Goal: Information Seeking & Learning: Learn about a topic

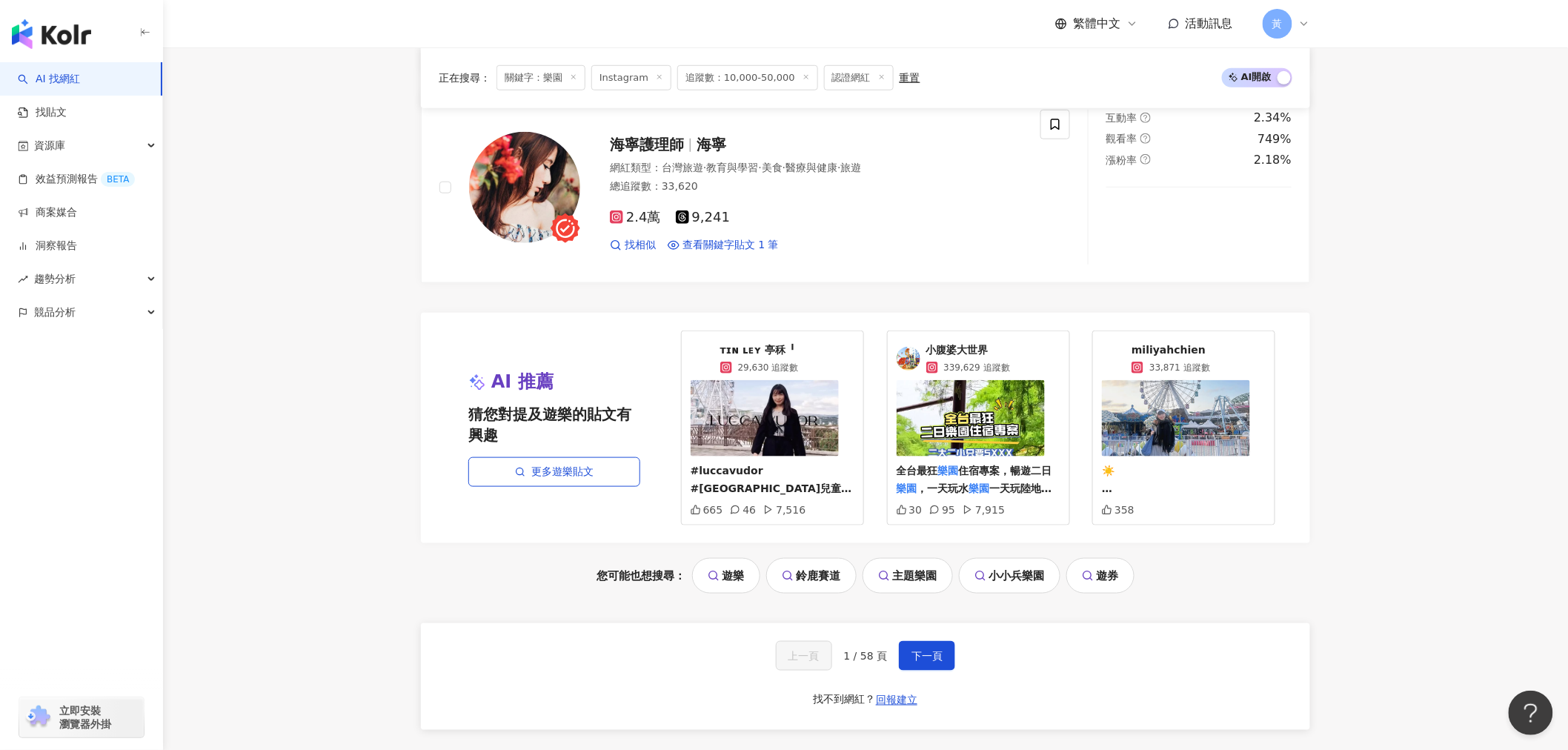
scroll to position [2882, 0]
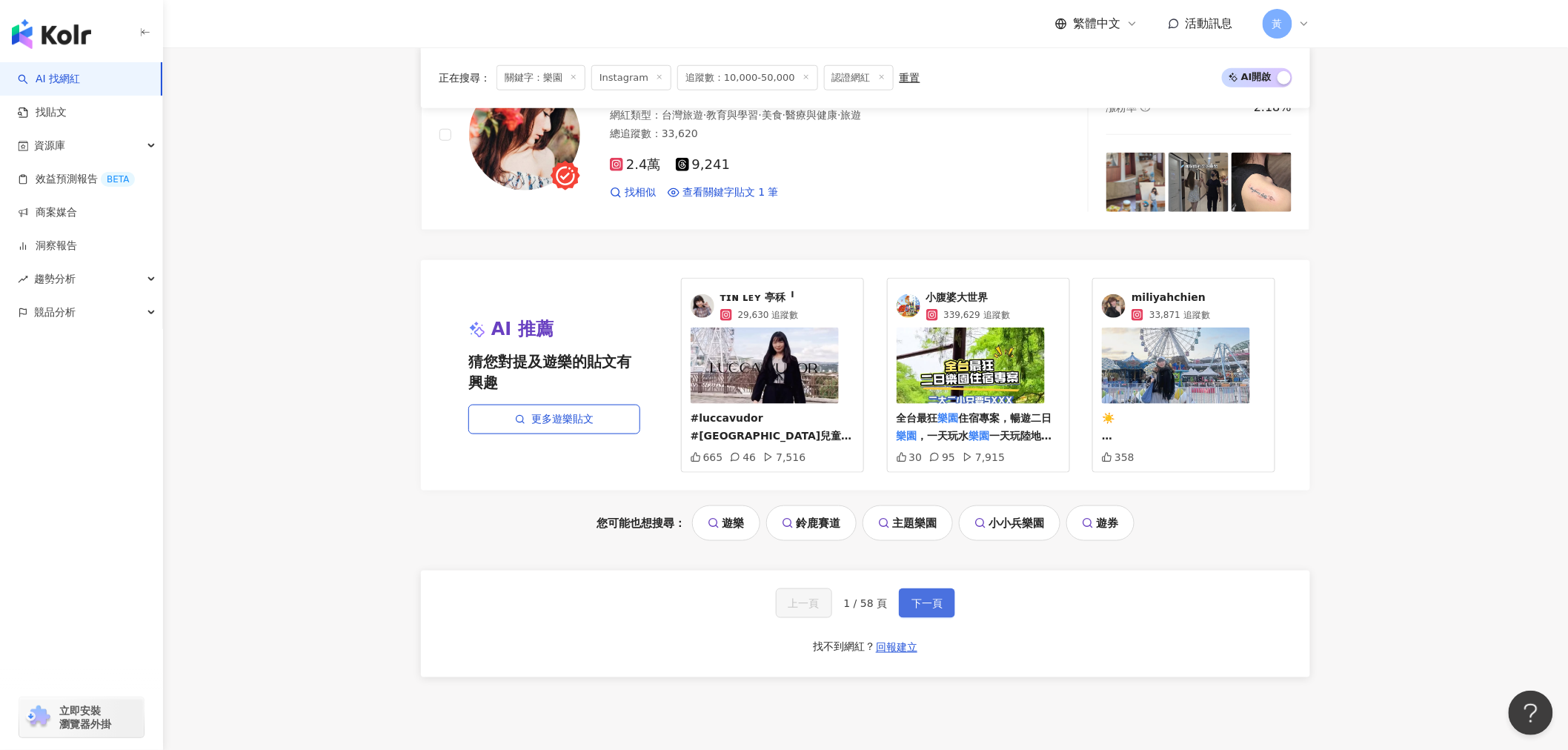
click at [928, 604] on span "下一頁" at bounding box center [927, 604] width 31 height 12
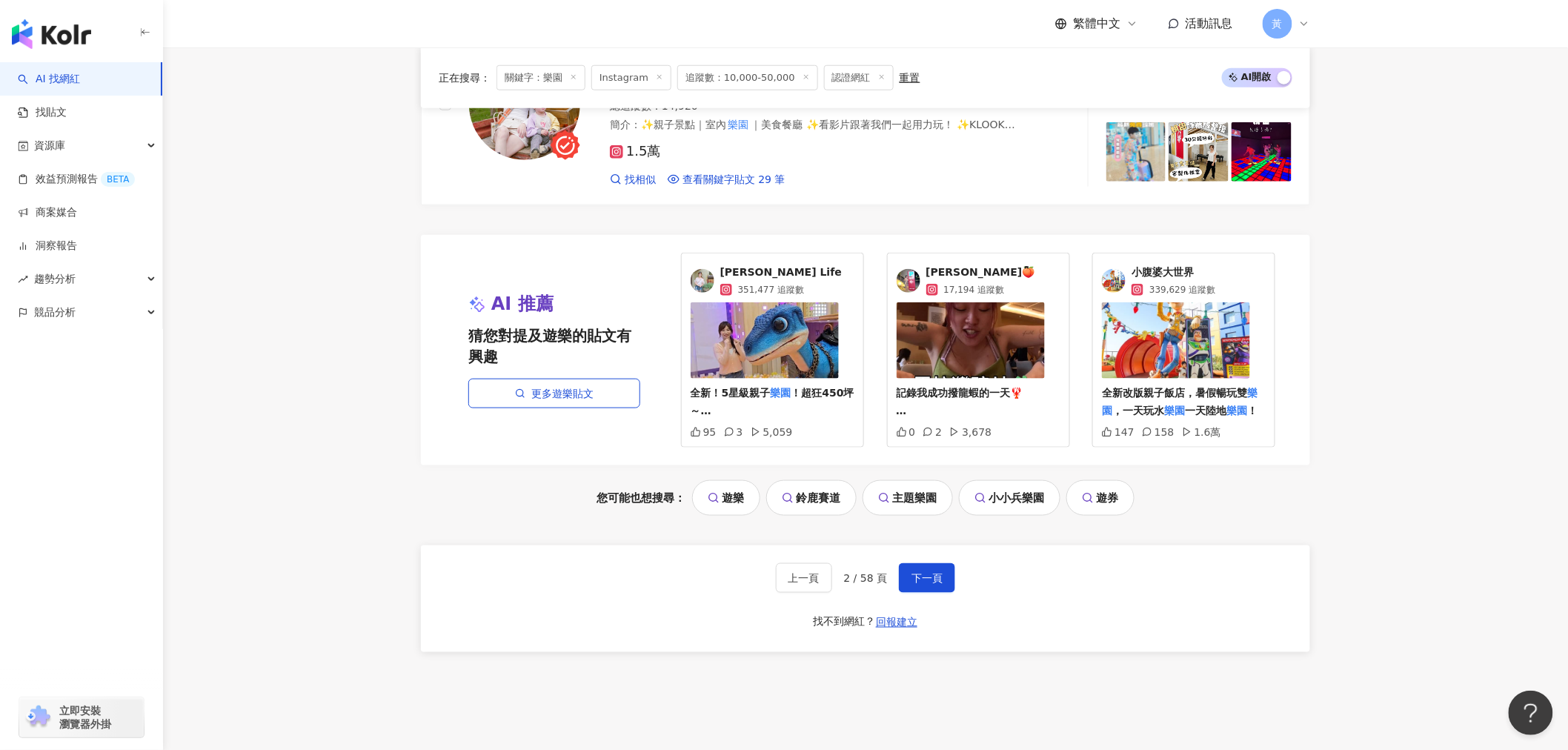
scroll to position [2965, 0]
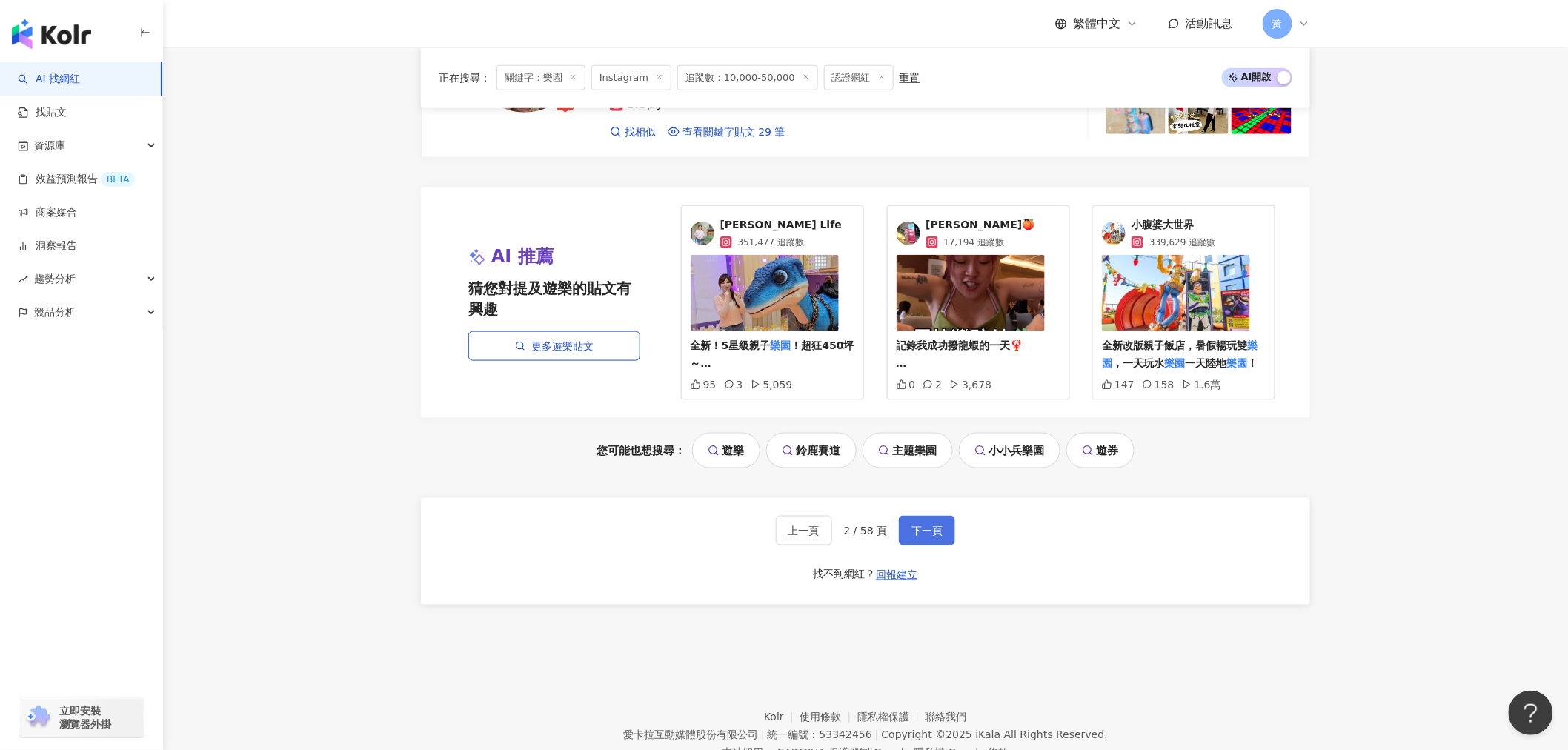
click at [908, 535] on button "下一頁" at bounding box center [926, 530] width 56 height 29
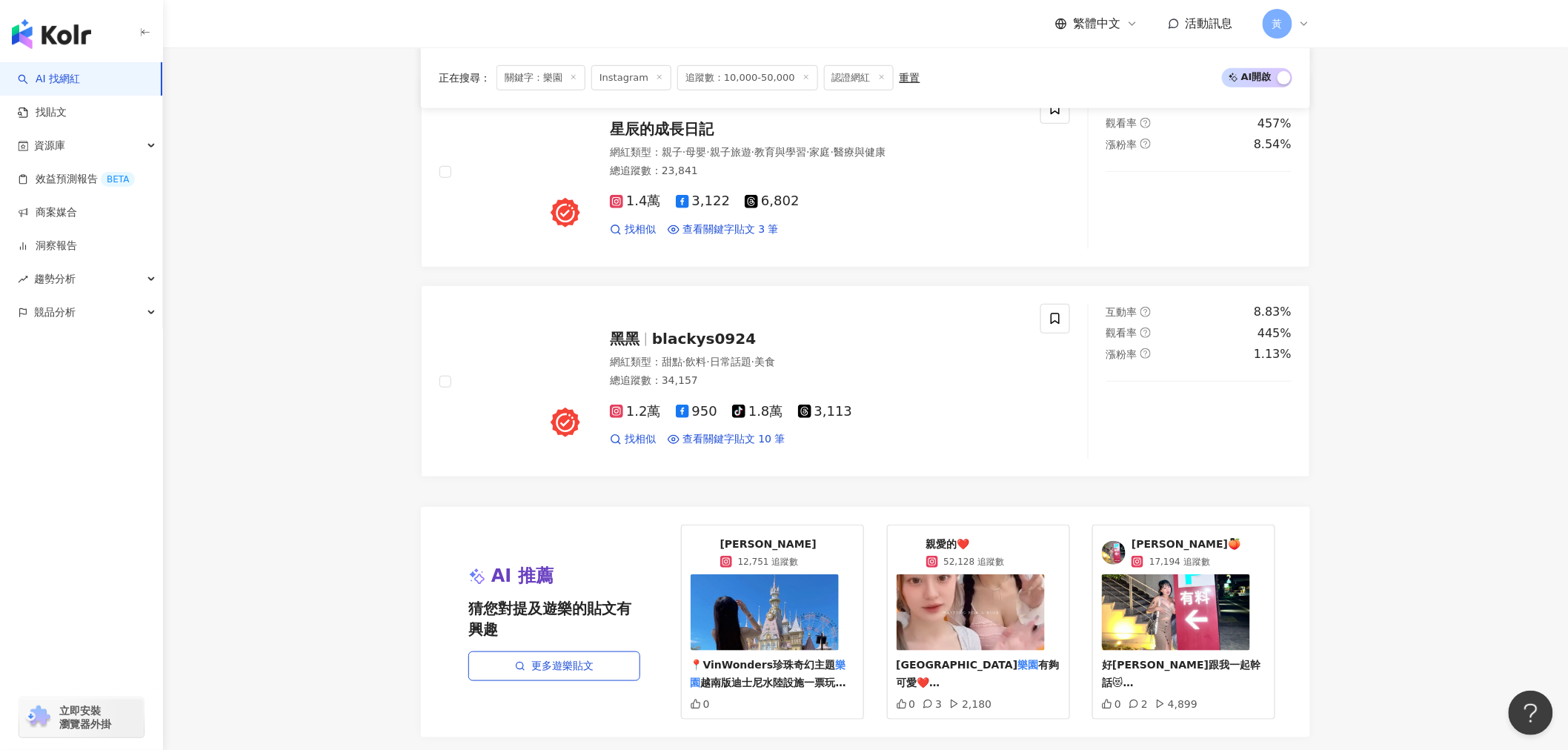
scroll to position [3013, 0]
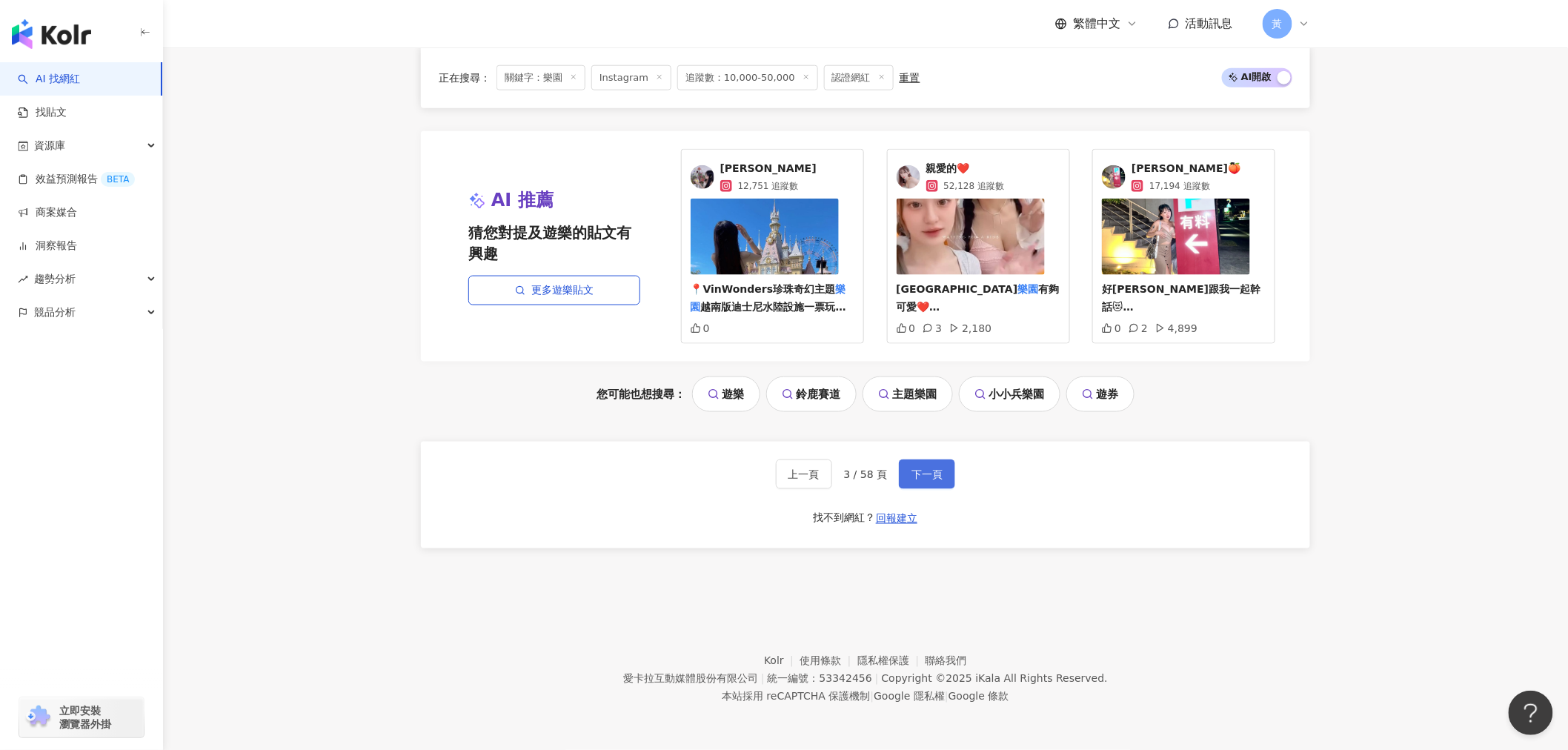
click at [922, 469] on span "下一頁" at bounding box center [927, 474] width 31 height 12
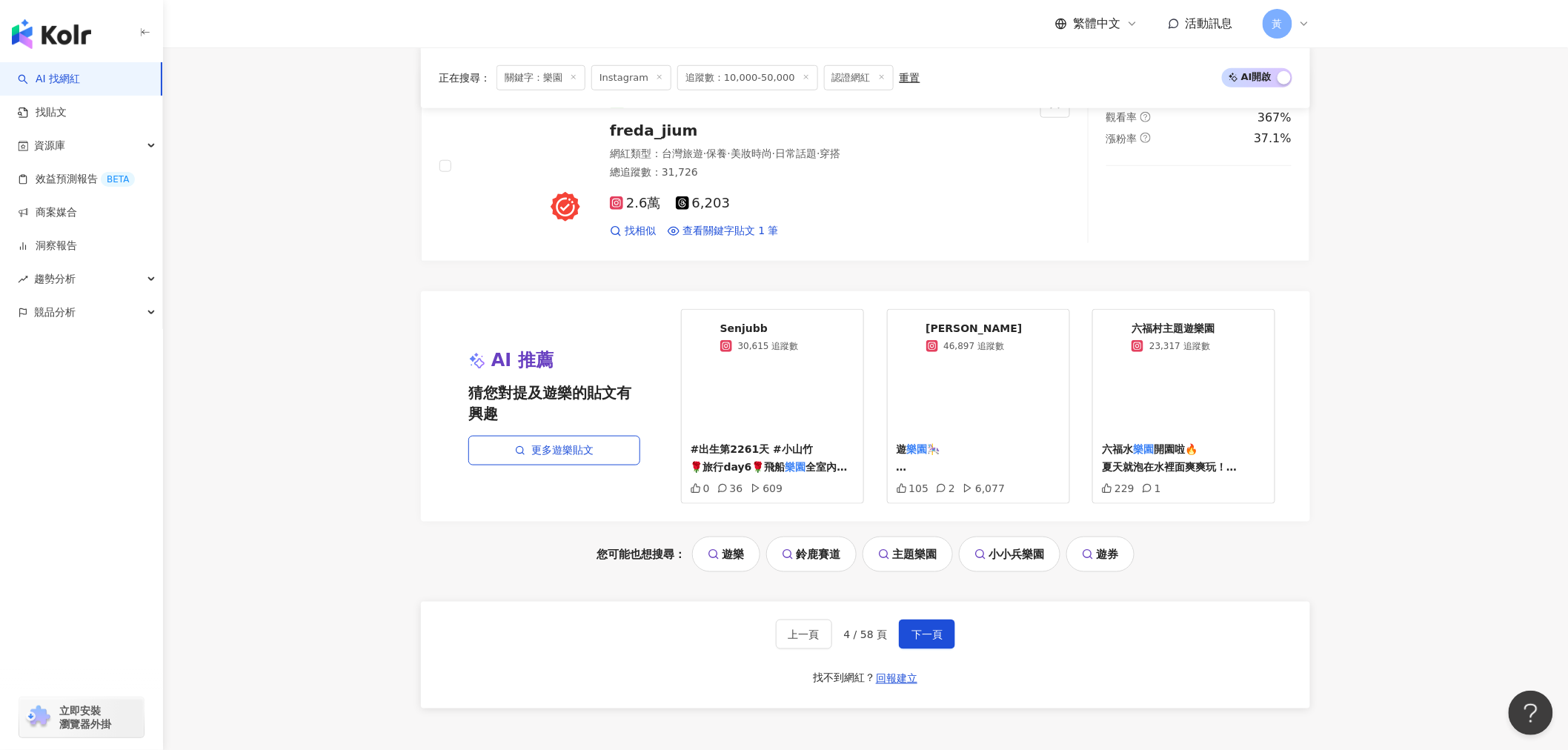
scroll to position [2882, 0]
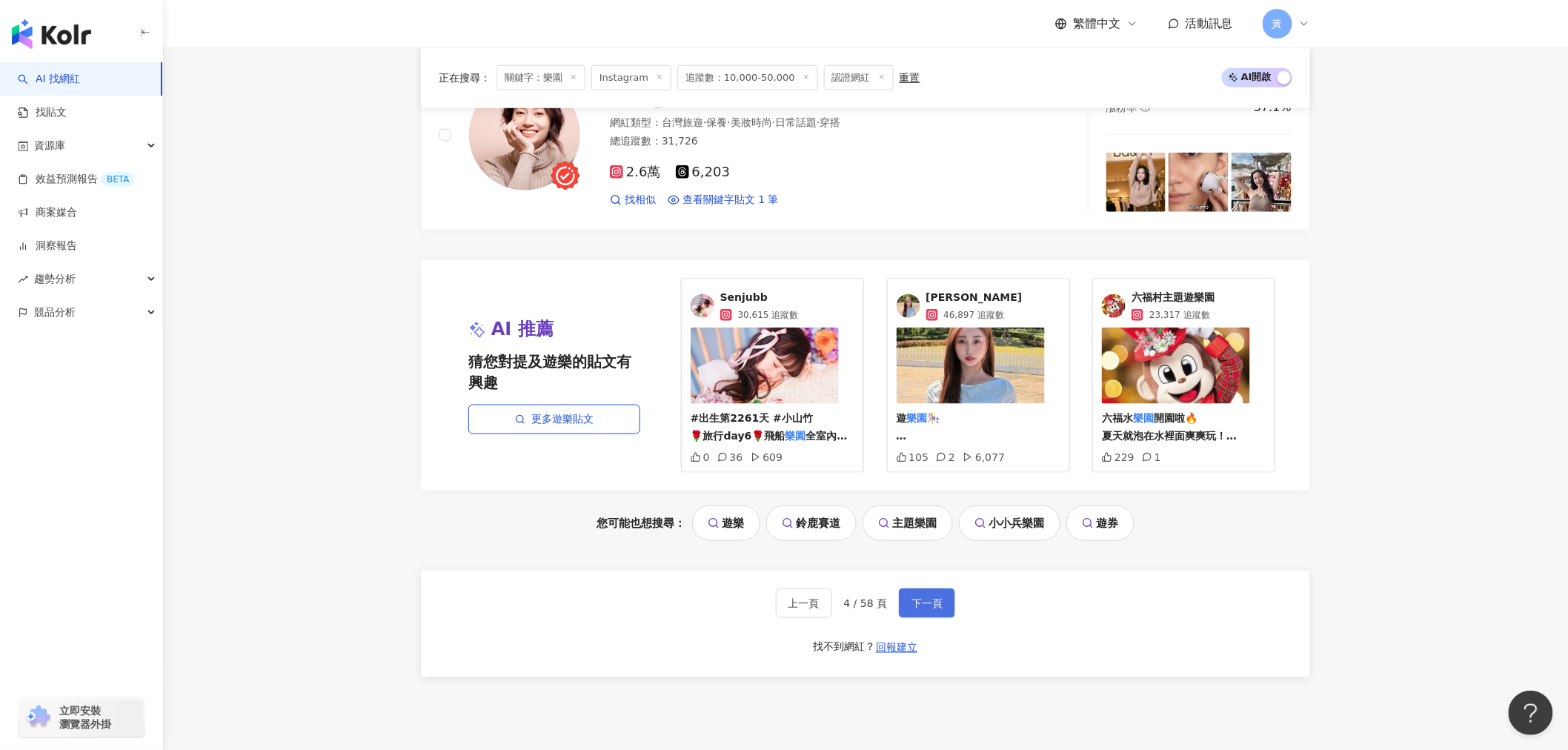
click at [930, 600] on span "下一頁" at bounding box center [927, 604] width 31 height 12
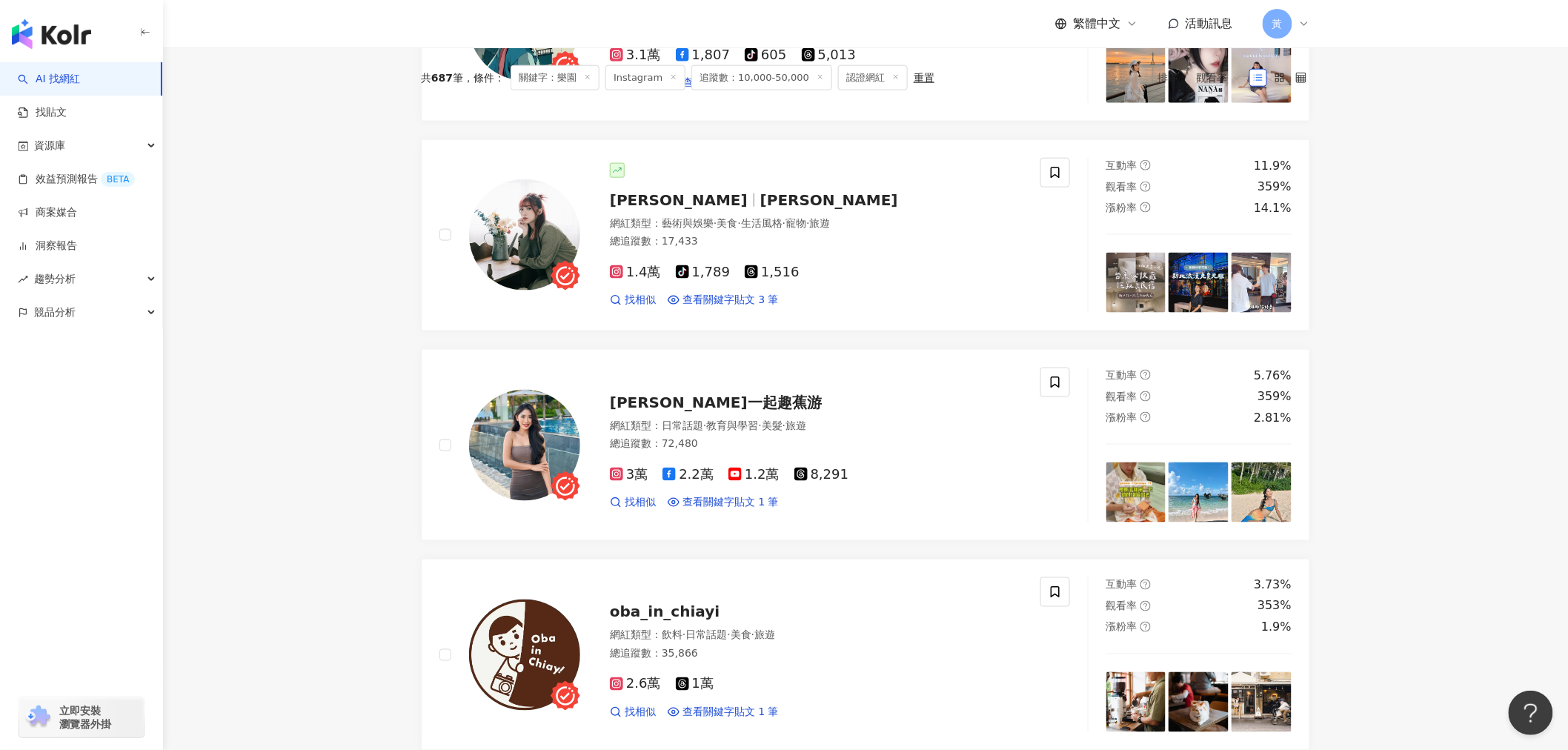
scroll to position [0, 0]
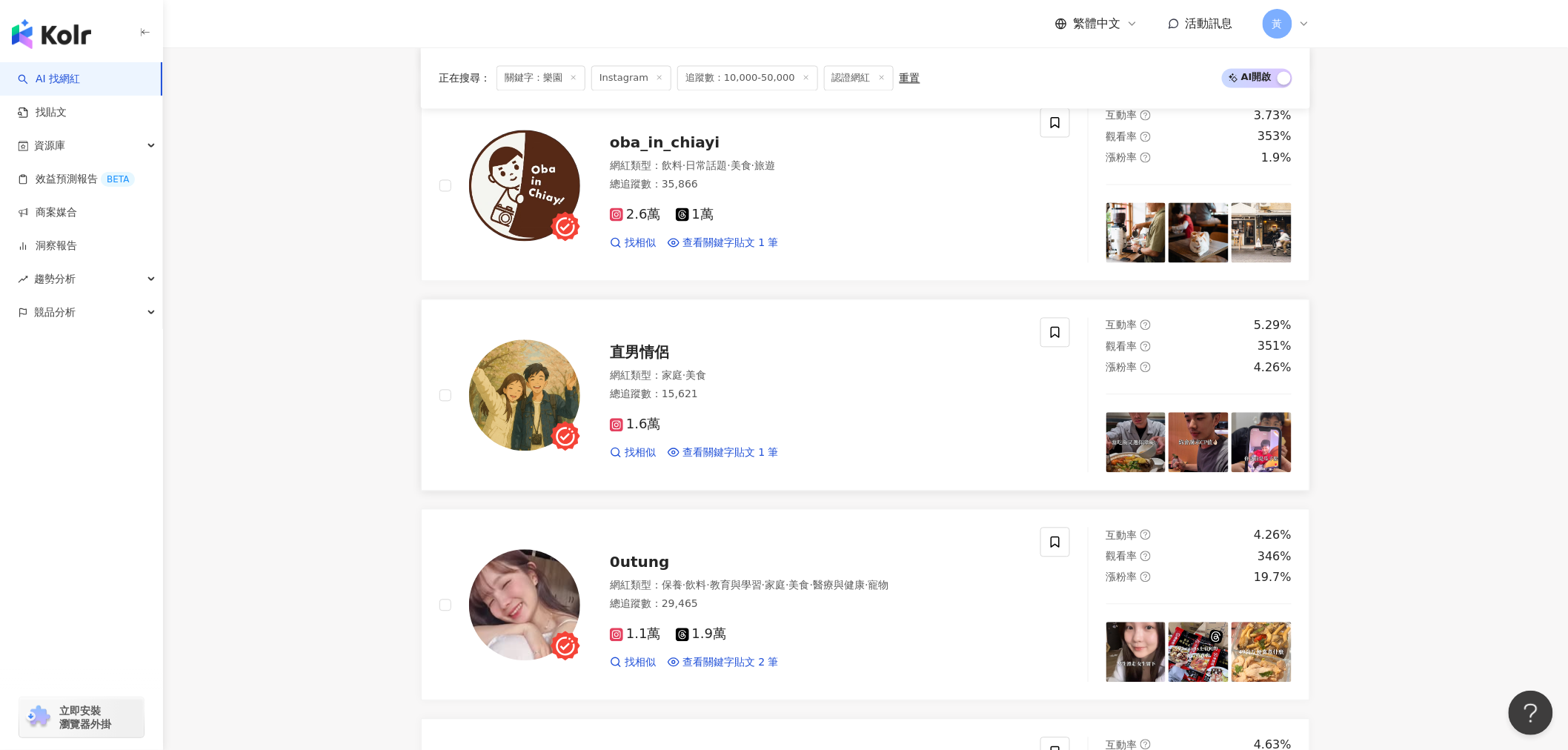
click at [678, 323] on div "直男情侶 網紅類型 ： 家庭 · 美食 總追蹤數 ： 15,621 1.6萬 找相似 查看關鍵字貼文 1 筆" at bounding box center [739, 395] width 601 height 155
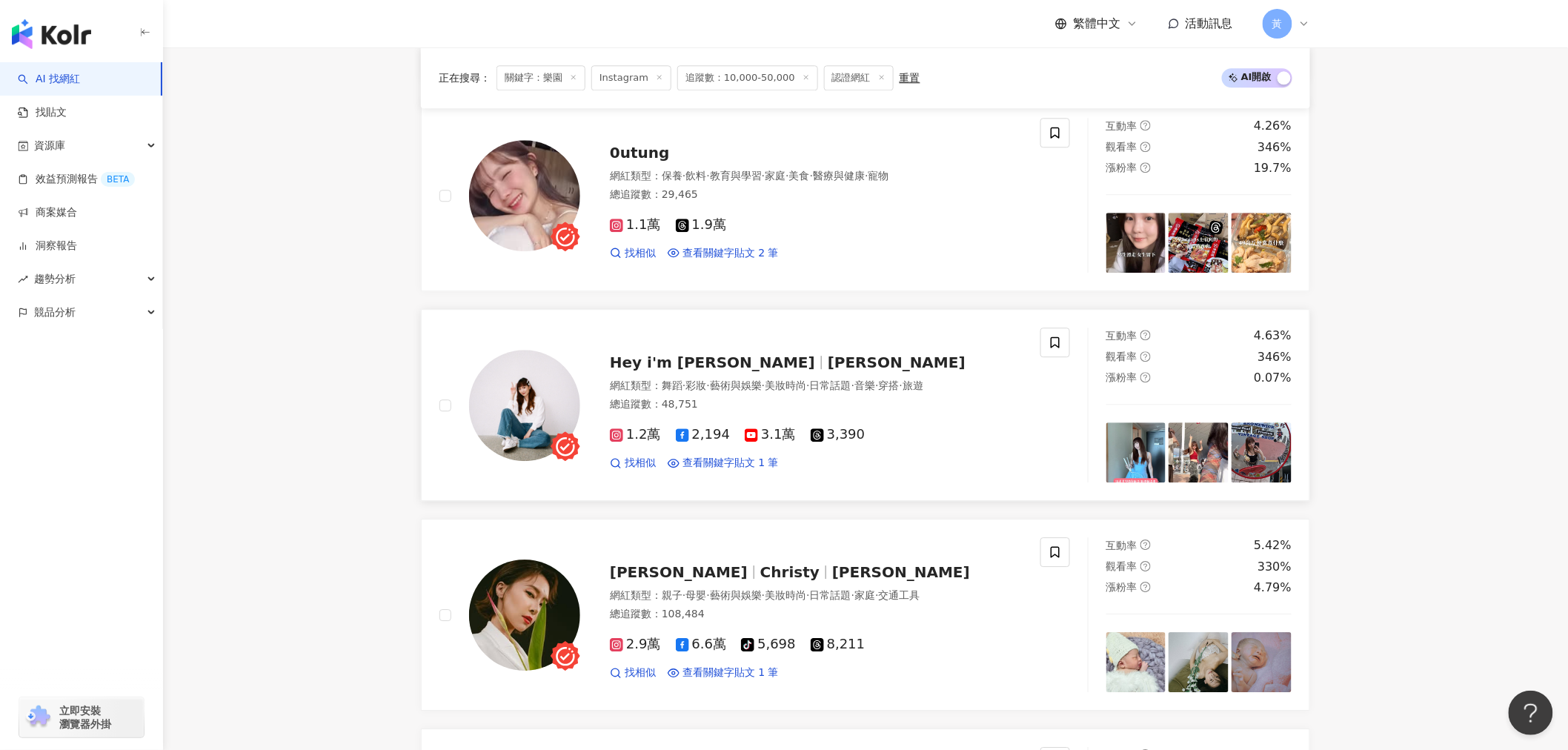
scroll to position [1565, 0]
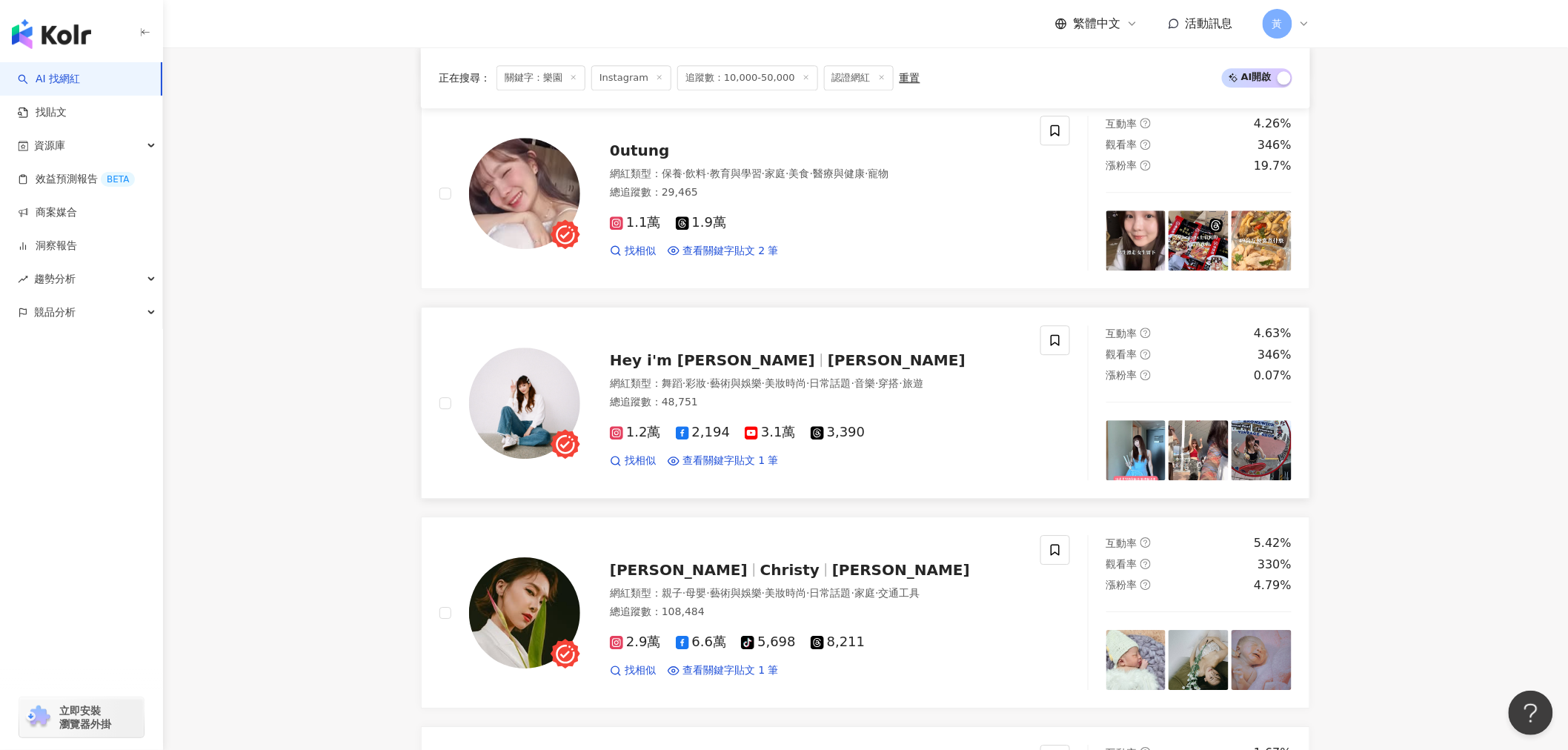
click at [709, 377] on span "·" at bounding box center [708, 383] width 3 height 12
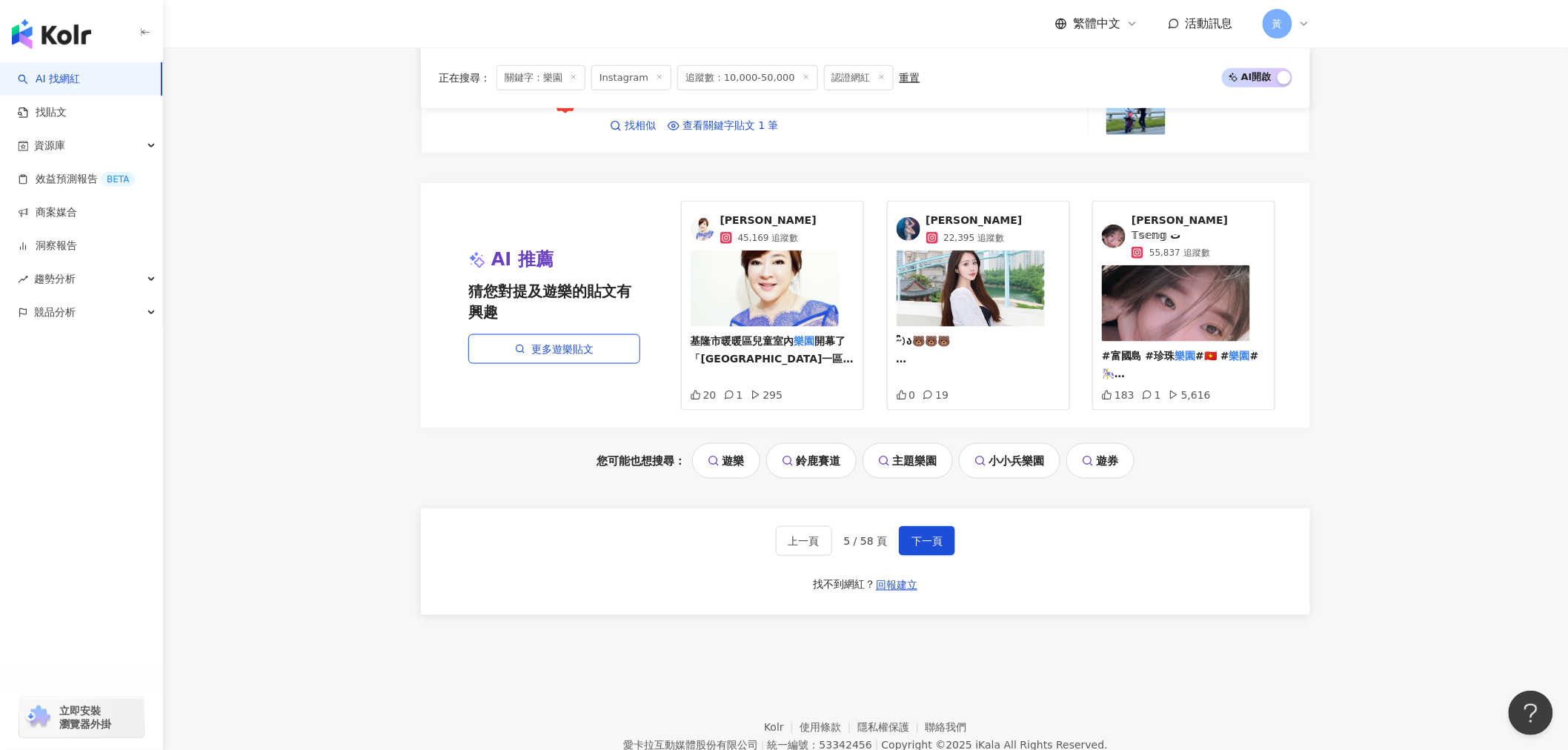
scroll to position [2965, 0]
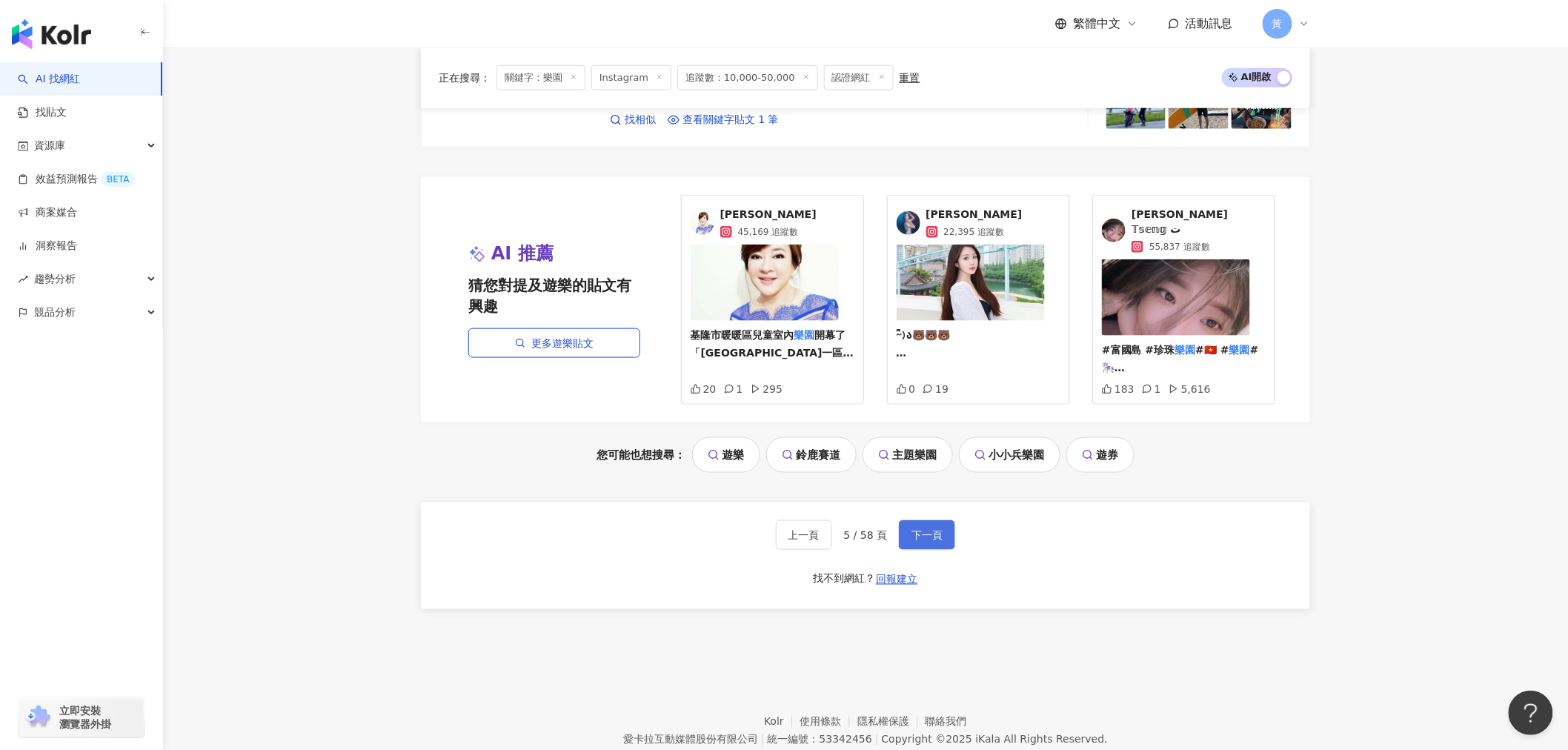
click at [950, 523] on button "下一頁" at bounding box center [926, 535] width 56 height 29
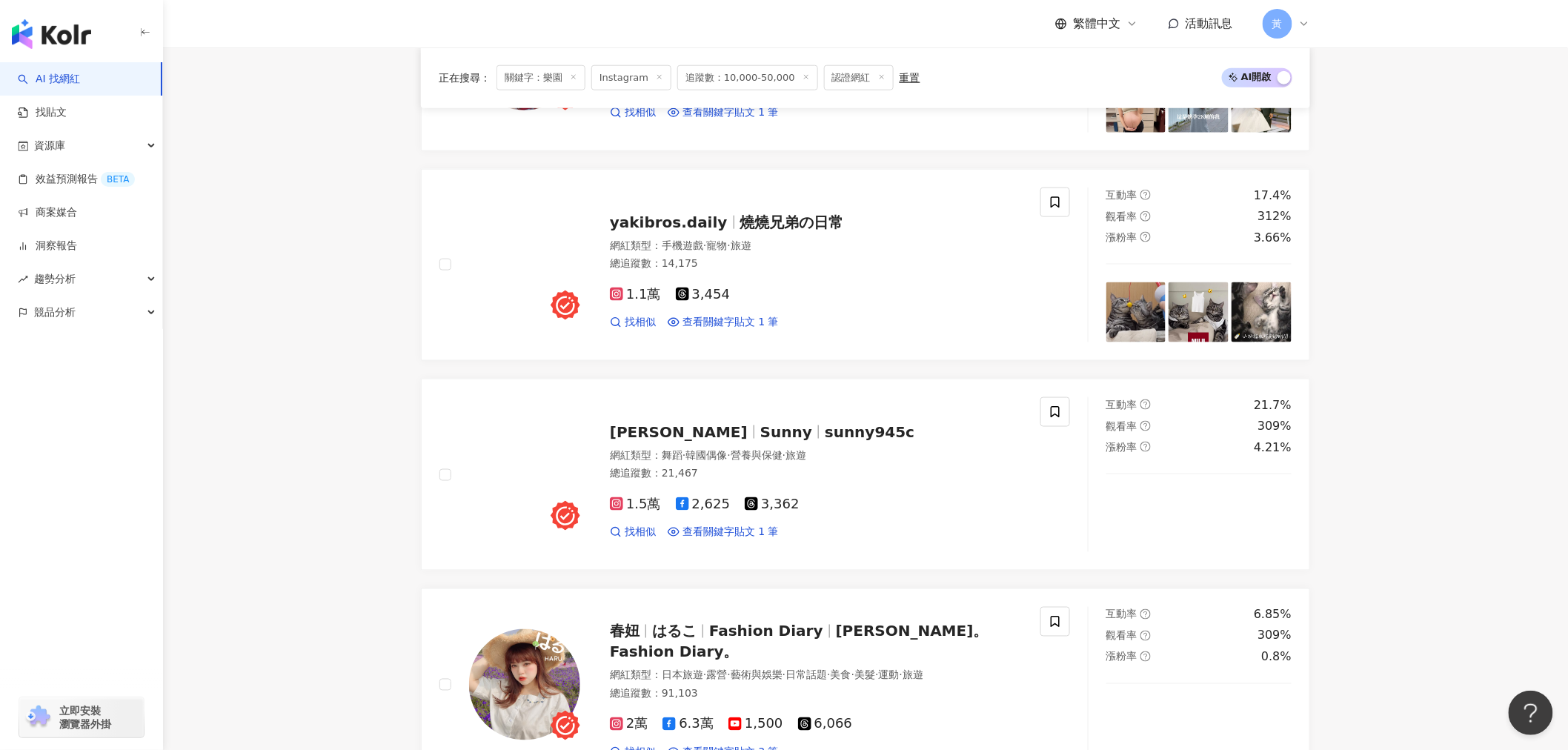
scroll to position [741, 0]
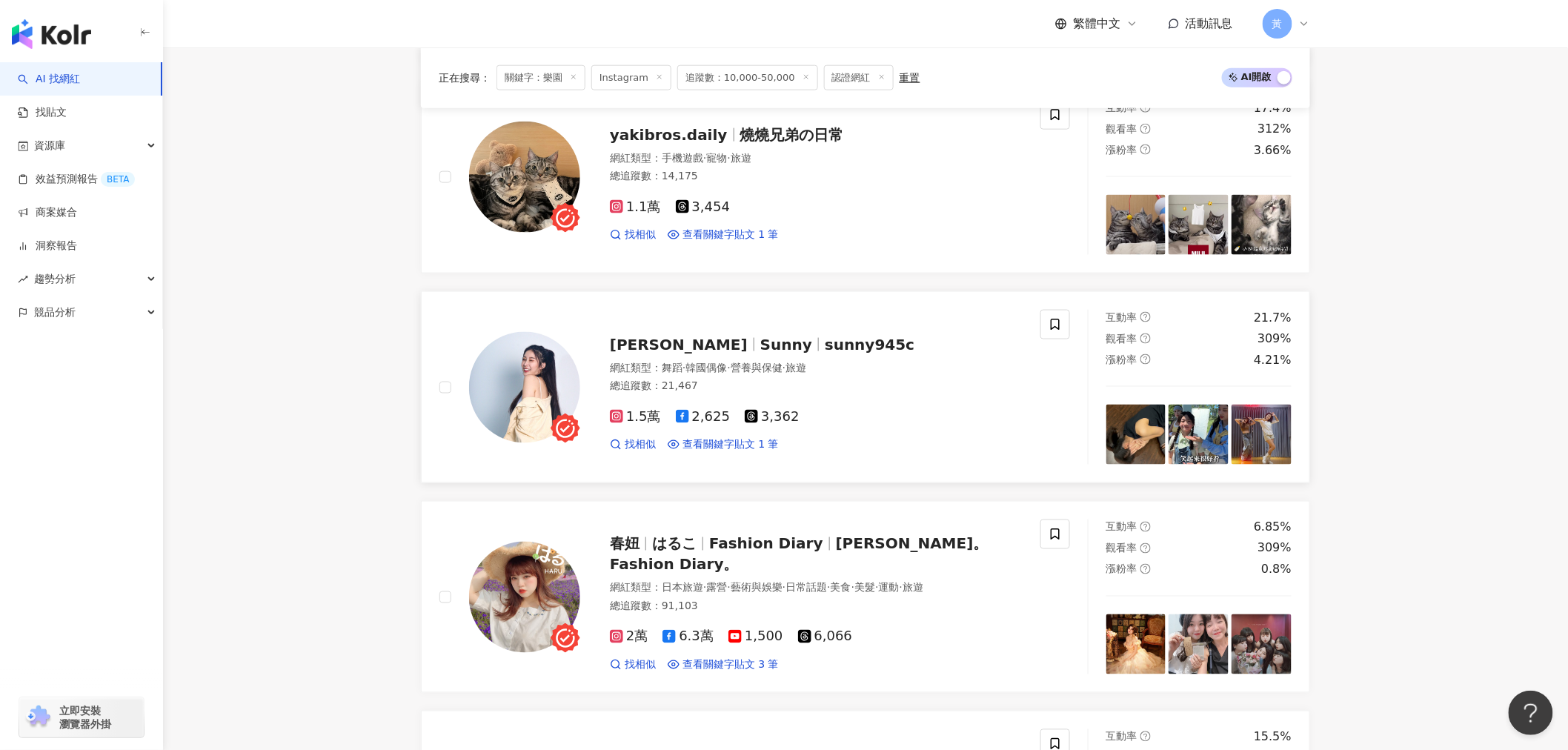
click at [760, 350] on span "Sunny" at bounding box center [792, 345] width 64 height 18
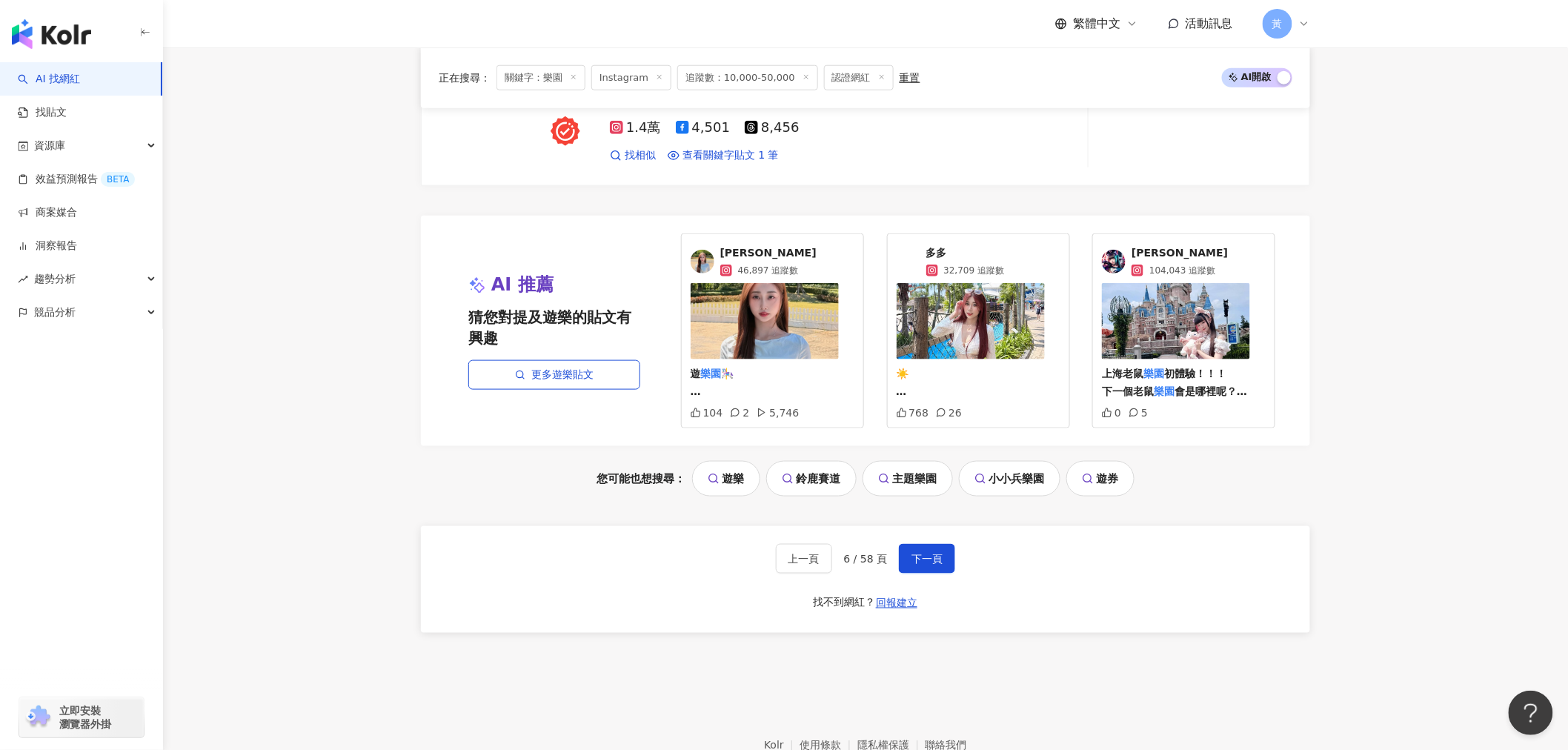
scroll to position [2965, 0]
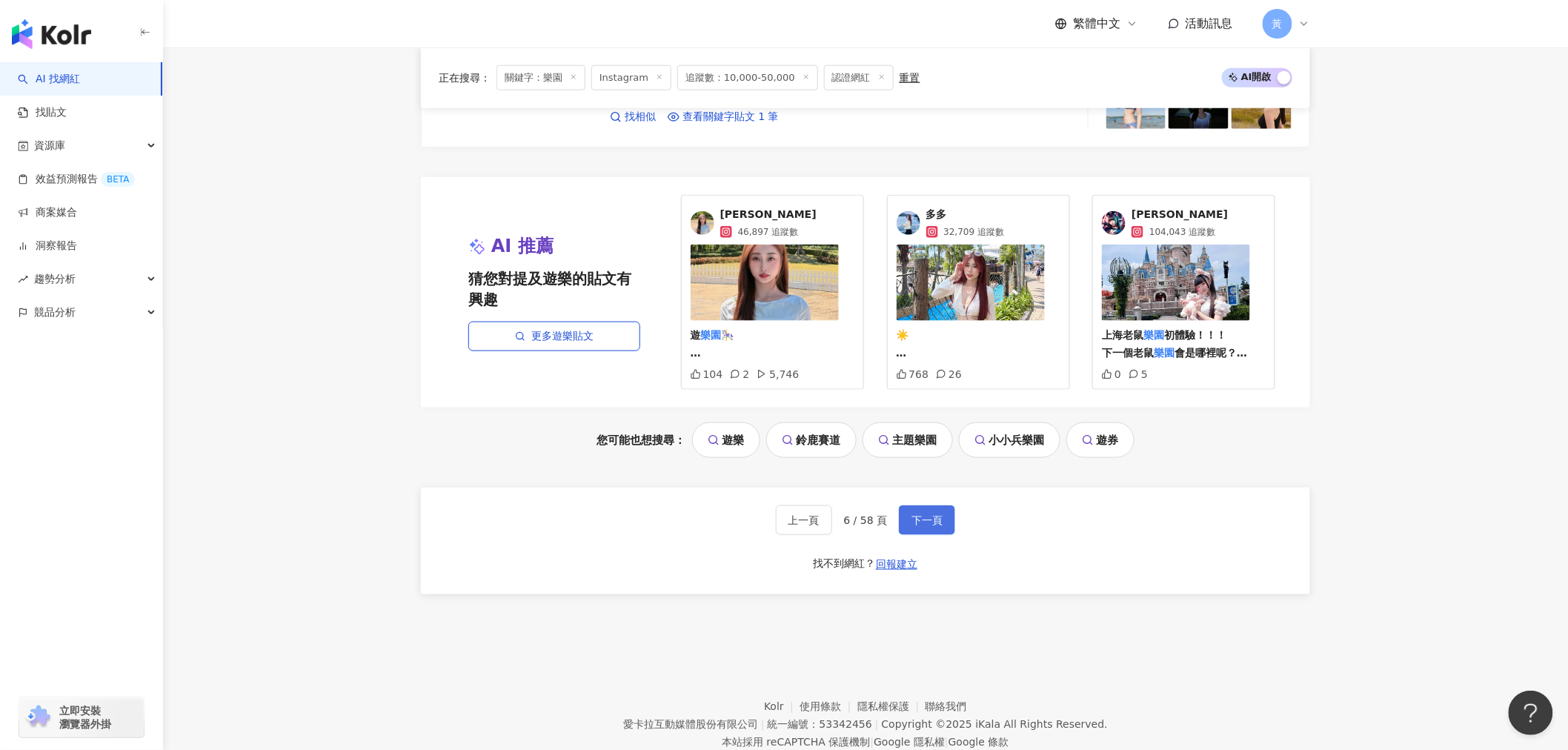
drag, startPoint x: 910, startPoint y: 524, endPoint x: 908, endPoint y: 535, distance: 11.2
click at [912, 524] on span "下一頁" at bounding box center [927, 520] width 31 height 12
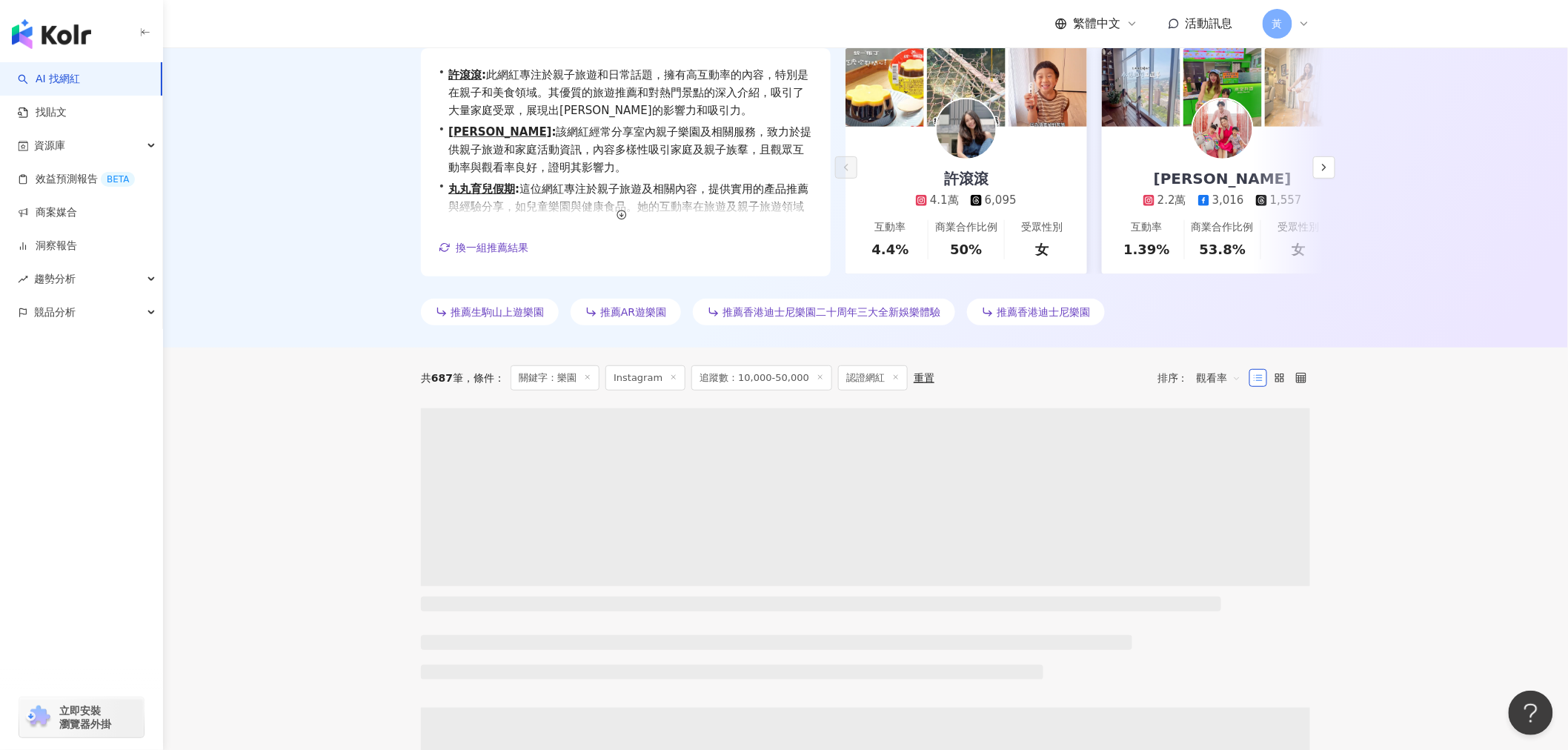
scroll to position [329, 0]
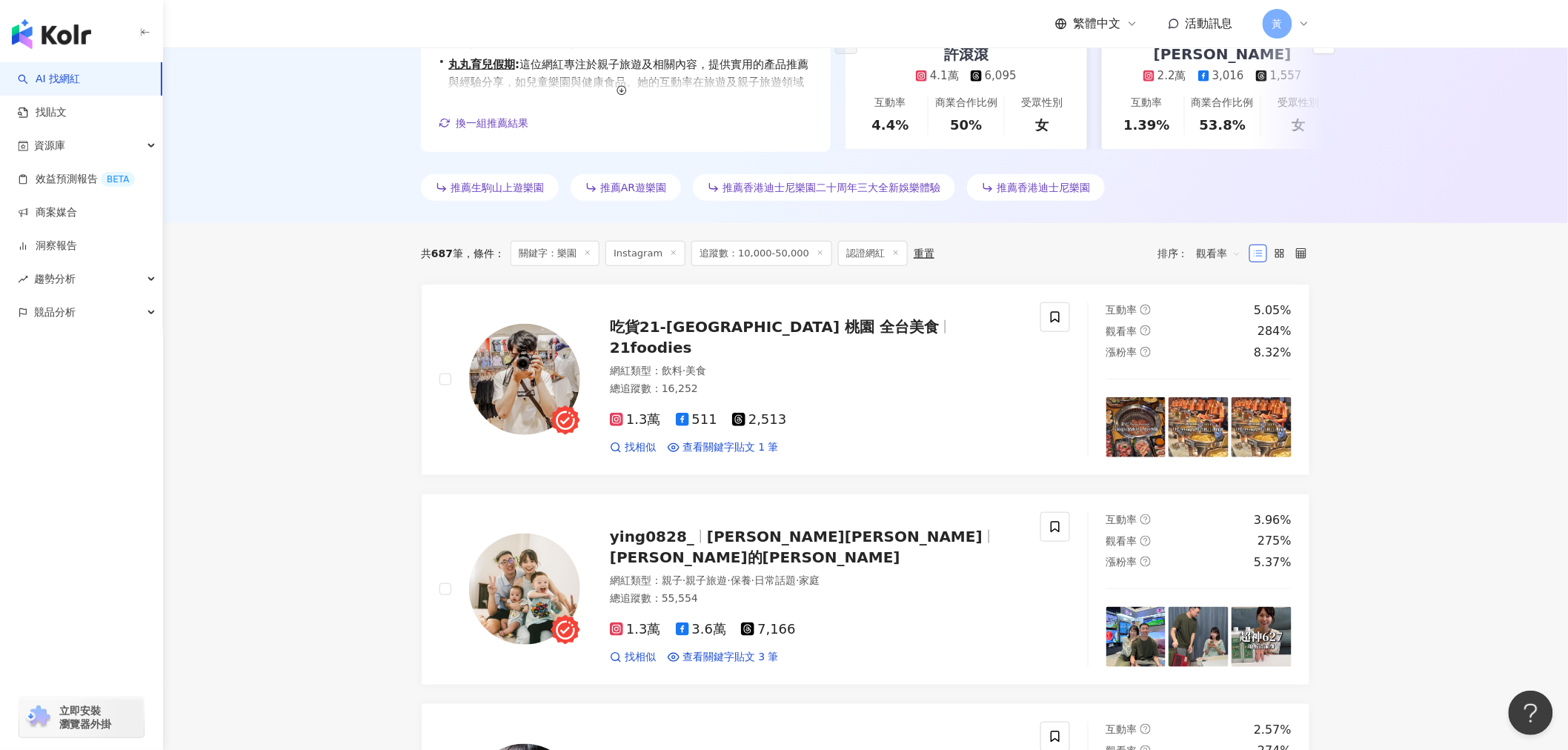
drag, startPoint x: 216, startPoint y: 532, endPoint x: 255, endPoint y: 595, distance: 74.1
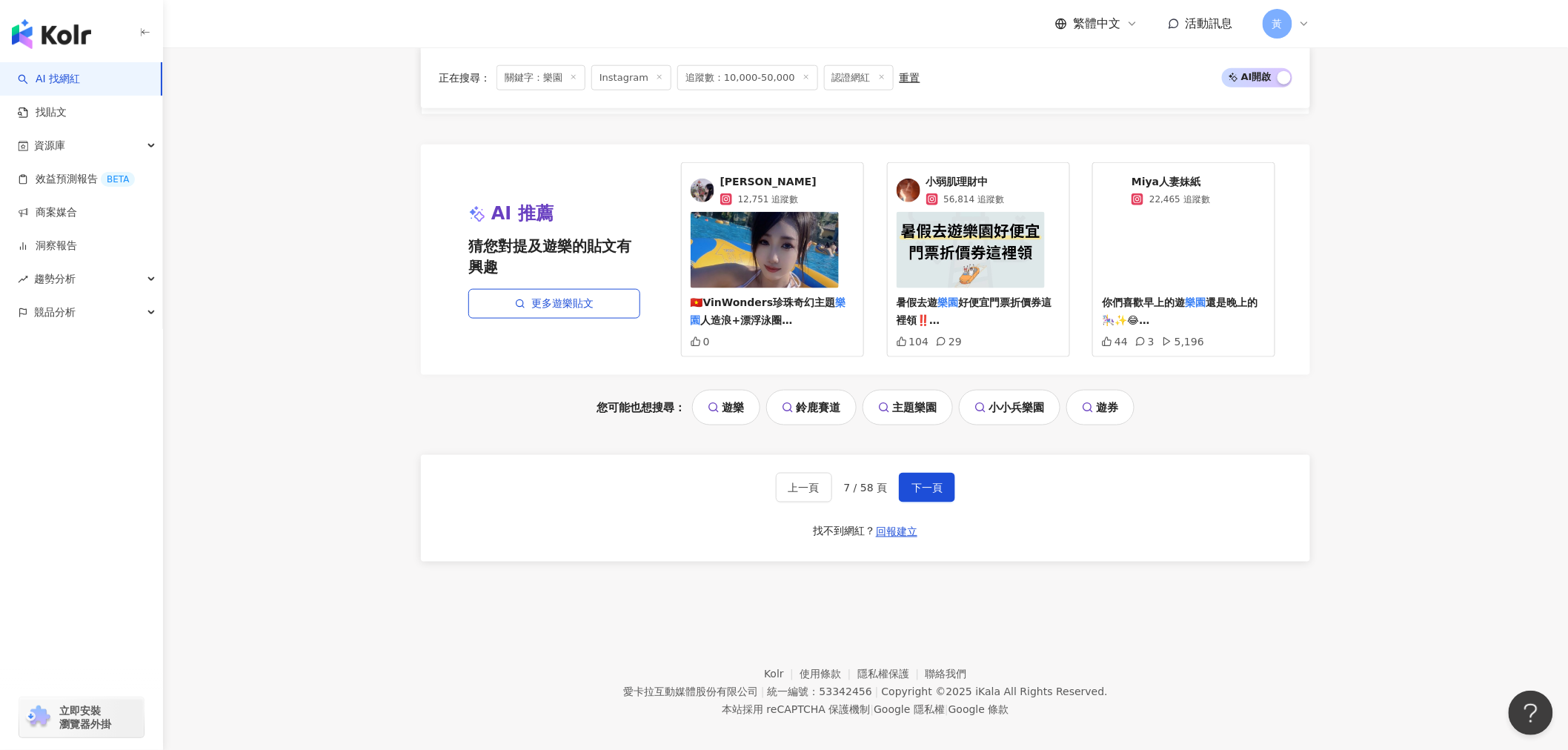
scroll to position [3013, 0]
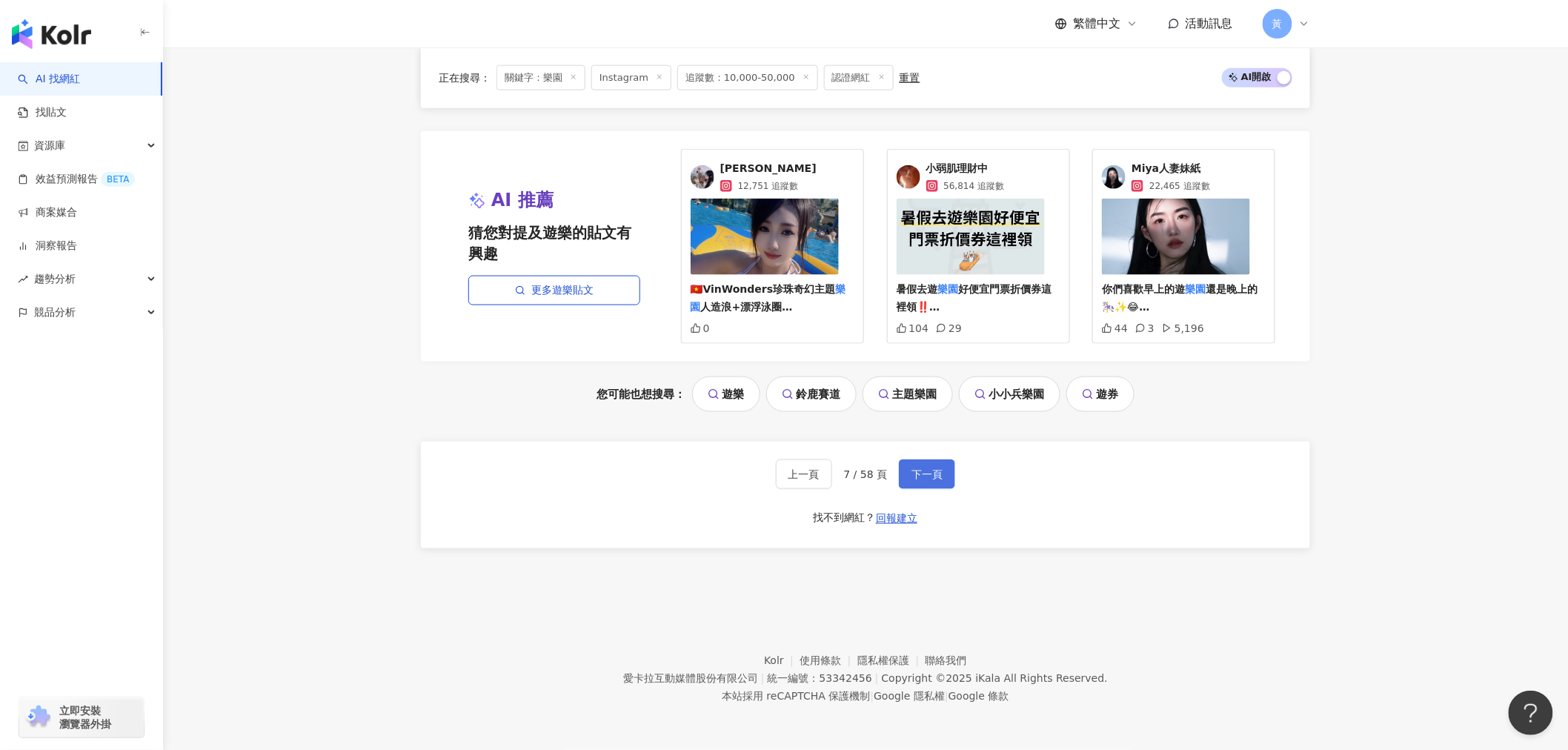
click at [906, 464] on button "下一頁" at bounding box center [926, 474] width 56 height 29
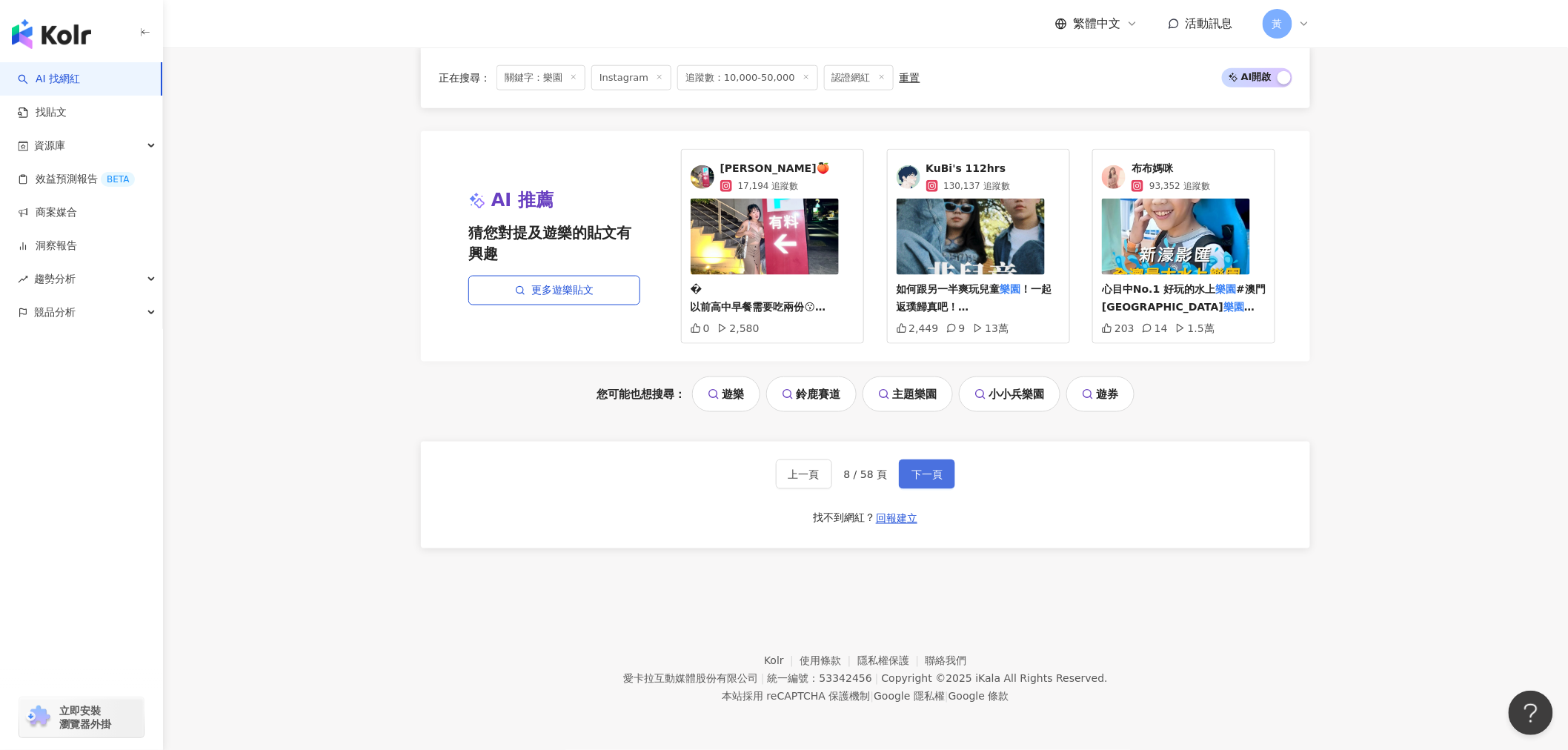
click at [906, 488] on button "下一頁" at bounding box center [926, 474] width 56 height 29
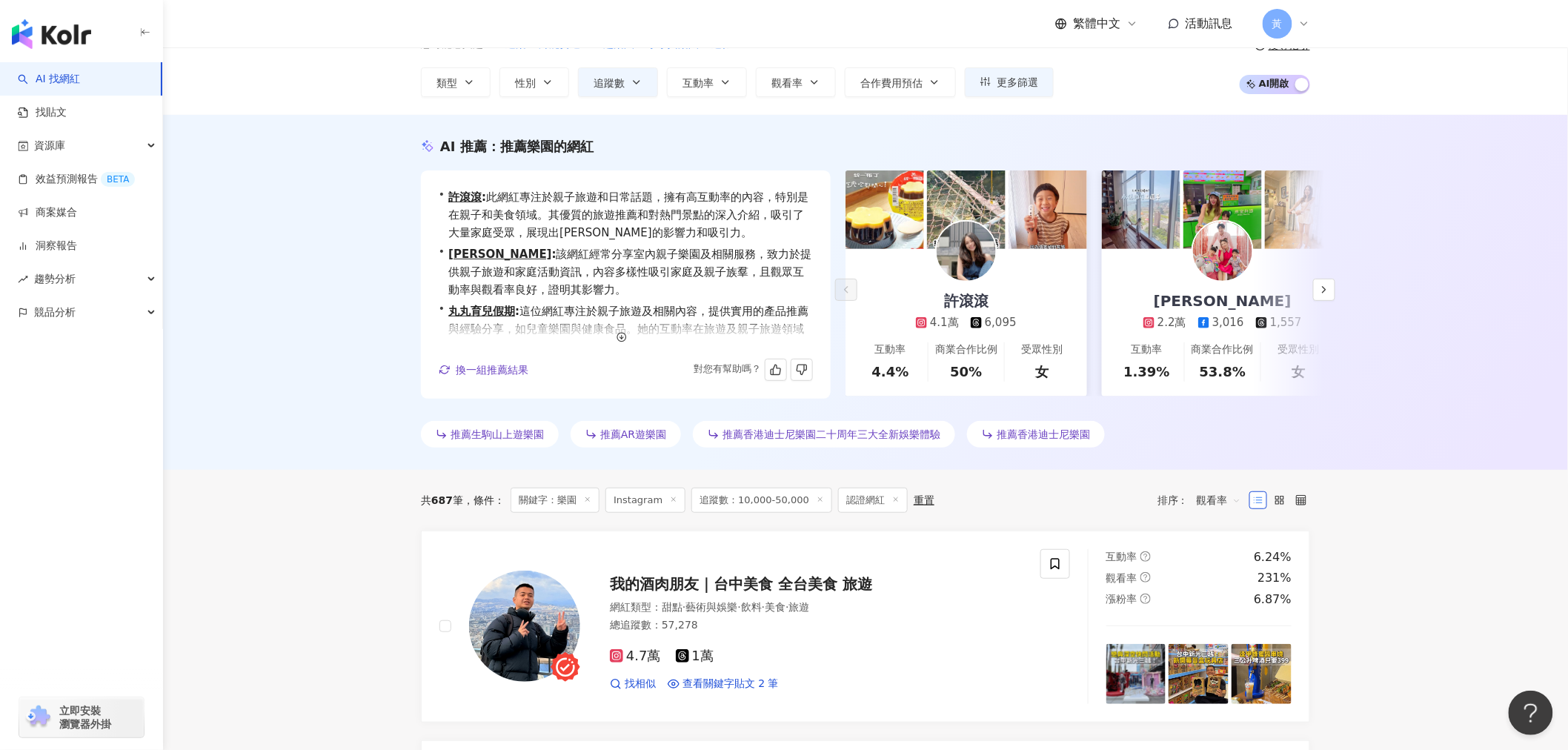
scroll to position [0, 0]
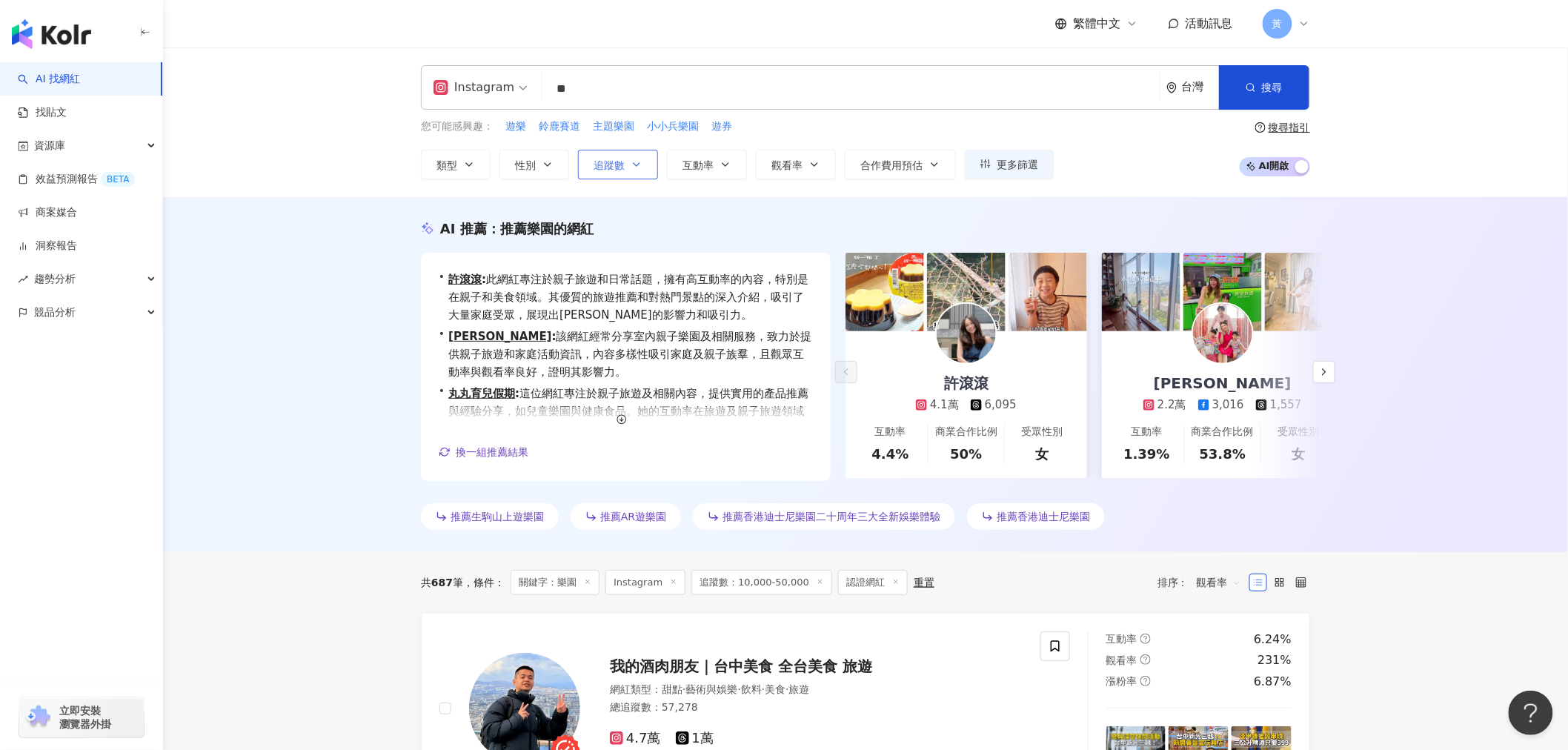
click at [642, 159] on icon "button" at bounding box center [637, 164] width 12 height 12
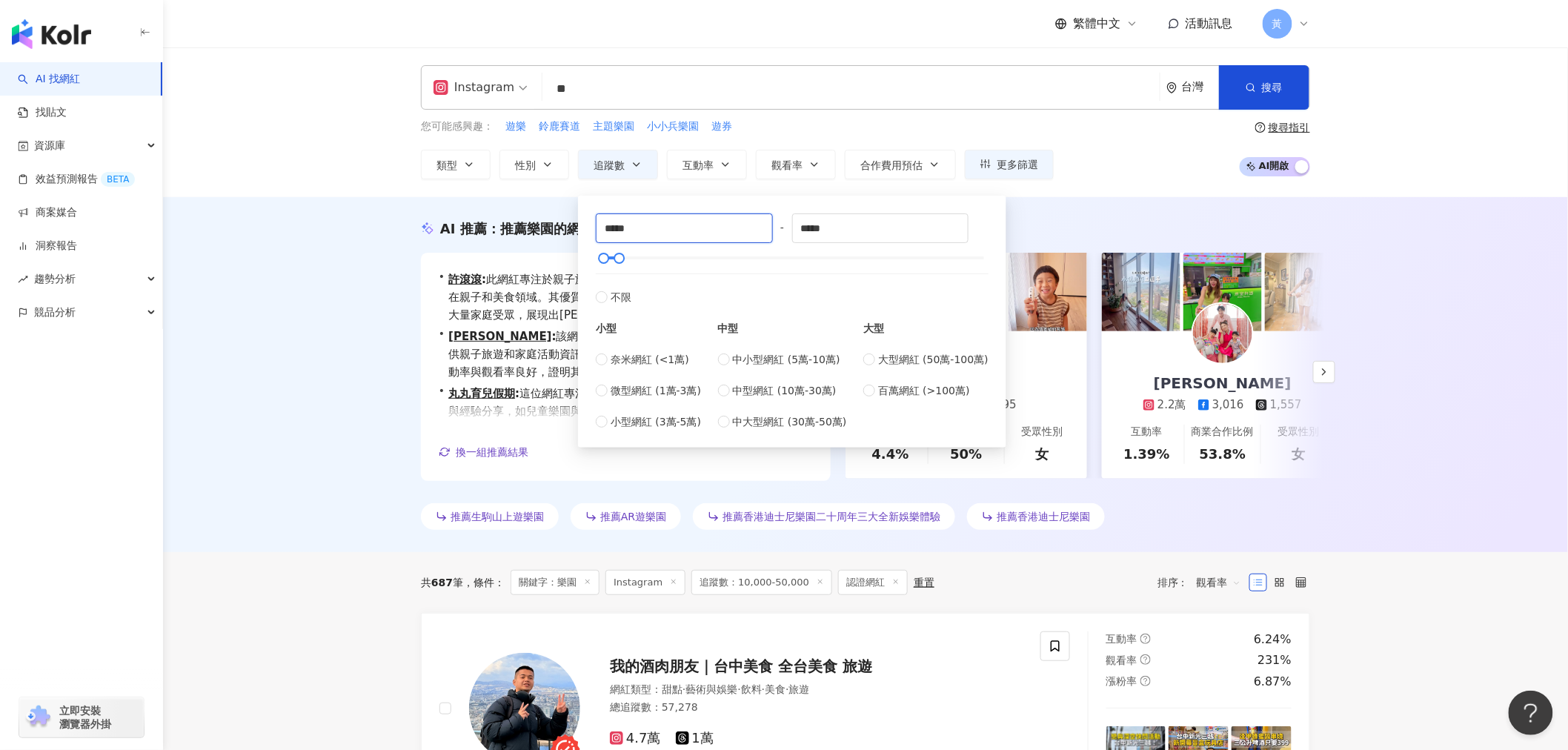
drag, startPoint x: 673, startPoint y: 239, endPoint x: 536, endPoint y: 230, distance: 137.3
type input "*****"
click at [338, 113] on div "Instagram ** 台灣 搜尋 3aa21312-598f-422e-9d3c-3008dfefb511 𝐓𝐇𝐄𝟗の遊樂園🦊 1,092 追蹤者 樂園百…" at bounding box center [866, 122] width 1405 height 150
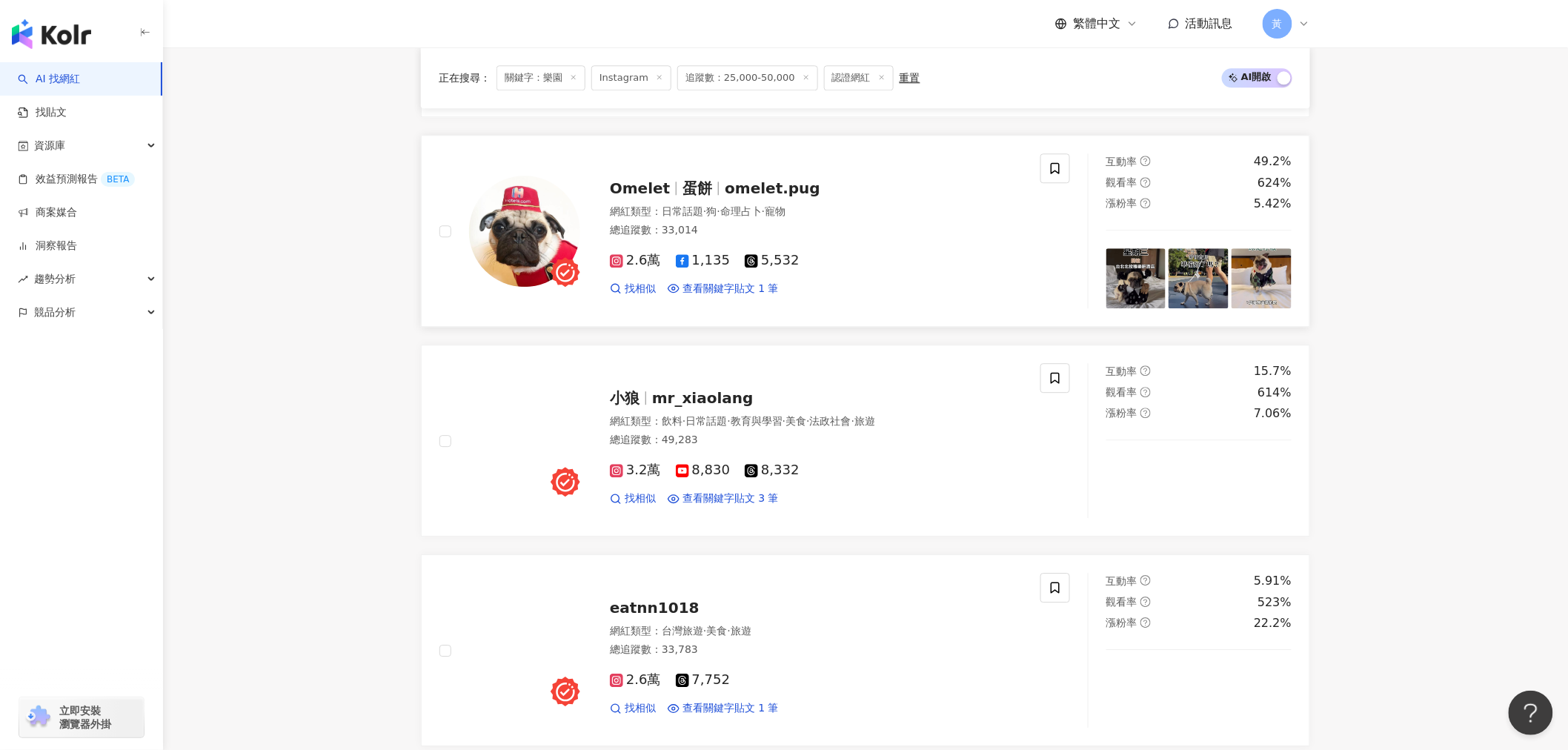
scroll to position [1565, 0]
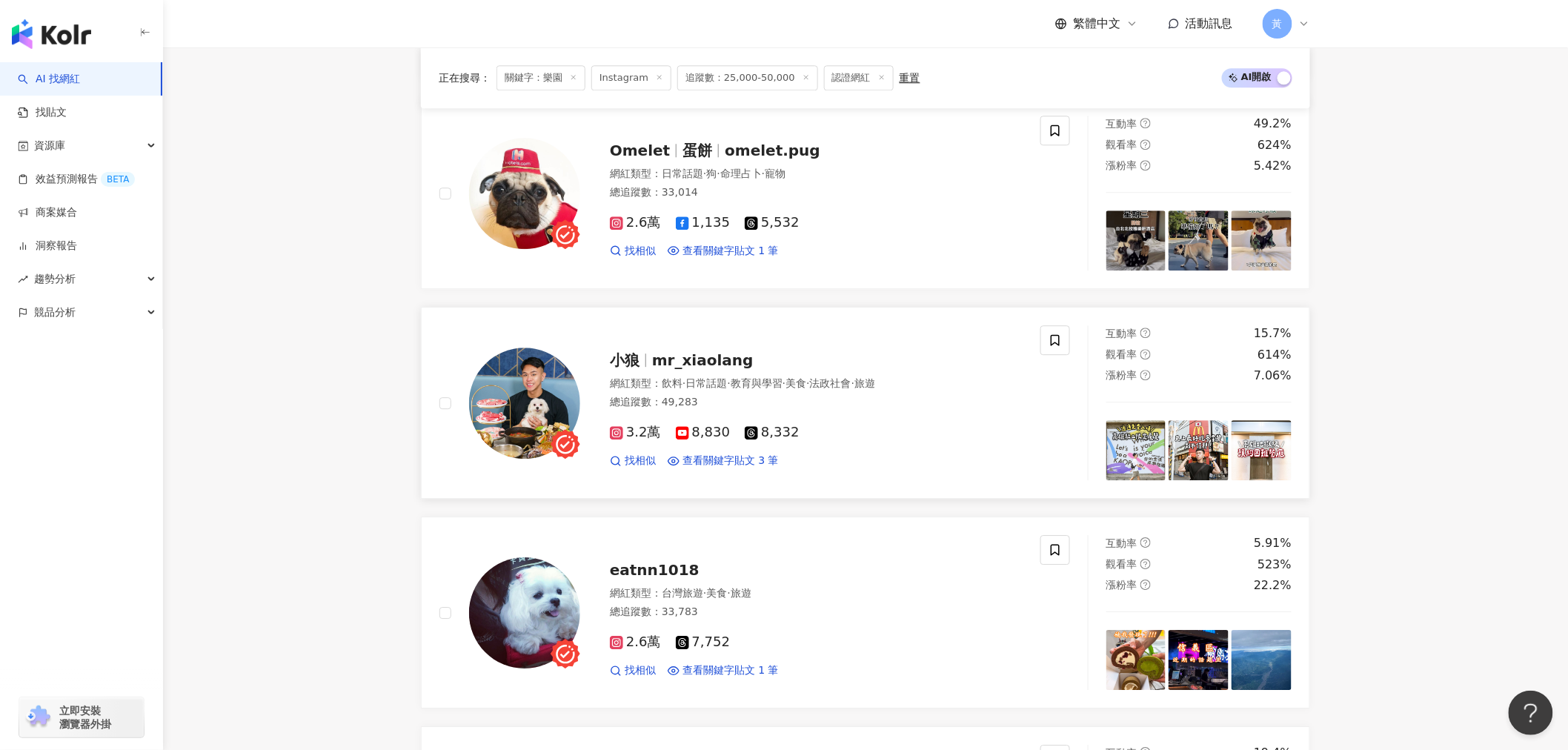
click at [717, 369] on span "mr_xiaolang" at bounding box center [703, 360] width 102 height 18
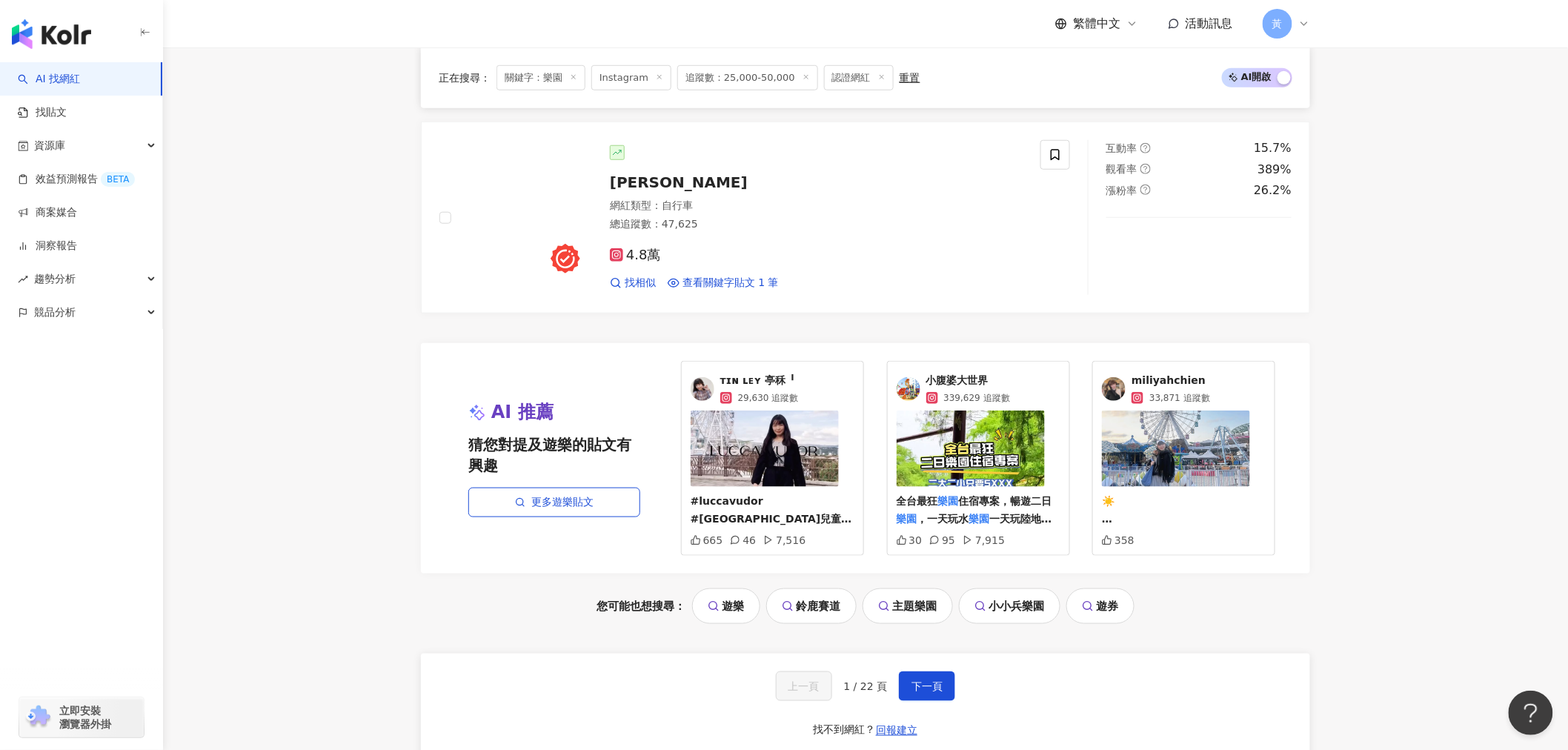
scroll to position [2800, 0]
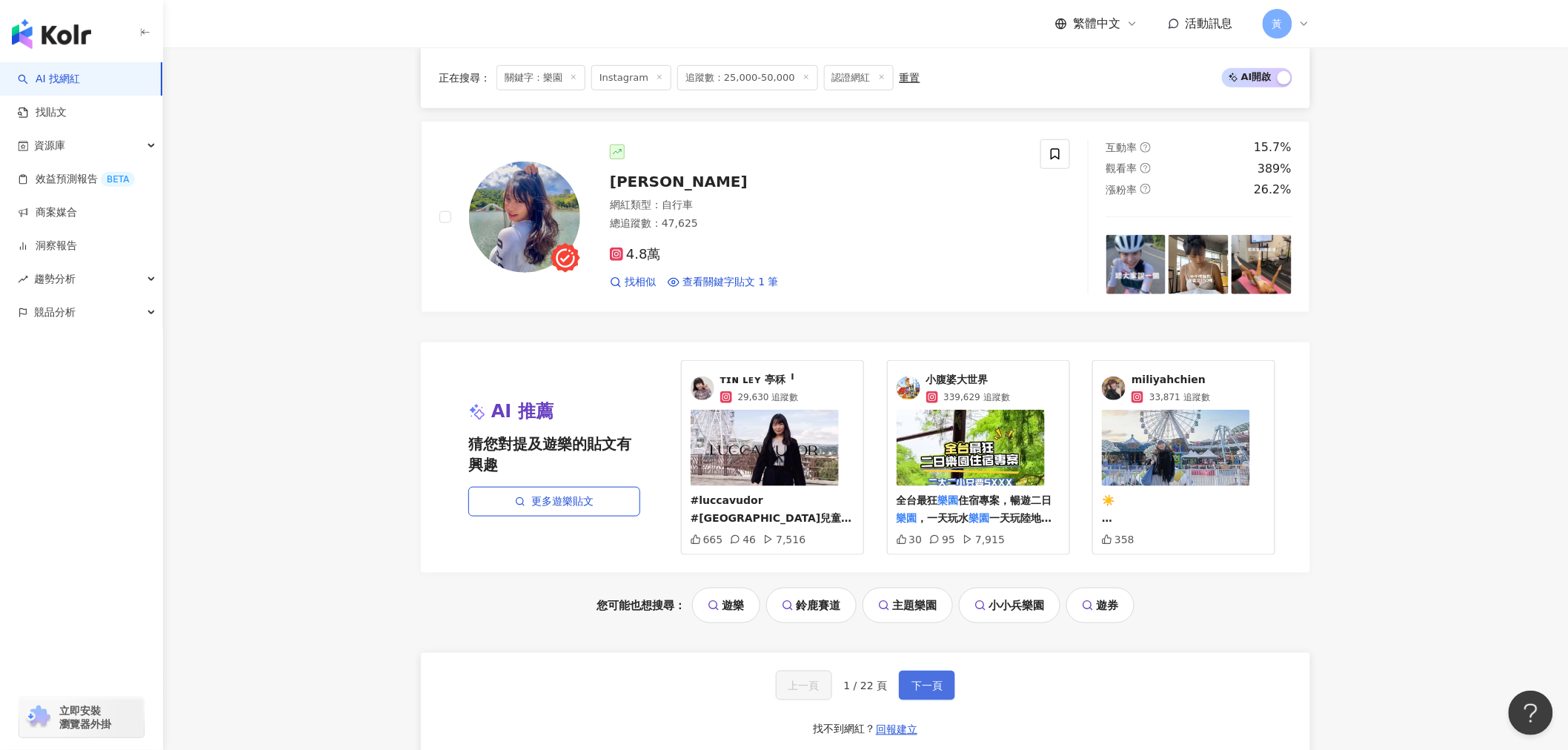
click at [917, 691] on span "下一頁" at bounding box center [927, 686] width 31 height 12
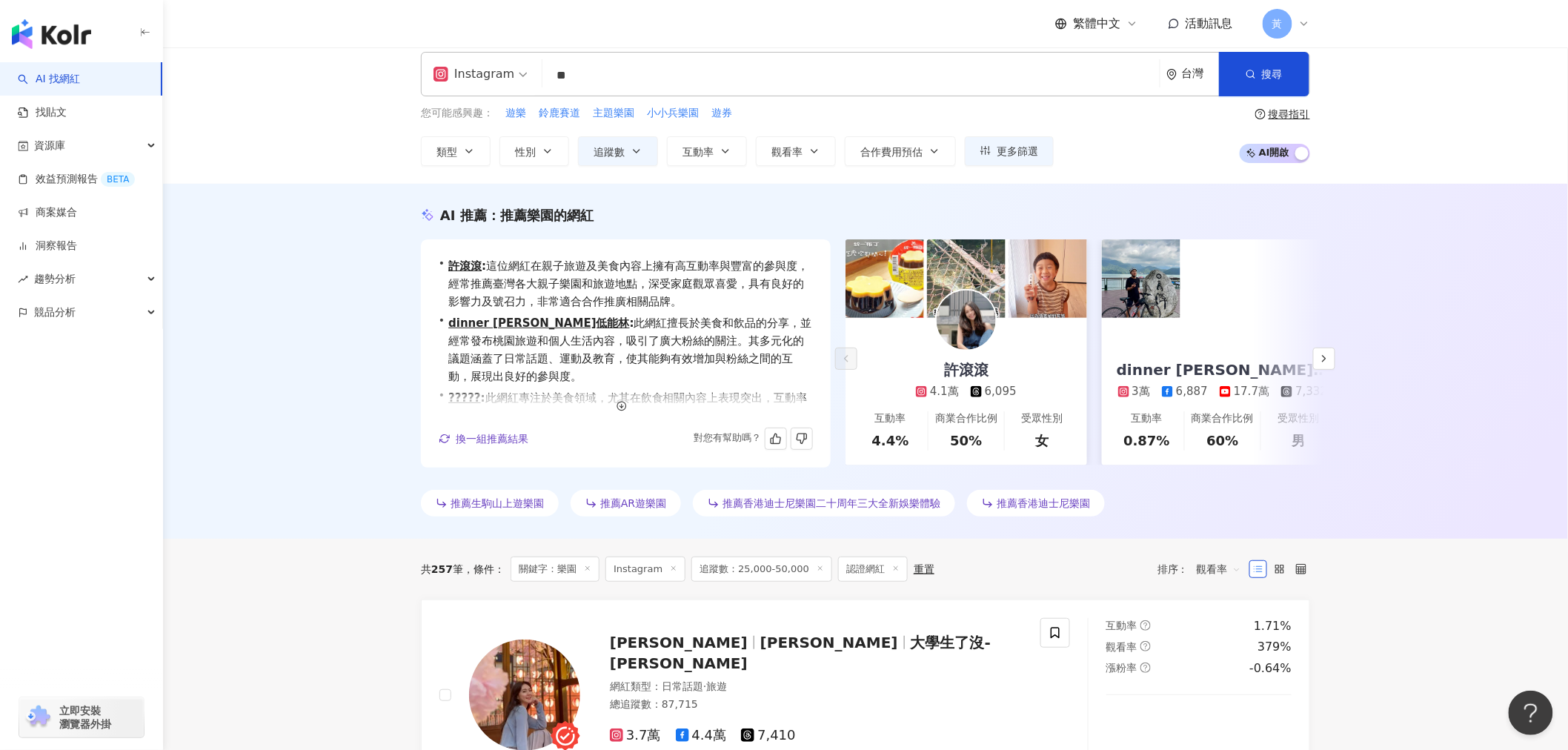
scroll to position [0, 0]
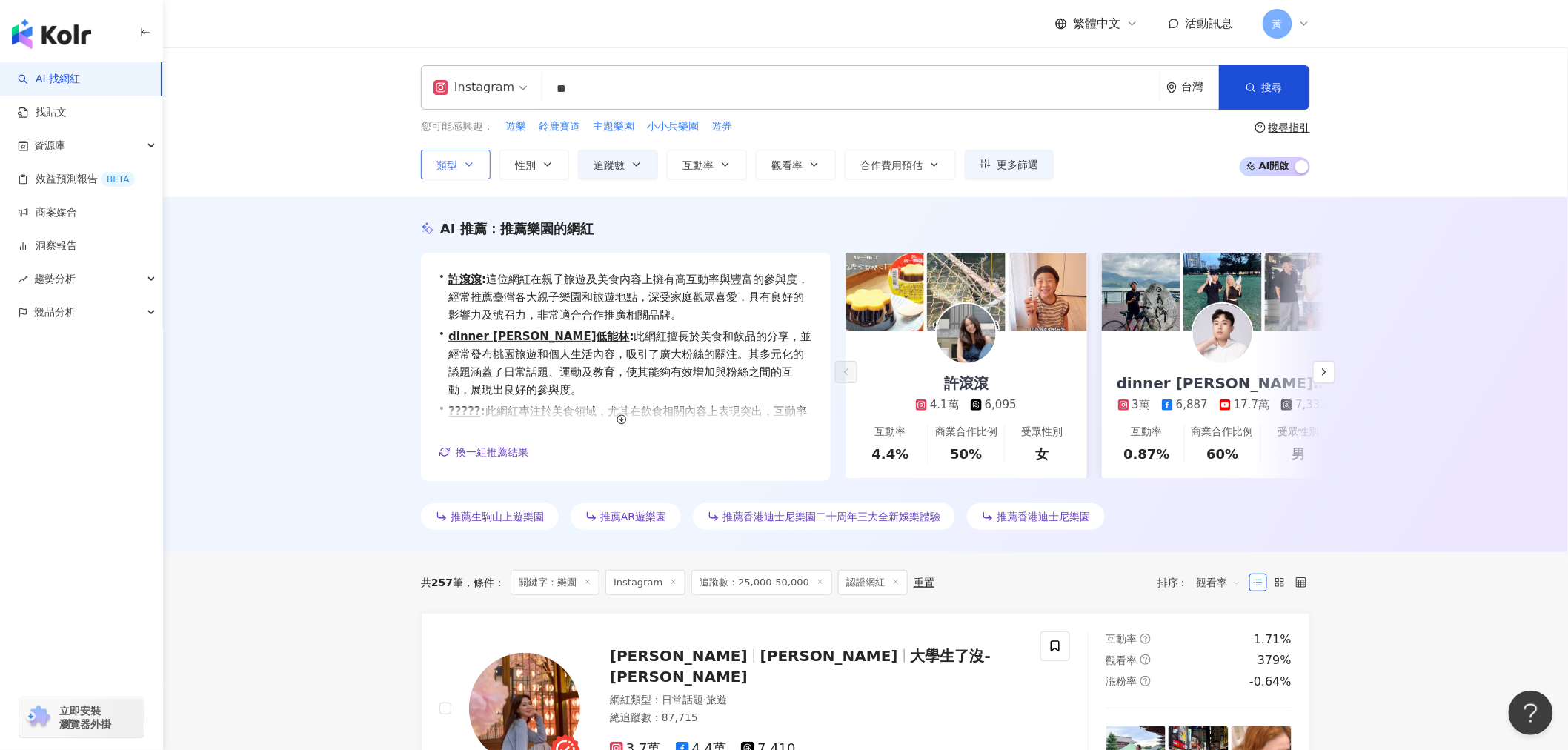
click at [469, 166] on icon "button" at bounding box center [468, 165] width 6 height 3
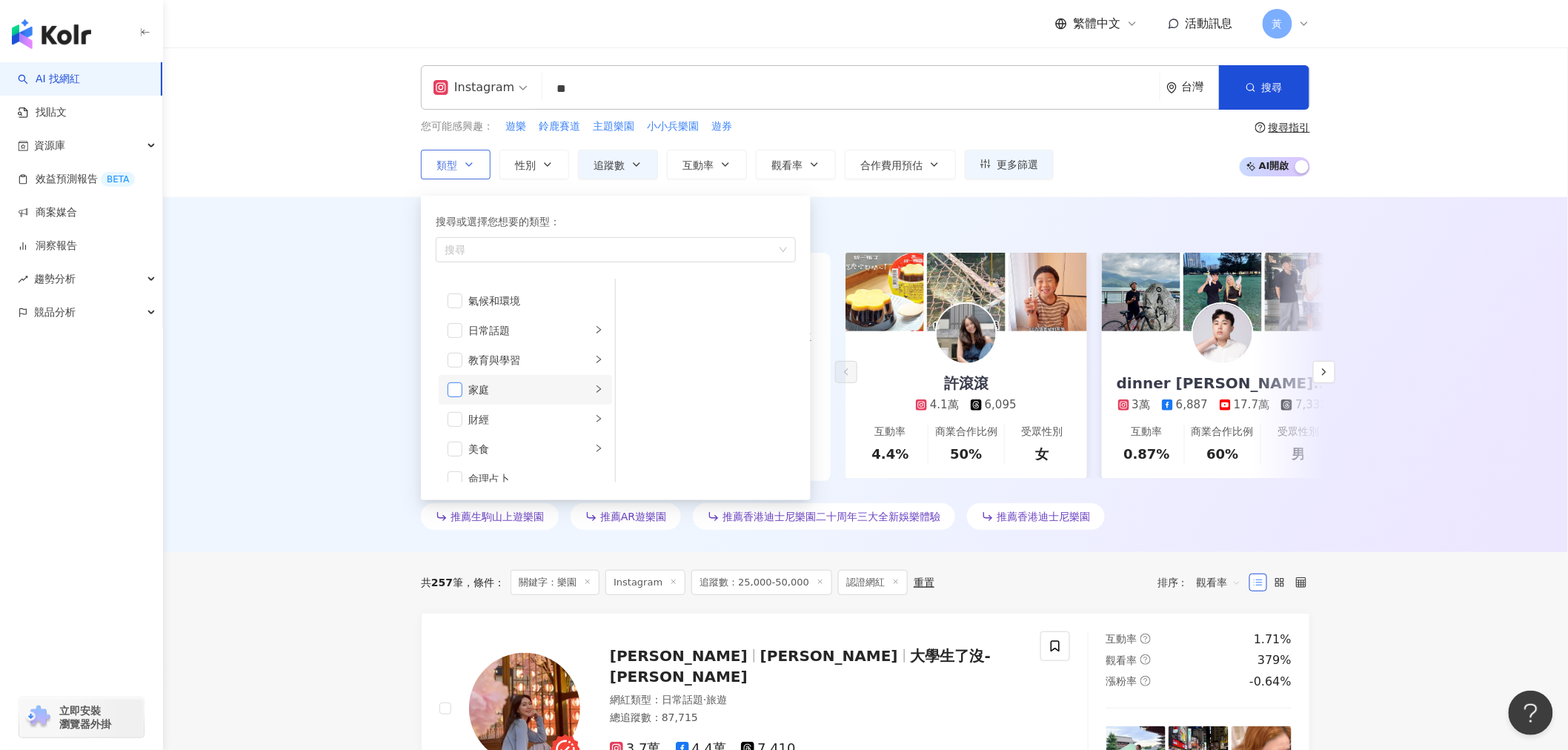
scroll to position [82, 0]
click at [455, 305] on span "button" at bounding box center [455, 303] width 15 height 15
click at [447, 293] on span "button" at bounding box center [455, 294] width 15 height 15
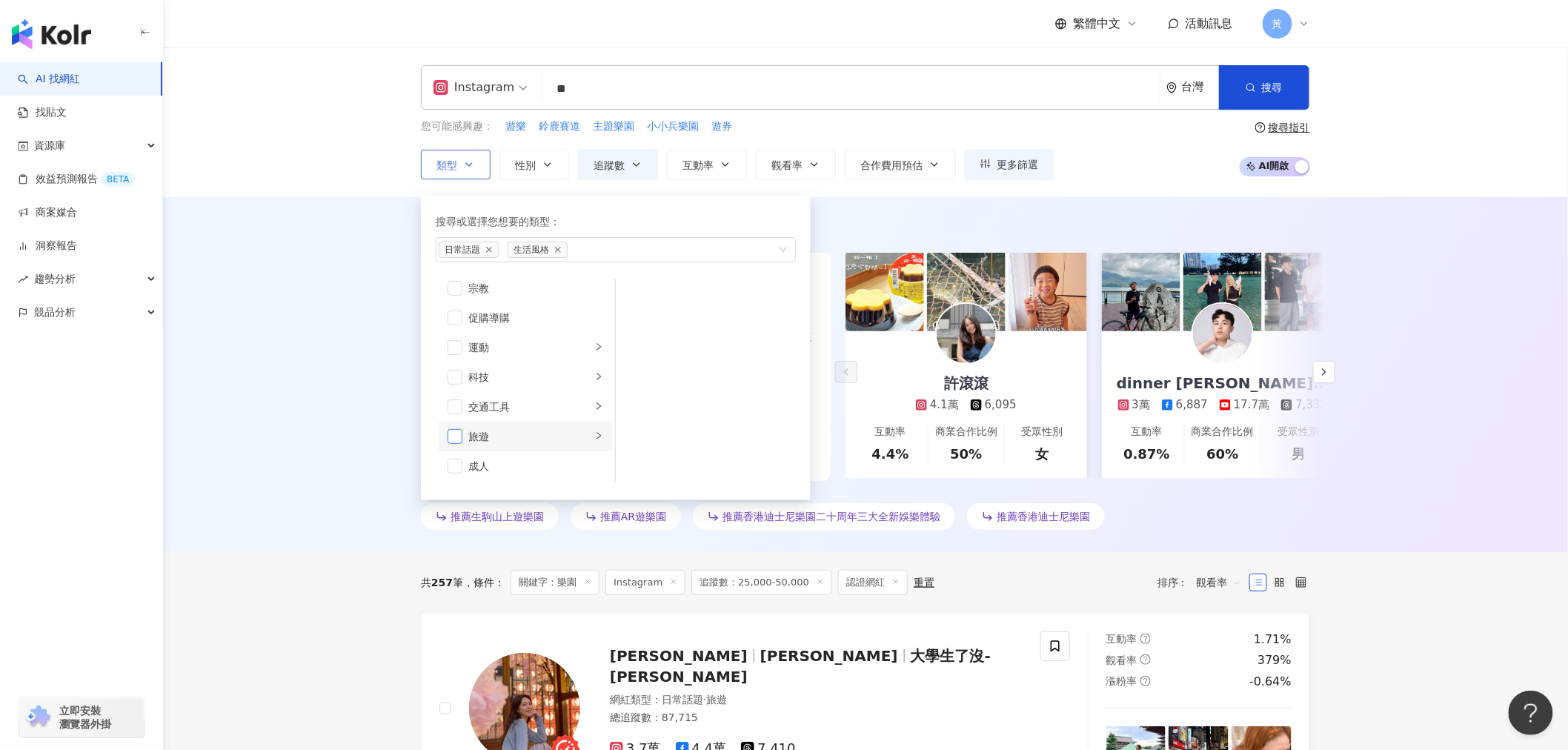
click at [453, 435] on span "button" at bounding box center [455, 437] width 15 height 15
click at [337, 142] on div "Instagram ** 台灣 搜尋 3aa21312-598f-422e-9d3c-3008dfefb511 𝐓𝐇𝐄𝟗の遊樂園🦊 1,092 追蹤者 樂園百…" at bounding box center [866, 122] width 1405 height 150
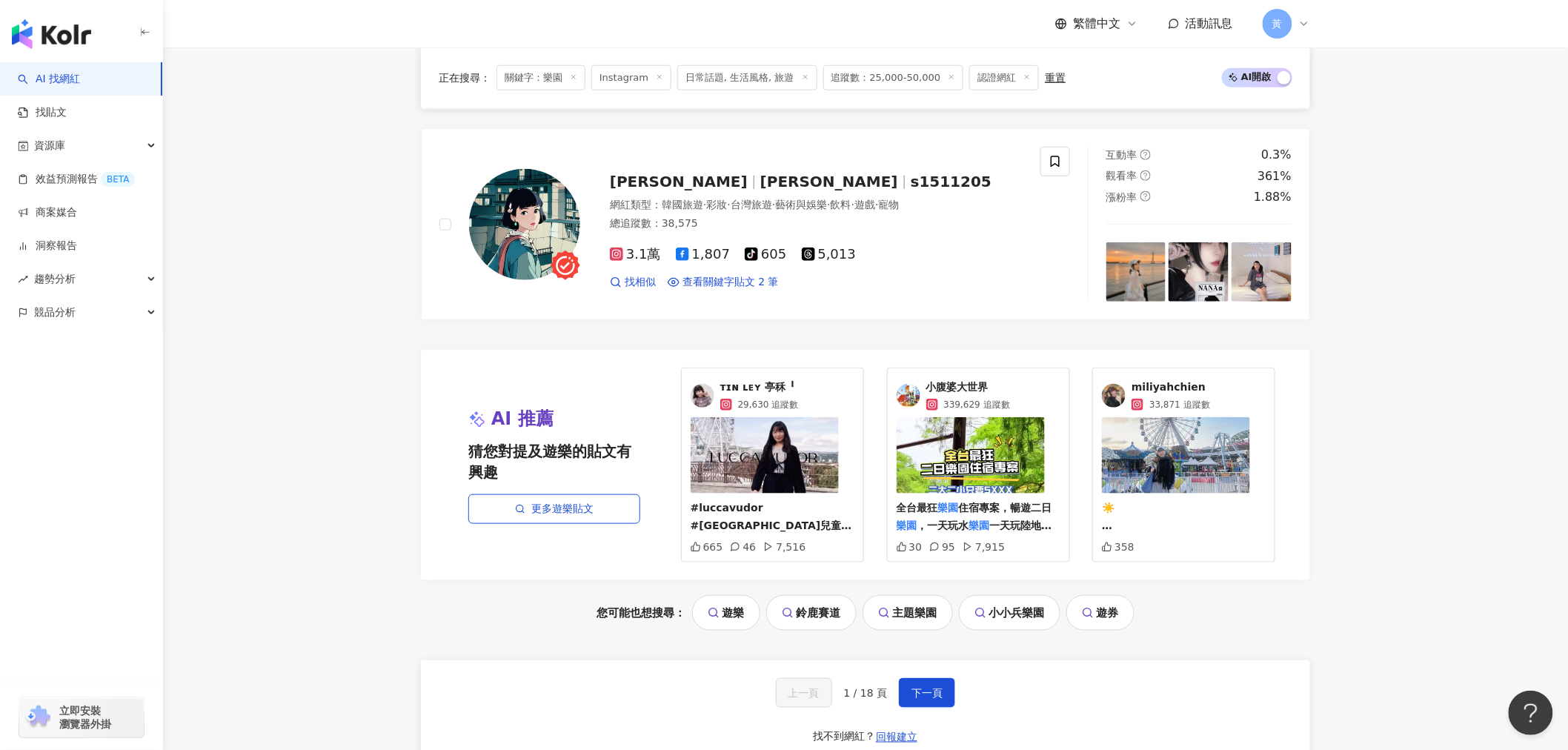
scroll to position [2871, 0]
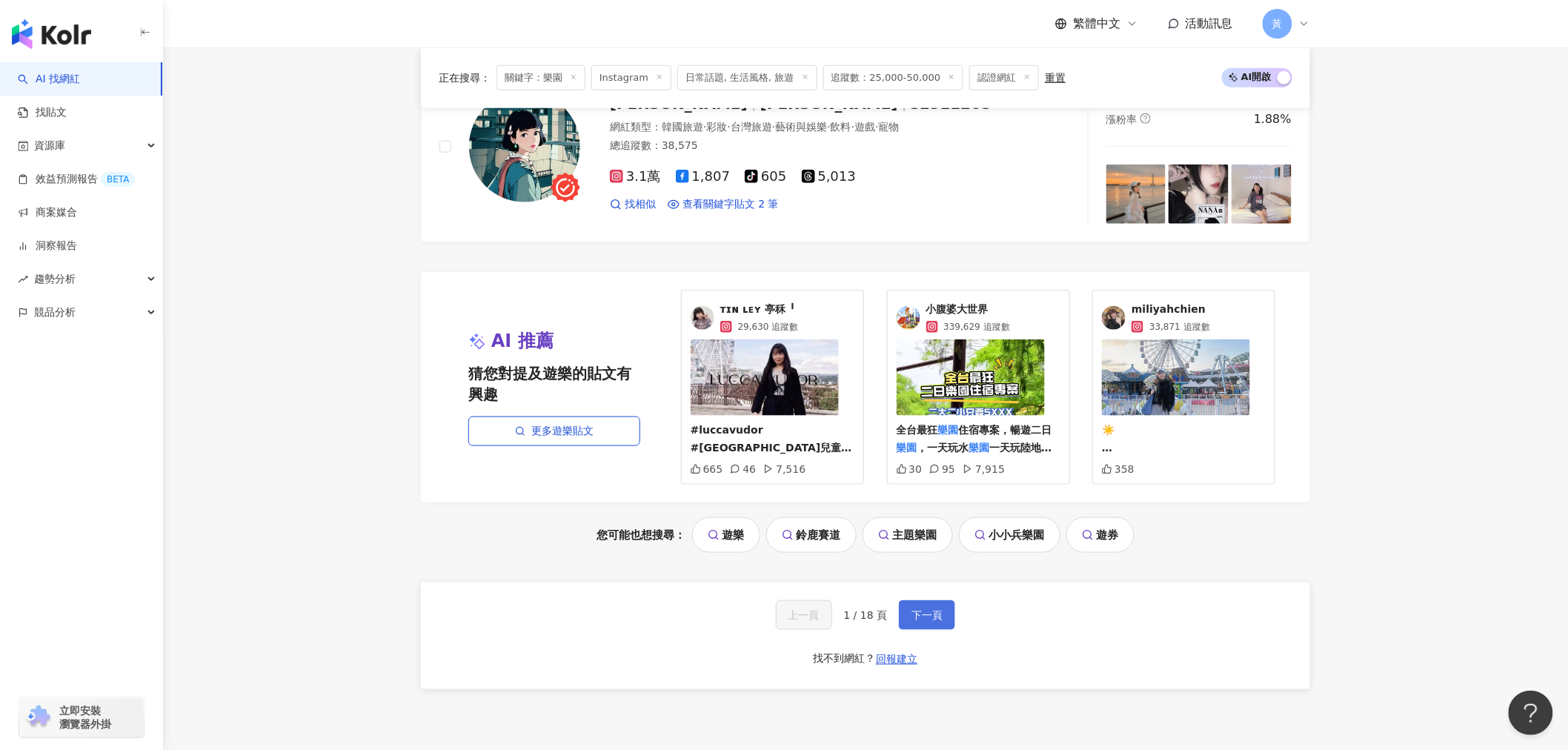
click at [912, 621] on span "下一頁" at bounding box center [927, 615] width 31 height 12
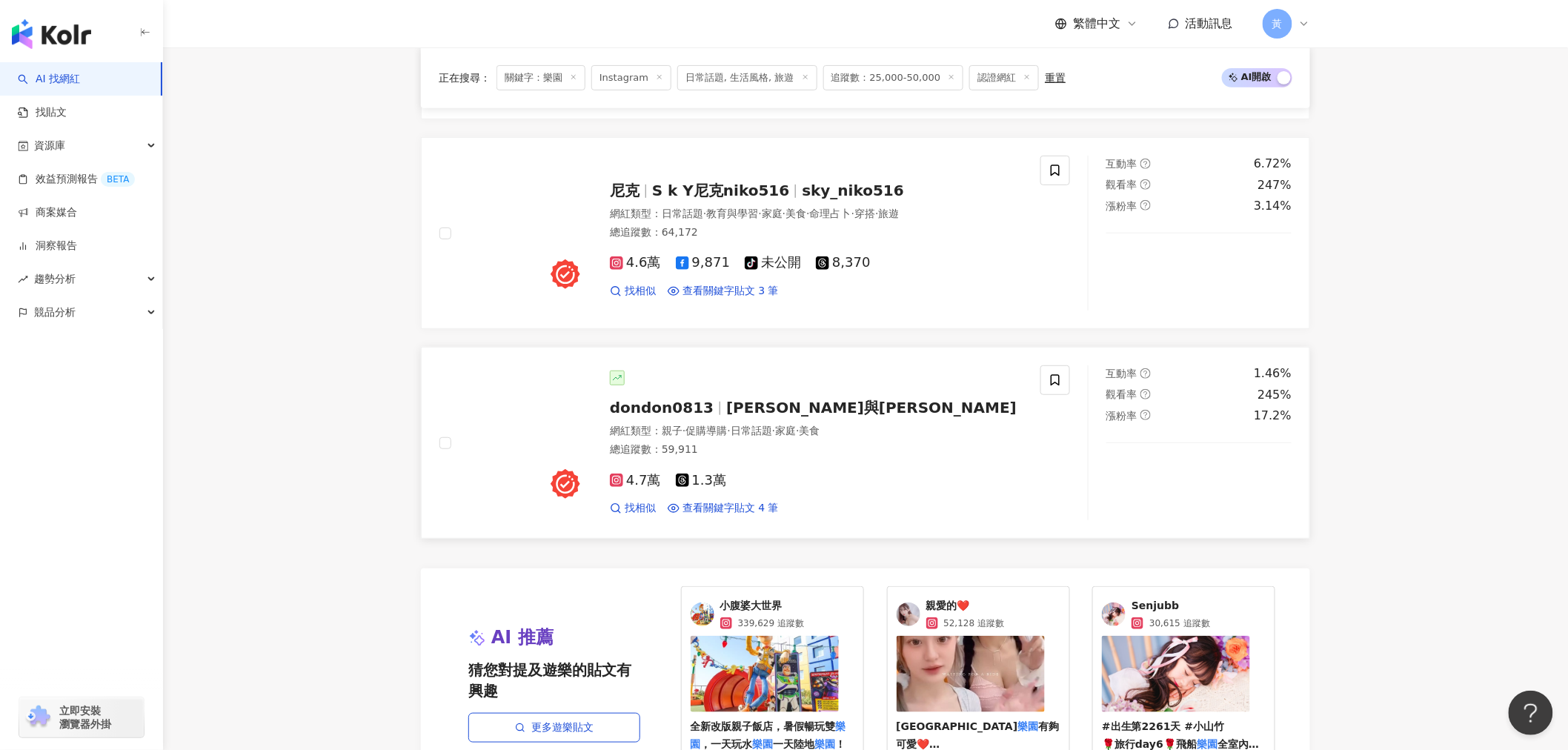
scroll to position [2800, 0]
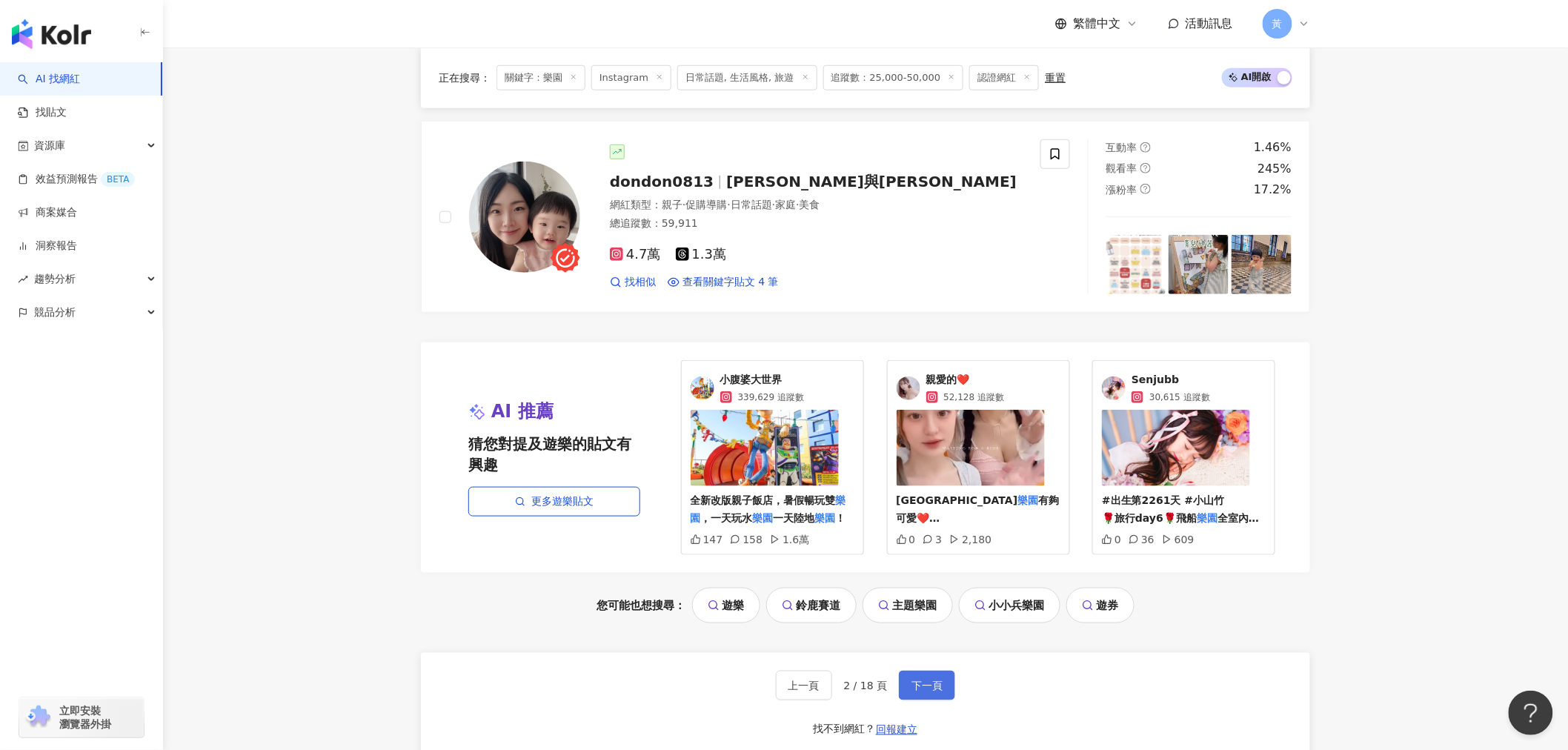
click at [915, 691] on span "下一頁" at bounding box center [927, 686] width 31 height 12
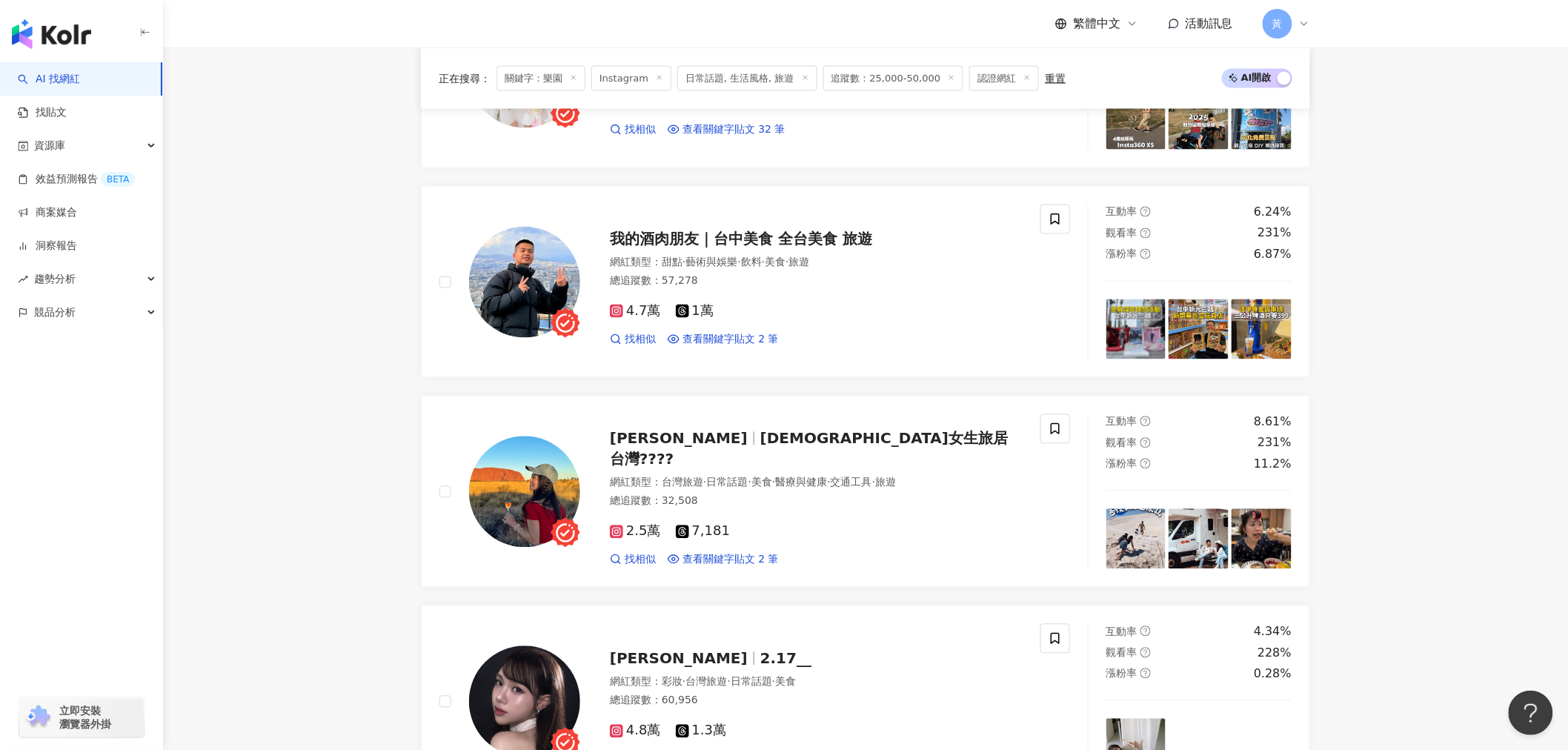
scroll to position [1070, 0]
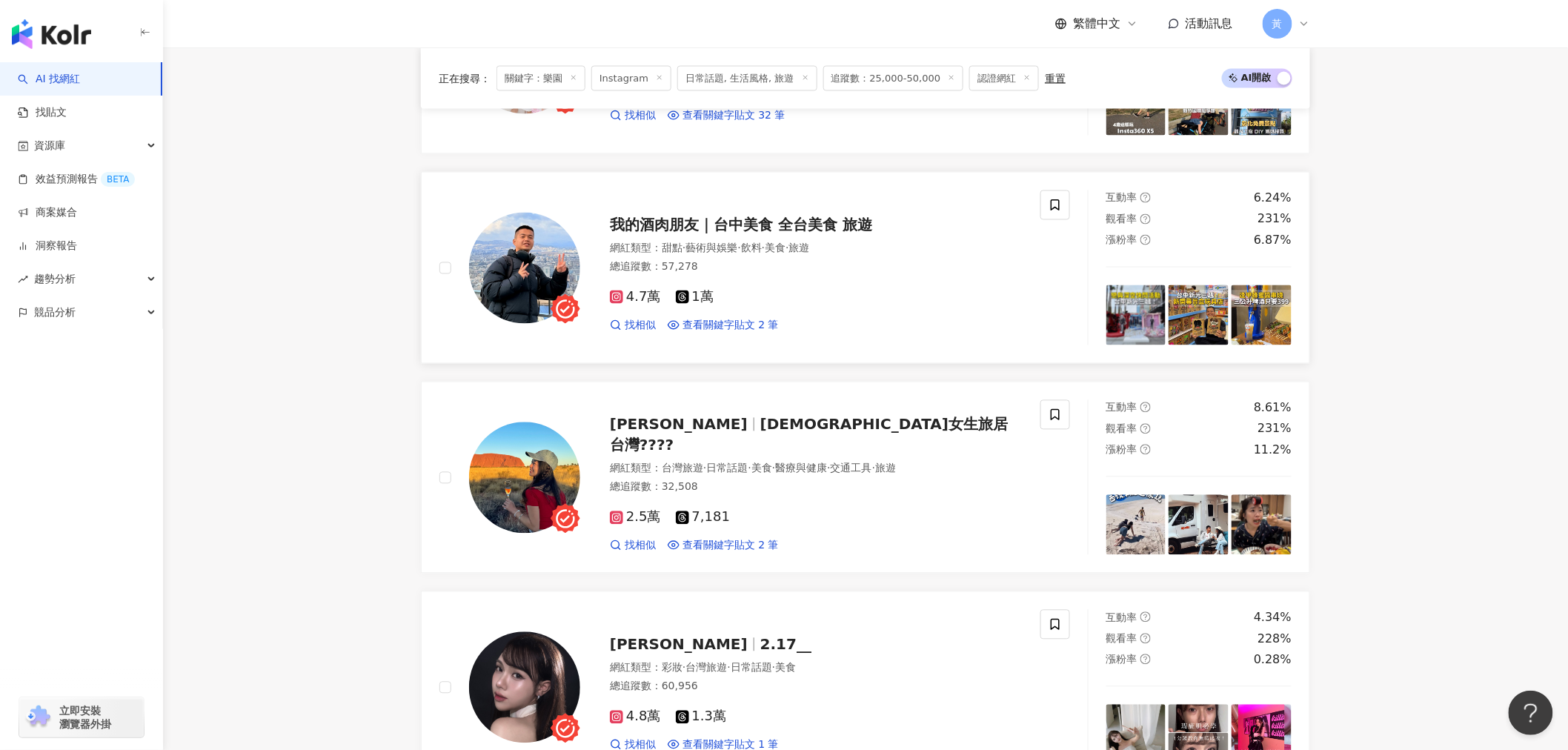
click at [764, 234] on span "我的酒肉朋友｜台中美食 全台美食 旅遊" at bounding box center [741, 225] width 263 height 18
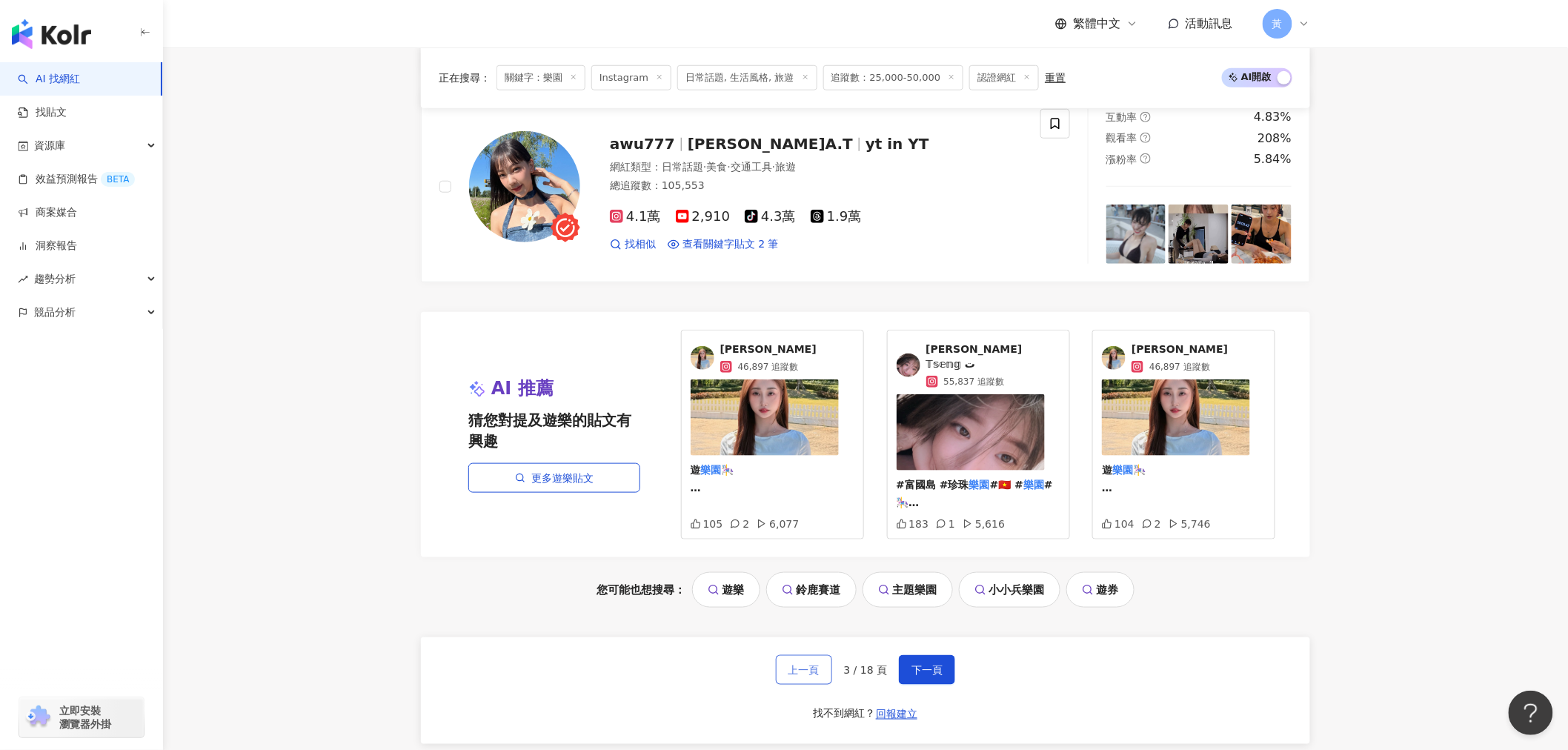
scroll to position [2882, 0]
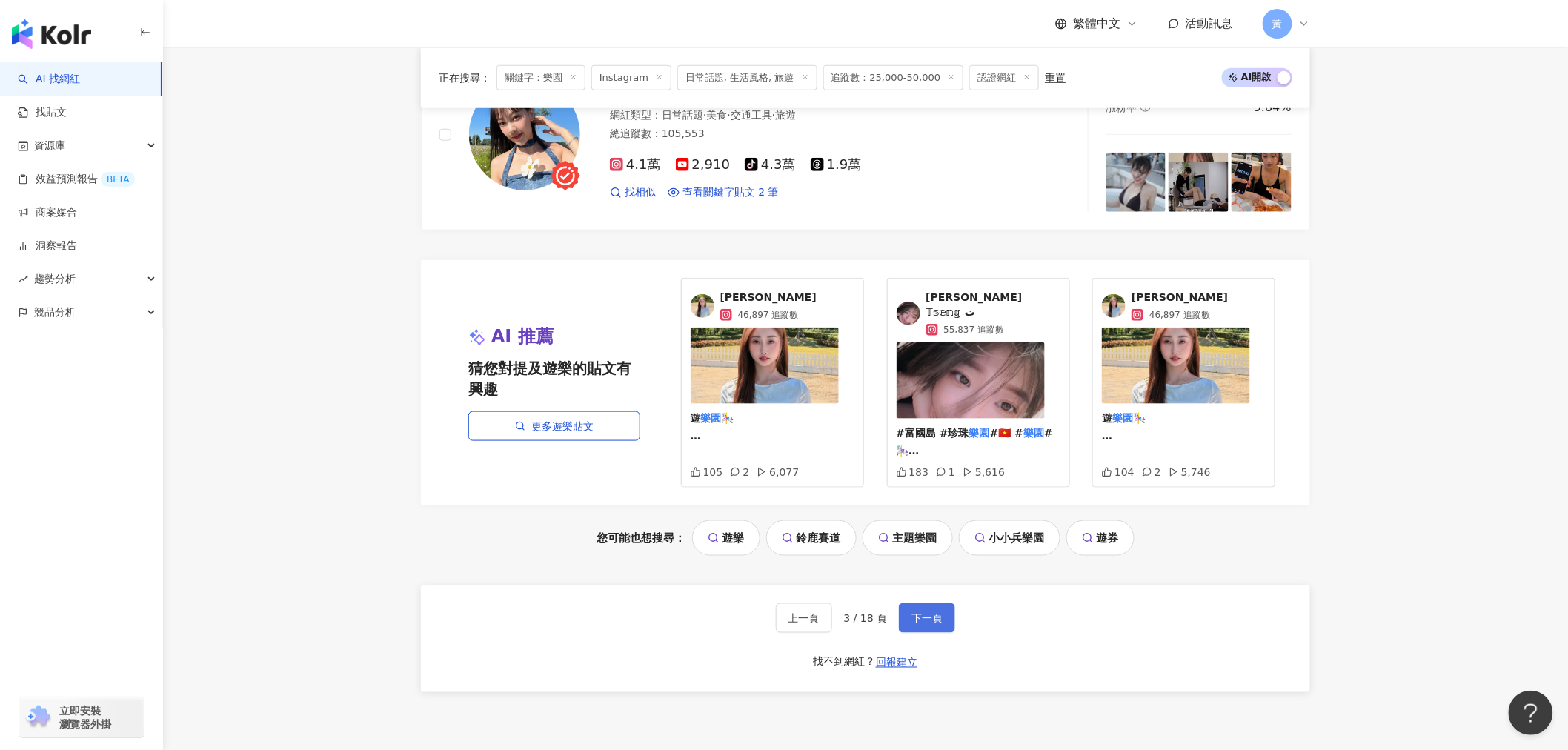
click at [943, 619] on button "下一頁" at bounding box center [926, 618] width 56 height 29
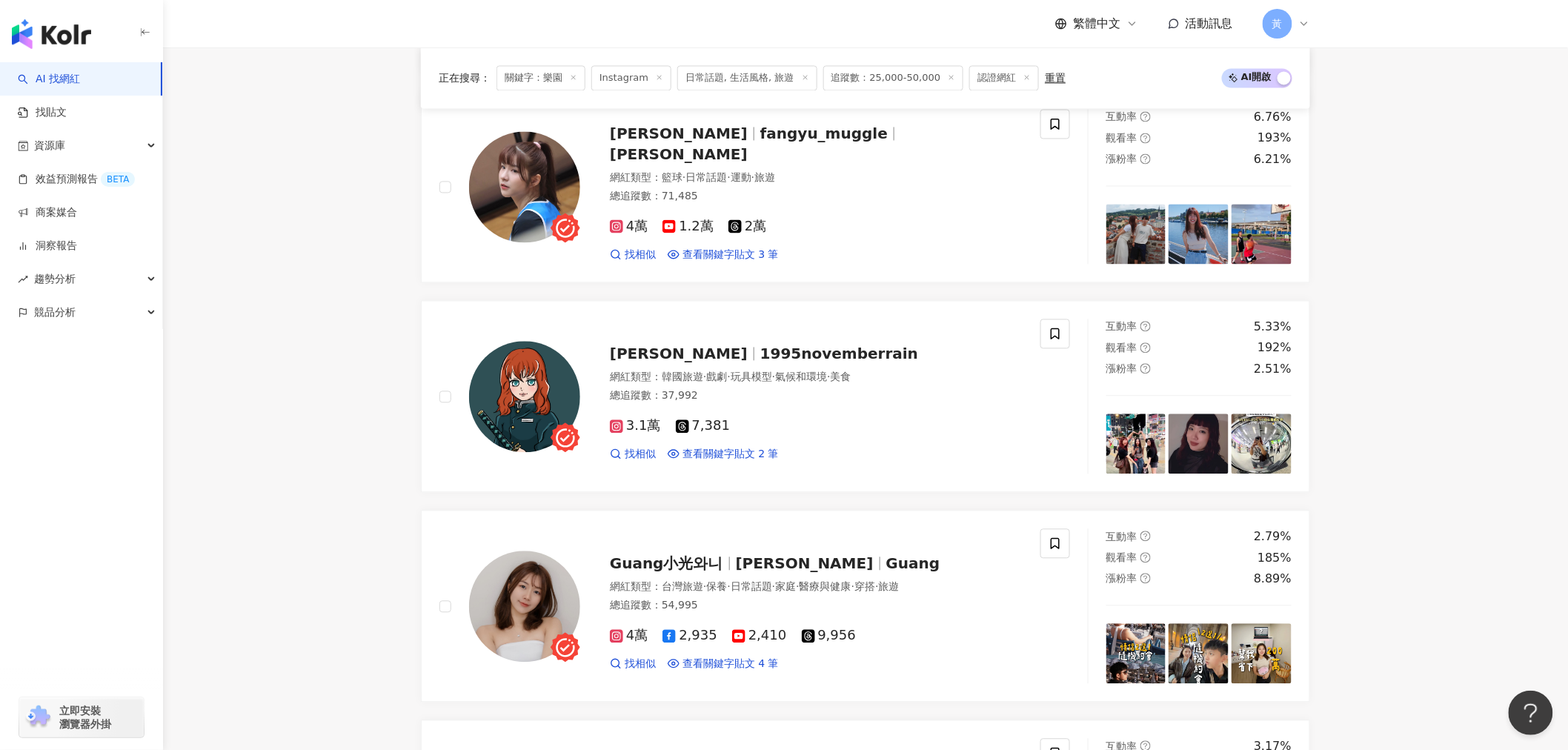
scroll to position [1153, 0]
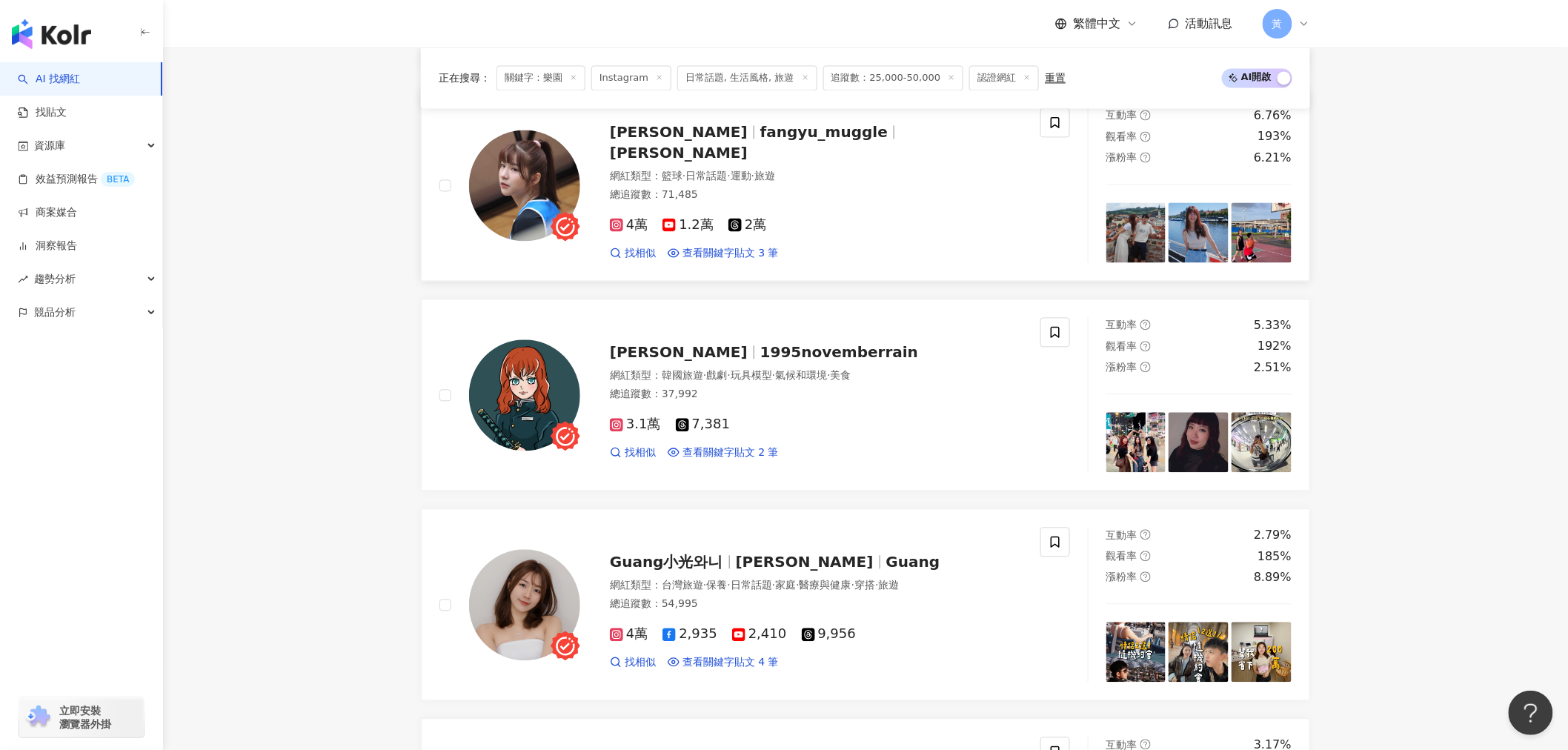
click at [654, 142] on span "方方妤" at bounding box center [679, 133] width 138 height 18
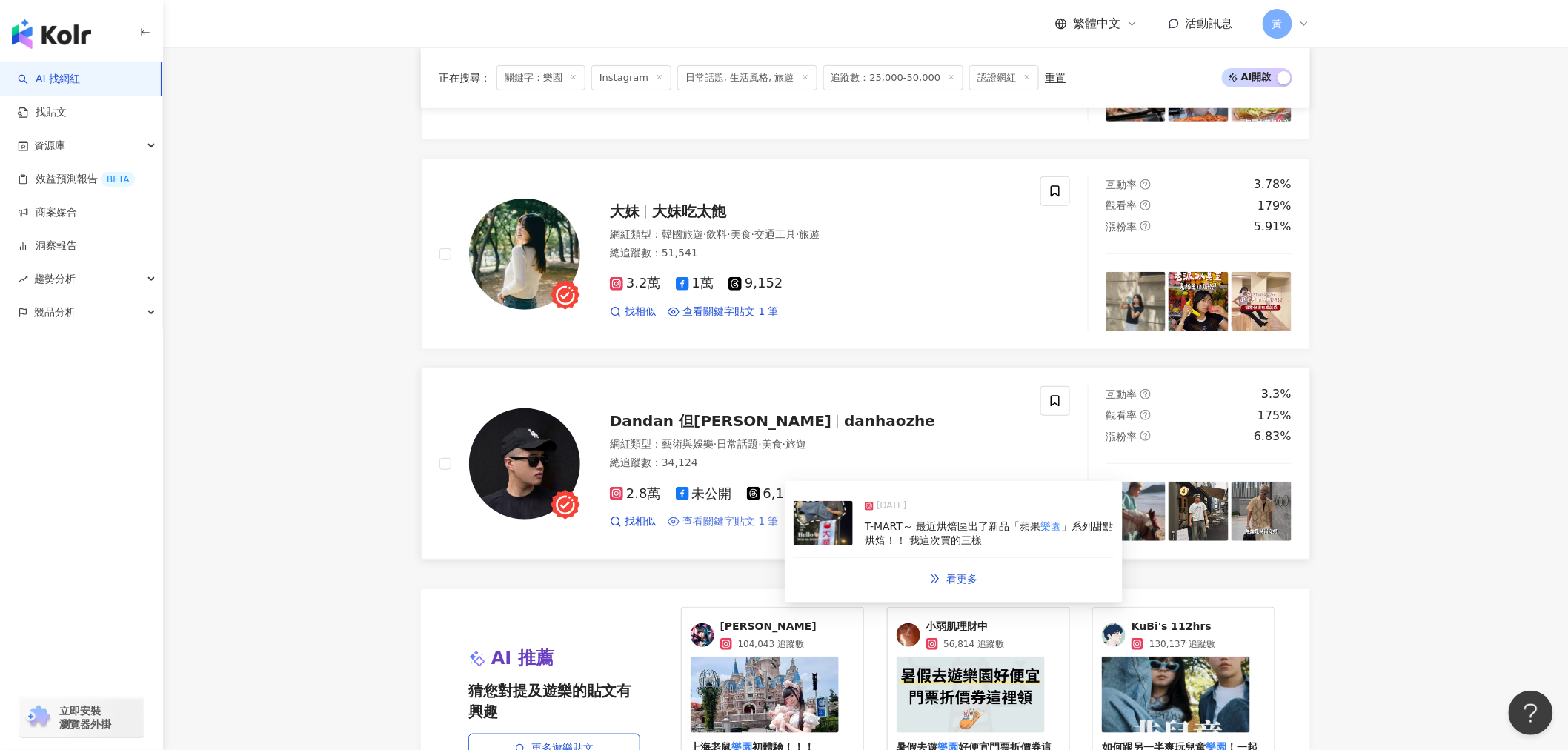
scroll to position [3031, 0]
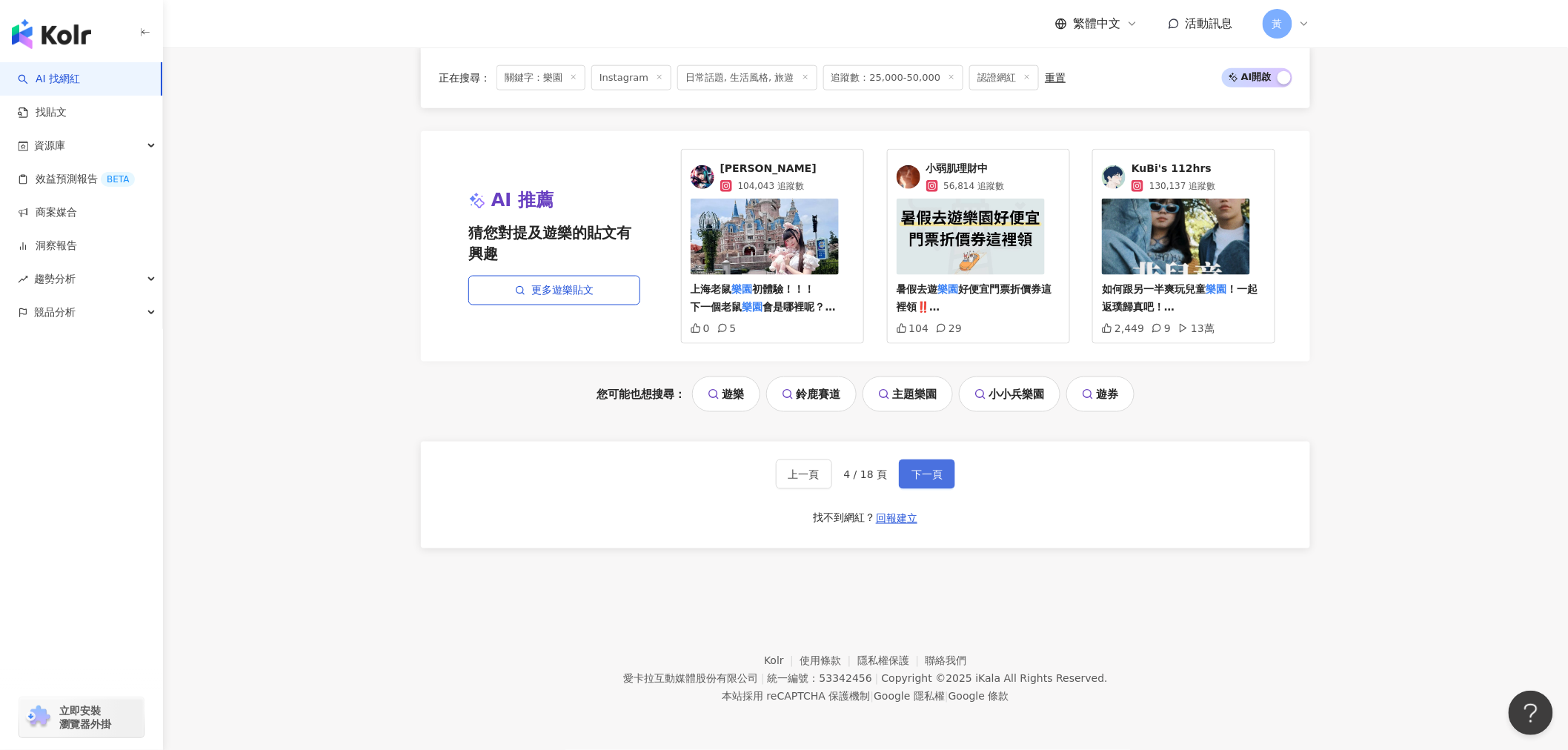
click at [935, 479] on span "下一頁" at bounding box center [927, 474] width 31 height 12
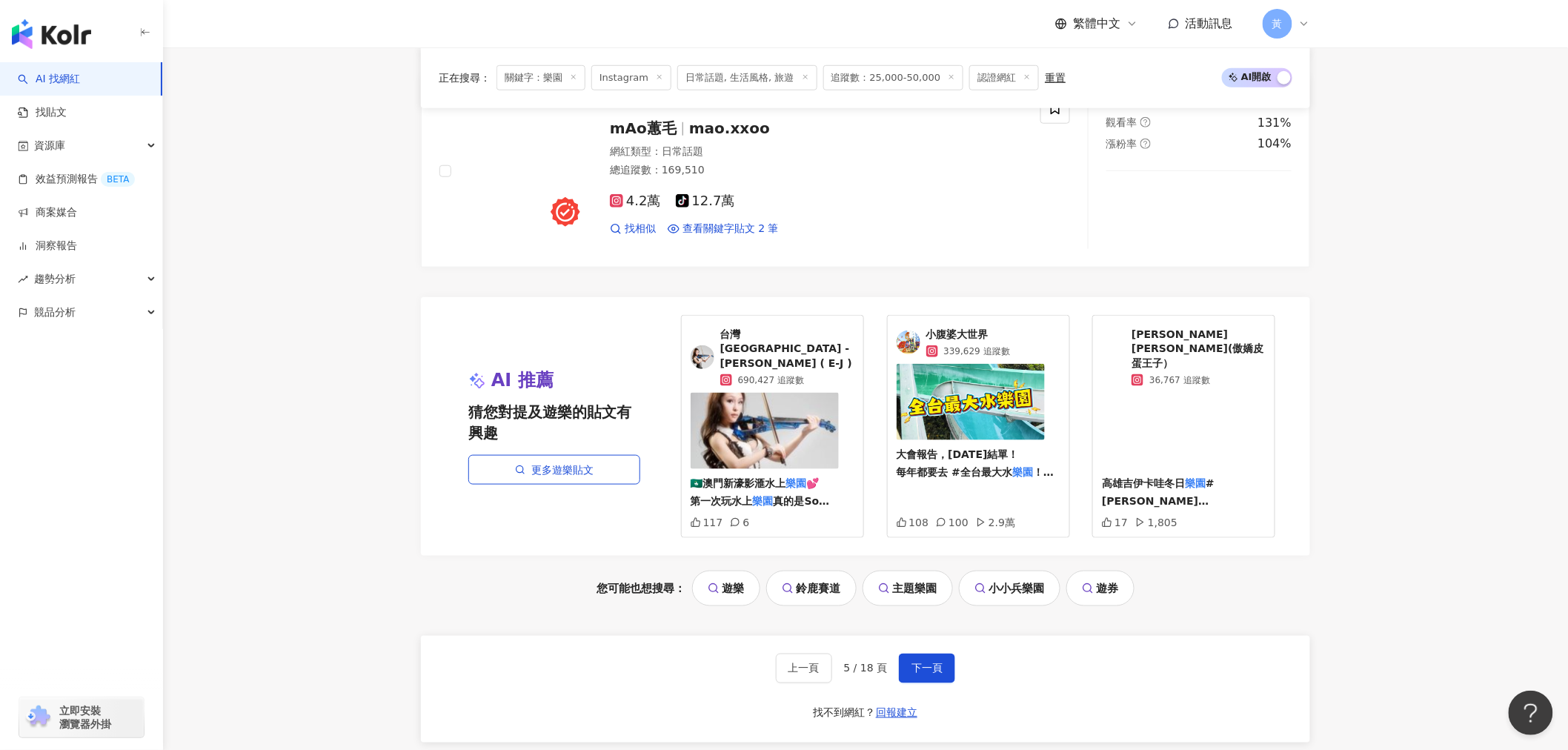
scroll to position [2882, 0]
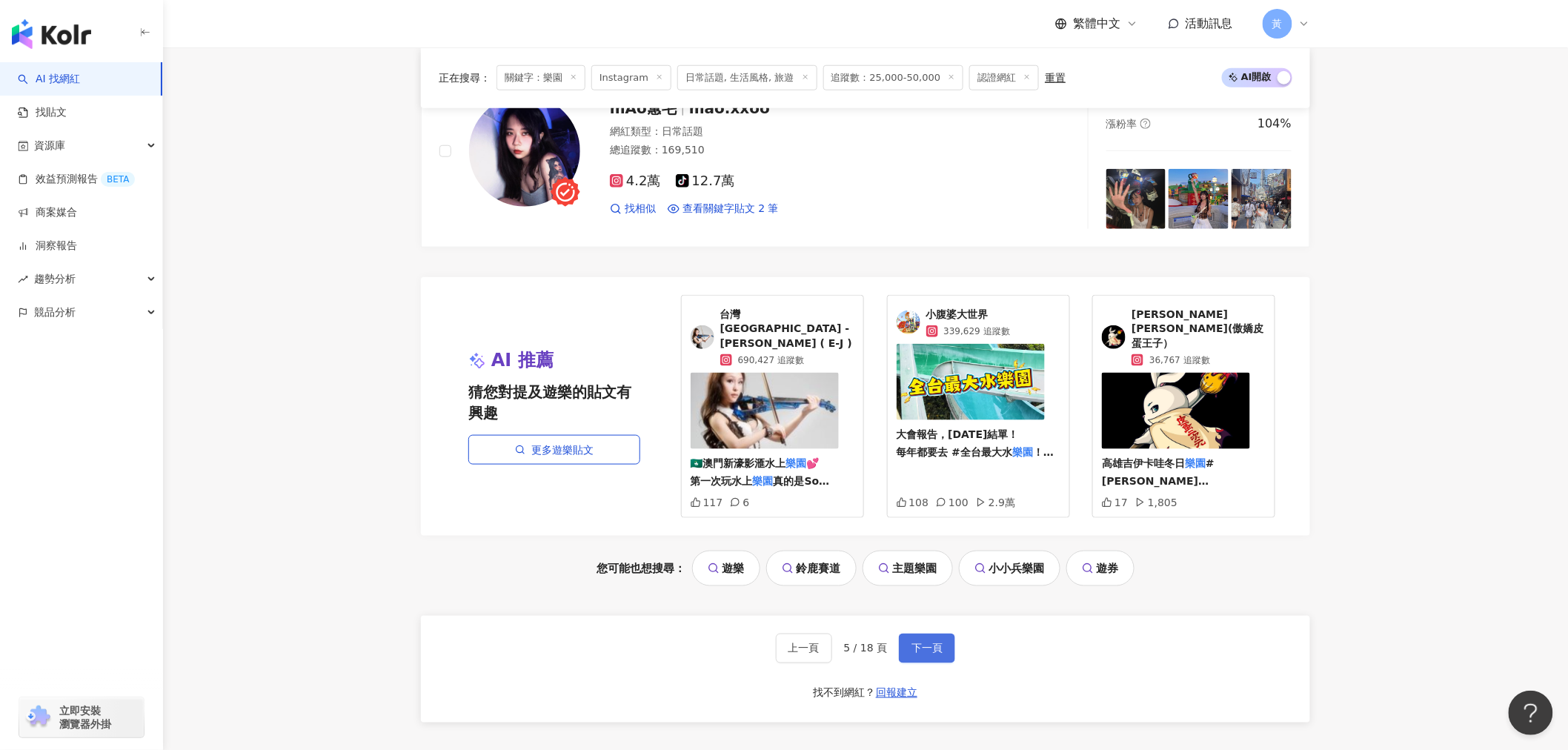
click at [900, 634] on button "下一頁" at bounding box center [926, 648] width 56 height 29
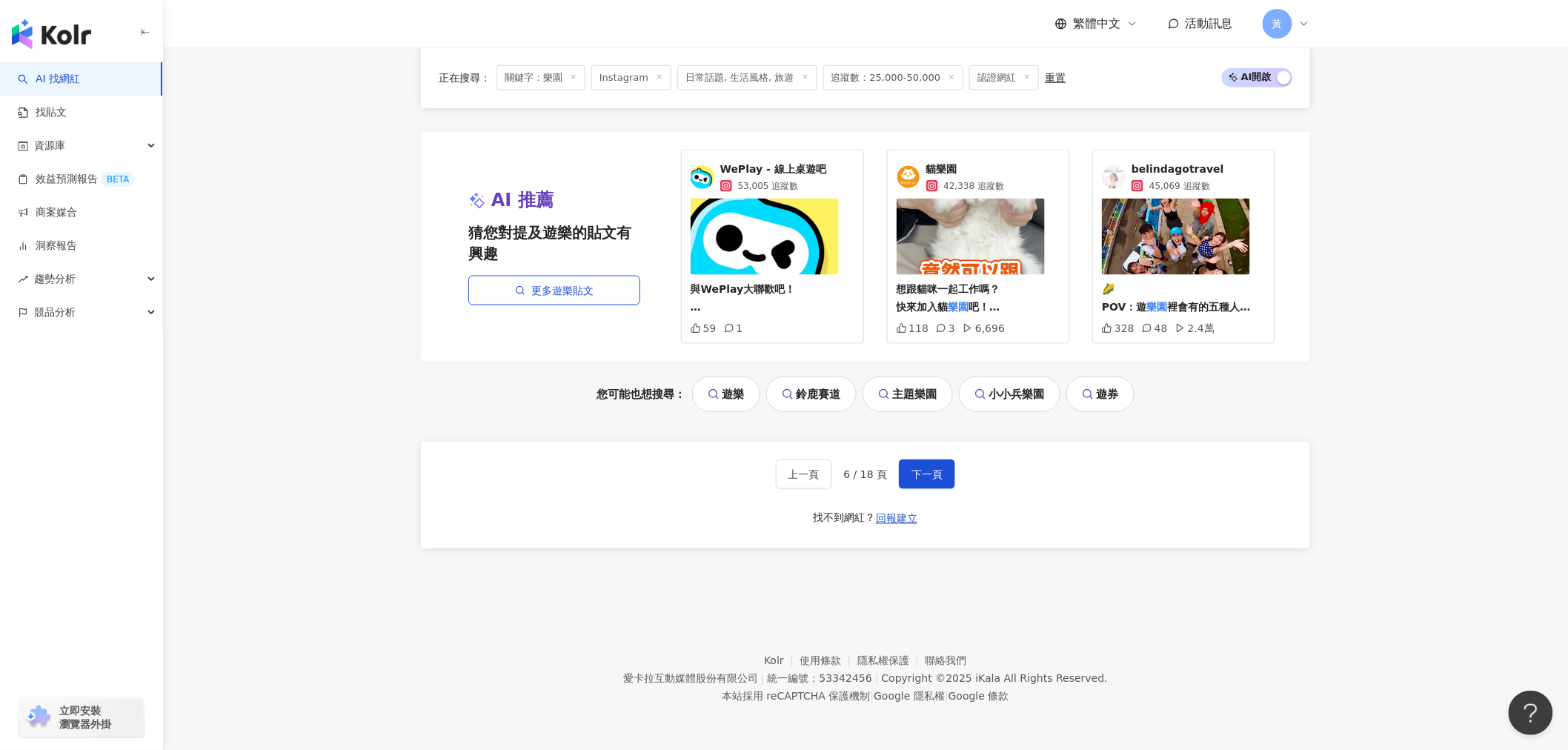
scroll to position [3051, 0]
click at [925, 477] on span "下一頁" at bounding box center [927, 474] width 31 height 12
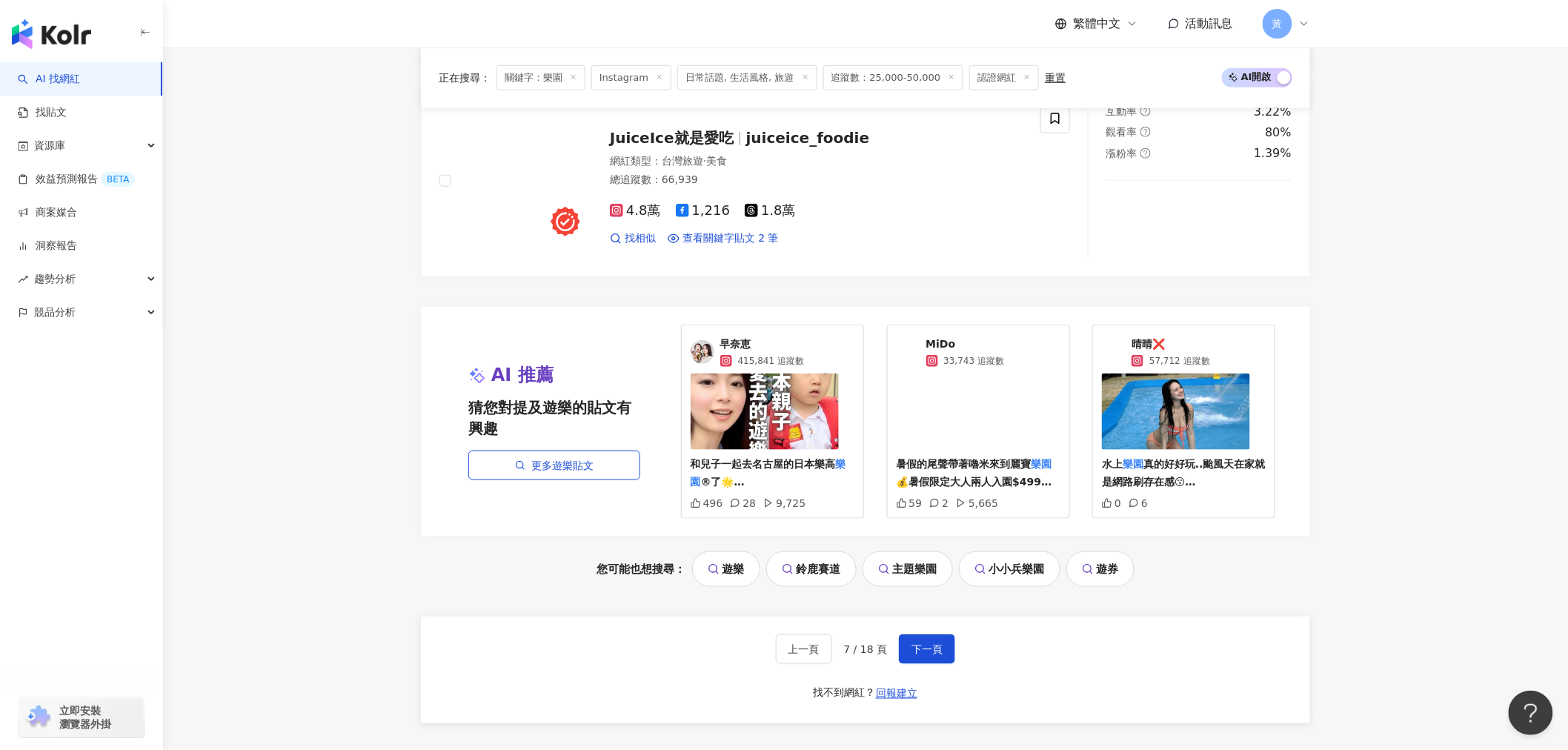
scroll to position [2882, 0]
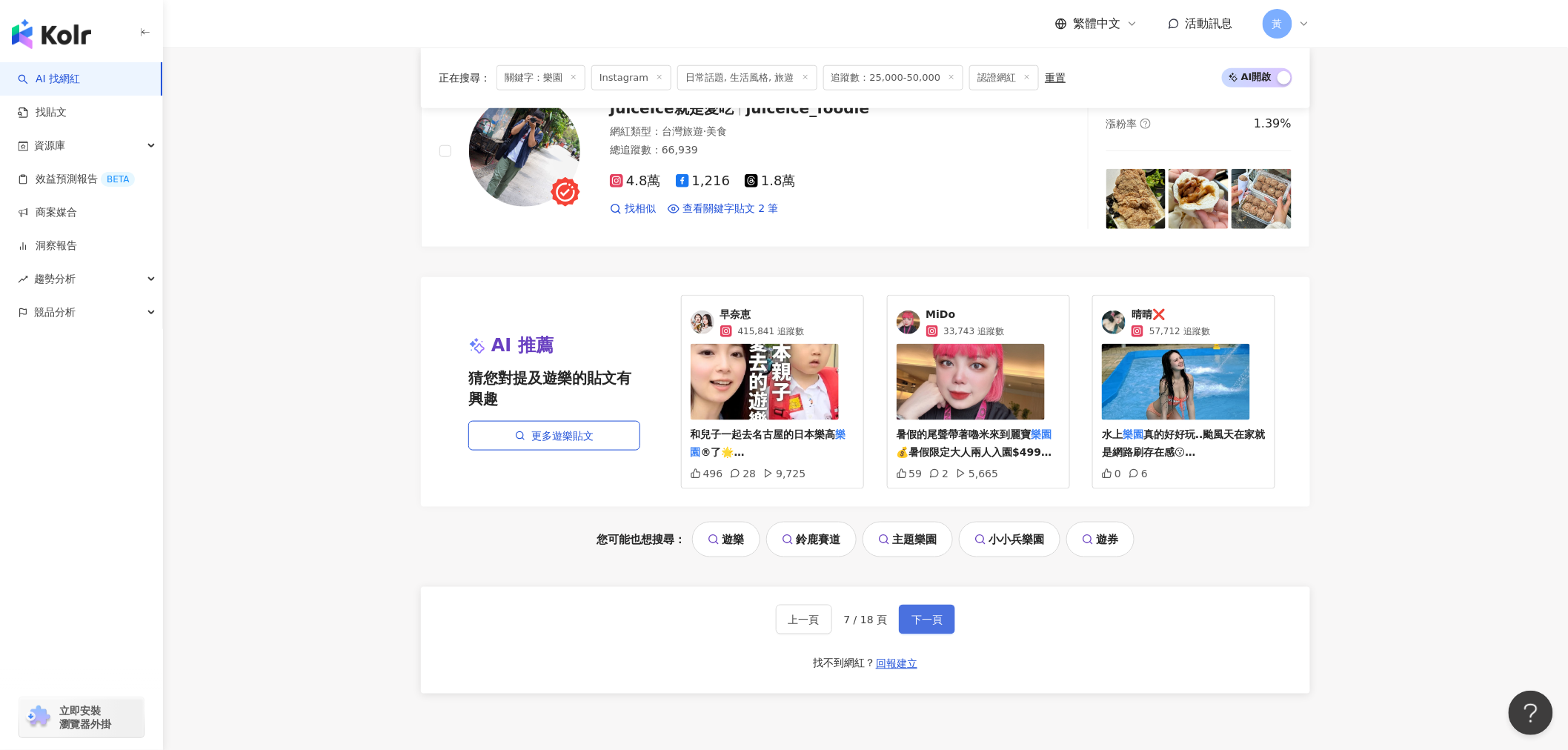
click at [921, 632] on button "下一頁" at bounding box center [926, 620] width 56 height 29
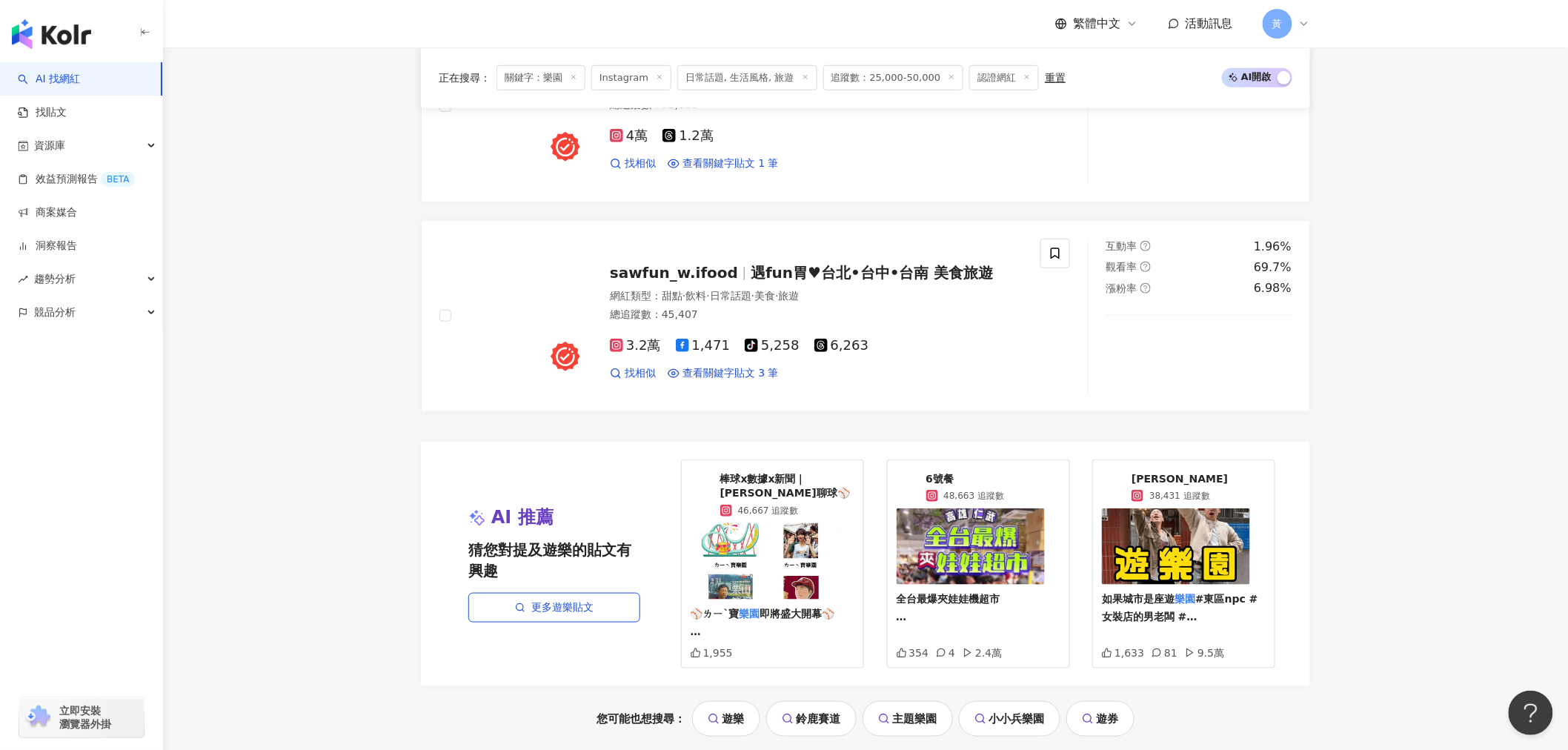
scroll to position [3046, 0]
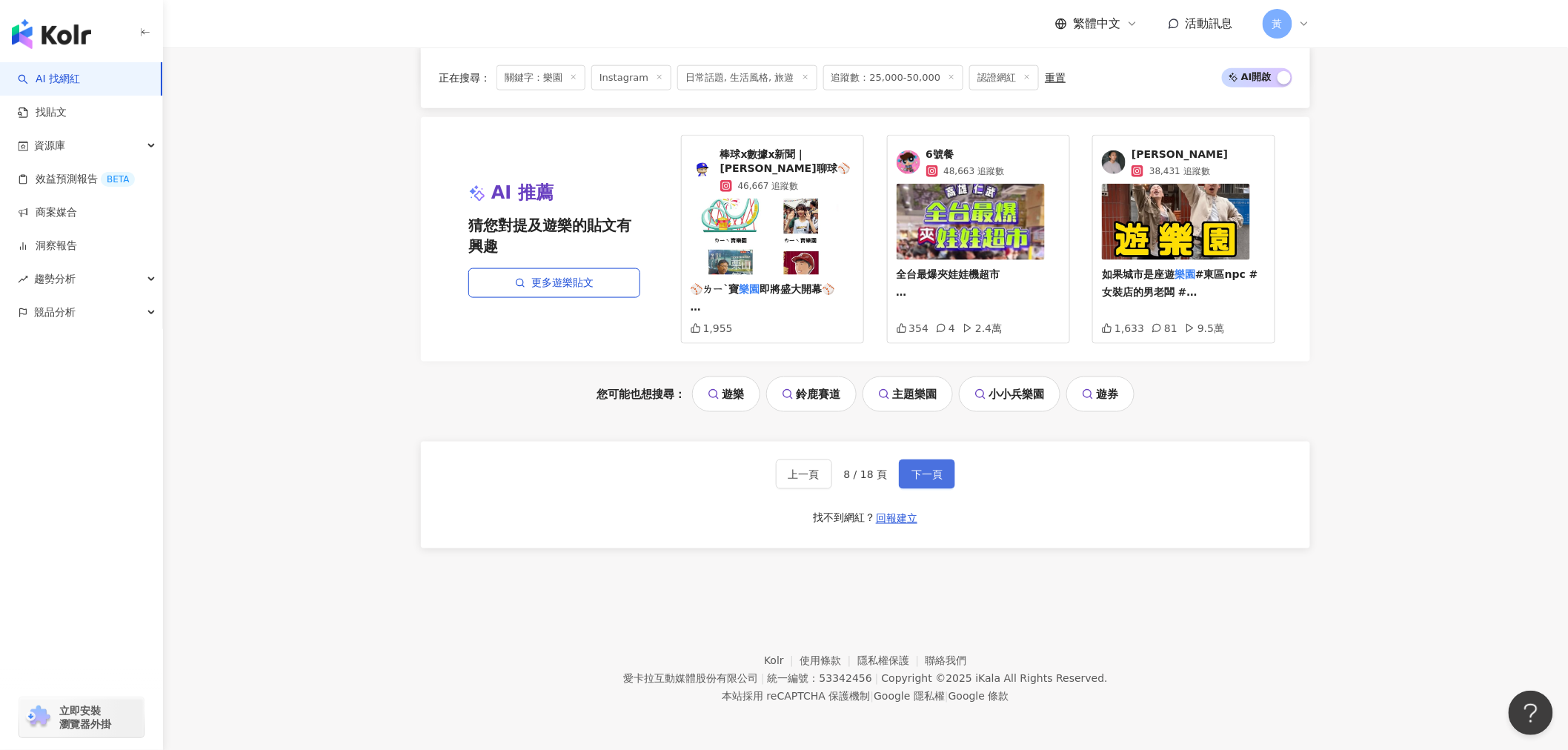
click at [949, 469] on button "下一頁" at bounding box center [926, 474] width 56 height 29
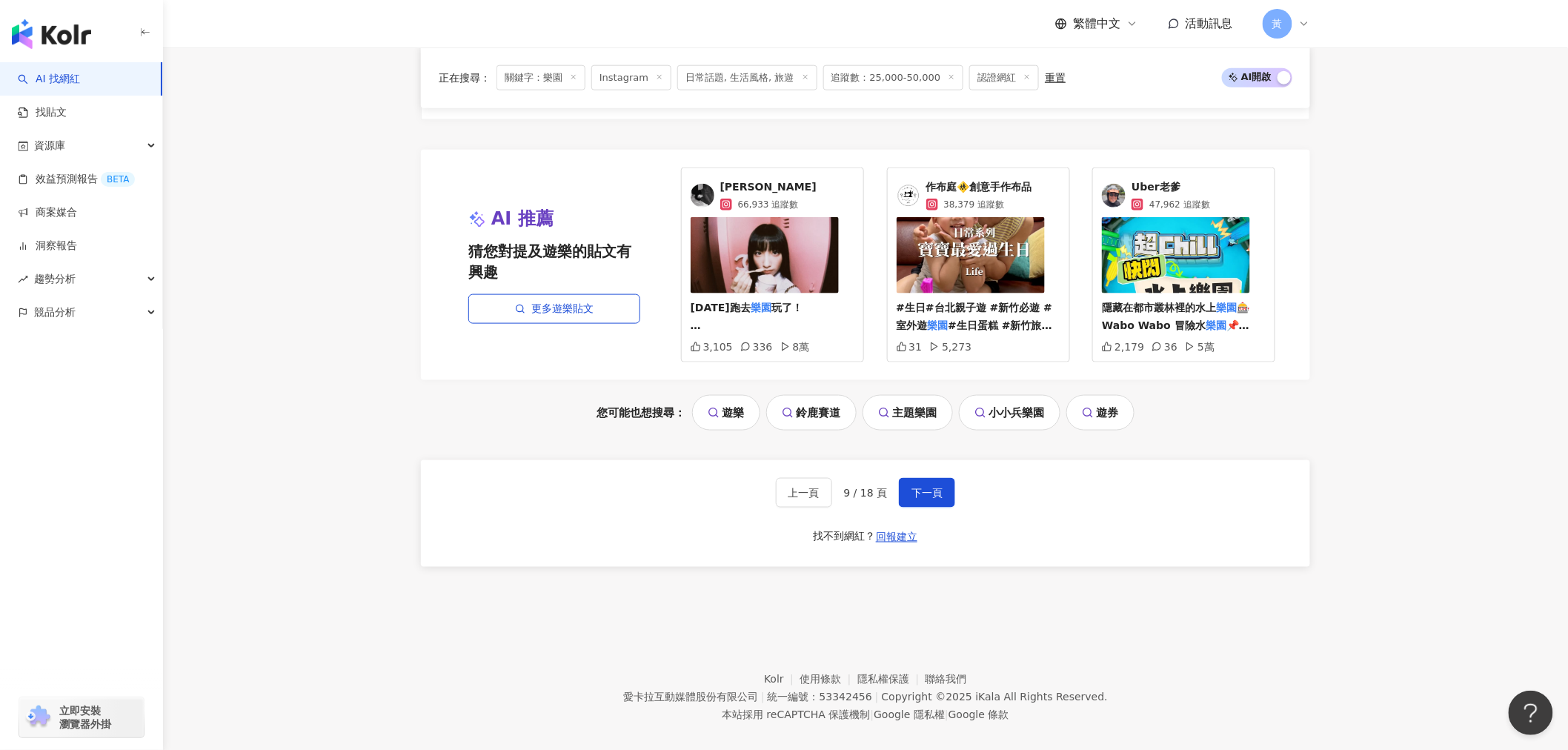
scroll to position [3031, 0]
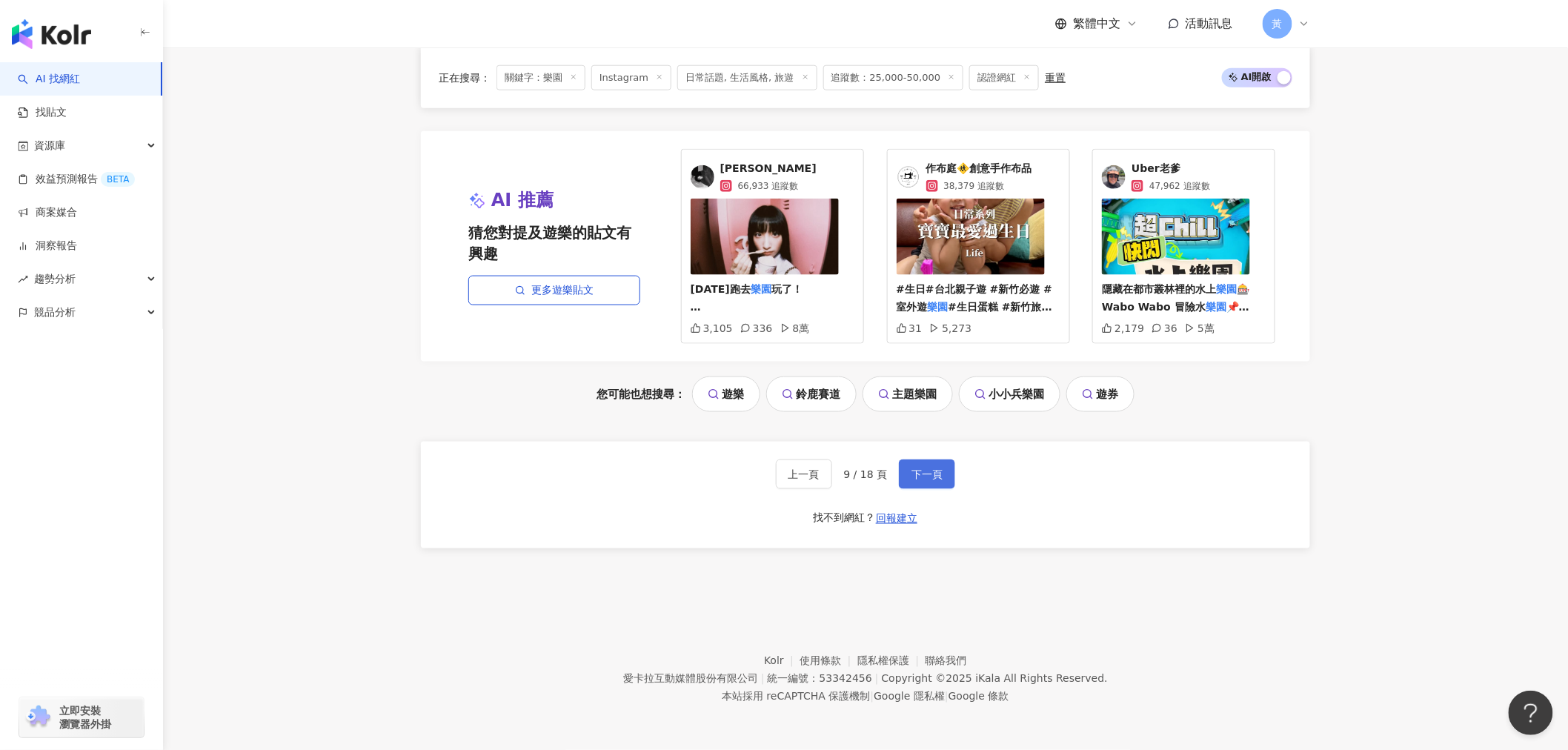
click at [949, 468] on button "下一頁" at bounding box center [926, 474] width 56 height 29
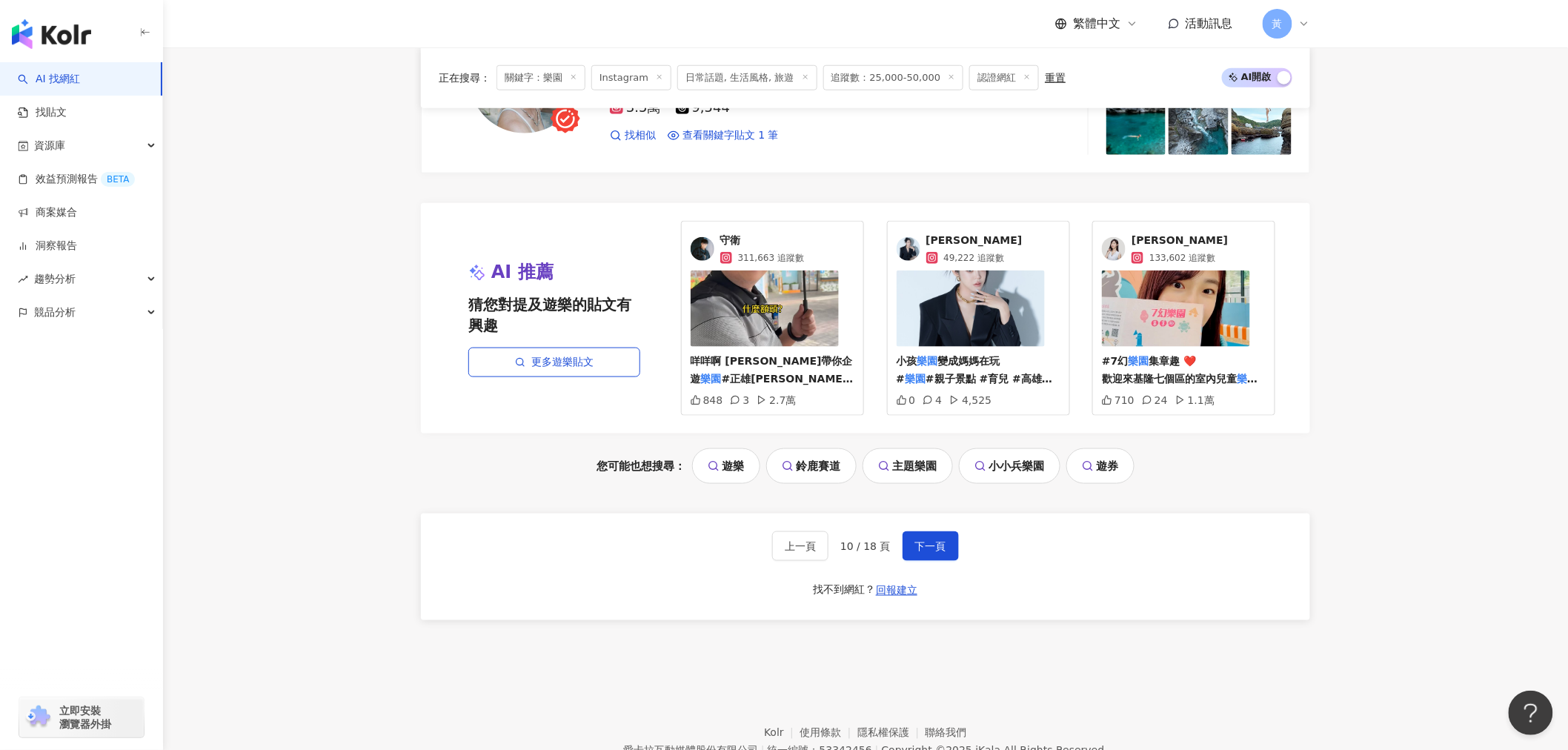
scroll to position [2948, 0]
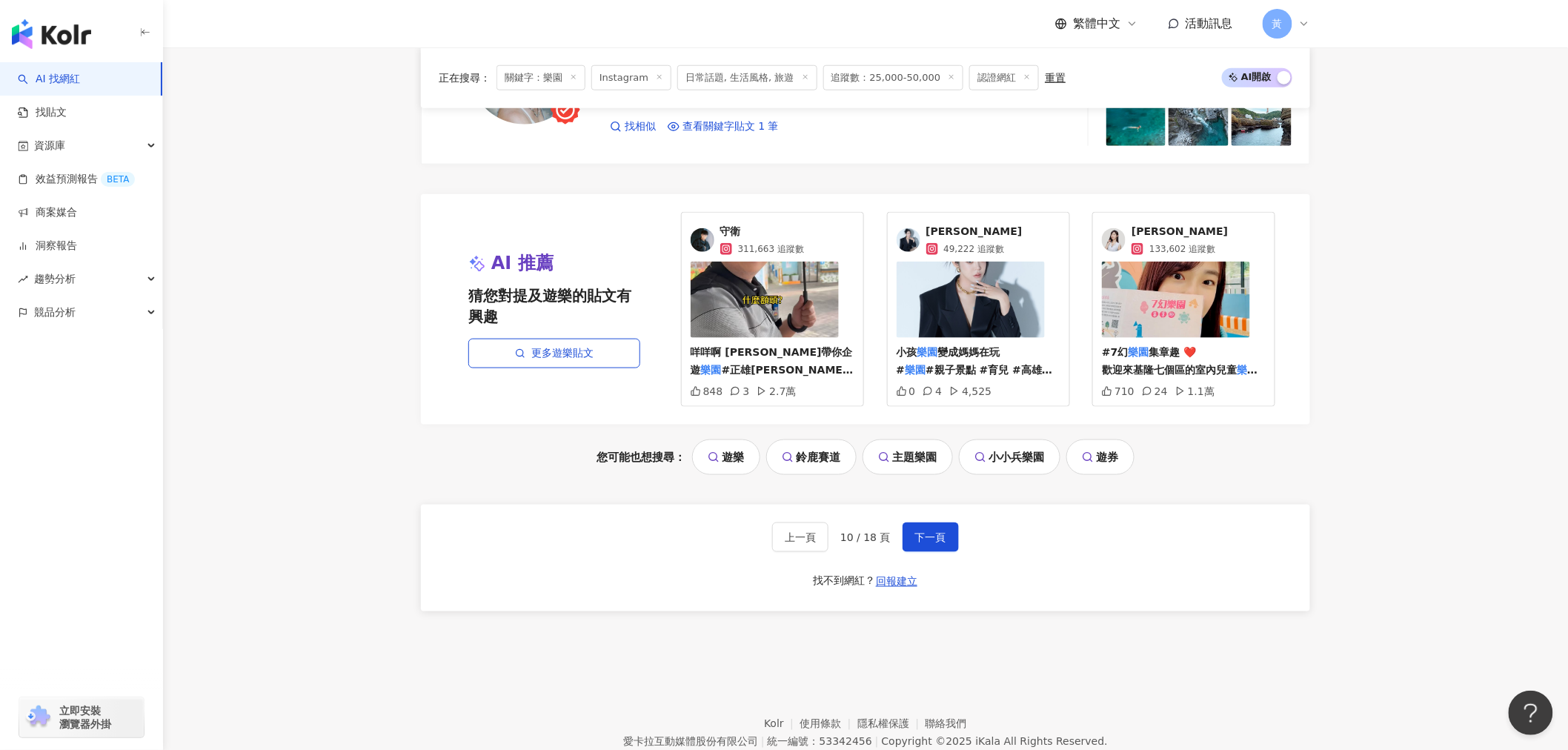
click at [931, 552] on button "下一頁" at bounding box center [930, 538] width 56 height 29
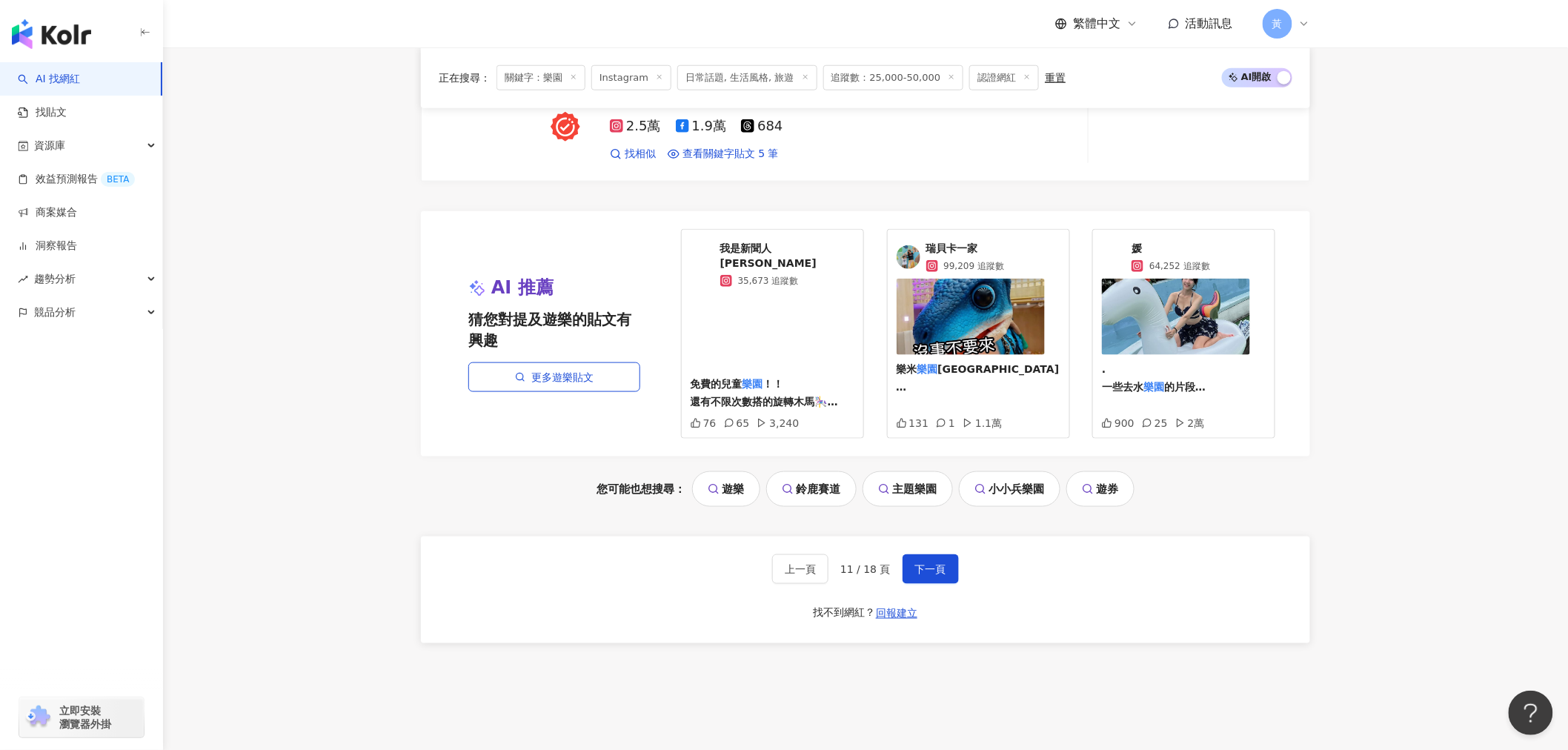
scroll to position [3031, 0]
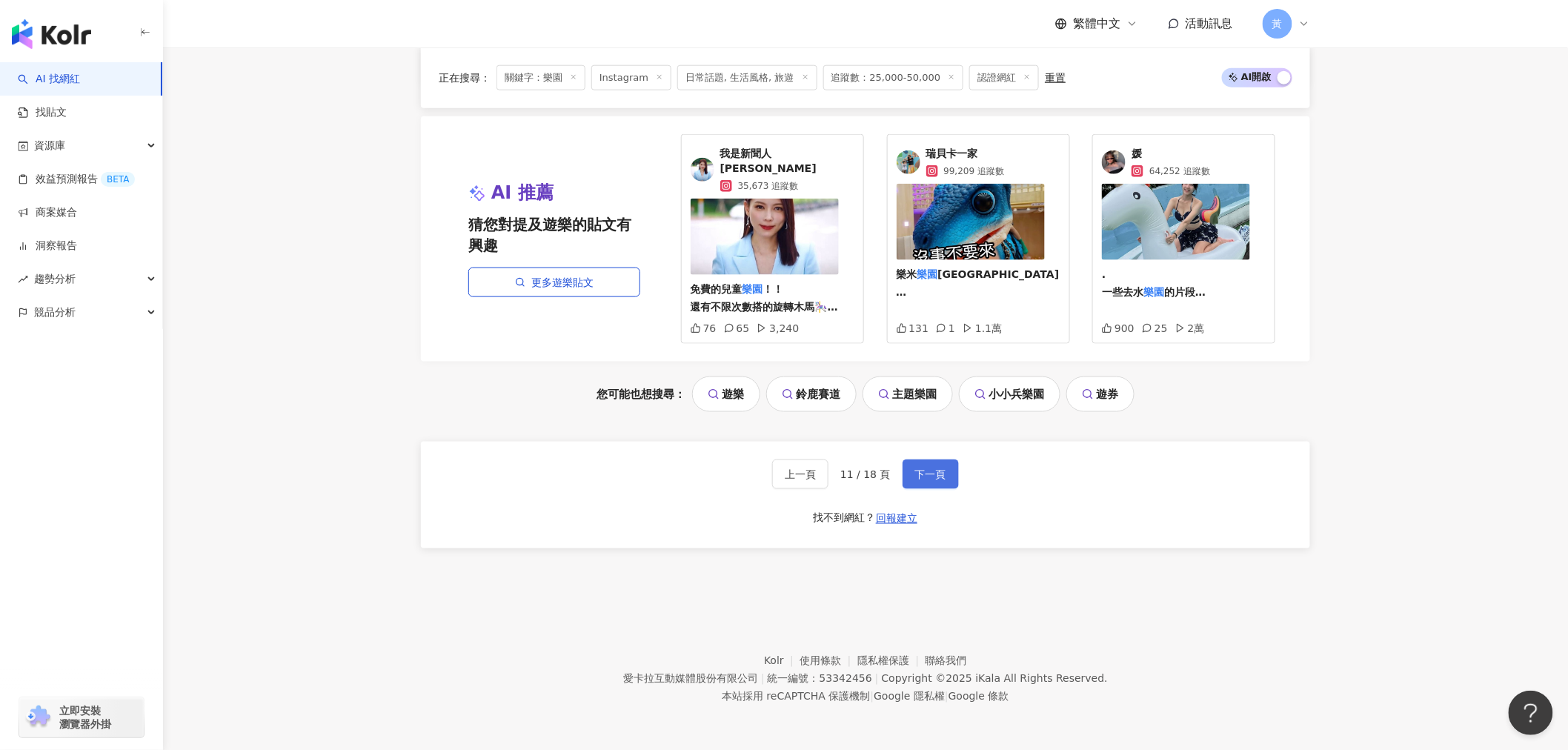
click at [917, 483] on button "下一頁" at bounding box center [930, 474] width 56 height 29
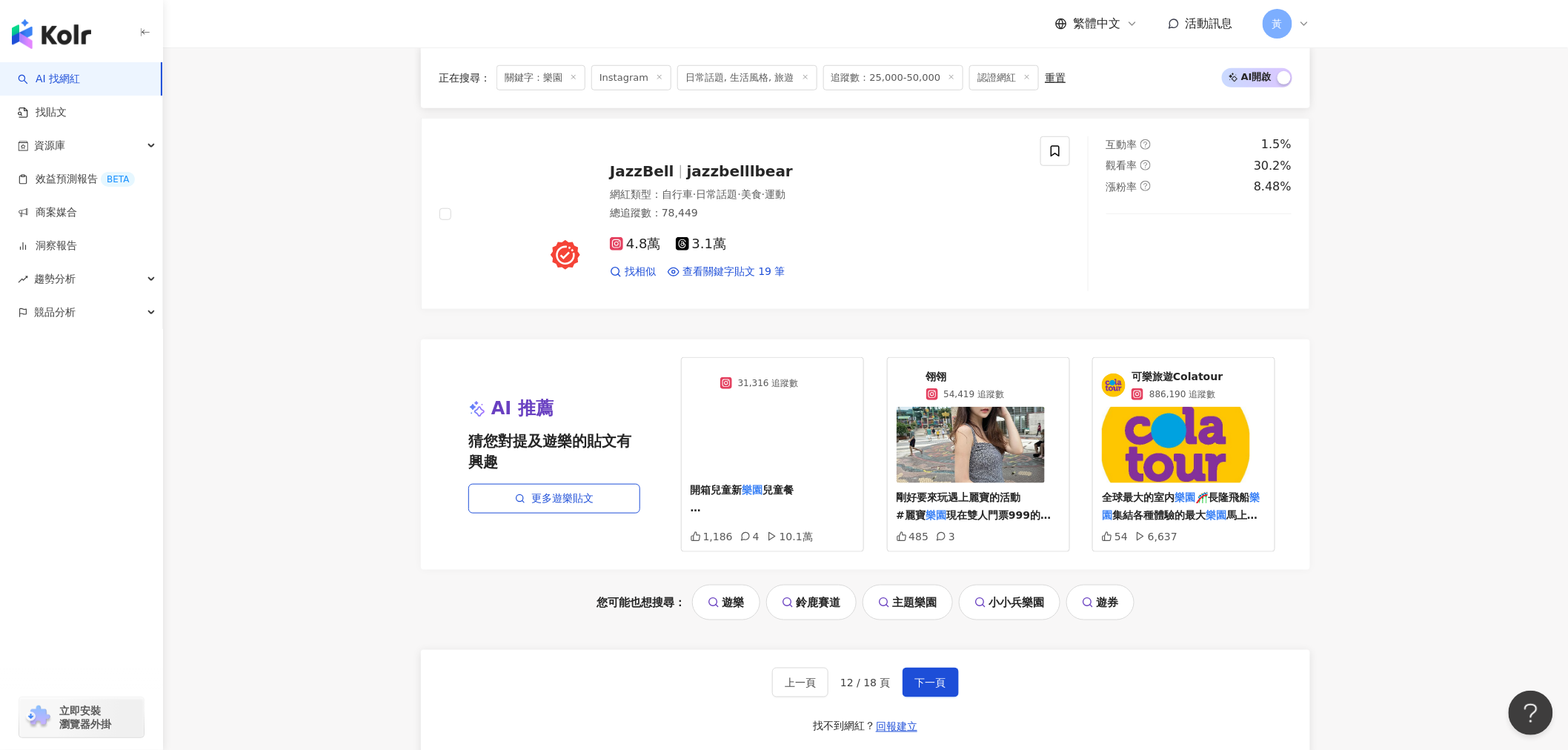
scroll to position [2900, 0]
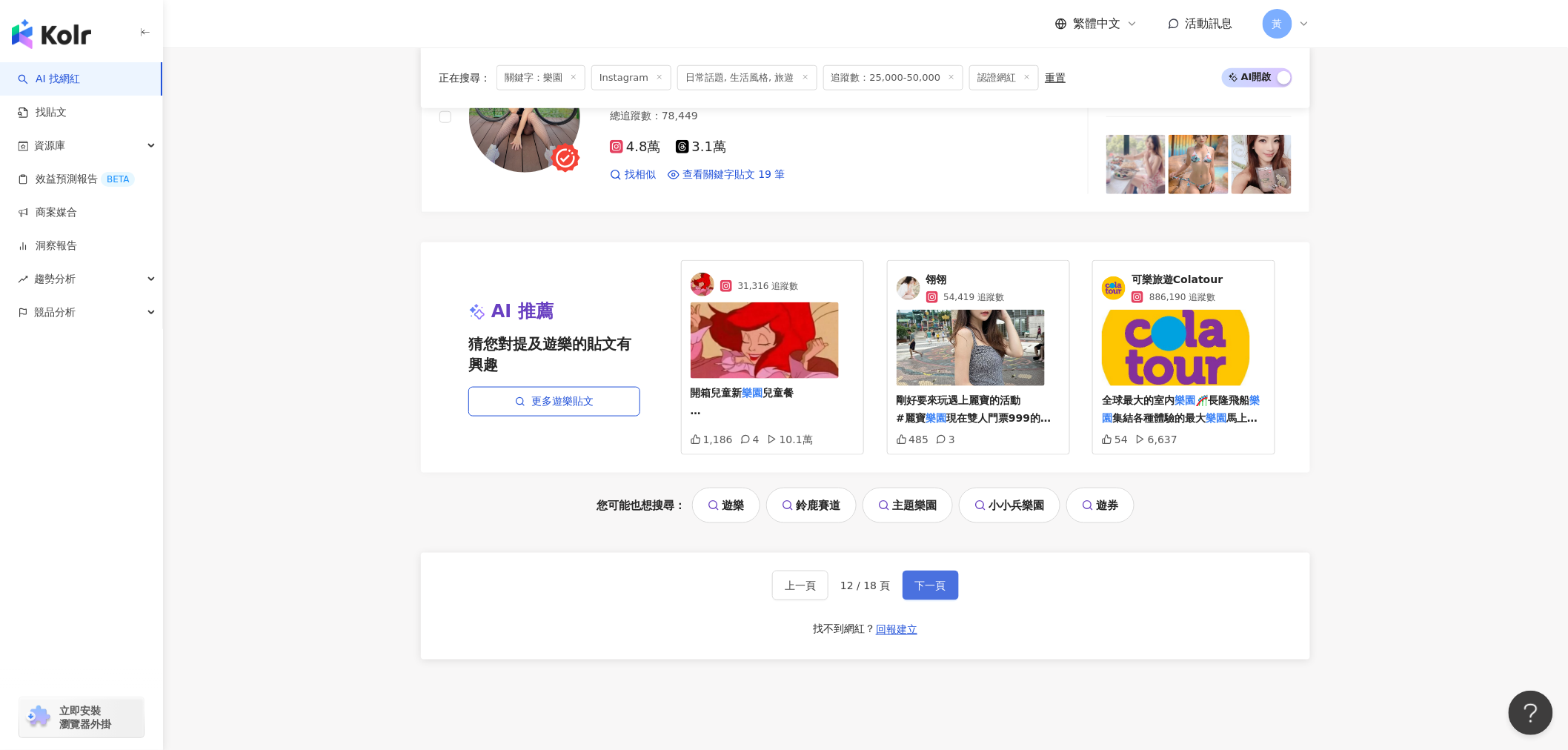
click at [932, 591] on span "下一頁" at bounding box center [931, 586] width 31 height 12
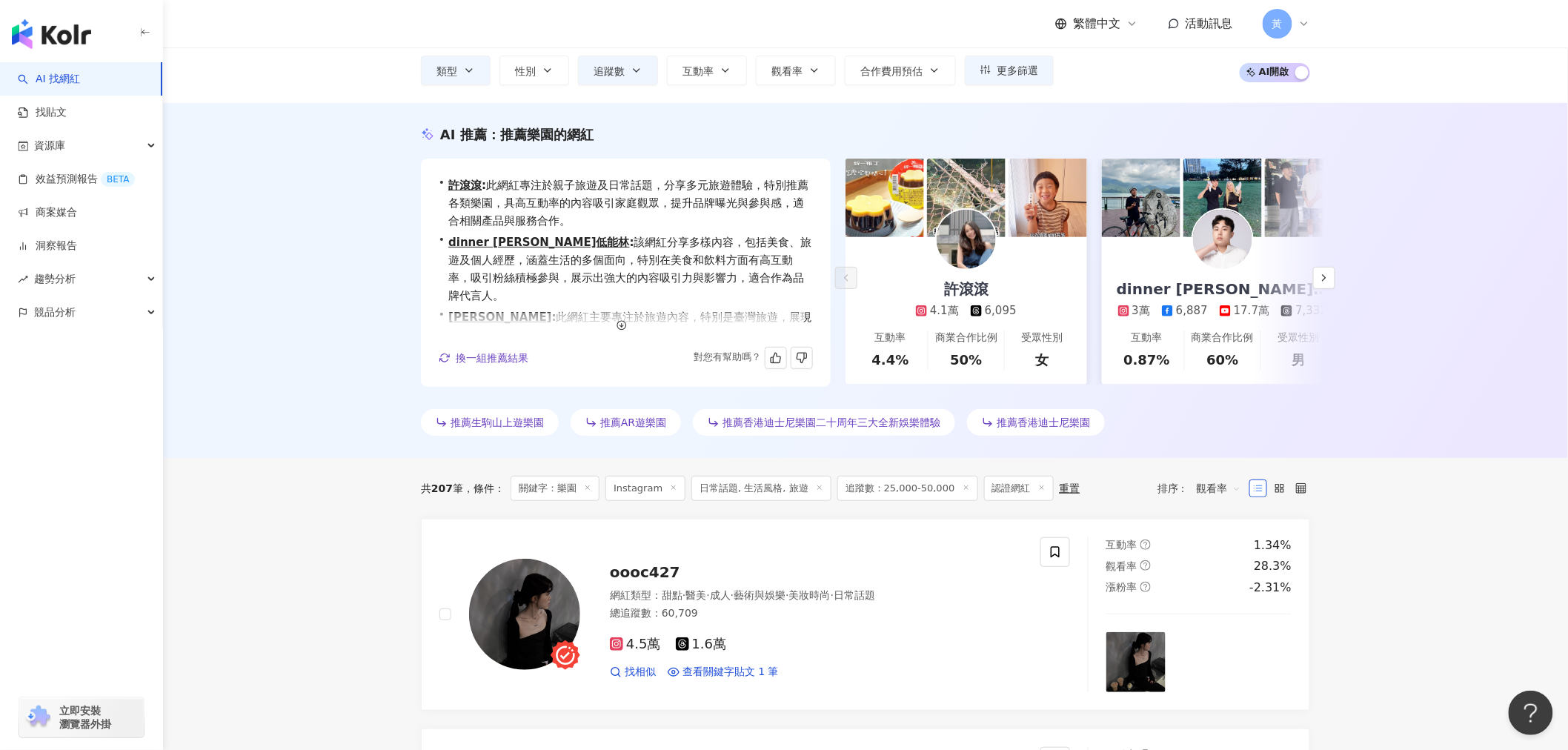
scroll to position [0, 0]
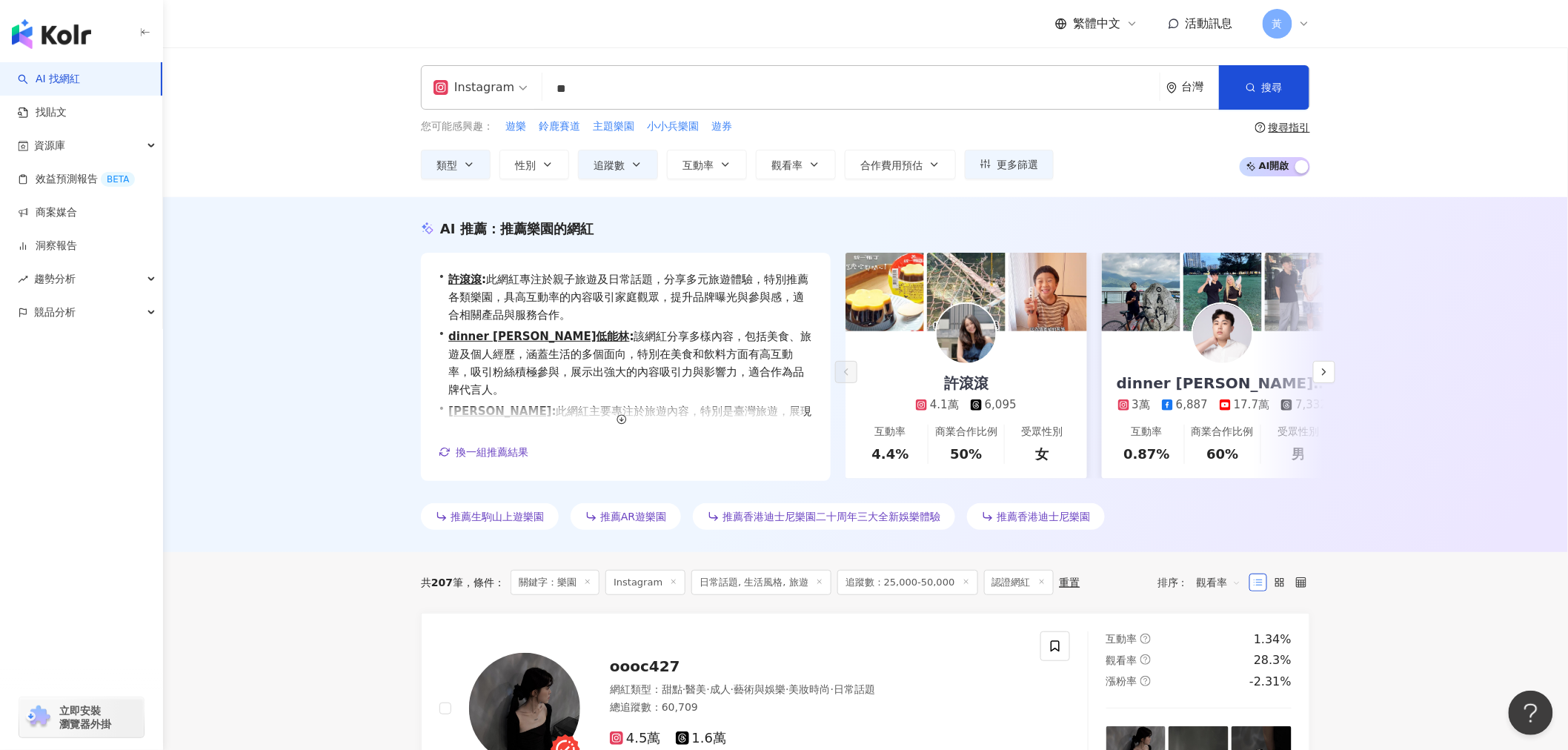
click at [584, 88] on input "**" at bounding box center [851, 89] width 606 height 28
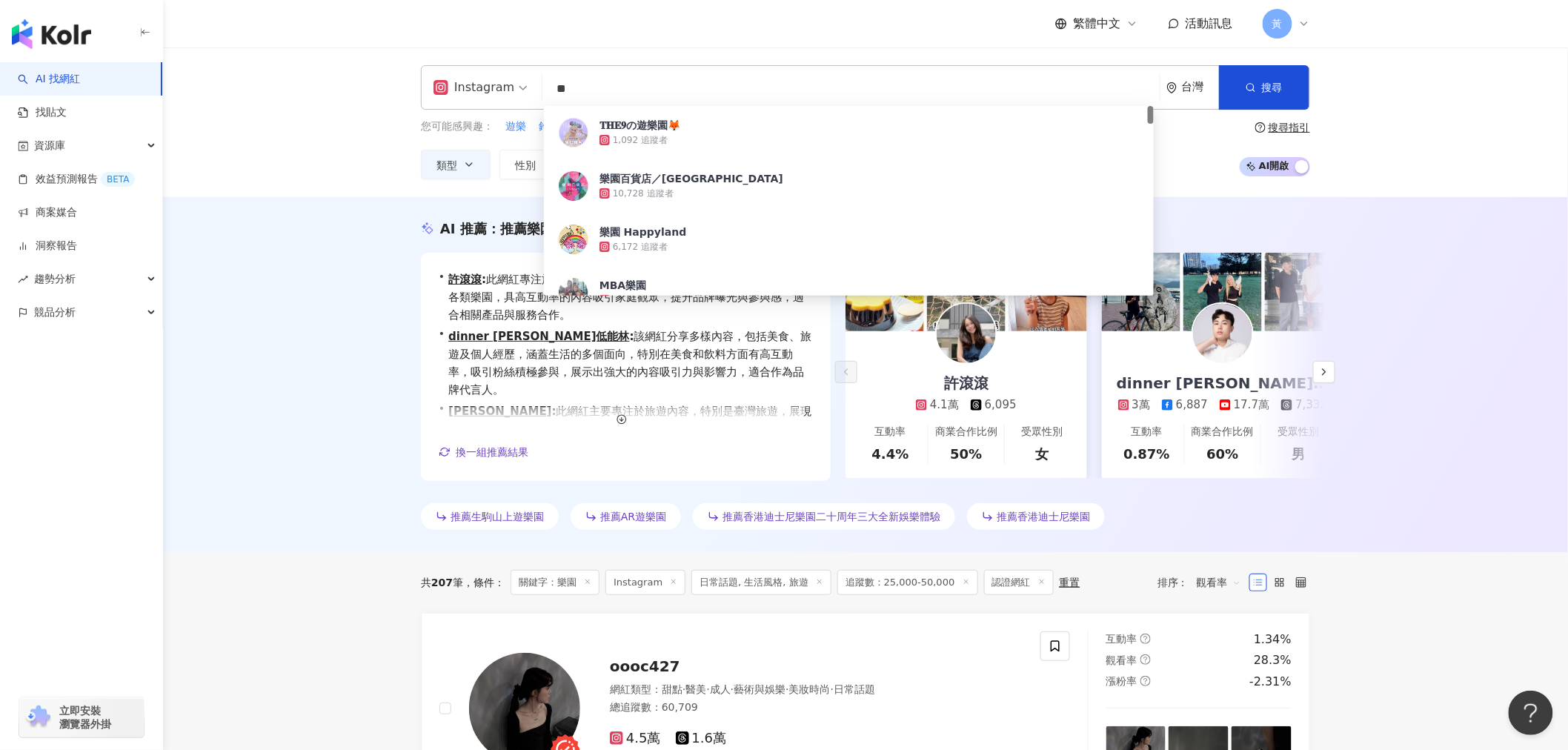
type input "*"
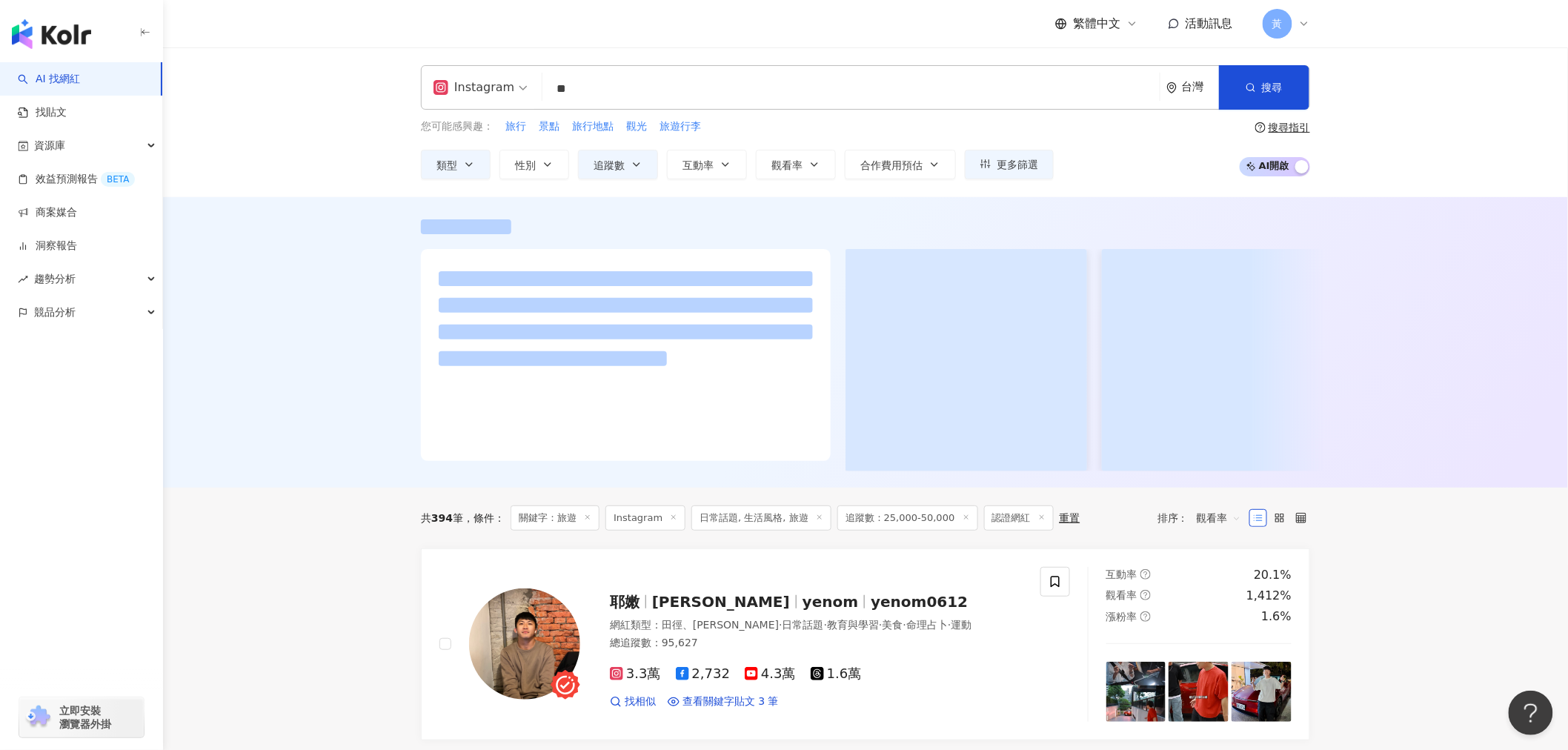
click at [283, 161] on div "Instagram ** 台灣 搜尋 customizedTag 網紅類型 旅遊 旅遊 / 韓國 旅遊 旅遊 / 親子 旅遊 旅遊 / 東南亞 旅遊 旅遊 /…" at bounding box center [866, 122] width 1405 height 150
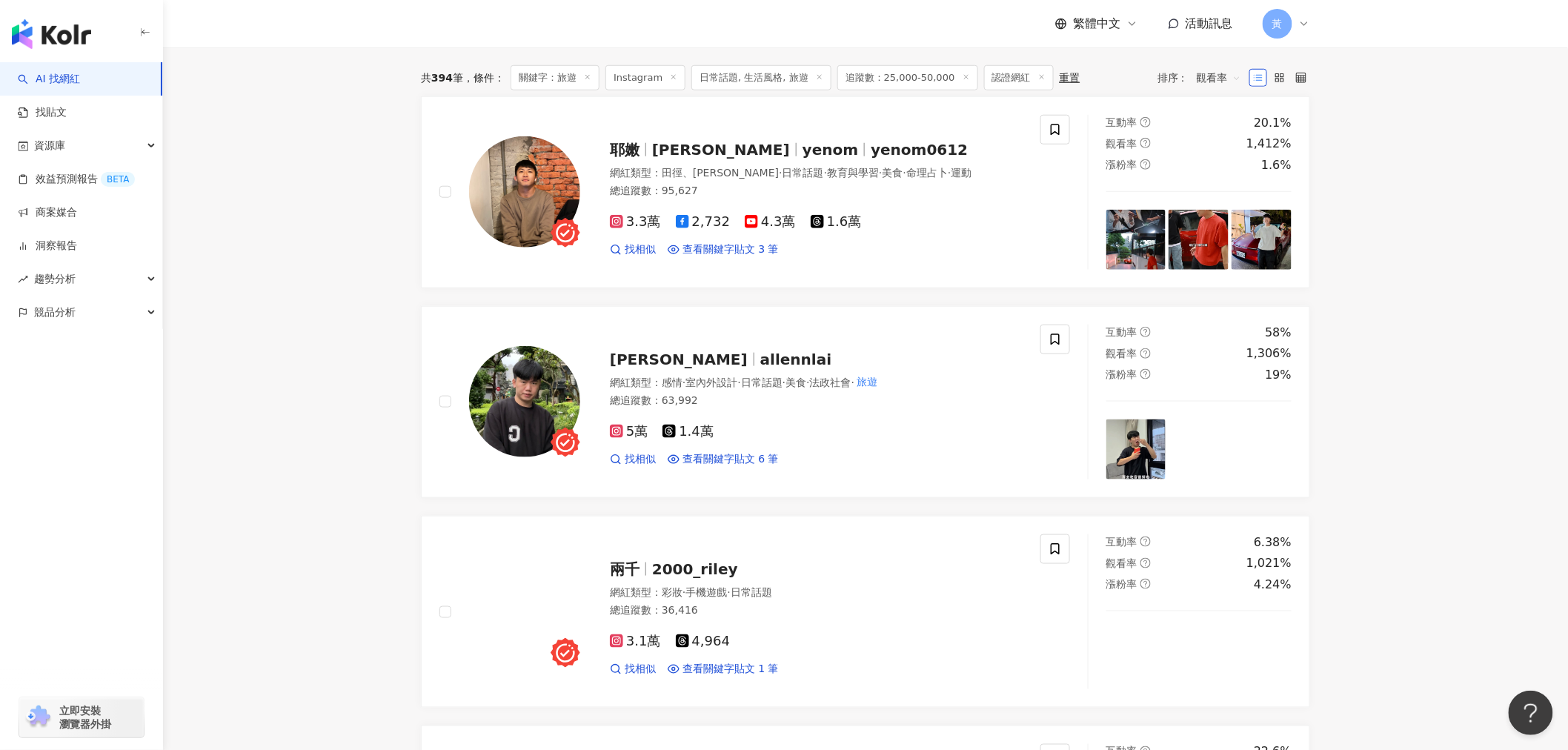
scroll to position [576, 0]
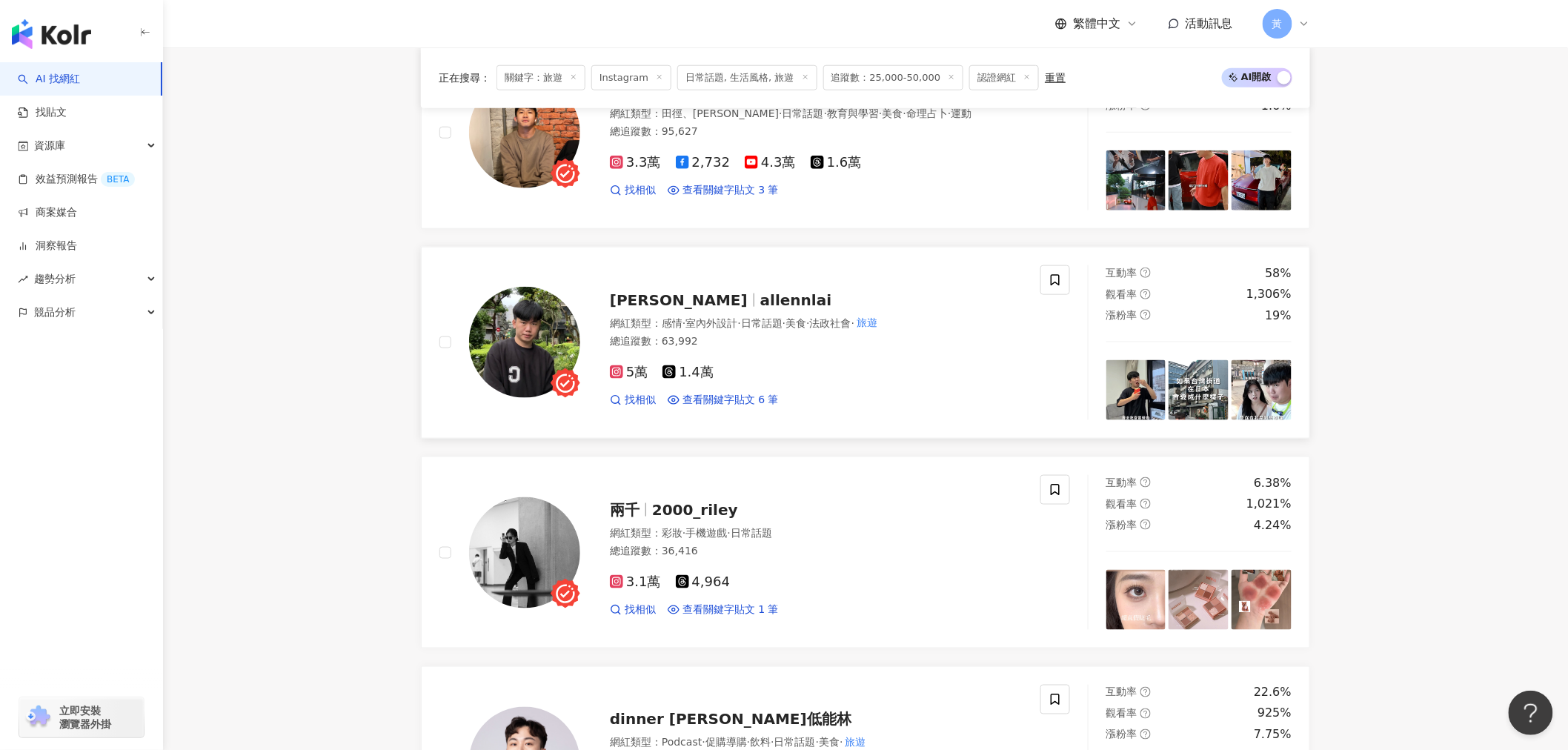
click at [760, 307] on span "allennlai" at bounding box center [795, 300] width 71 height 18
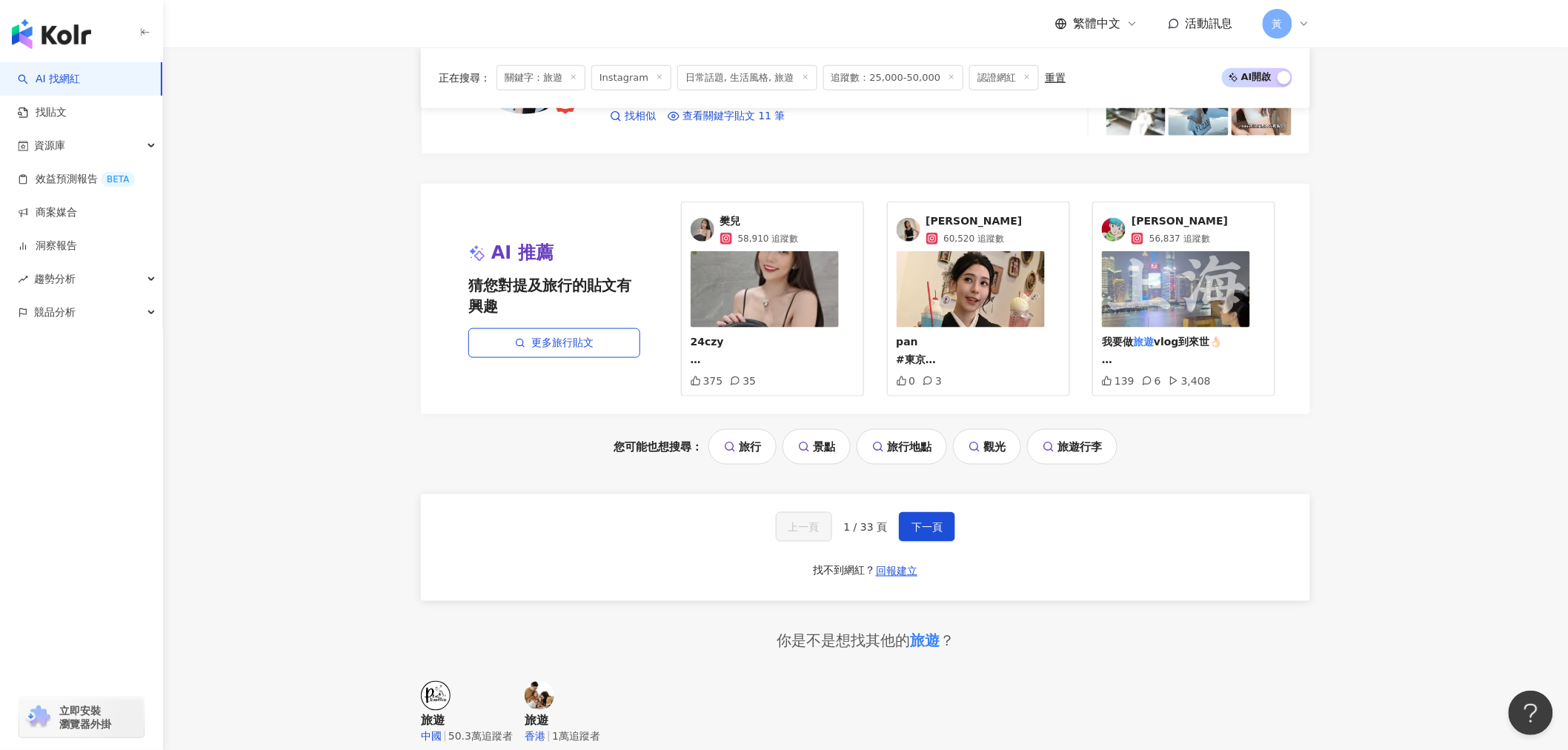
scroll to position [2965, 0]
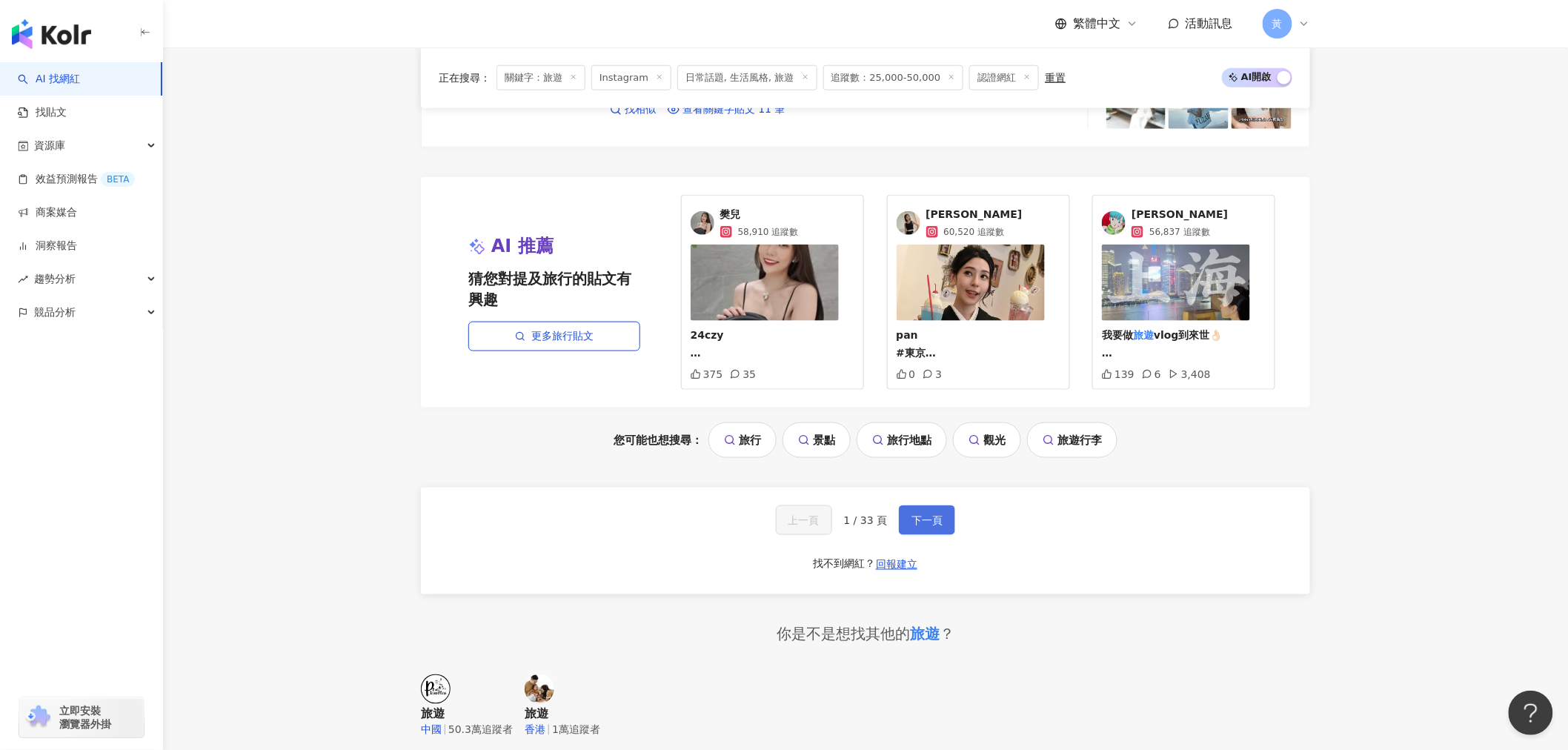
click at [934, 526] on span "下一頁" at bounding box center [927, 520] width 31 height 12
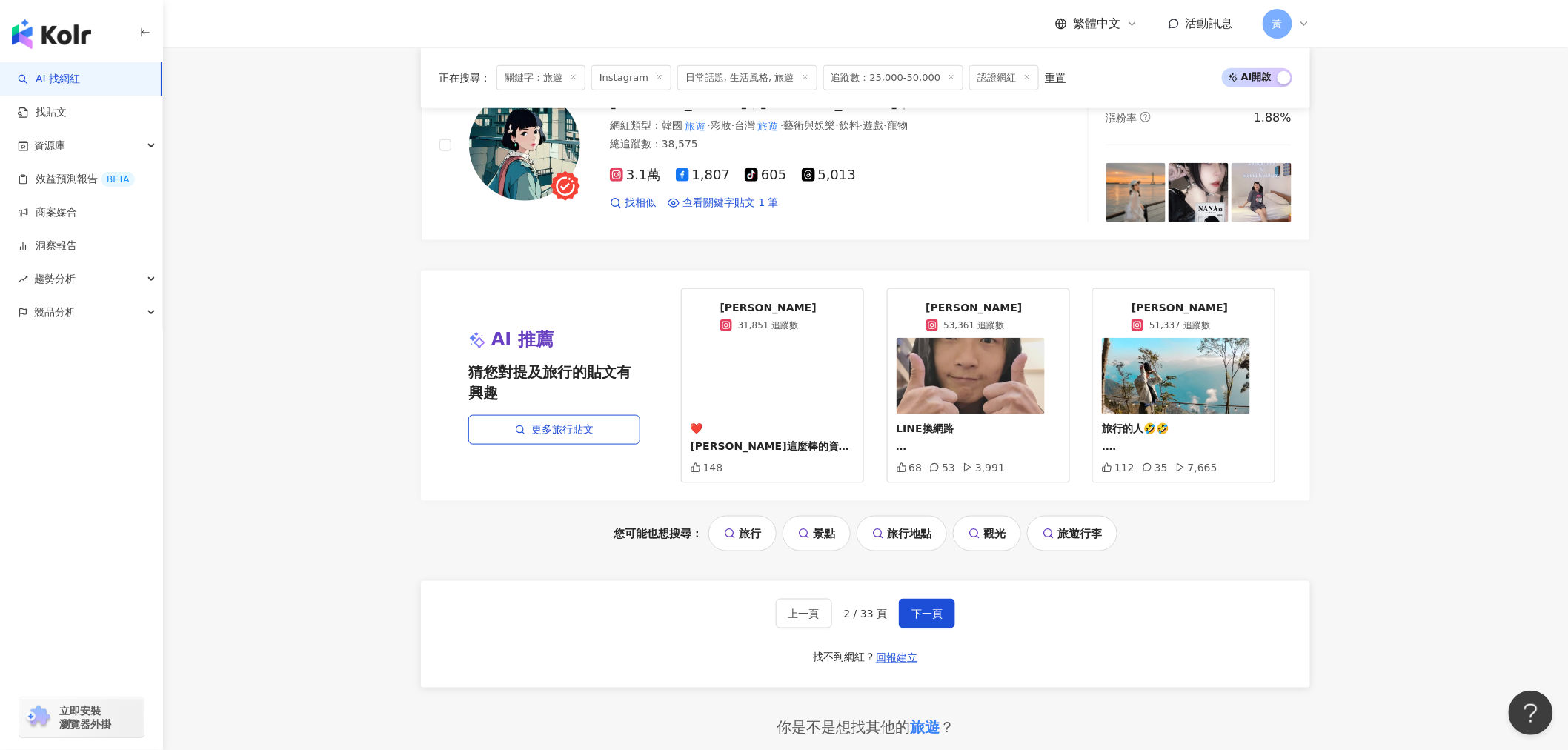
scroll to position [2882, 0]
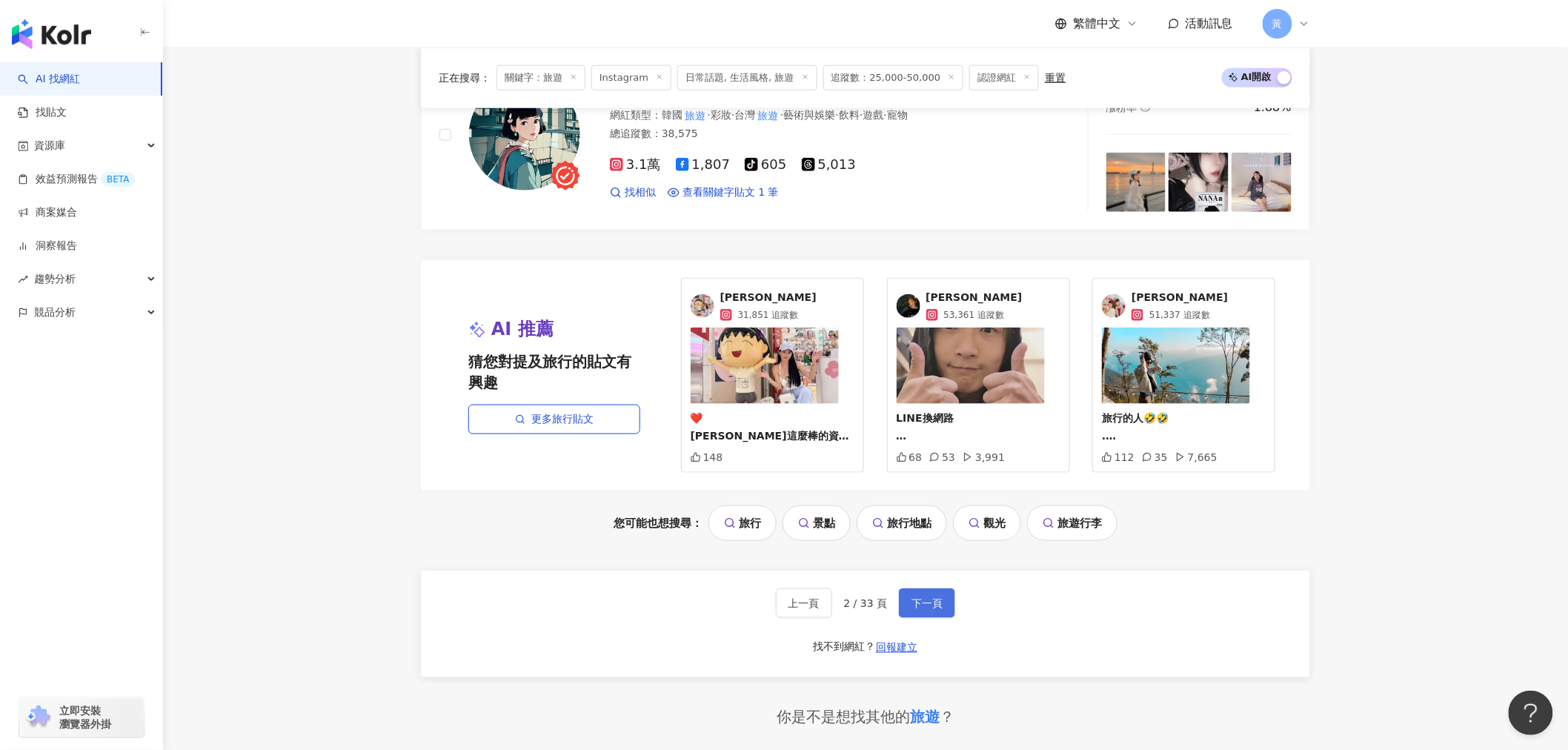
click at [925, 606] on span "下一頁" at bounding box center [927, 604] width 31 height 12
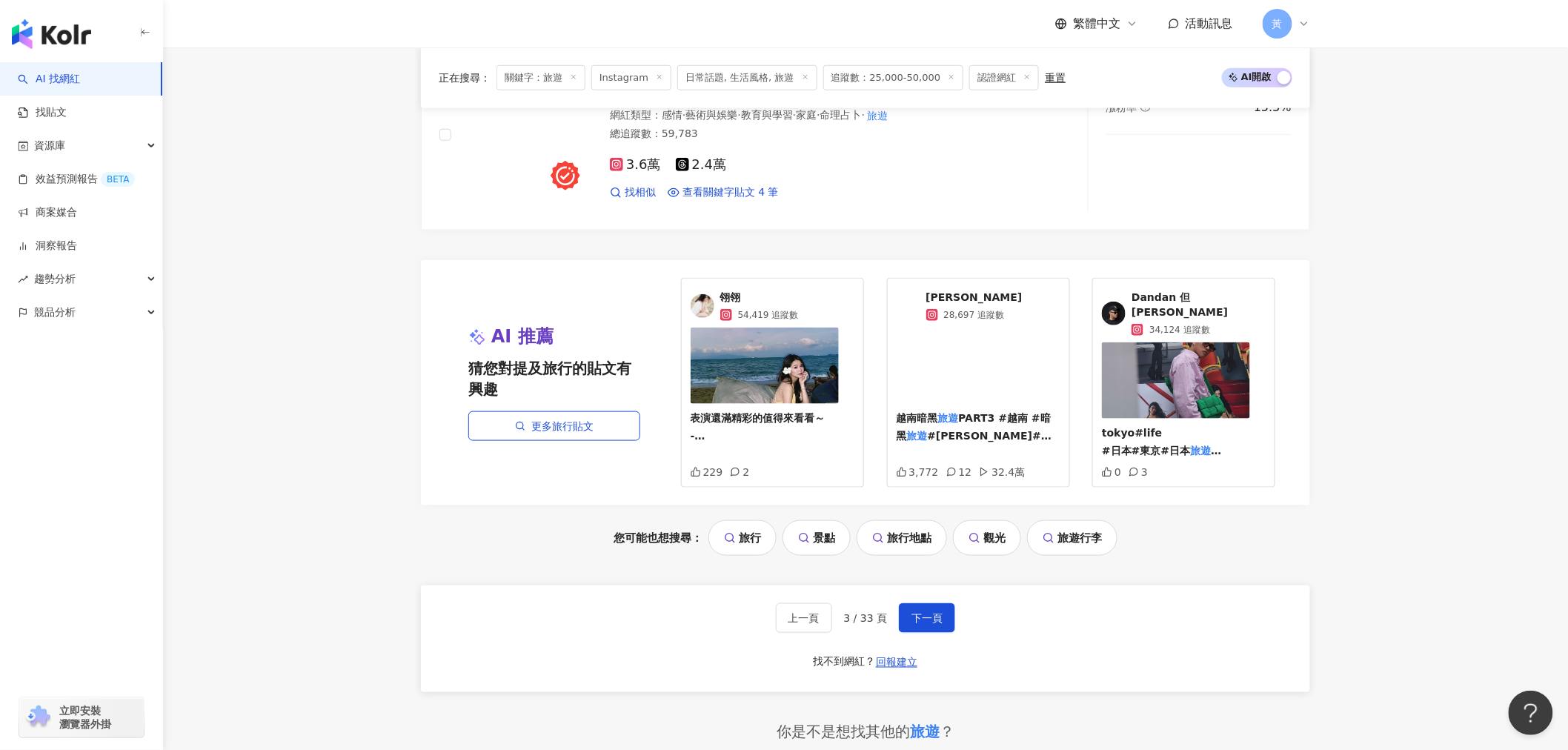
scroll to position [2965, 0]
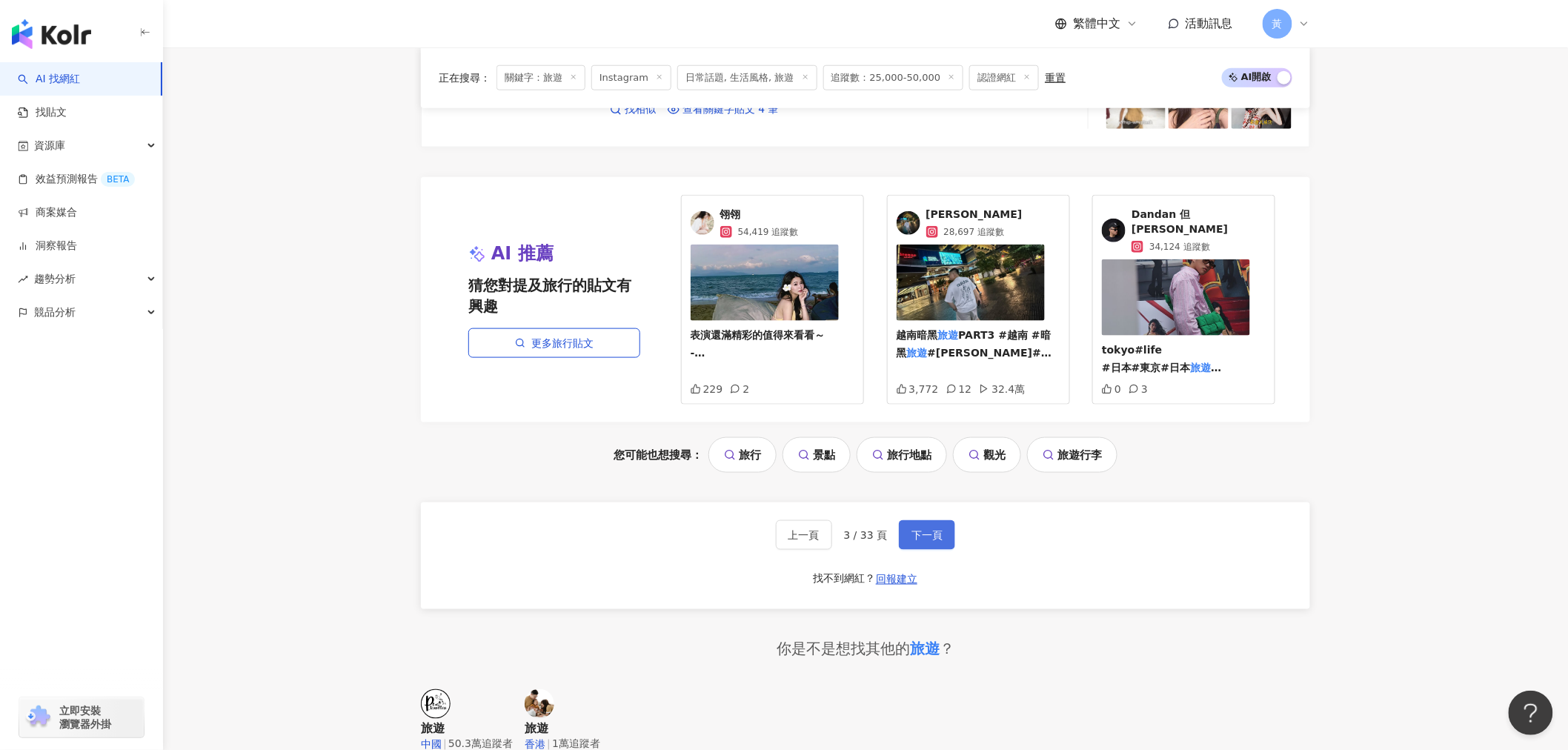
click at [920, 530] on span "下一頁" at bounding box center [927, 535] width 31 height 12
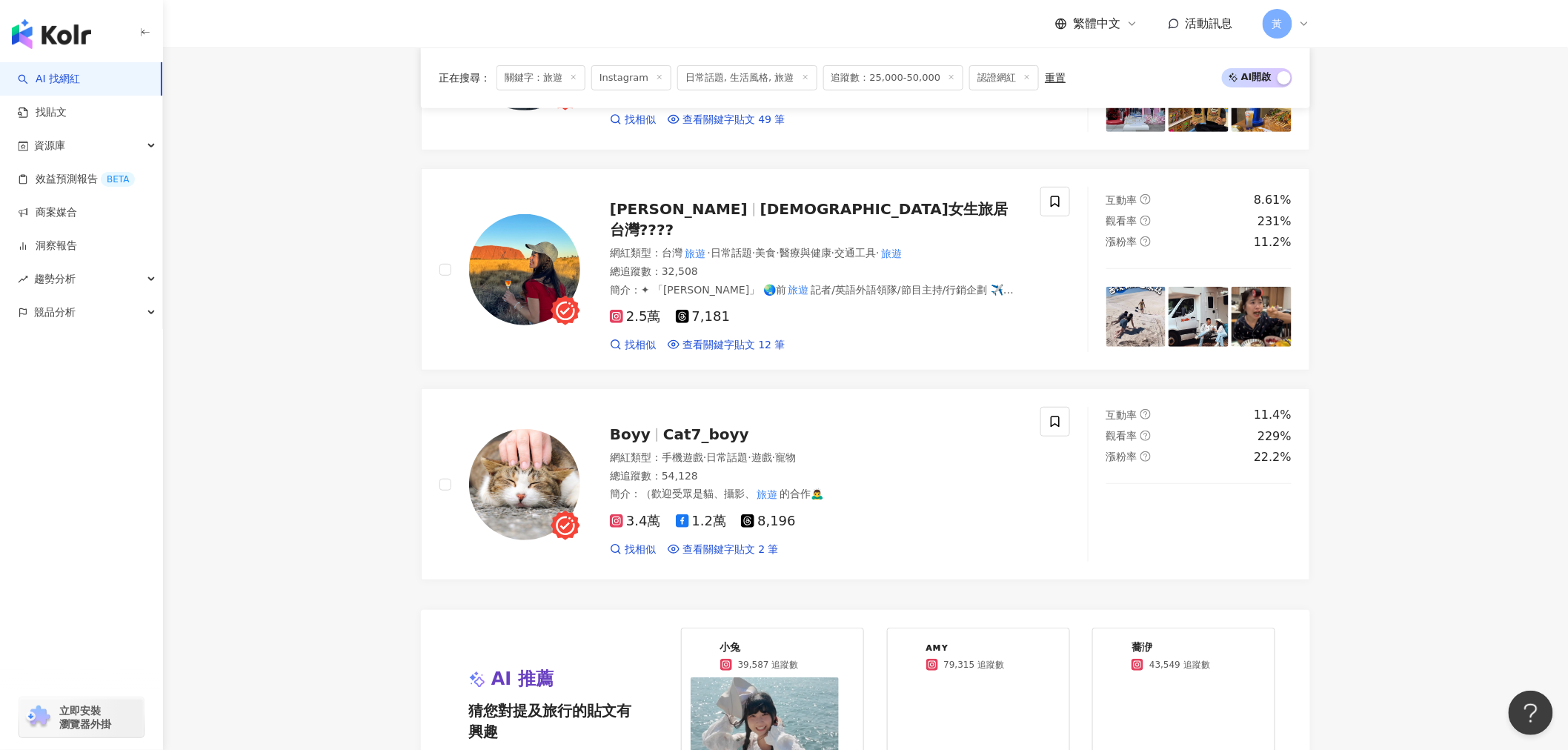
scroll to position [2800, 0]
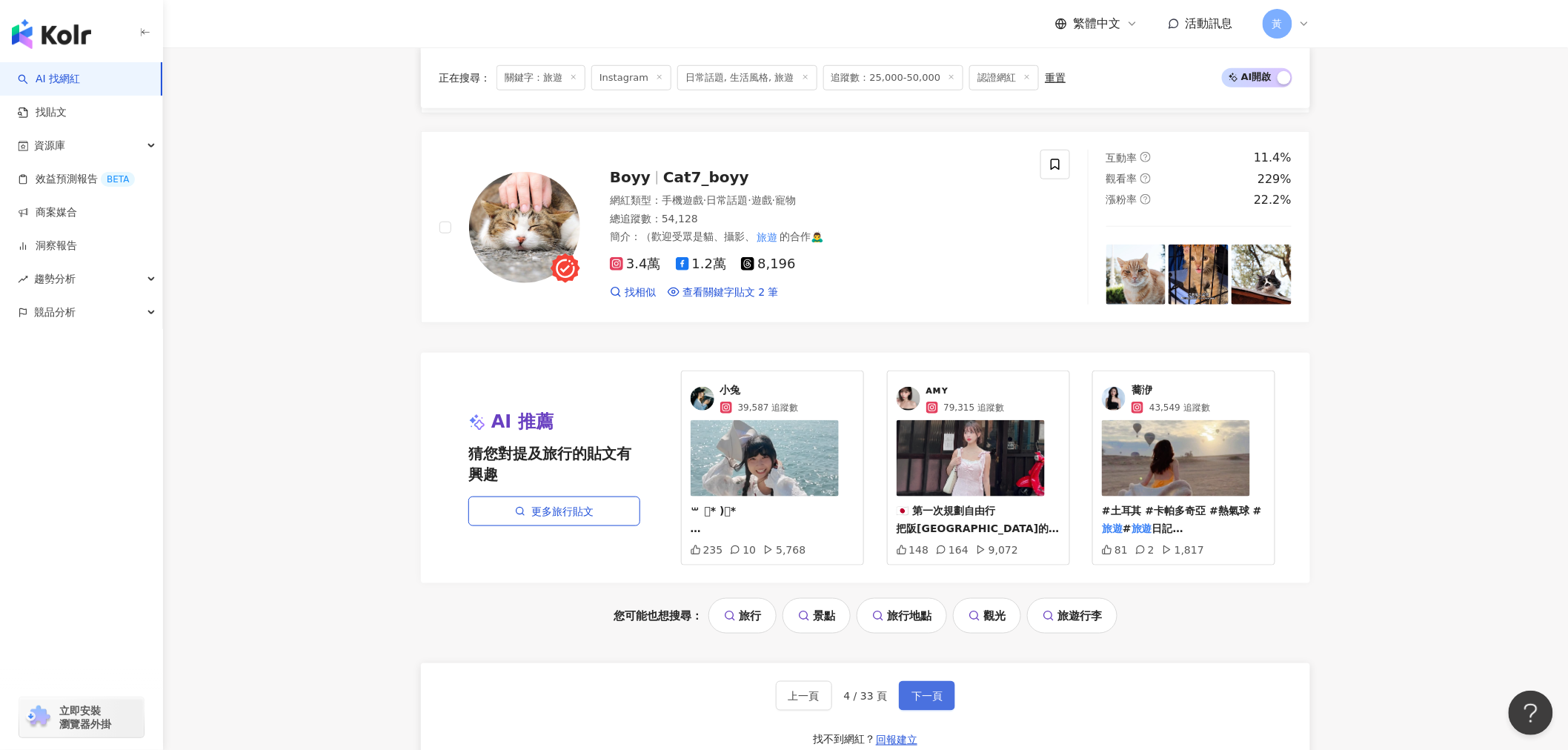
click at [912, 691] on span "下一頁" at bounding box center [927, 695] width 31 height 12
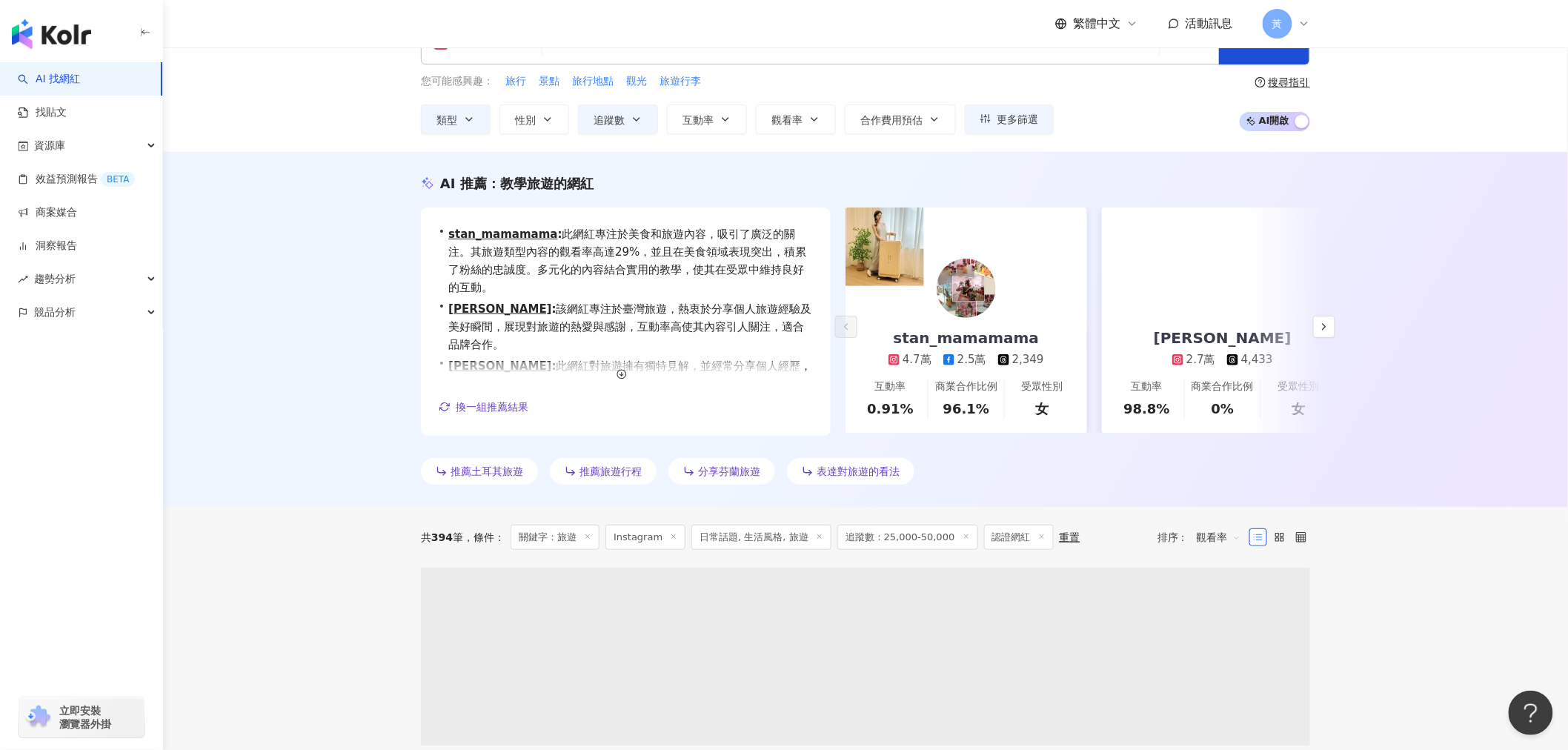
scroll to position [329, 0]
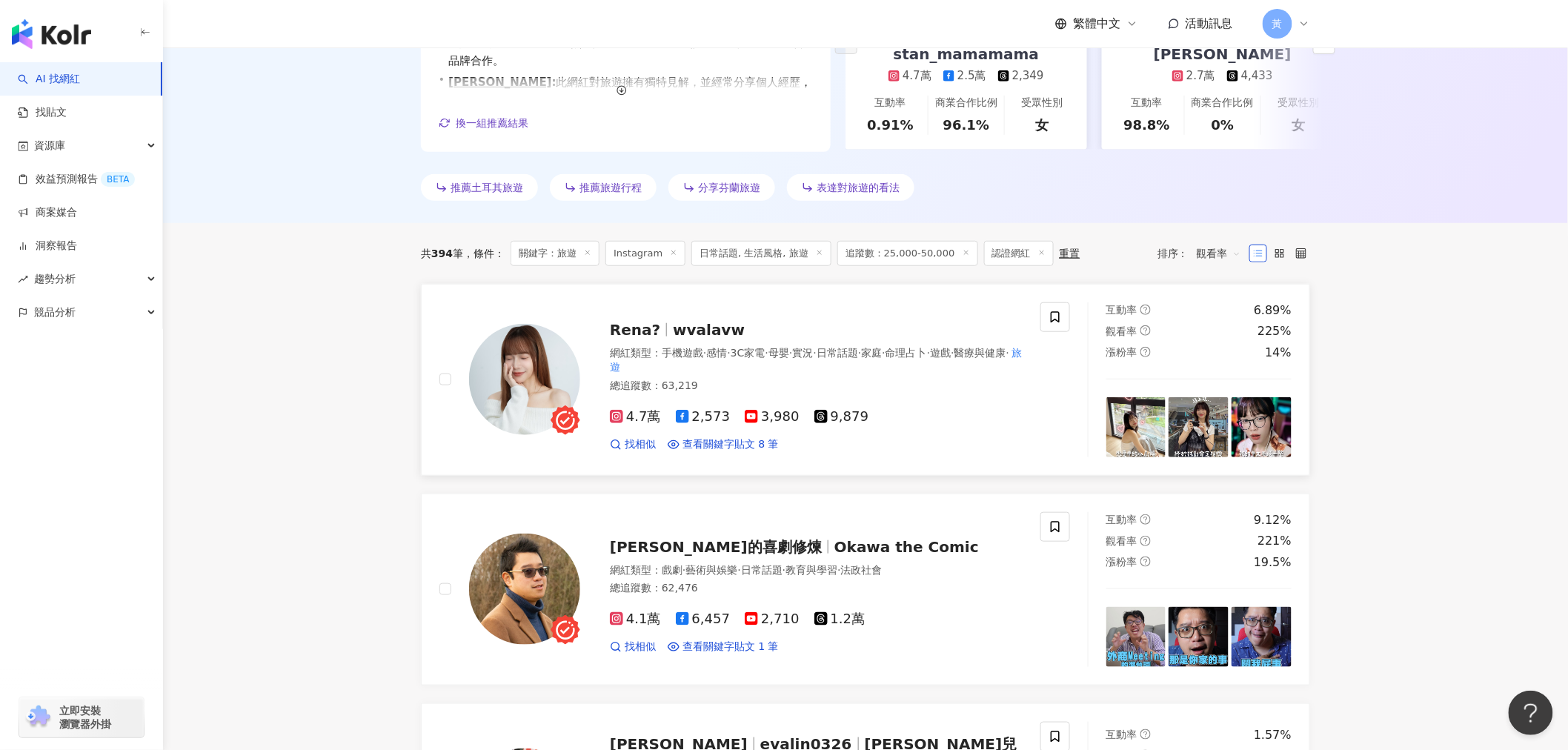
click at [708, 323] on span "wvalavw" at bounding box center [709, 330] width 72 height 18
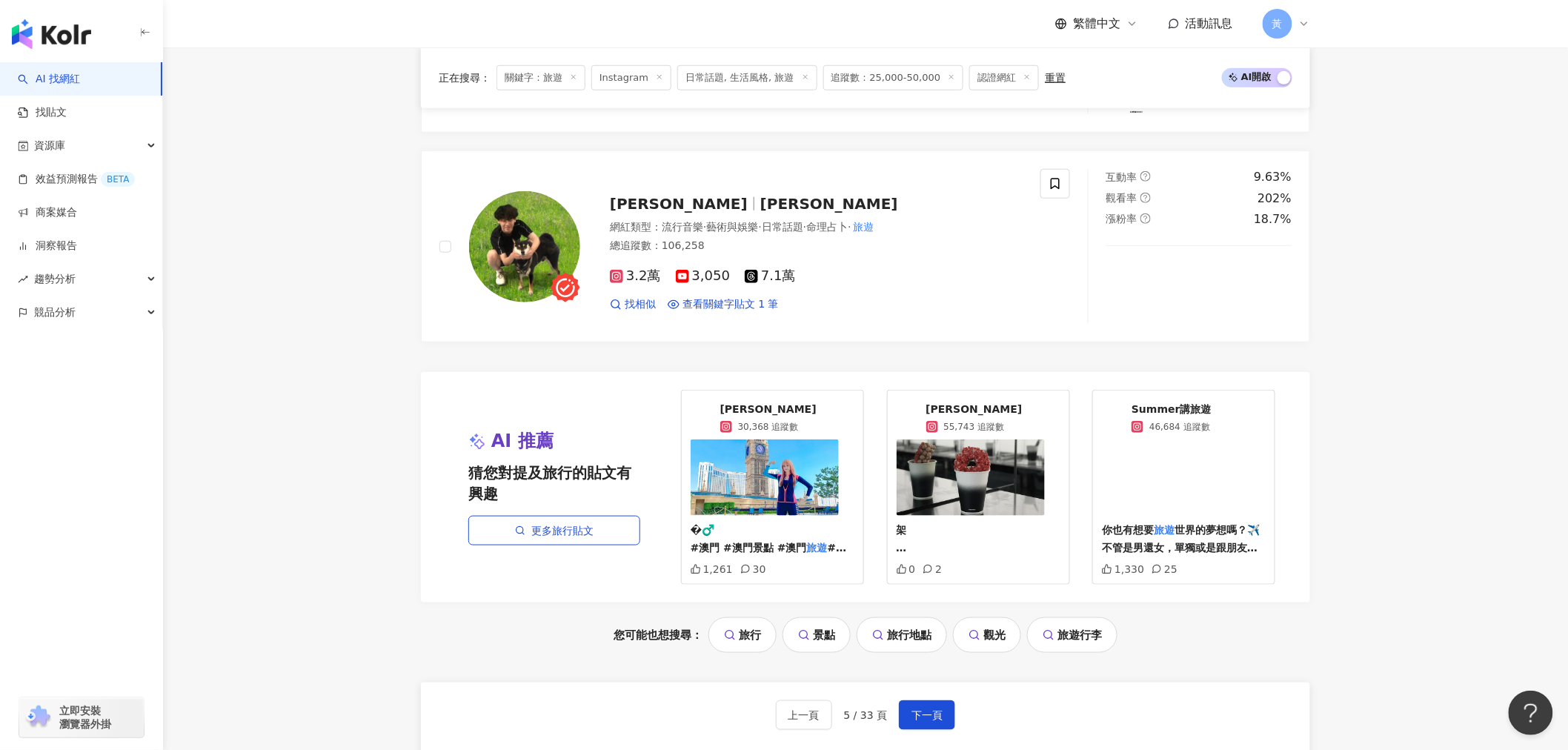
scroll to position [2800, 0]
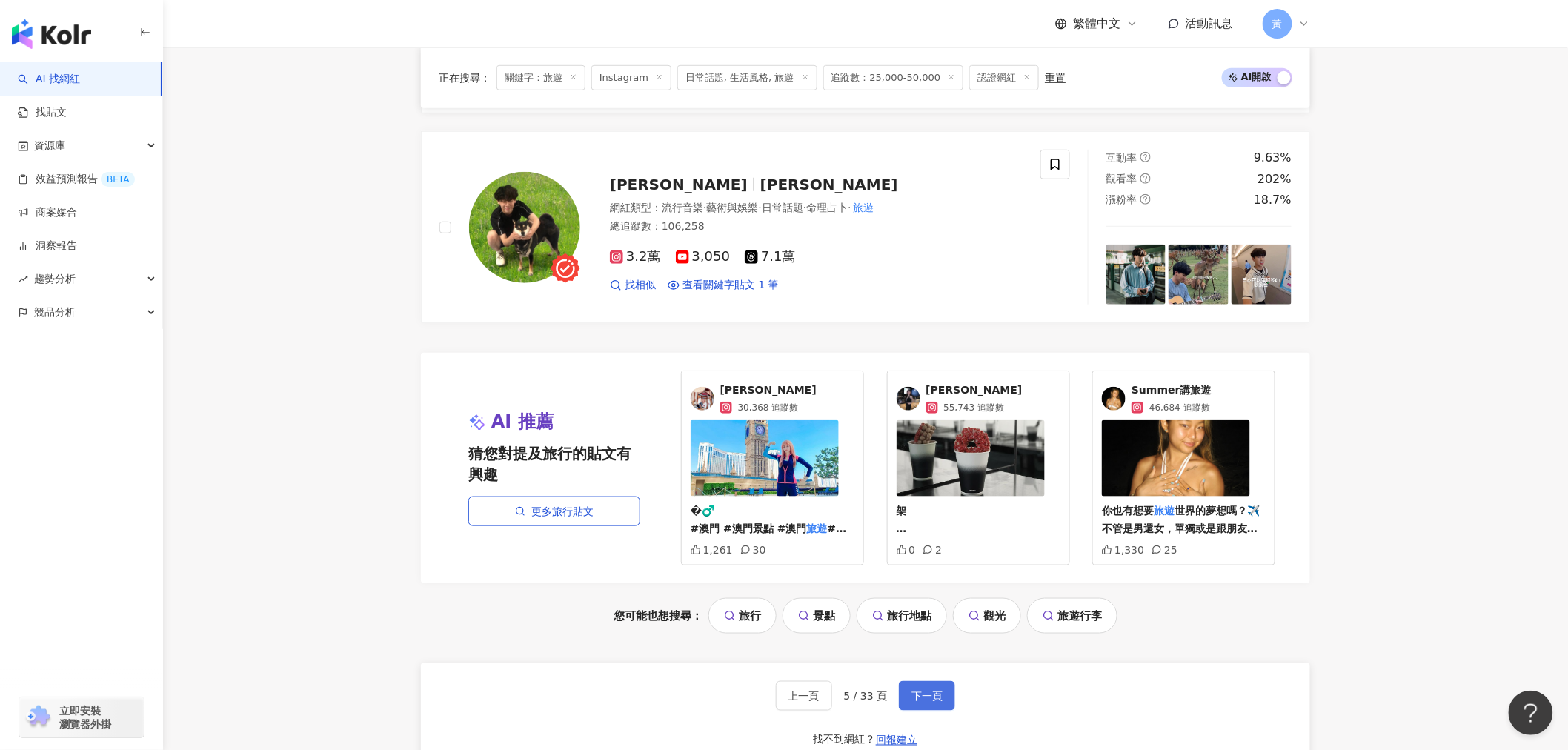
click at [906, 691] on button "下一頁" at bounding box center [926, 696] width 56 height 29
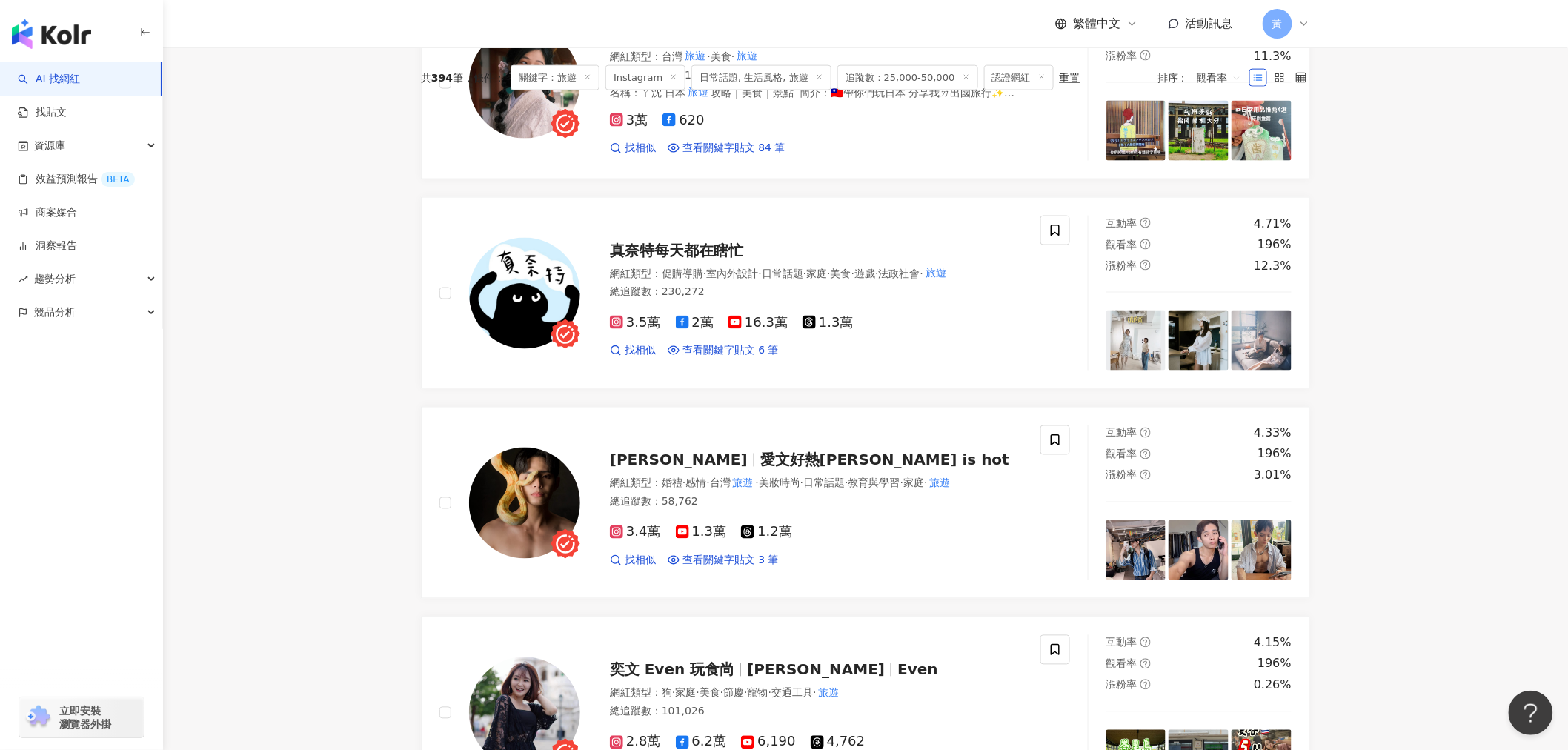
scroll to position [262, 0]
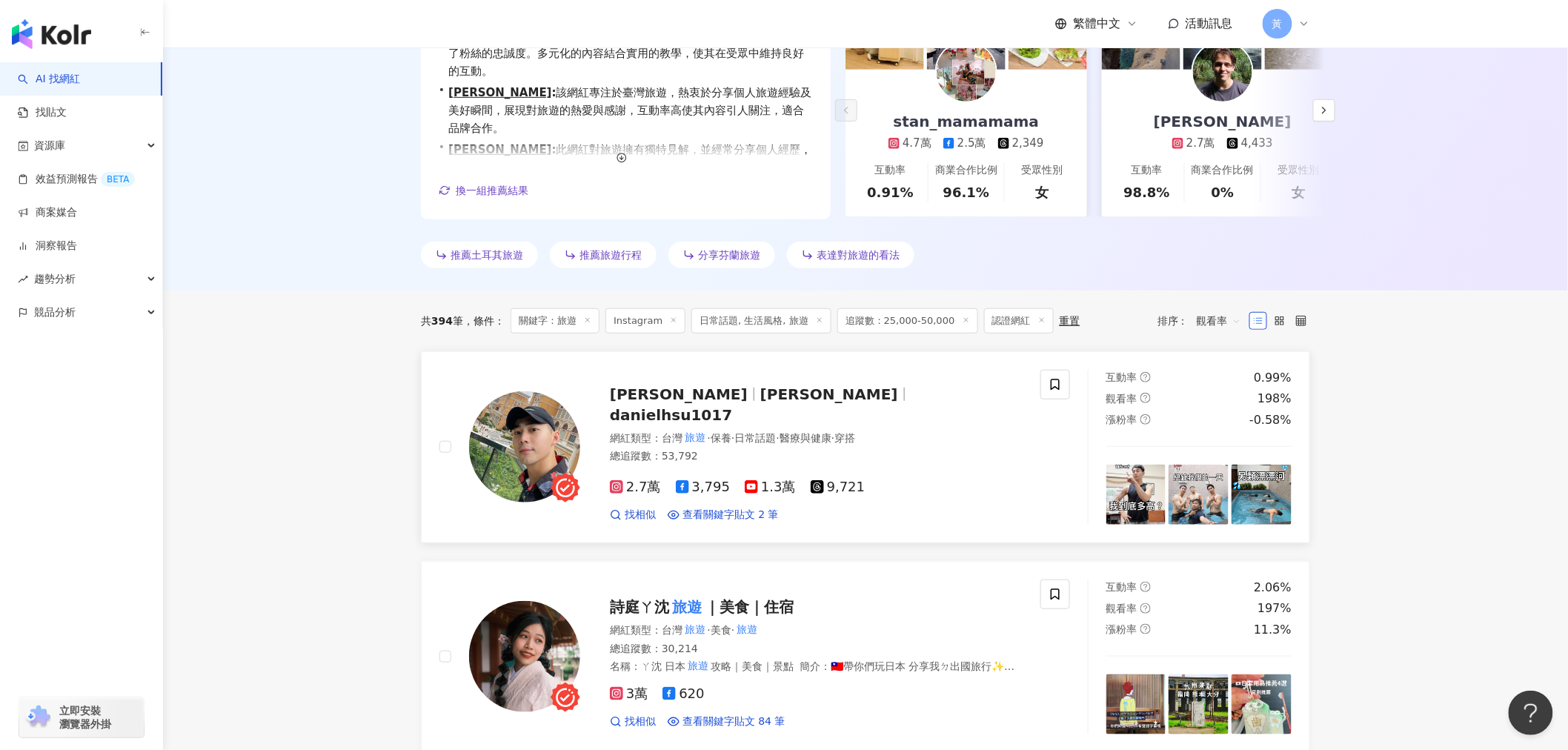
click at [677, 403] on span "Daniel Hsu" at bounding box center [679, 395] width 138 height 18
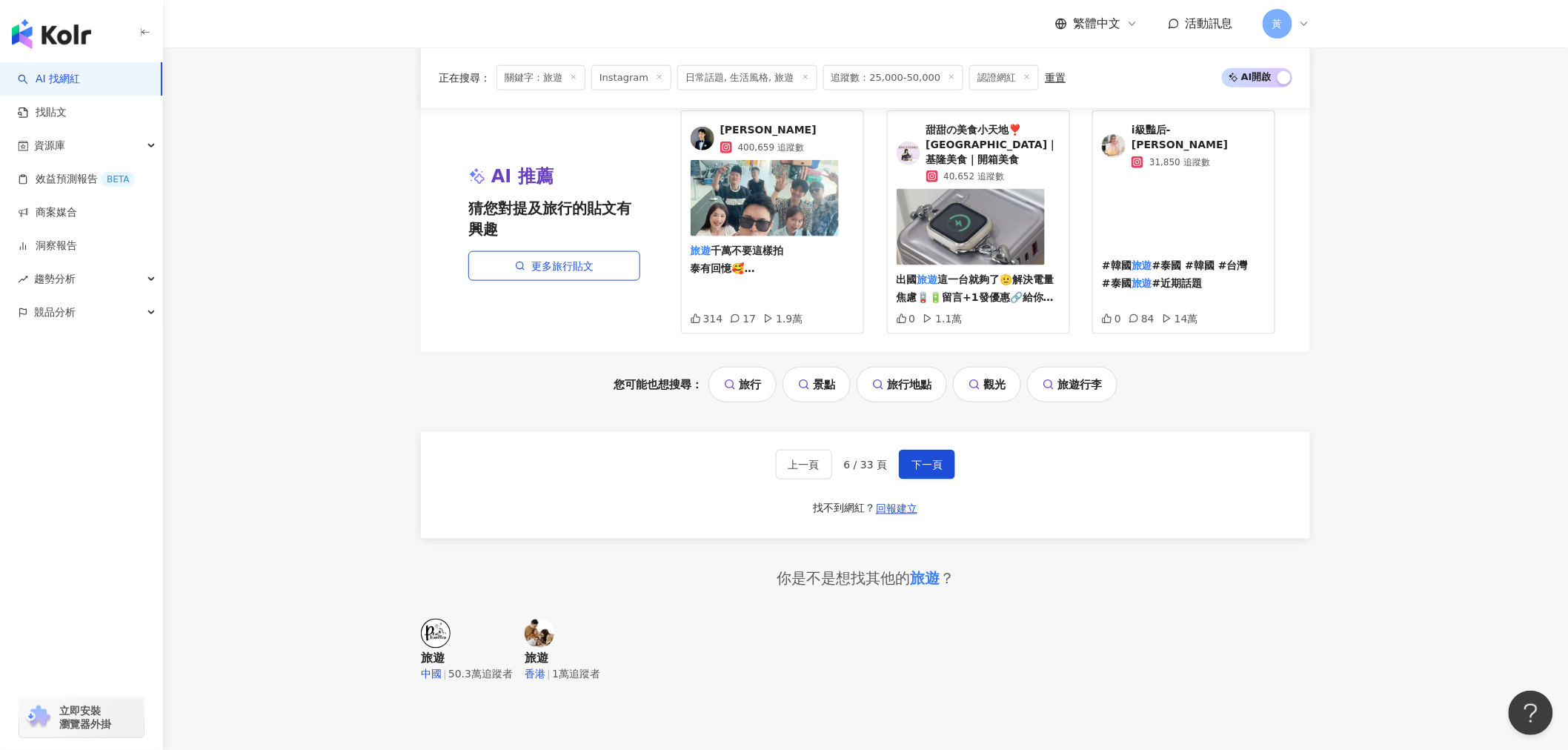
scroll to position [3063, 0]
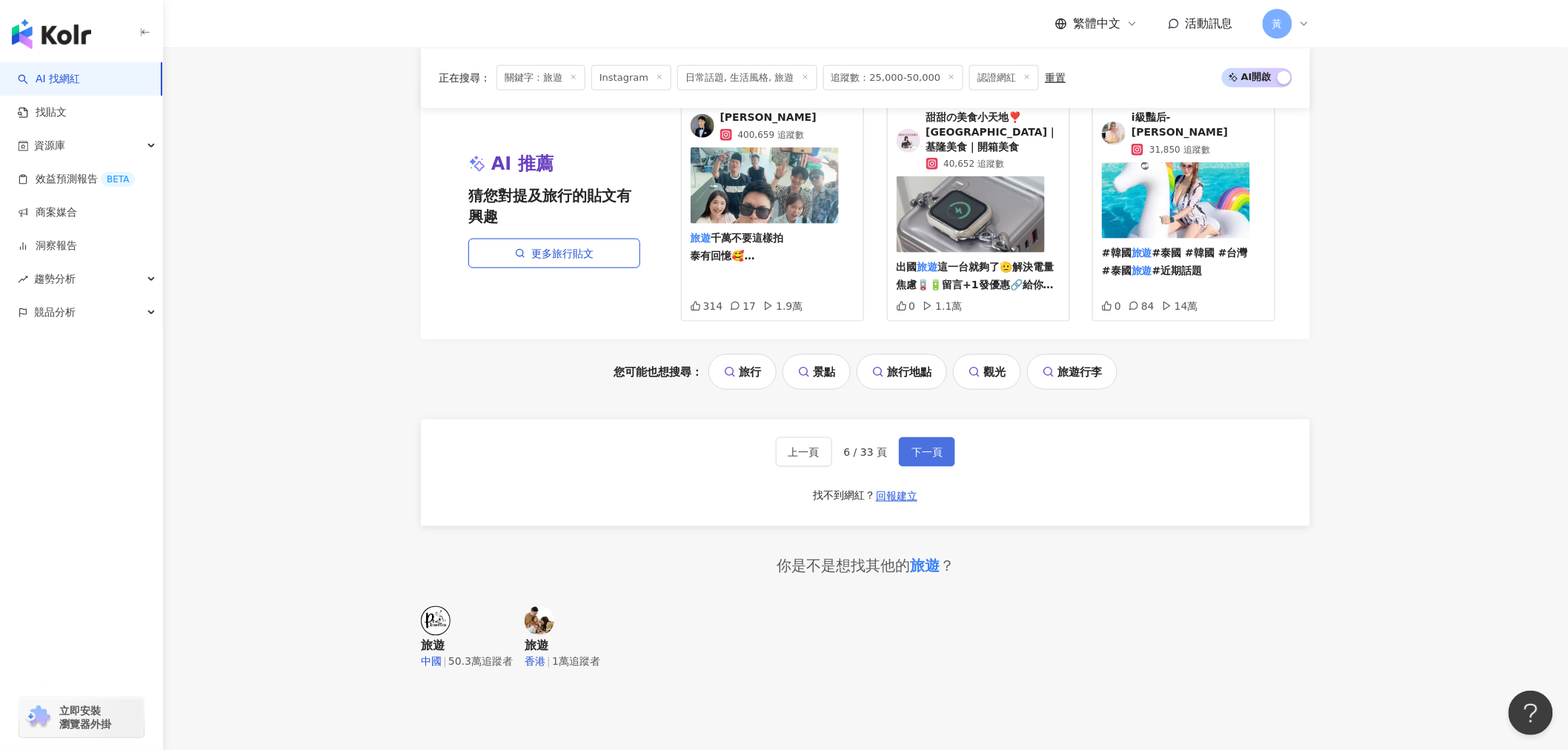
click at [905, 440] on button "下一頁" at bounding box center [926, 452] width 56 height 29
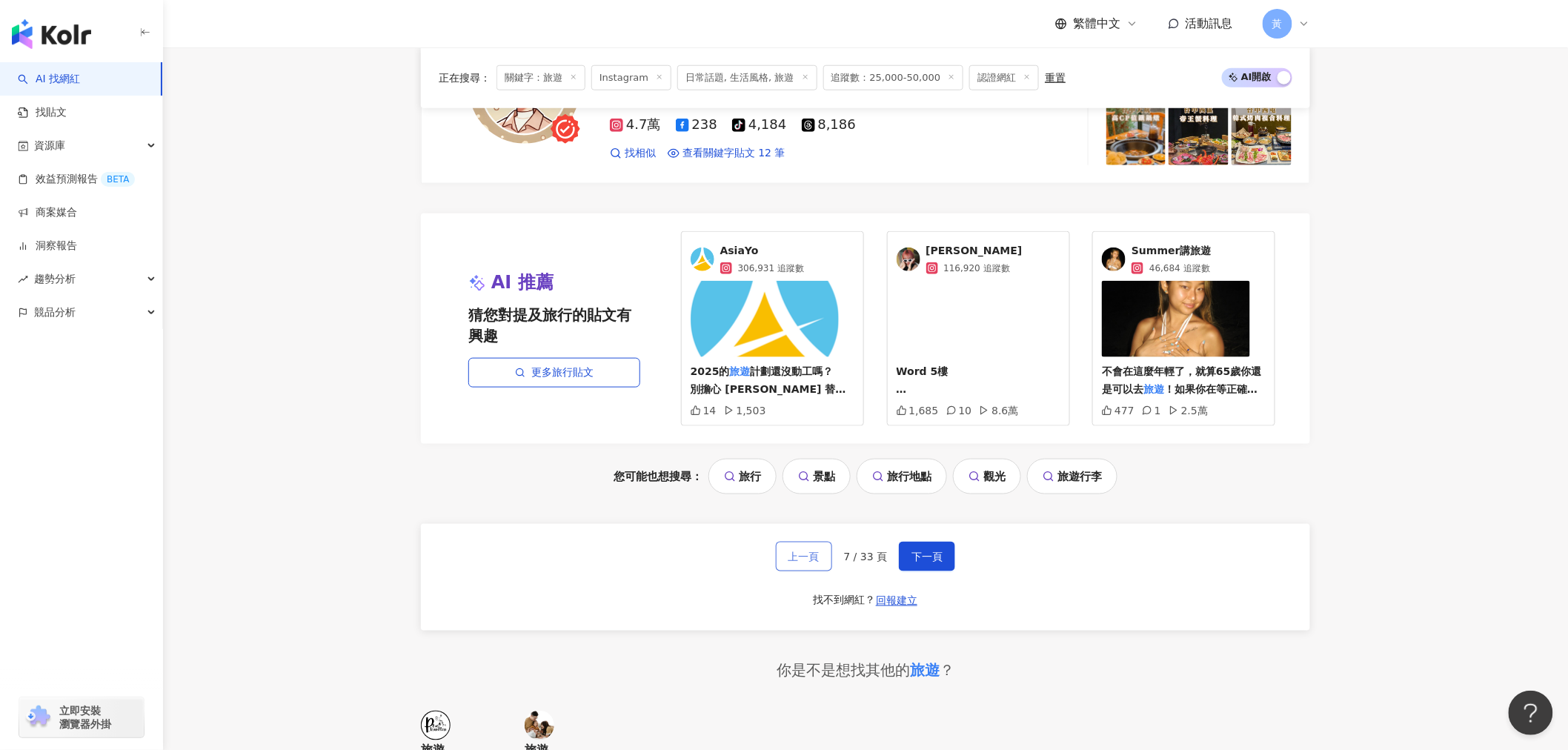
scroll to position [2965, 0]
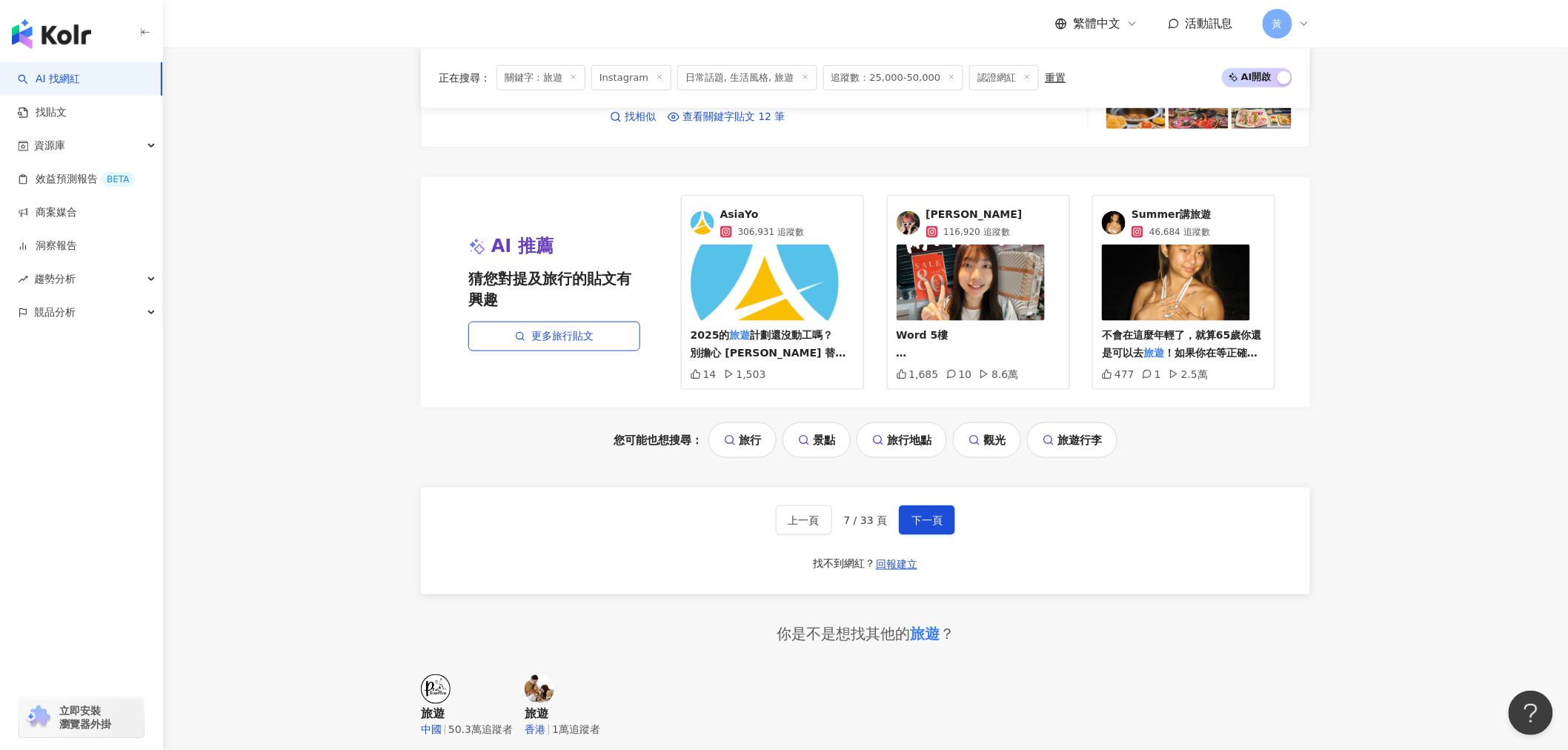
click at [925, 502] on div "上一頁 7 / 33 頁 下一頁 找不到網紅？ 回報建立" at bounding box center [866, 541] width 890 height 107
click at [931, 517] on span "下一頁" at bounding box center [927, 520] width 31 height 12
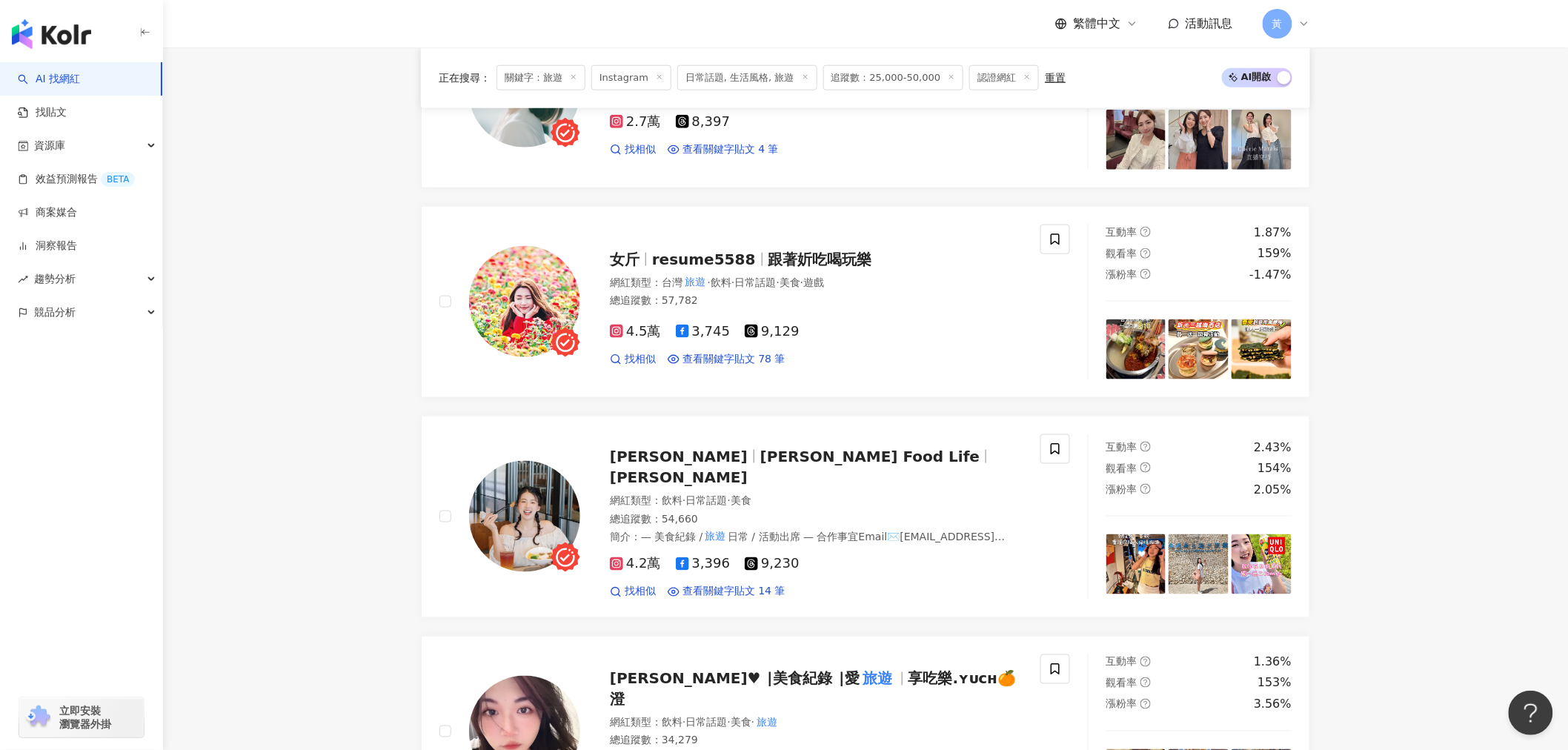
scroll to position [658, 0]
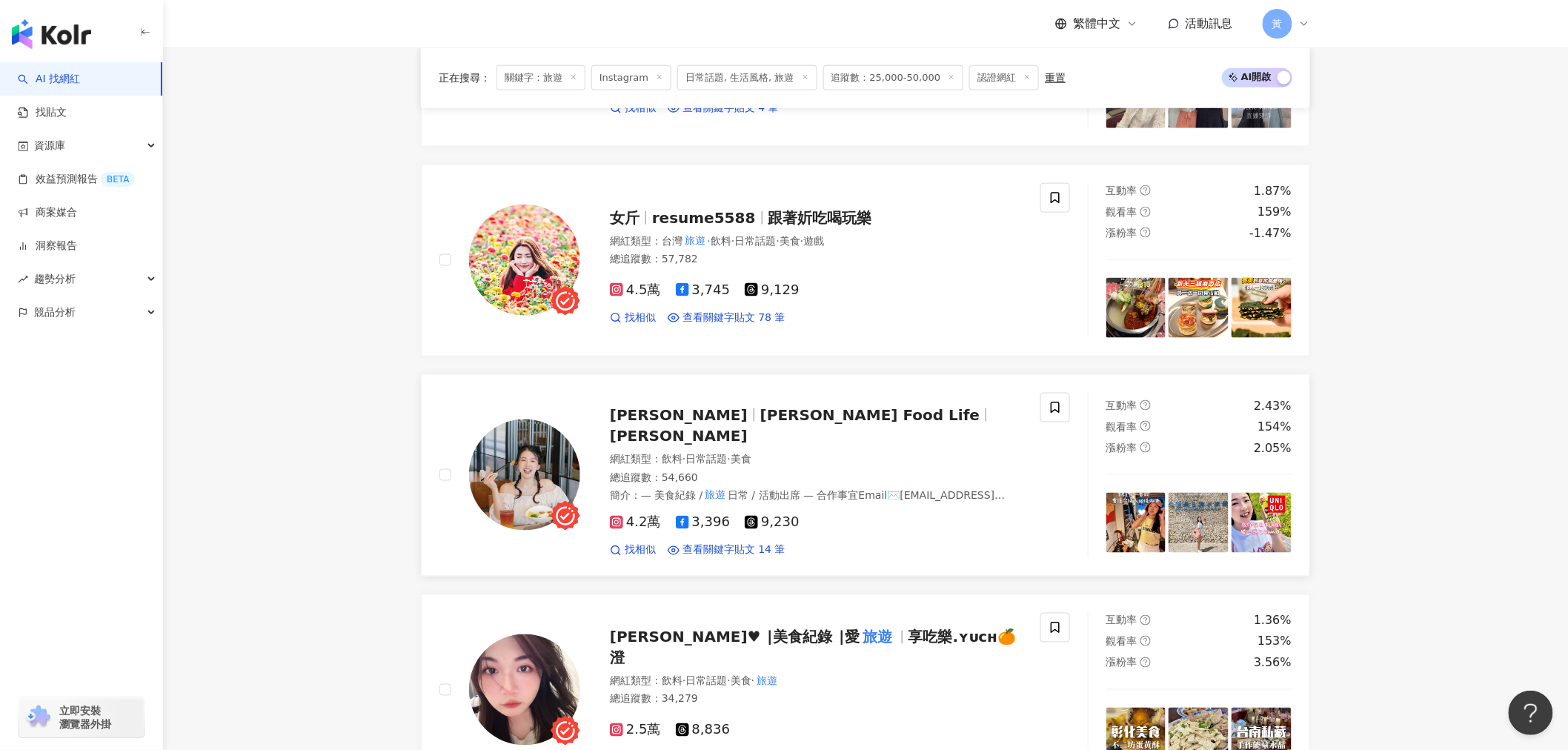
click at [760, 424] on span "Chelsea's Food Life" at bounding box center [870, 415] width 220 height 18
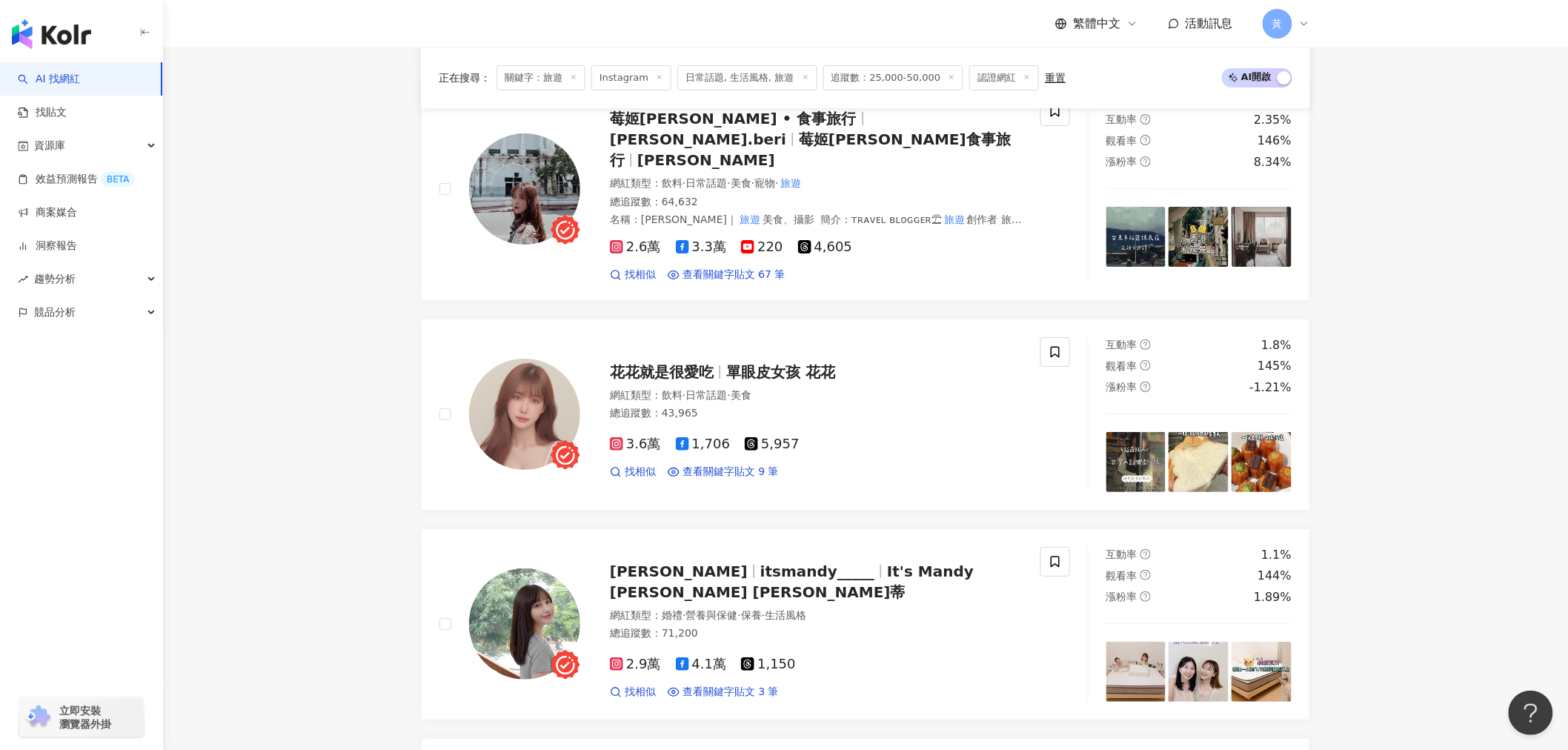
scroll to position [2965, 0]
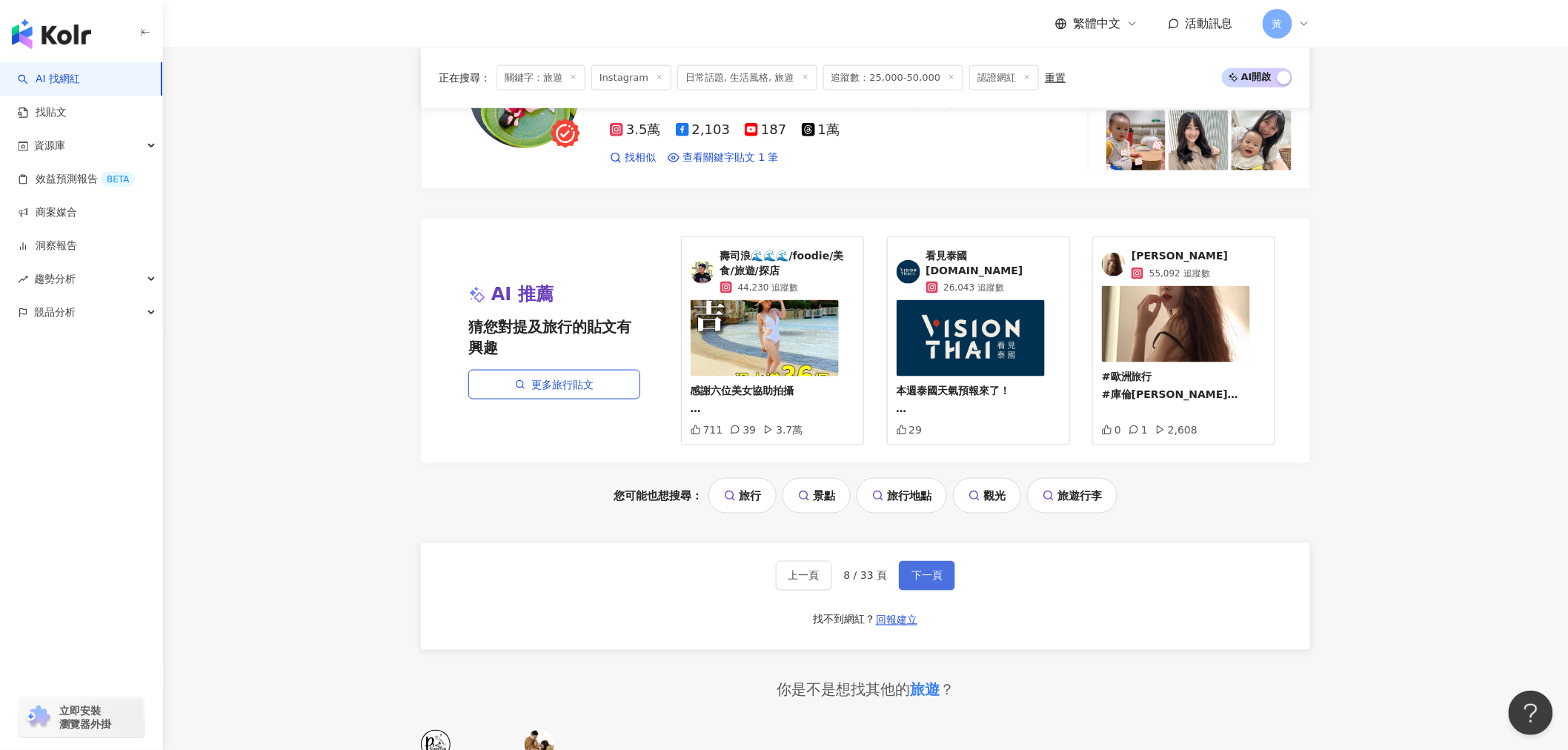
click at [924, 570] on span "下一頁" at bounding box center [927, 576] width 31 height 12
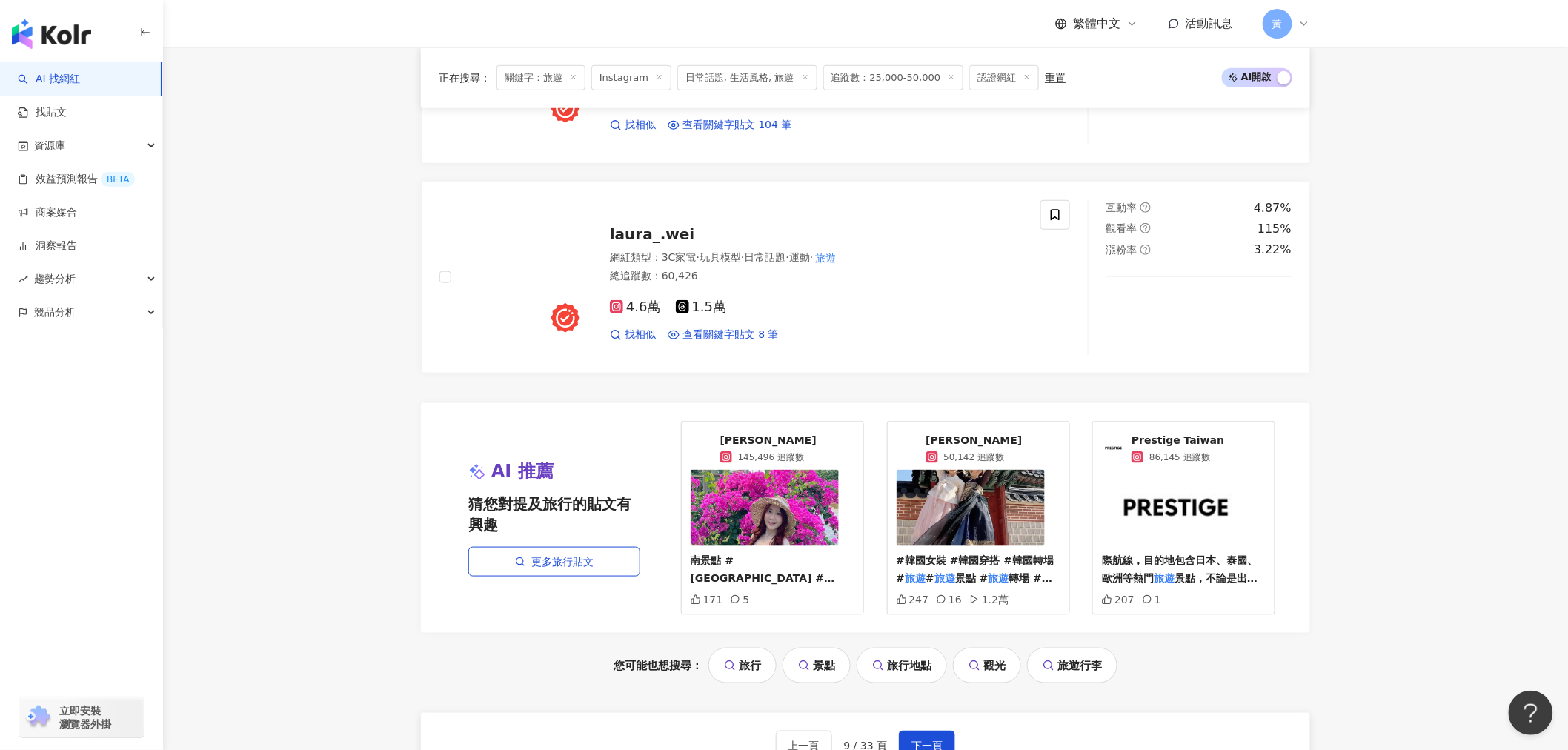
scroll to position [2882, 0]
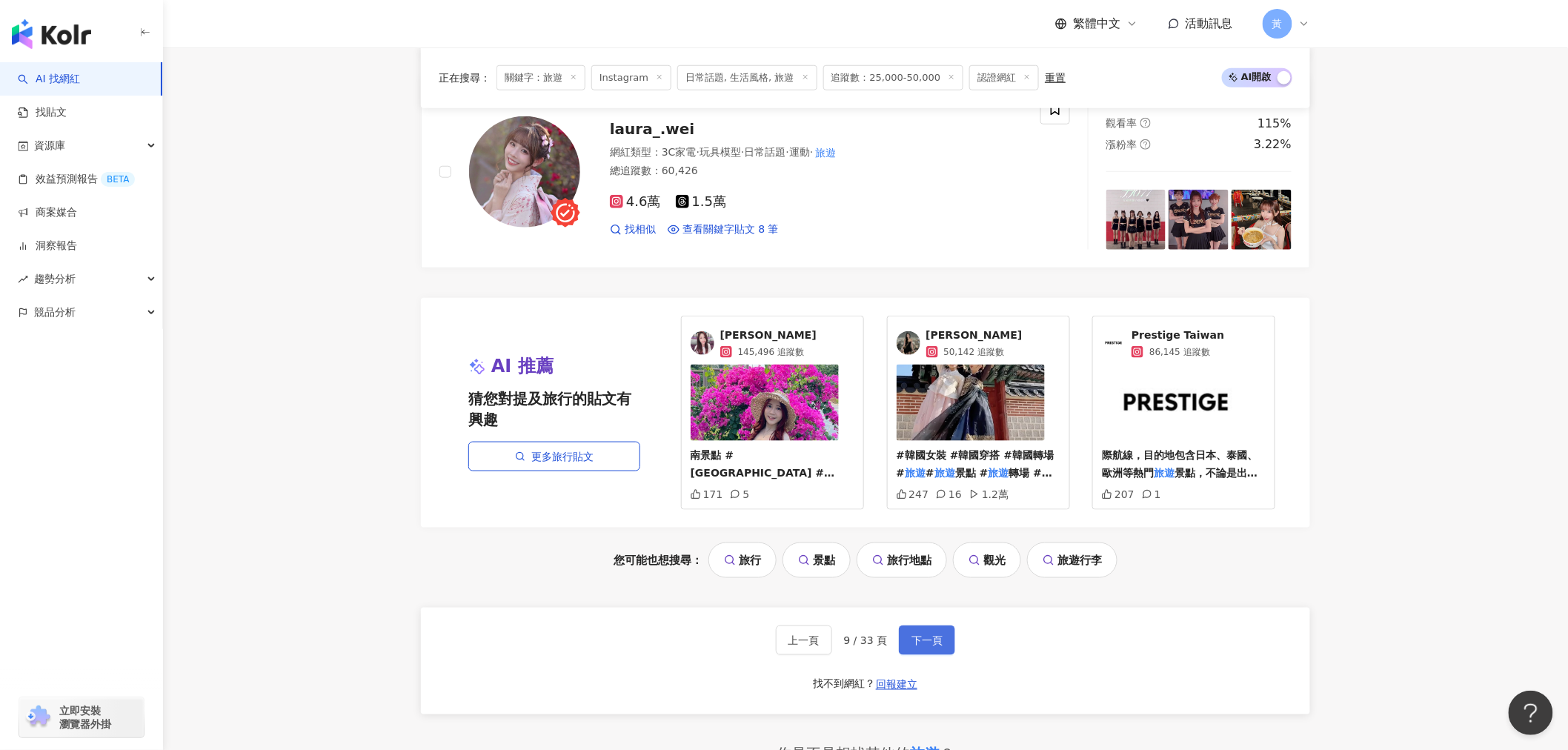
click at [946, 626] on button "下一頁" at bounding box center [926, 640] width 56 height 29
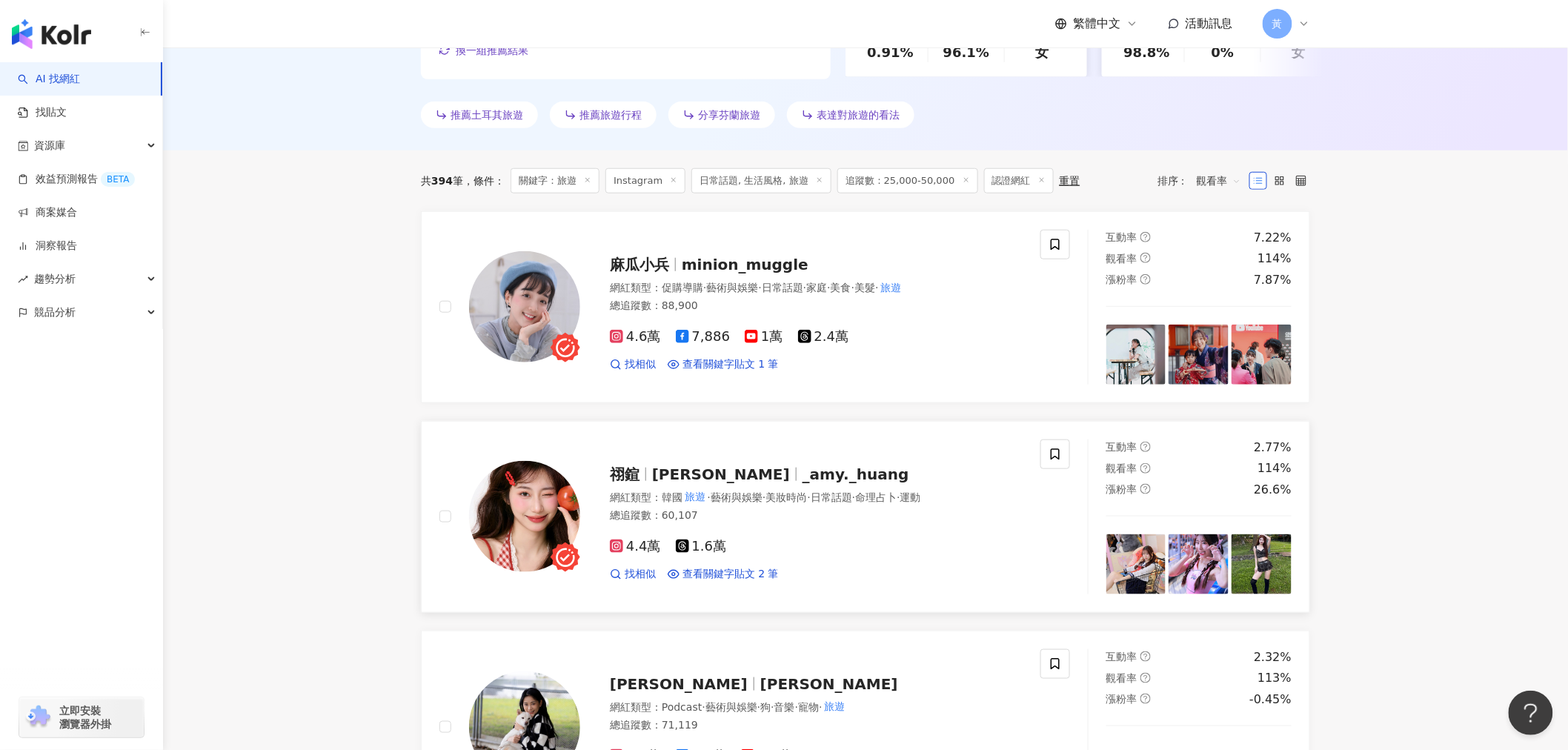
scroll to position [412, 0]
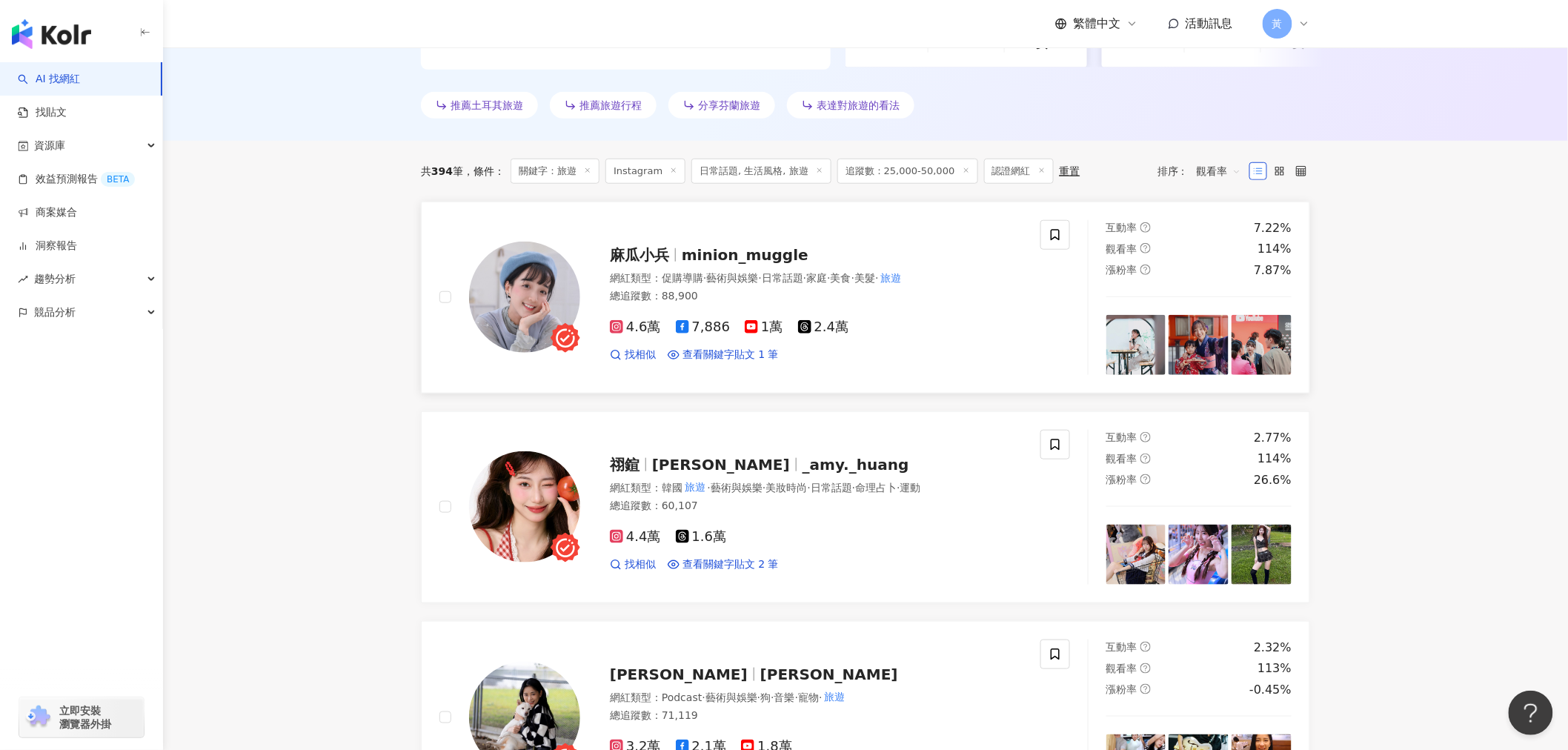
click at [686, 265] on div "麻瓜小兵 minion_muggle 網紅類型 ： 促購導購 · 藝術與娛樂 · 日常話題 · 家庭 · 美食 · 美髮 · 旅遊 總追蹤數 ： 88,900…" at bounding box center [802, 297] width 442 height 129
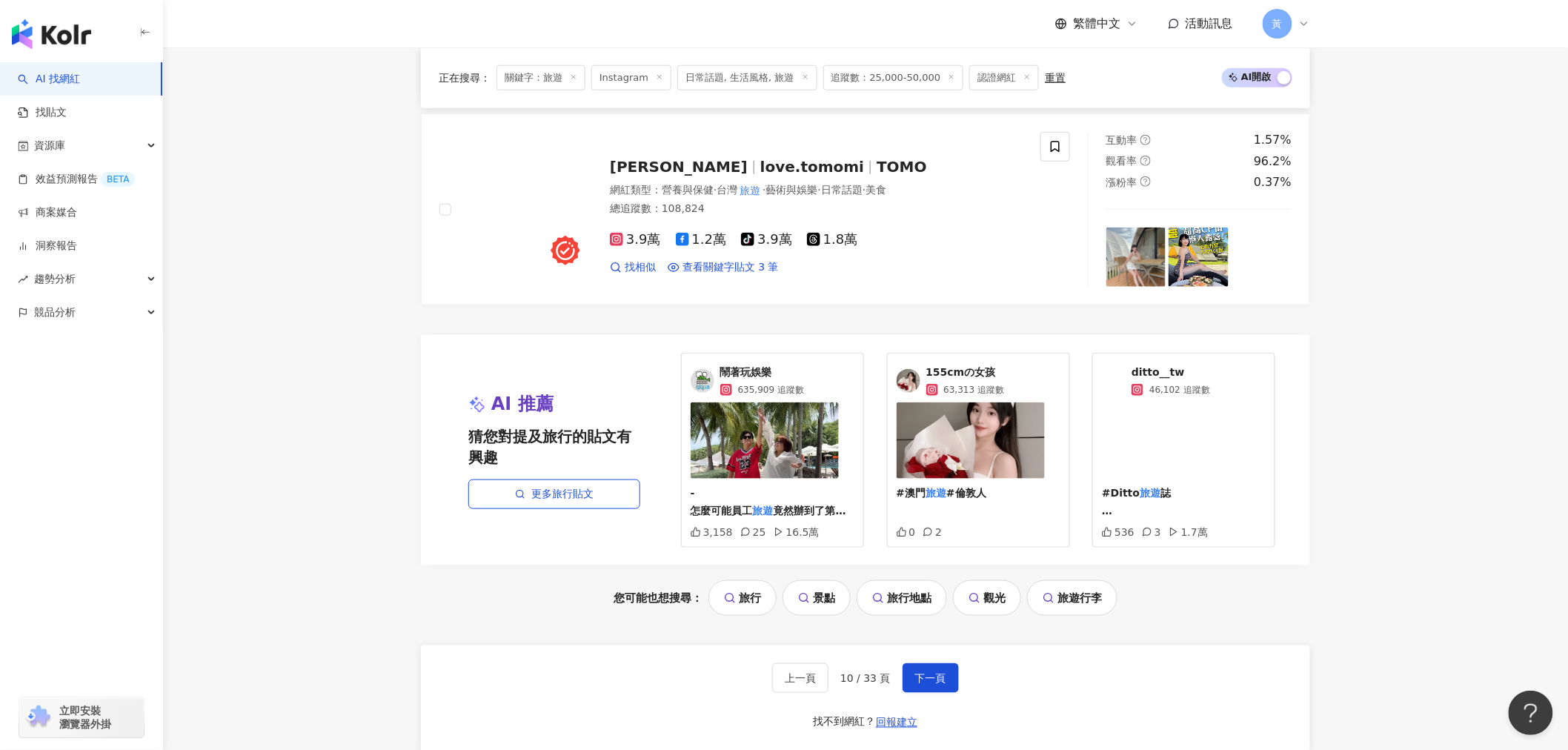
scroll to position [3048, 0]
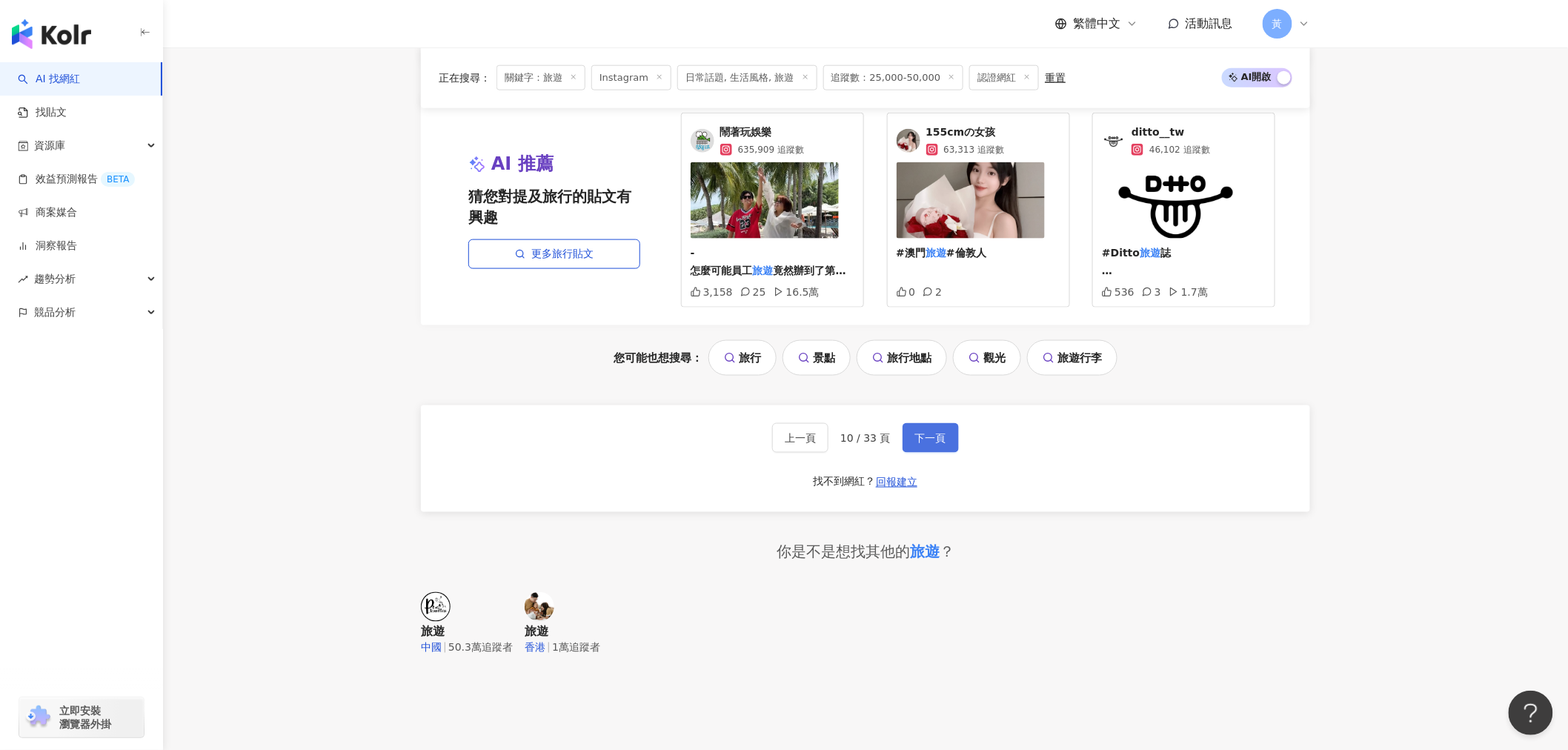
click at [917, 444] on span "下一頁" at bounding box center [931, 438] width 31 height 12
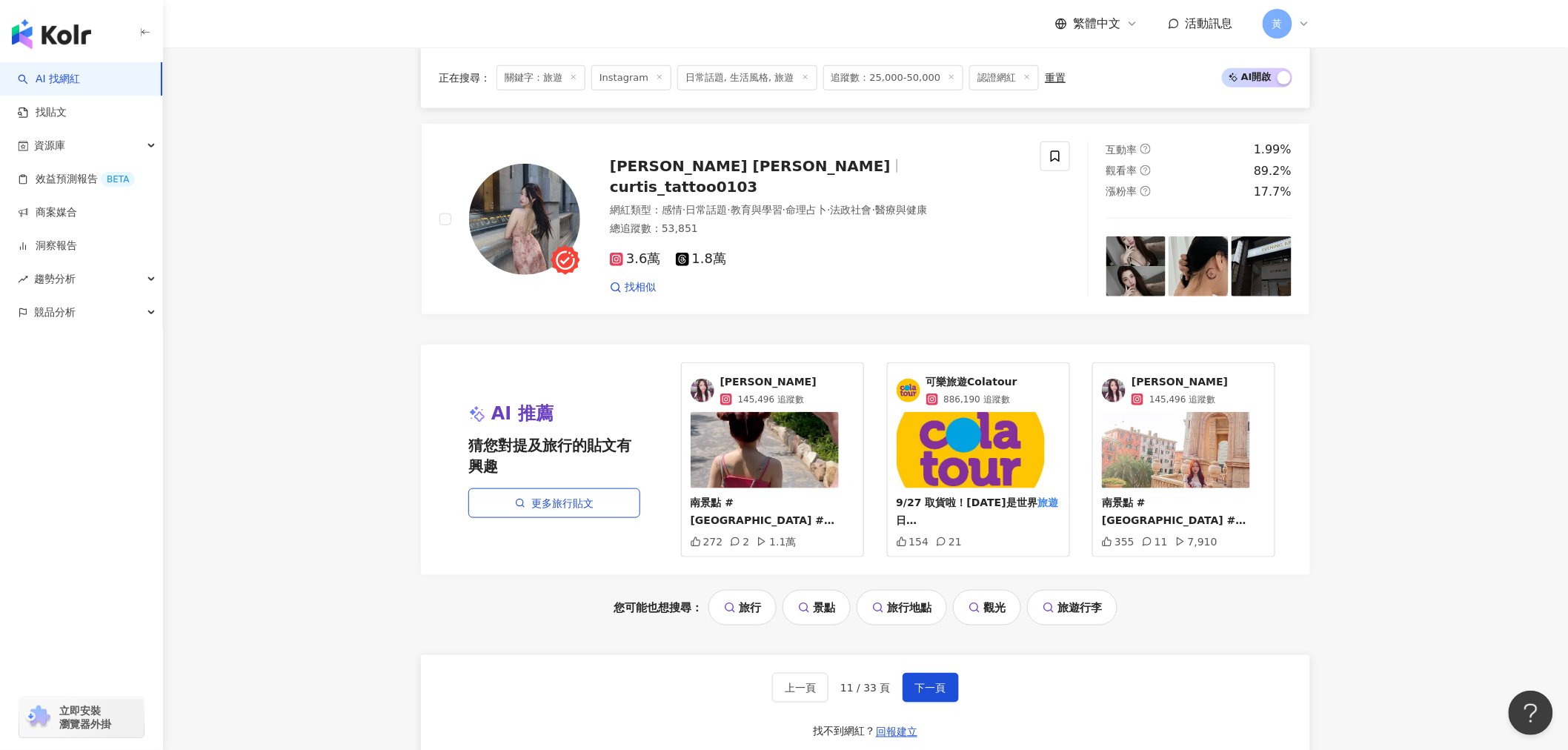
scroll to position [2882, 0]
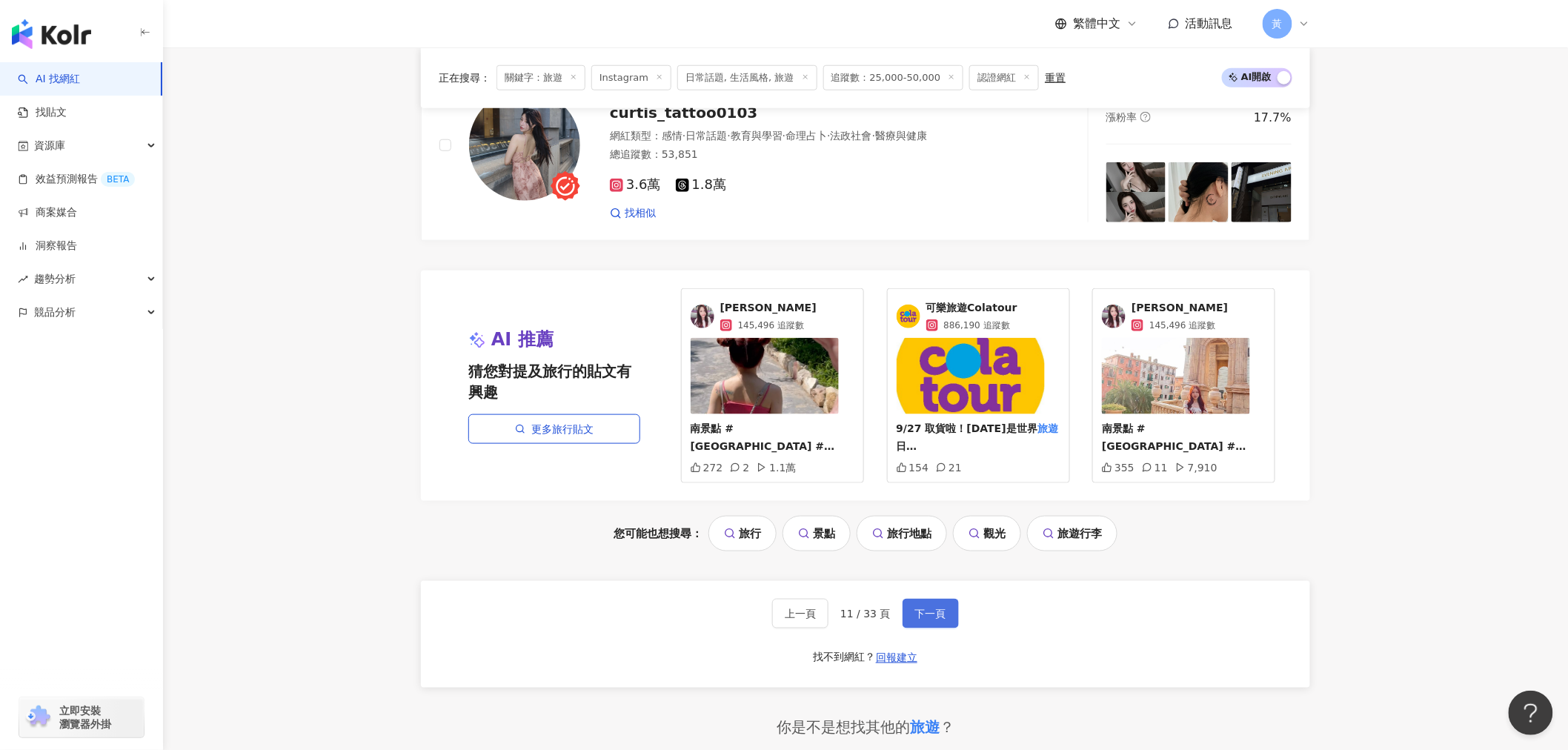
click at [922, 613] on span "下一頁" at bounding box center [931, 613] width 31 height 12
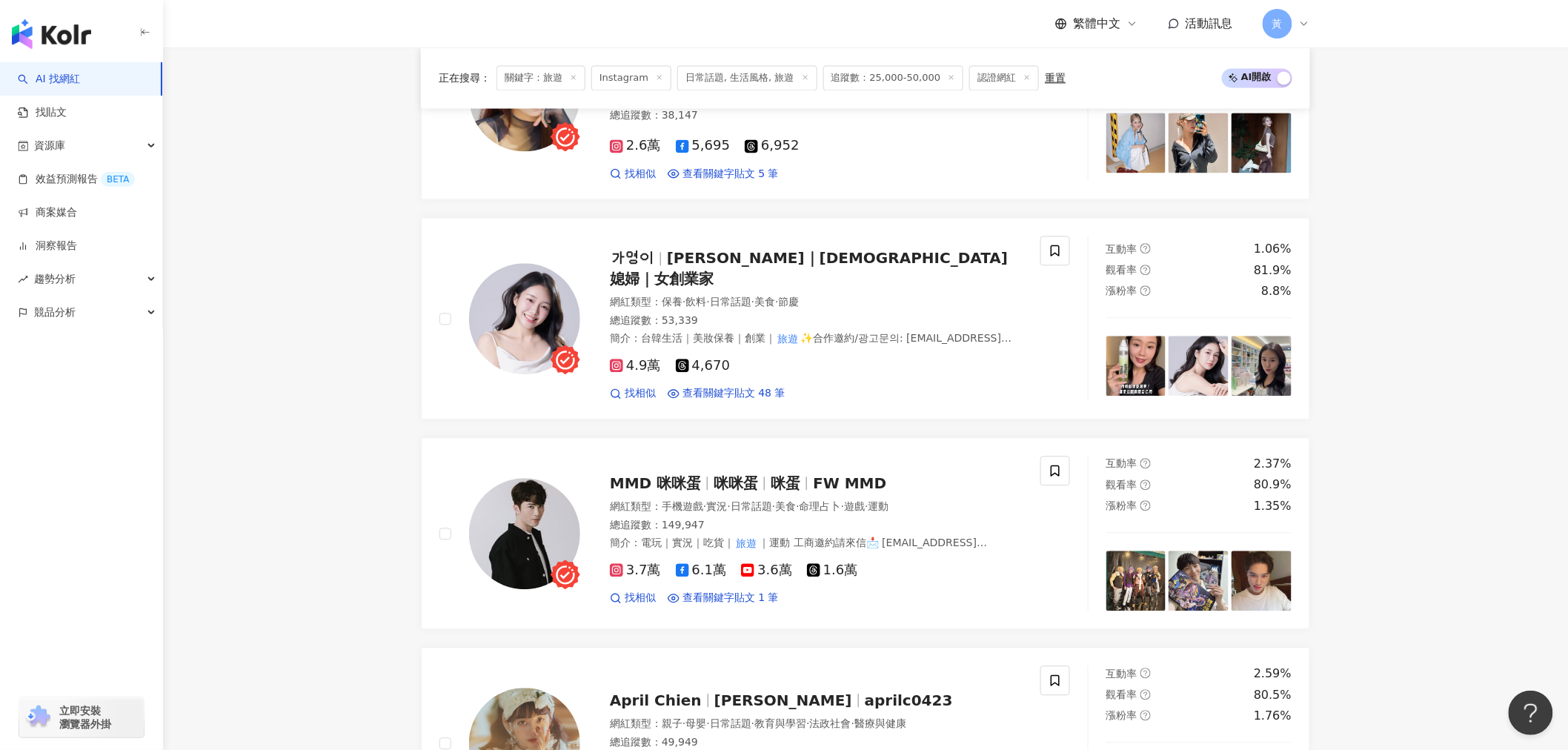
scroll to position [2876, 0]
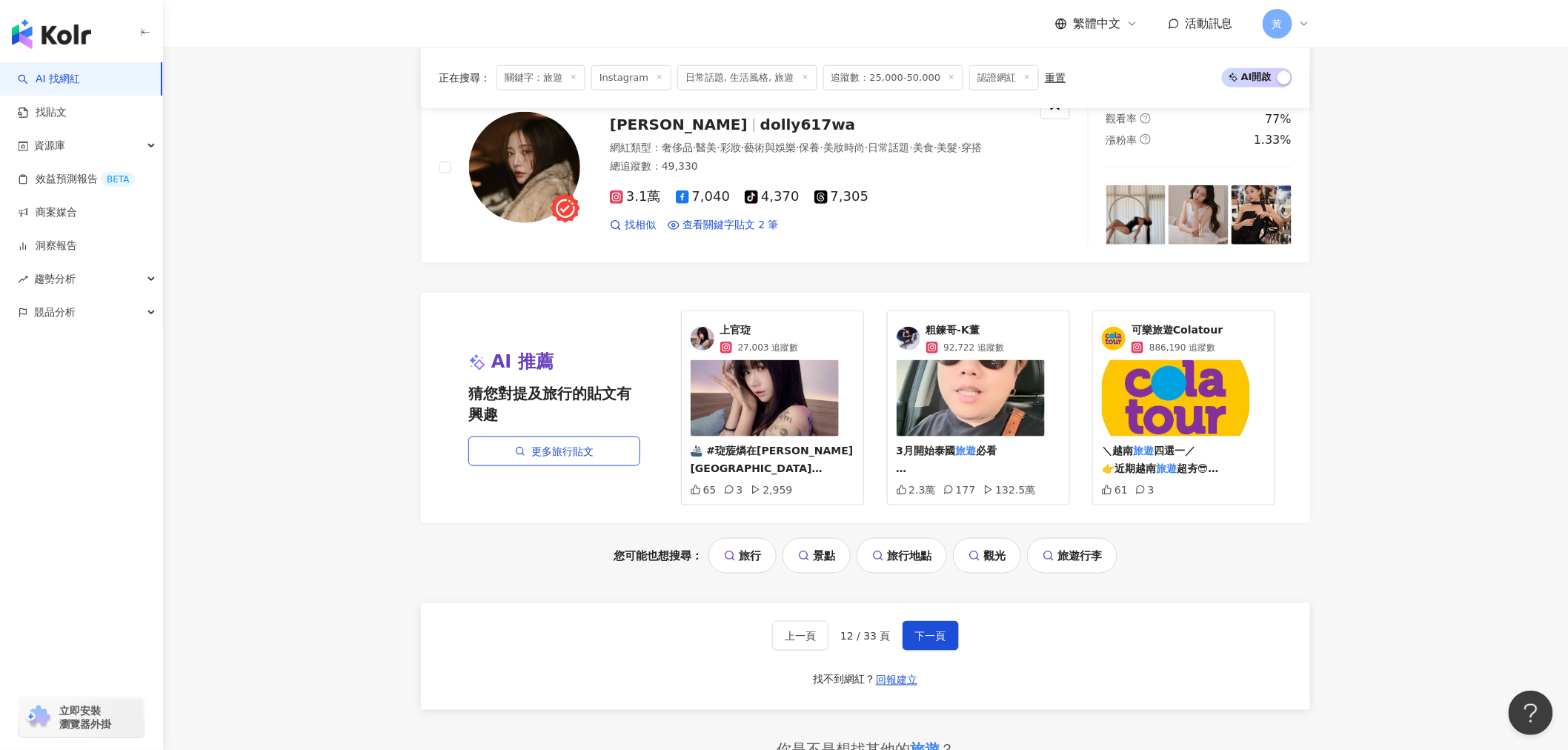
drag, startPoint x: 294, startPoint y: 435, endPoint x: 267, endPoint y: 439, distance: 27.3
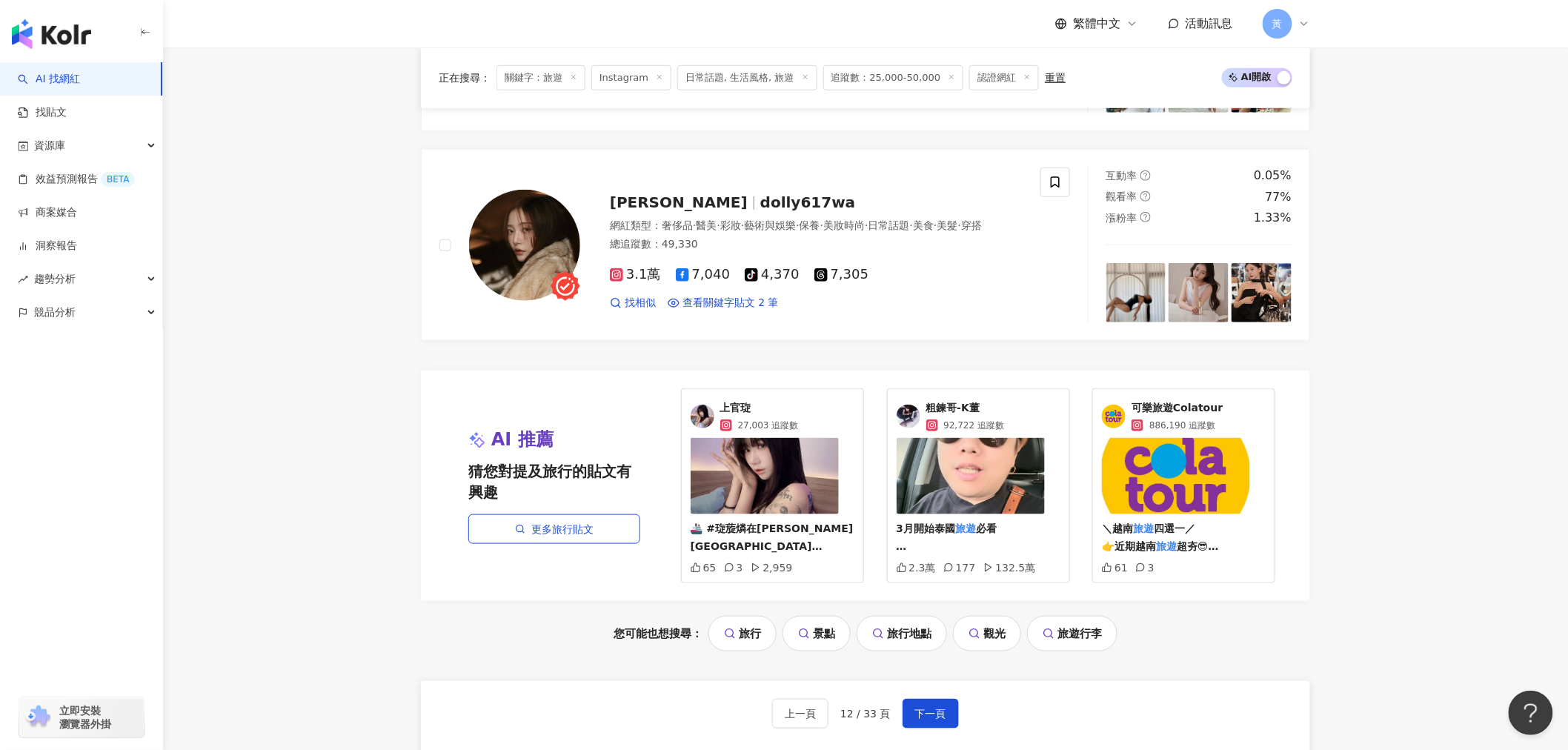
scroll to position [2800, 0]
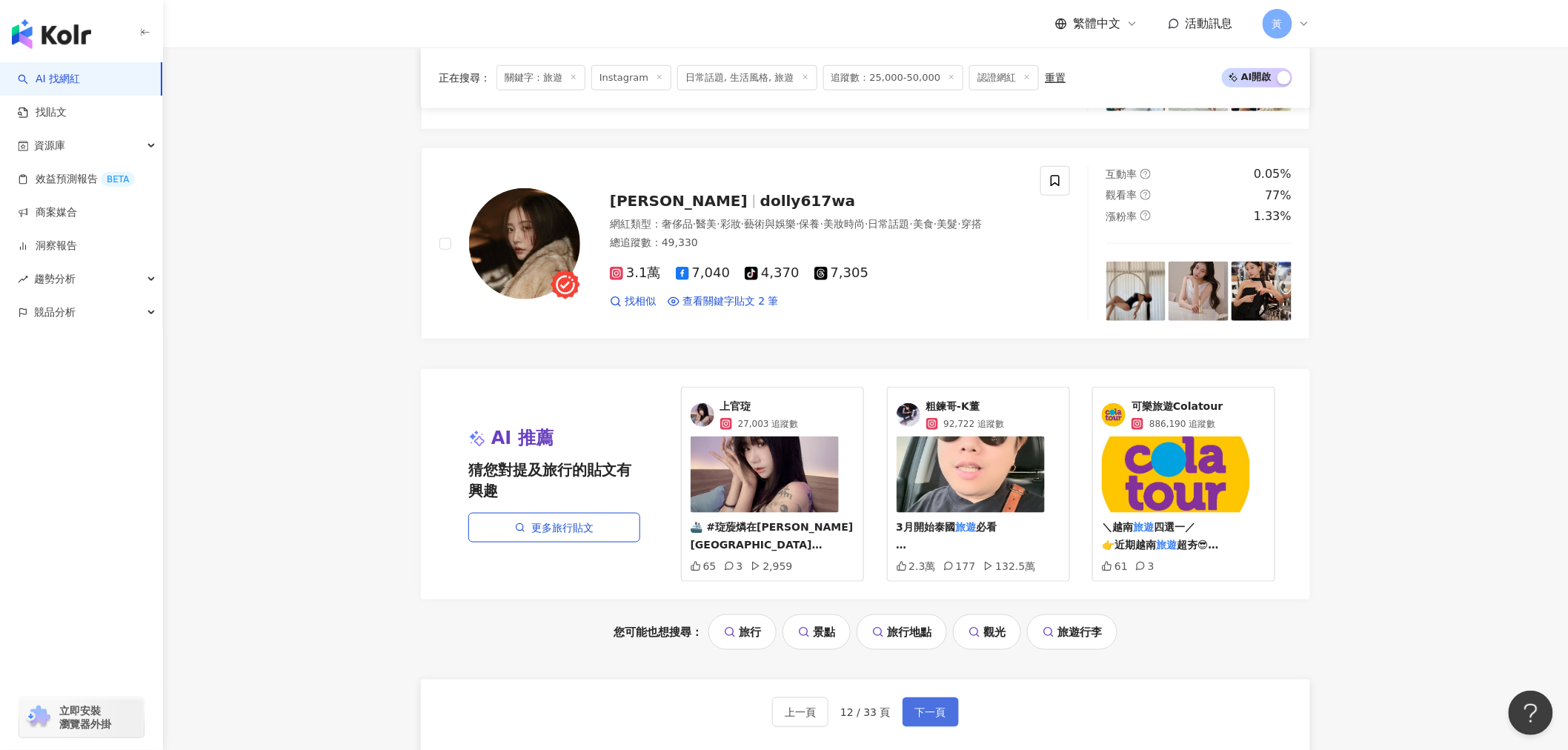
click at [935, 707] on span "下一頁" at bounding box center [931, 713] width 31 height 12
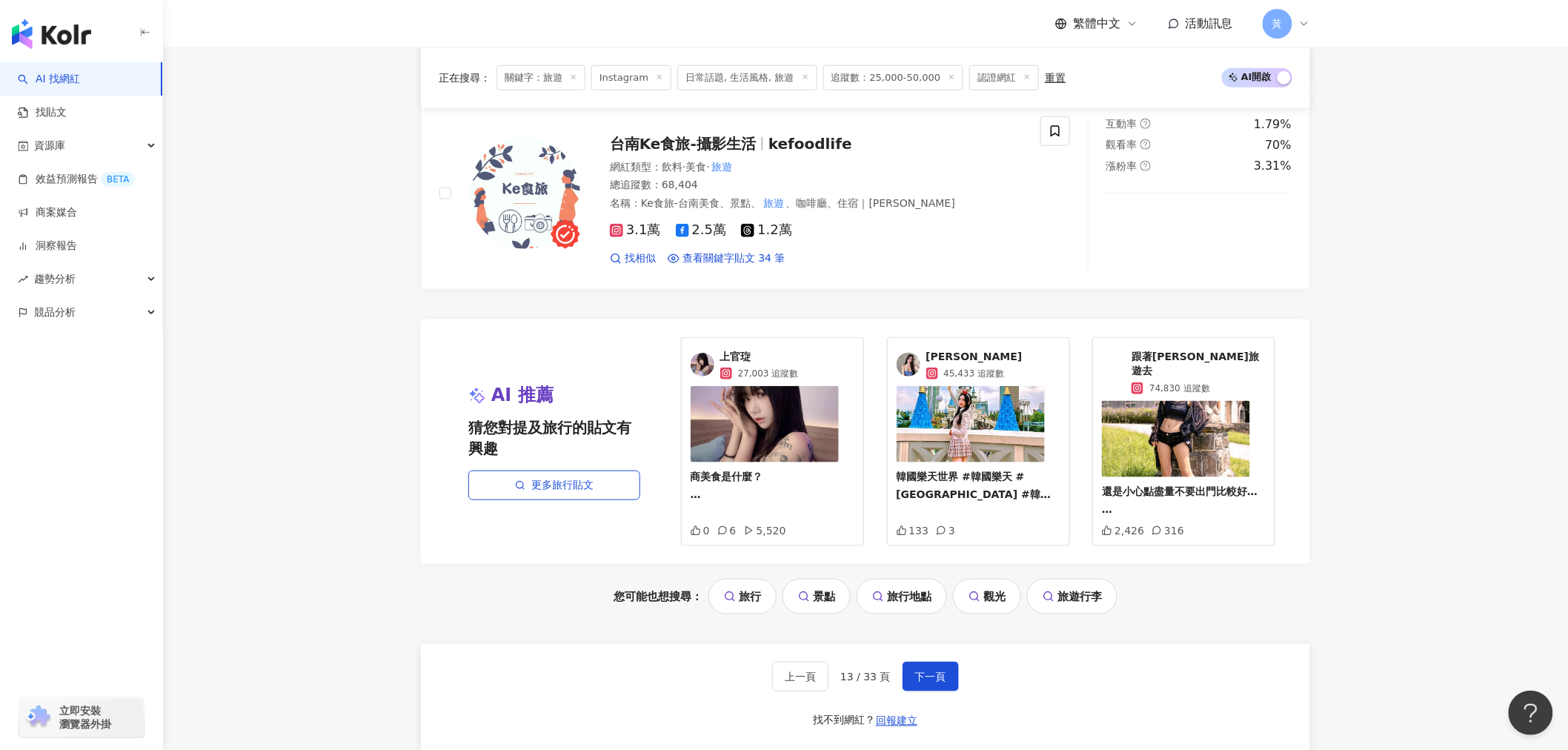
scroll to position [2965, 0]
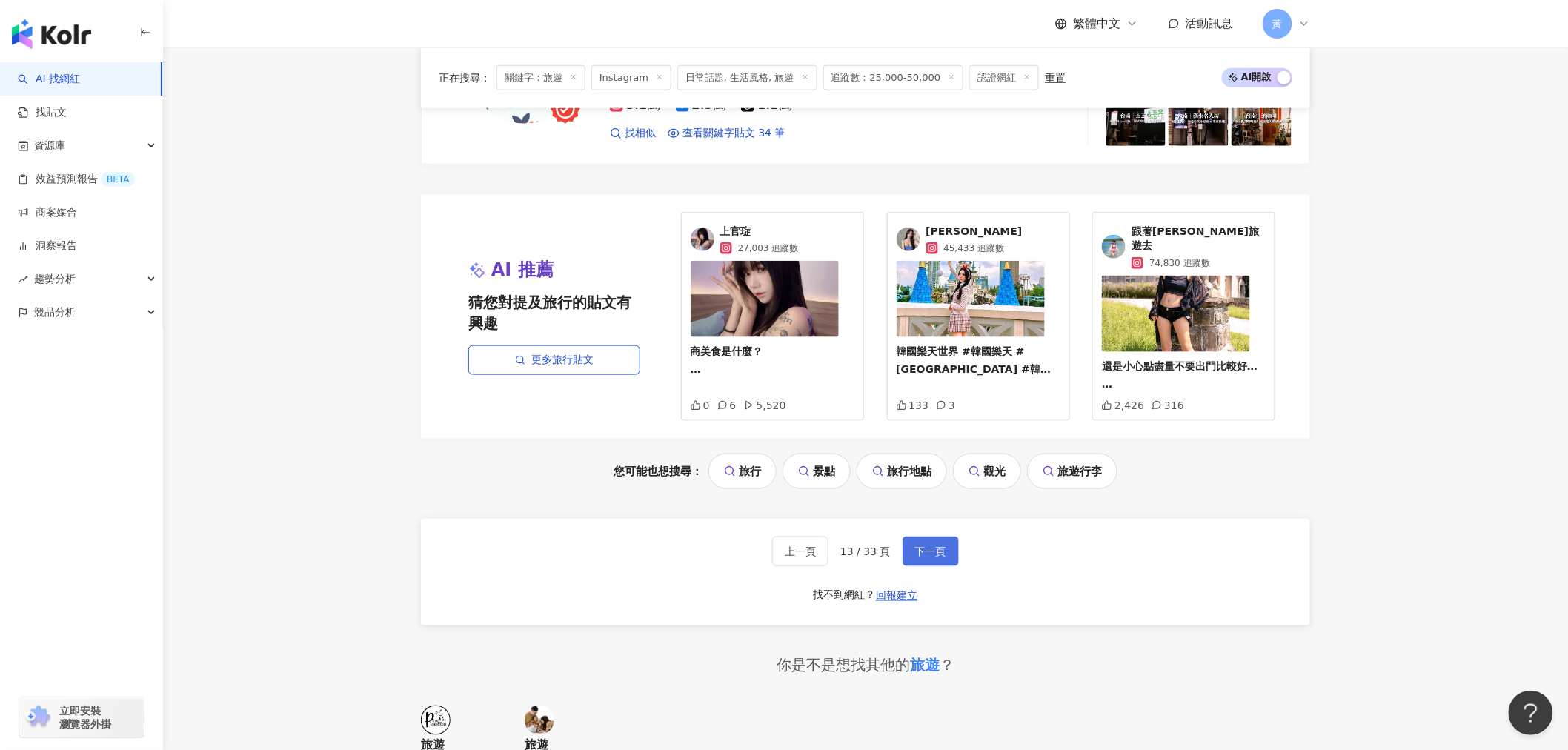
click at [913, 537] on button "下一頁" at bounding box center [930, 552] width 56 height 29
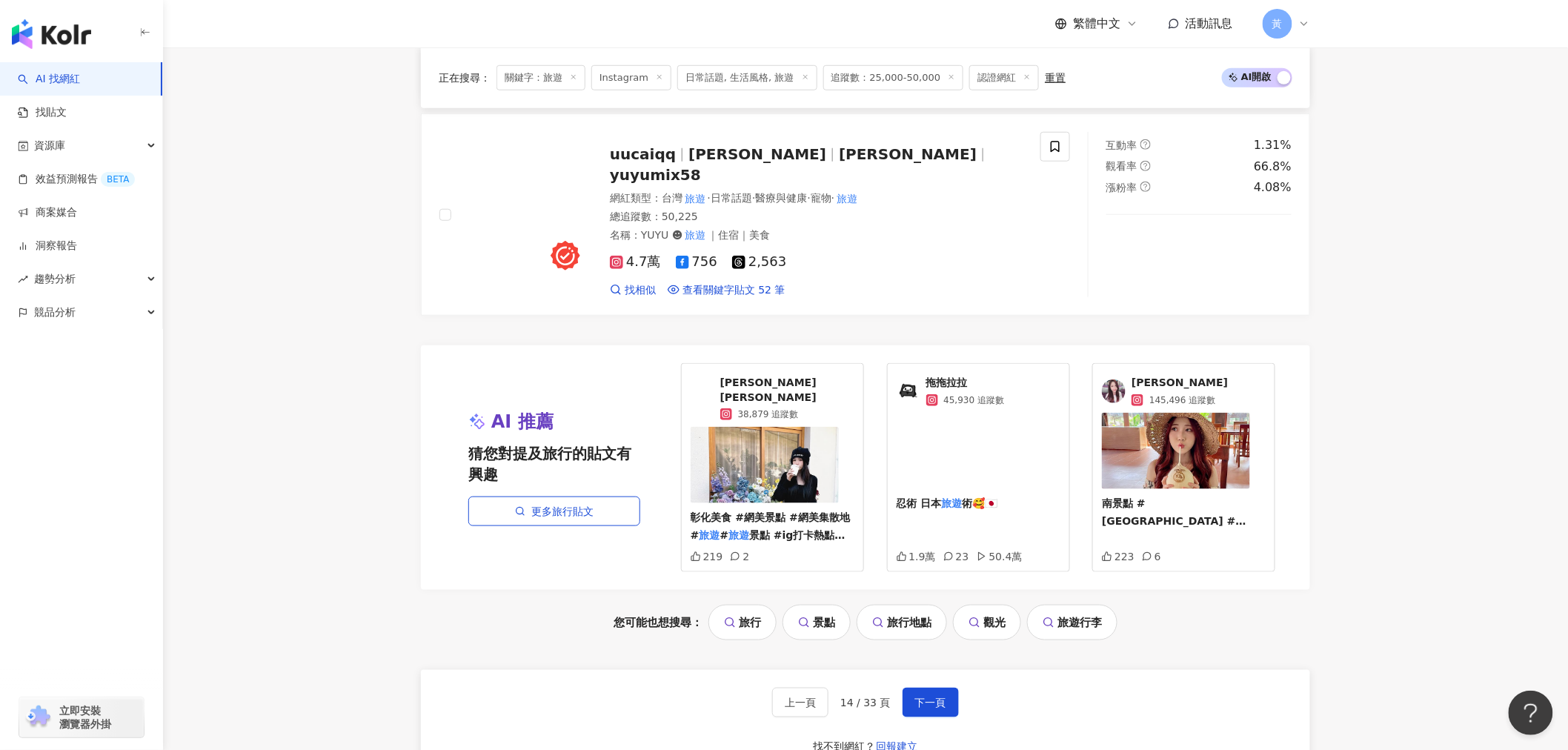
scroll to position [3130, 0]
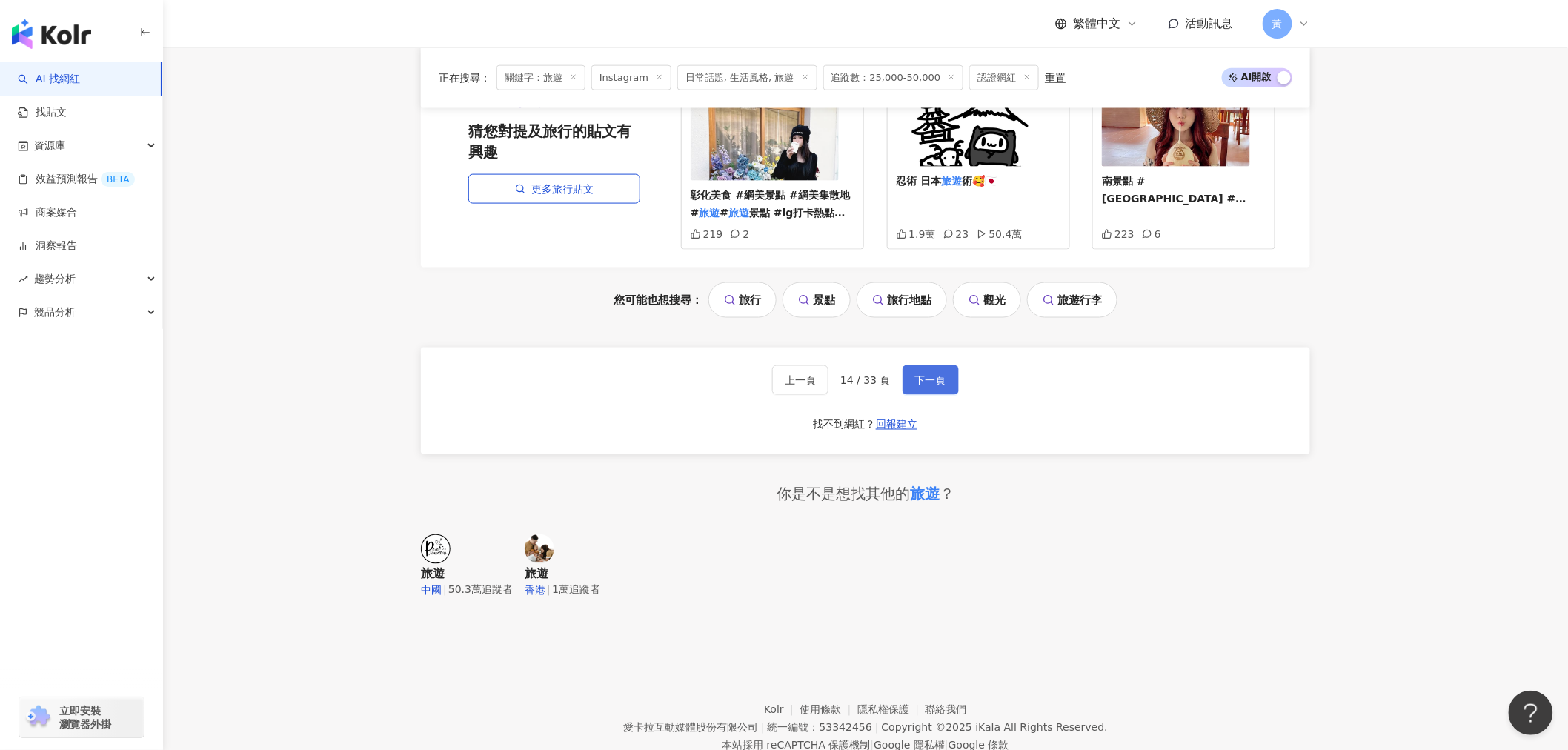
click at [930, 374] on span "下一頁" at bounding box center [931, 380] width 31 height 12
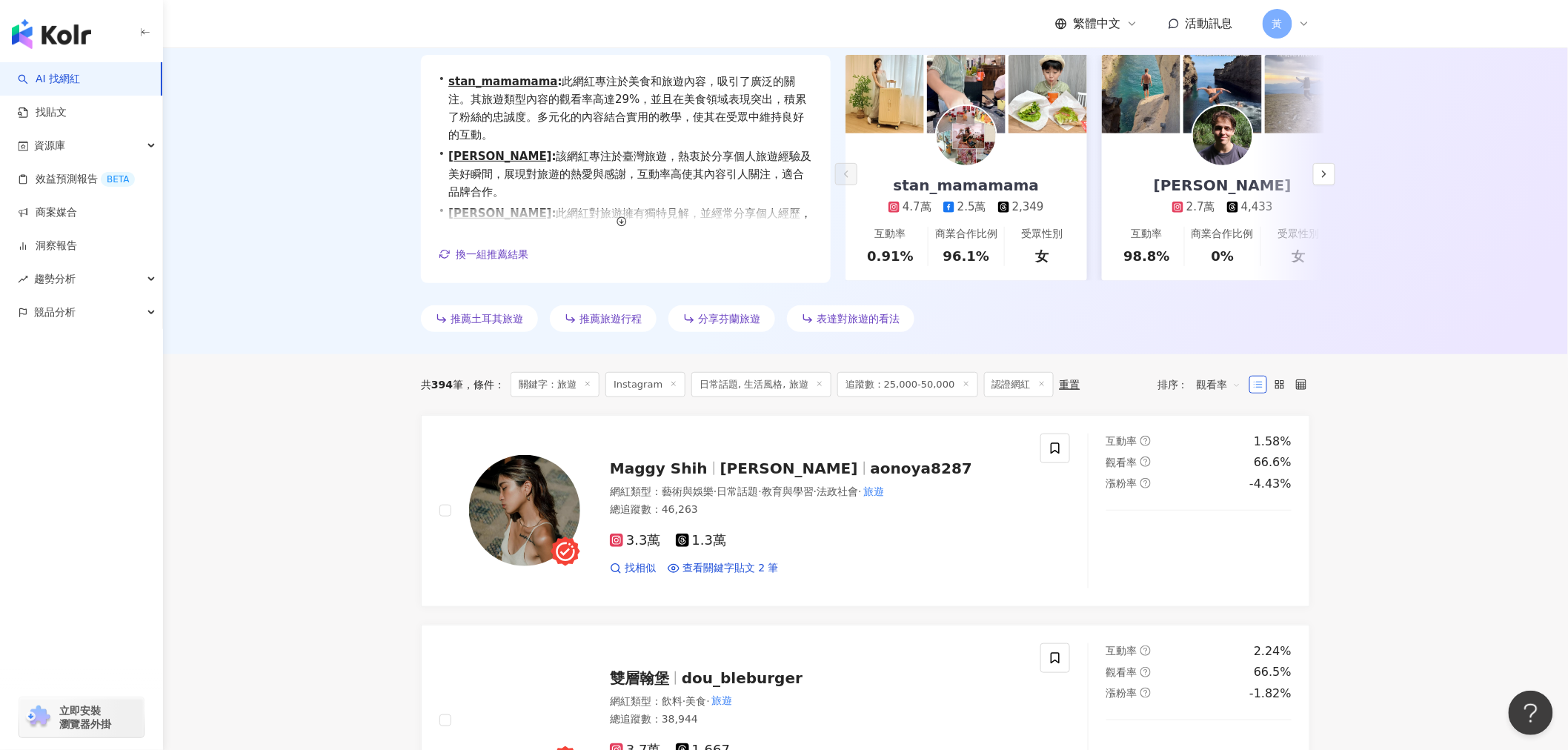
scroll to position [0, 0]
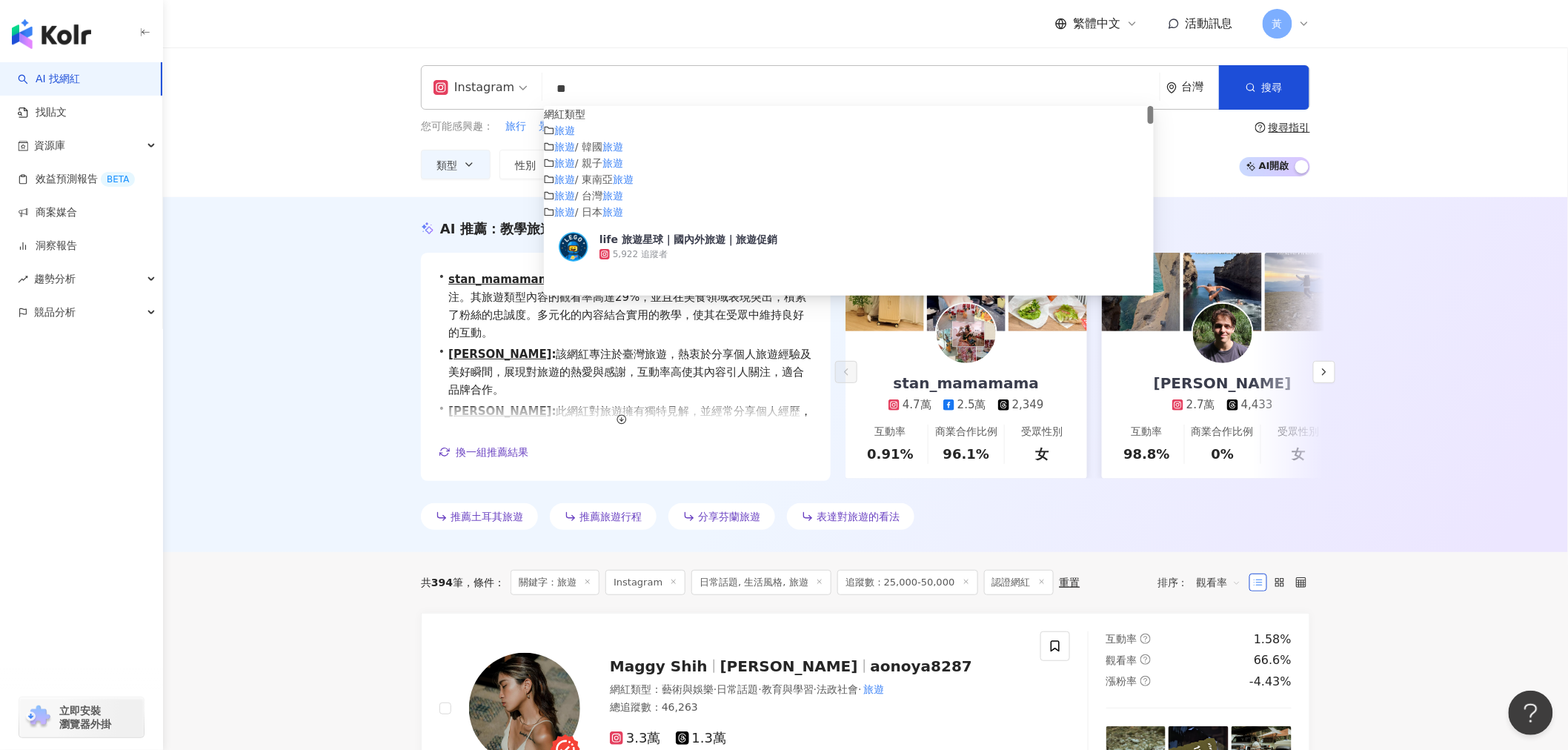
drag, startPoint x: 577, startPoint y: 98, endPoint x: 505, endPoint y: 106, distance: 72.4
click at [505, 106] on div "Instagram ** 台灣 搜尋 customizedTag 網紅類型 旅遊 旅遊 / 韓國 旅遊 旅遊 / 親子 旅遊 旅遊 / 東南亞 旅遊 旅遊 /…" at bounding box center [866, 87] width 890 height 45
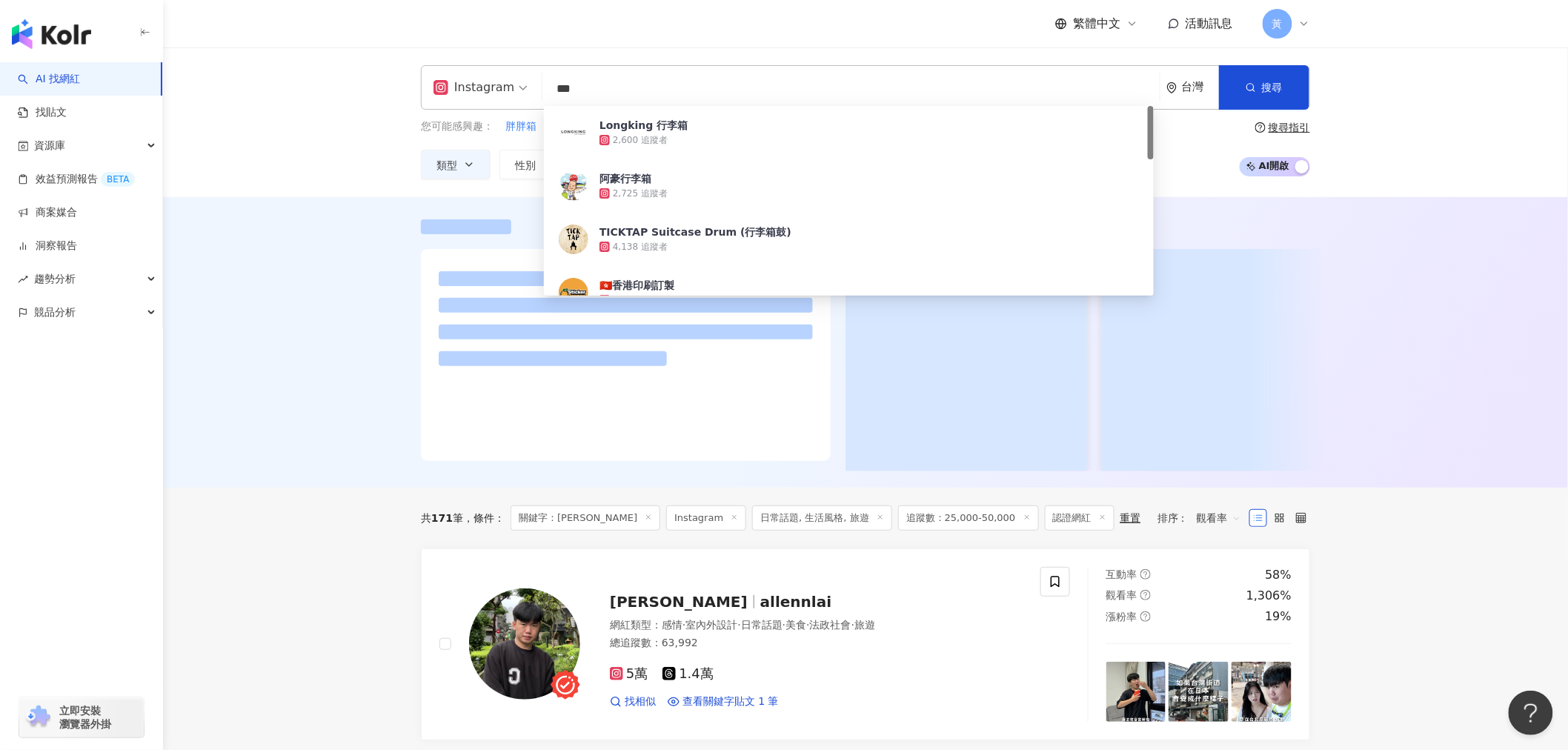
type input "***"
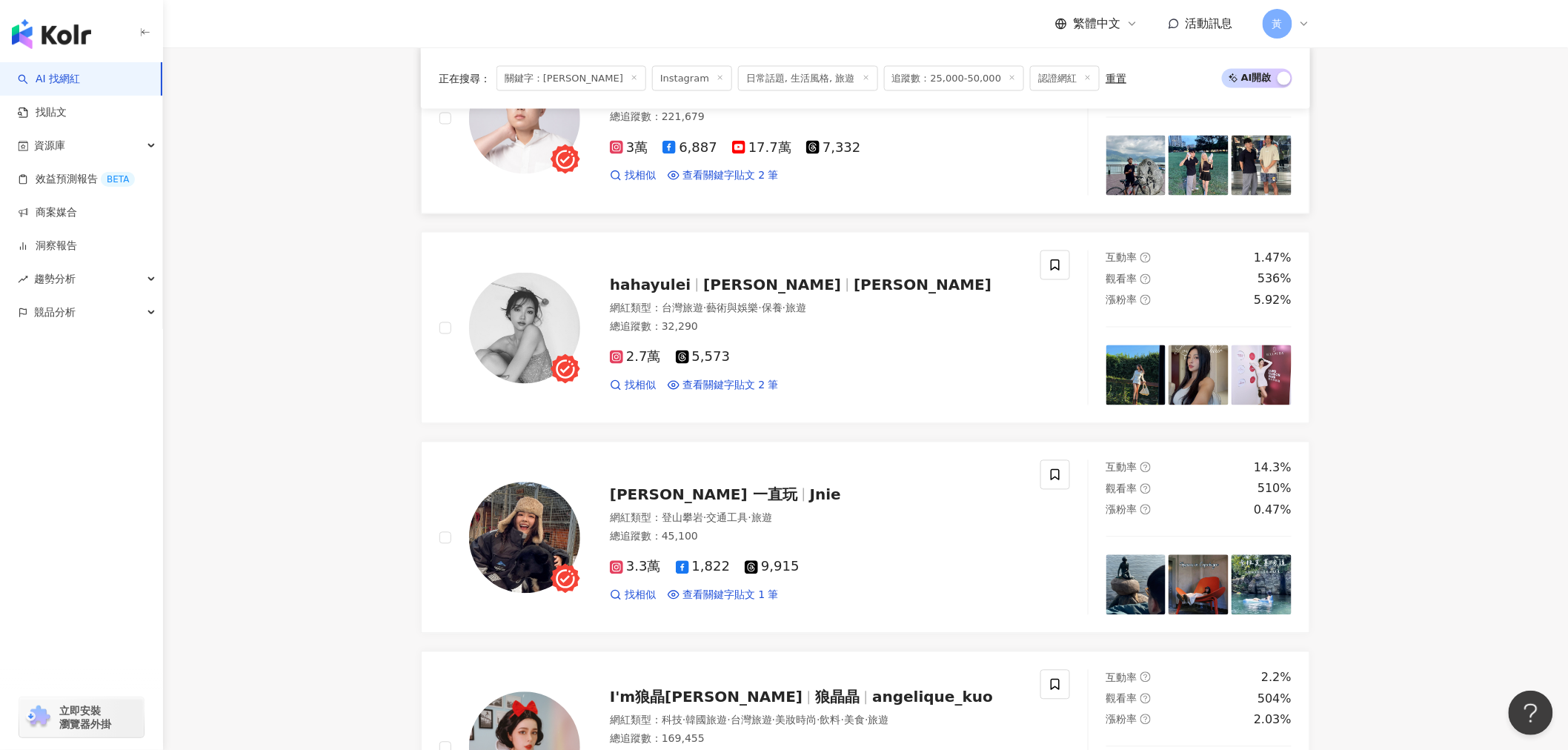
scroll to position [1070, 0]
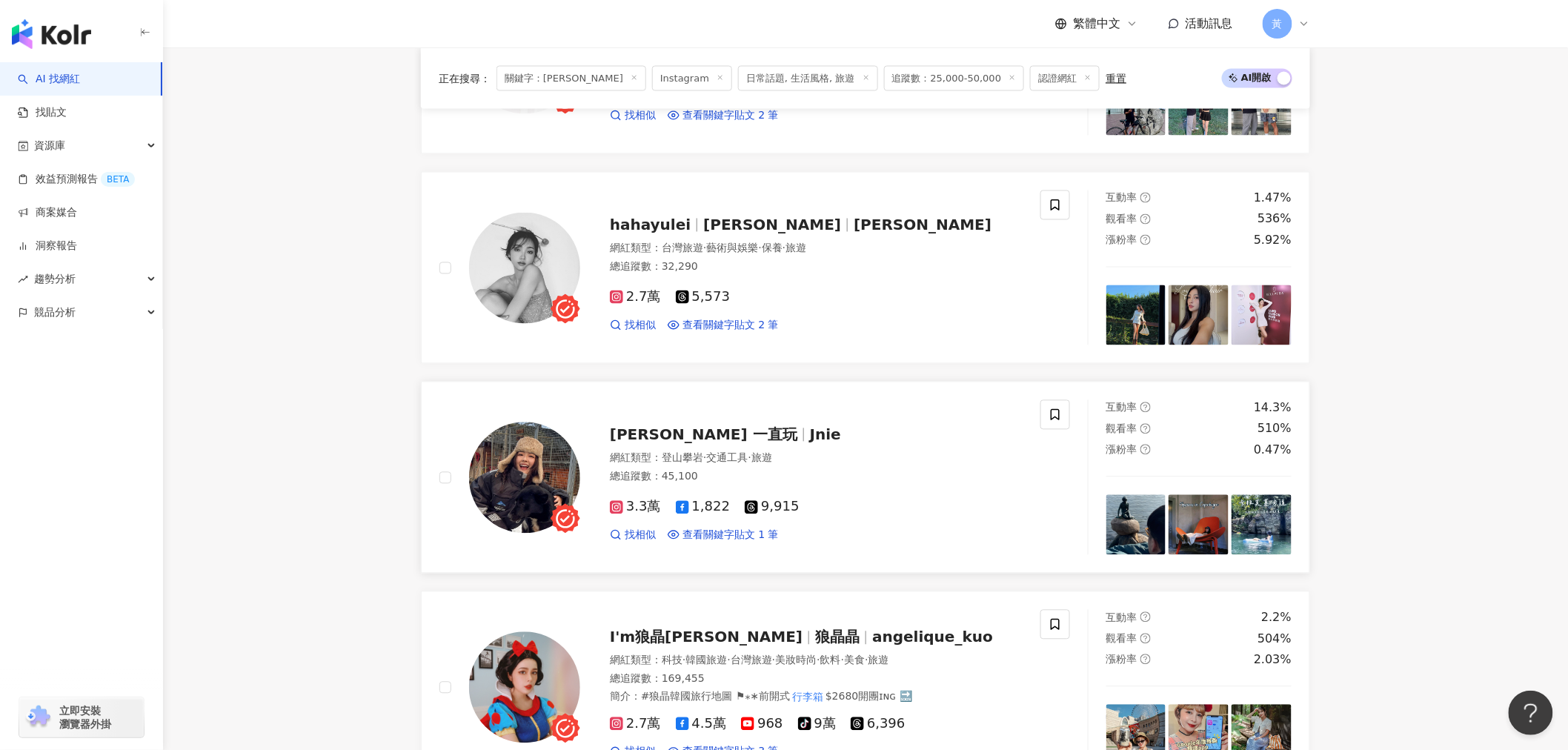
click at [727, 444] on span "Jeannie 一直玩" at bounding box center [710, 435] width 200 height 18
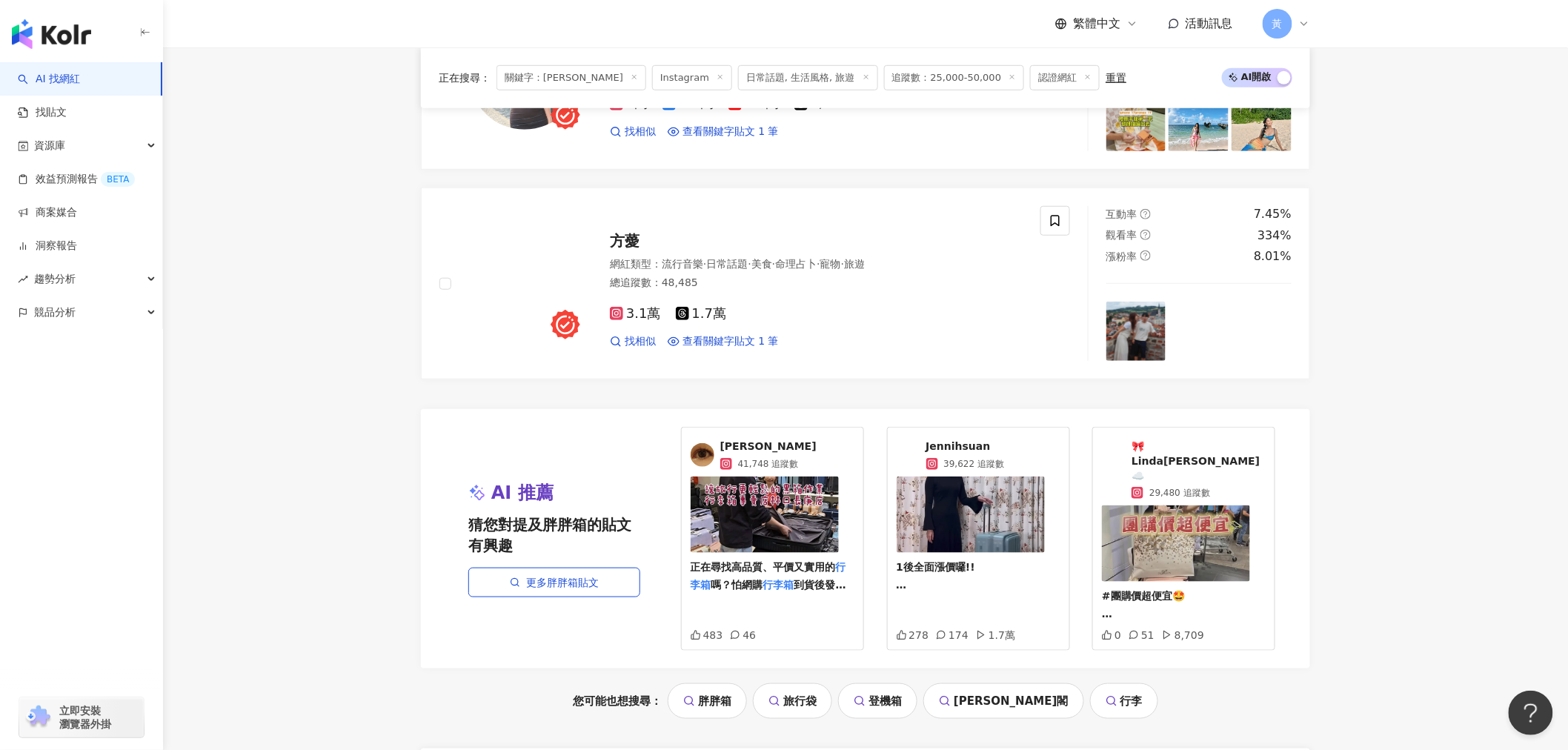
scroll to position [2800, 0]
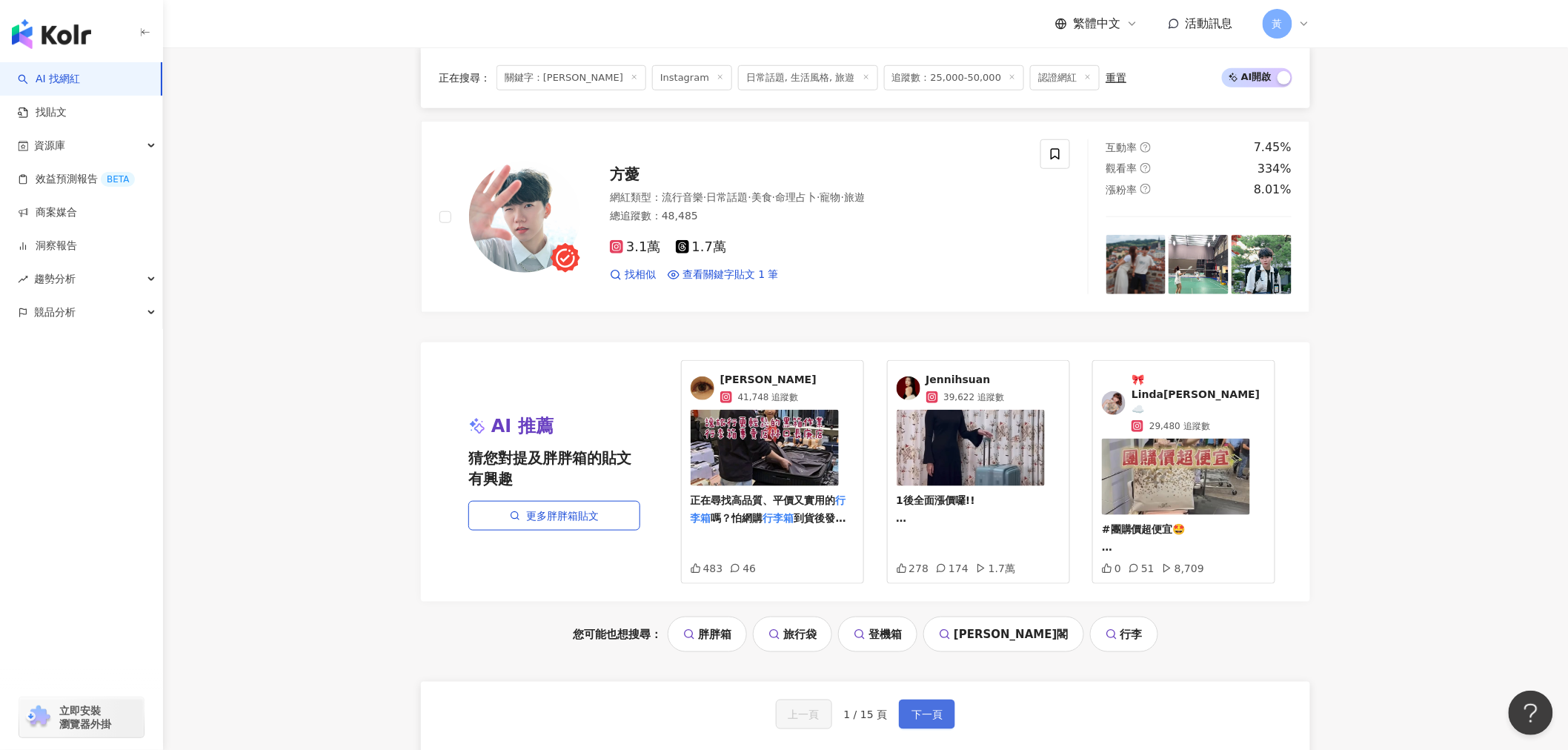
click at [935, 709] on span "下一頁" at bounding box center [927, 714] width 31 height 12
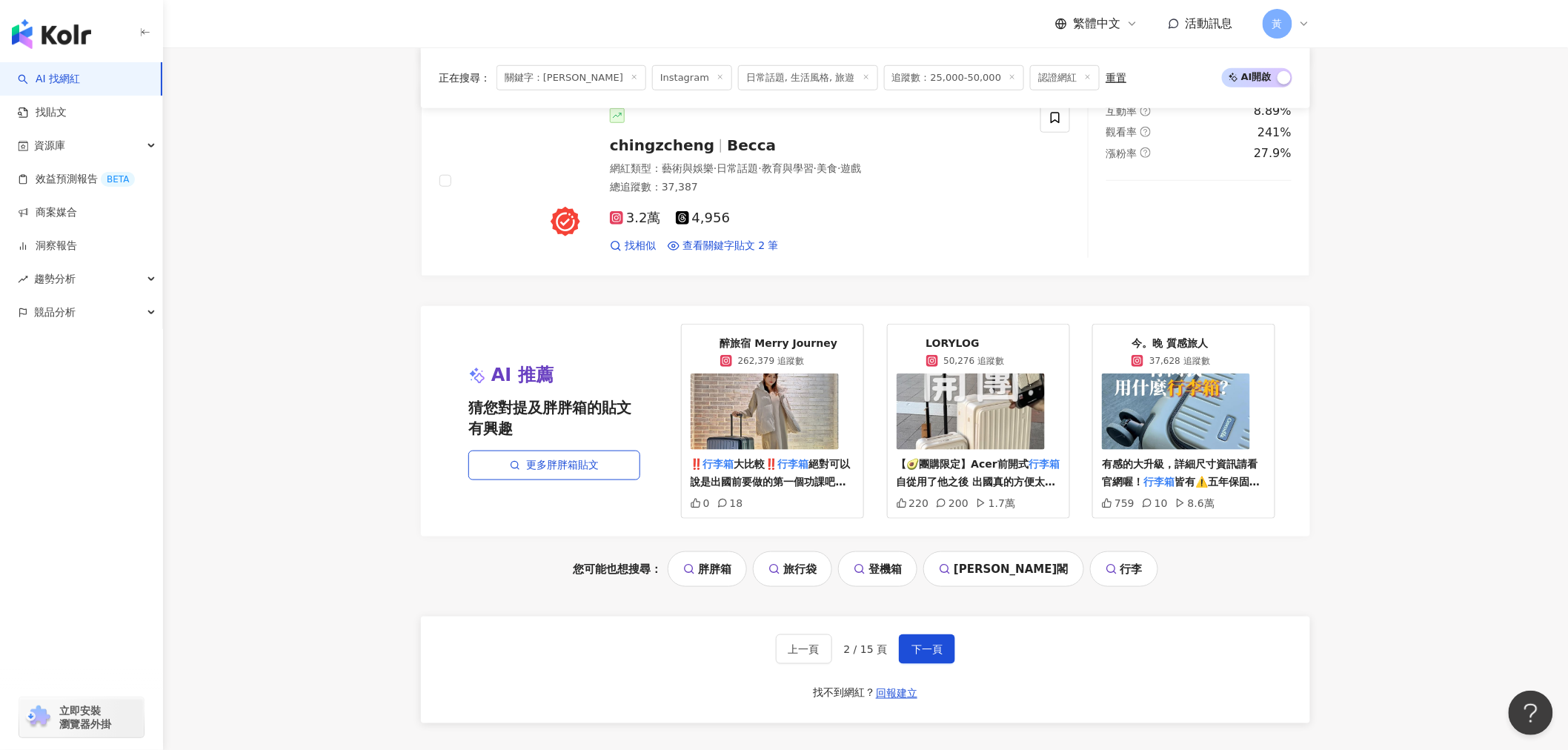
scroll to position [2882, 0]
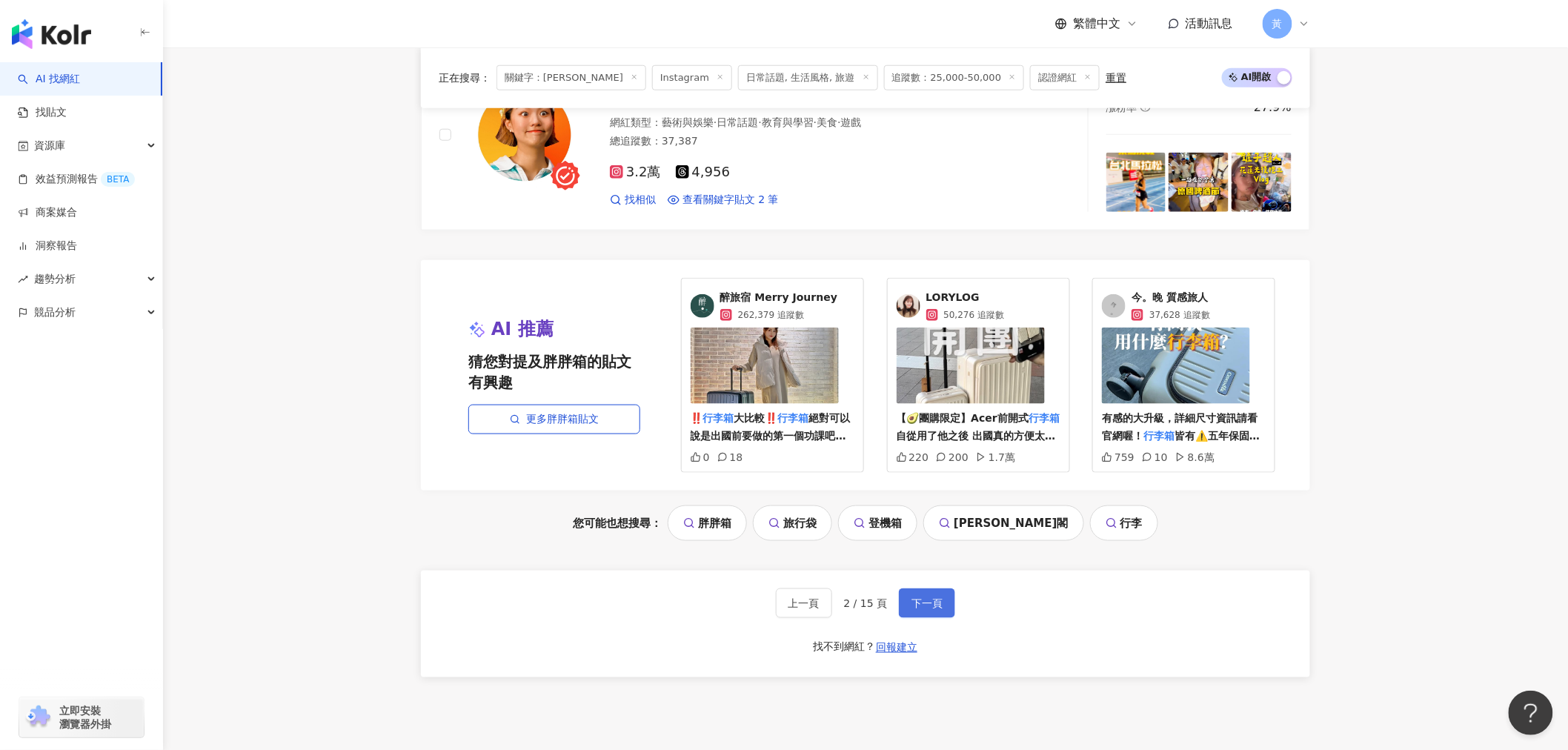
click at [912, 609] on span "下一頁" at bounding box center [927, 604] width 31 height 12
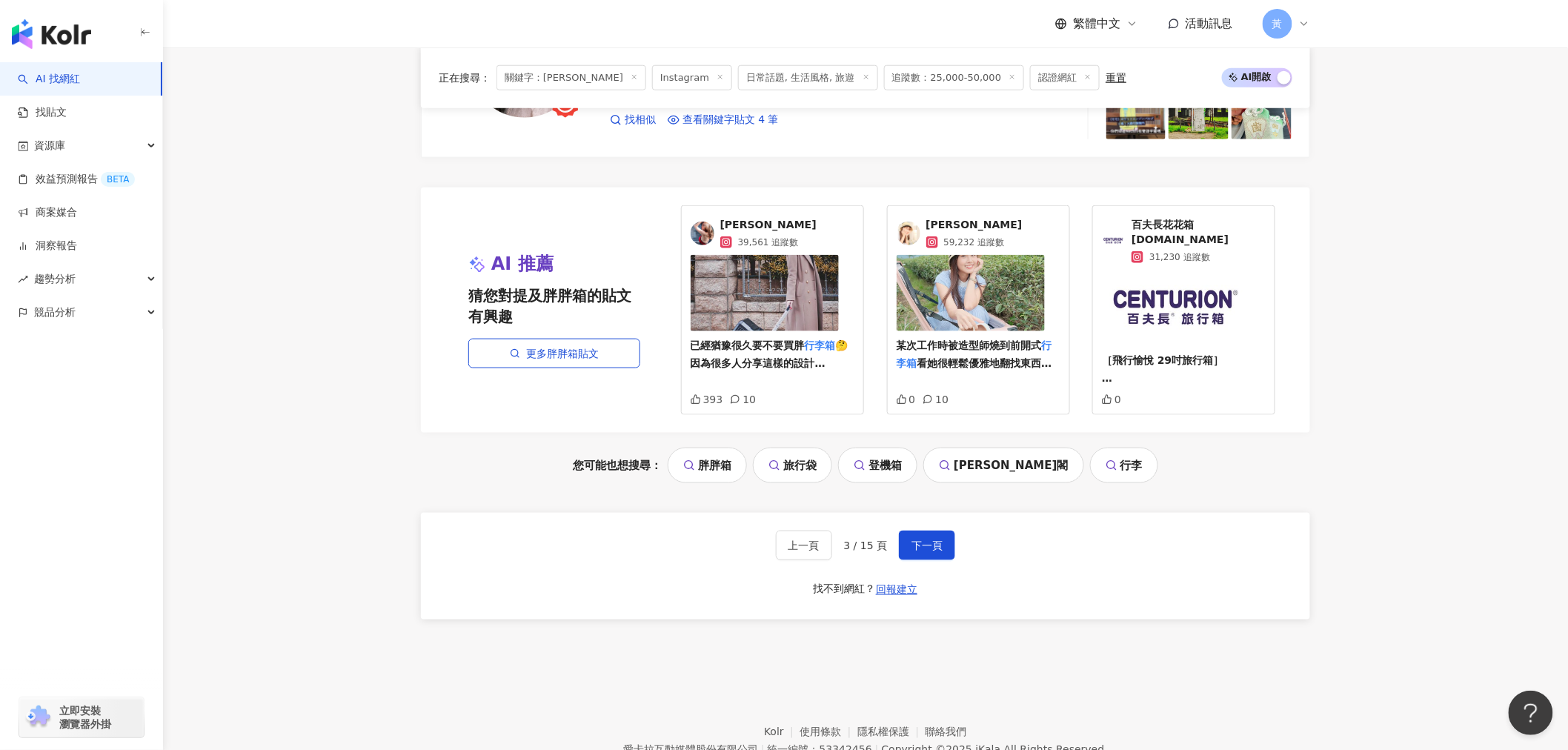
scroll to position [2965, 0]
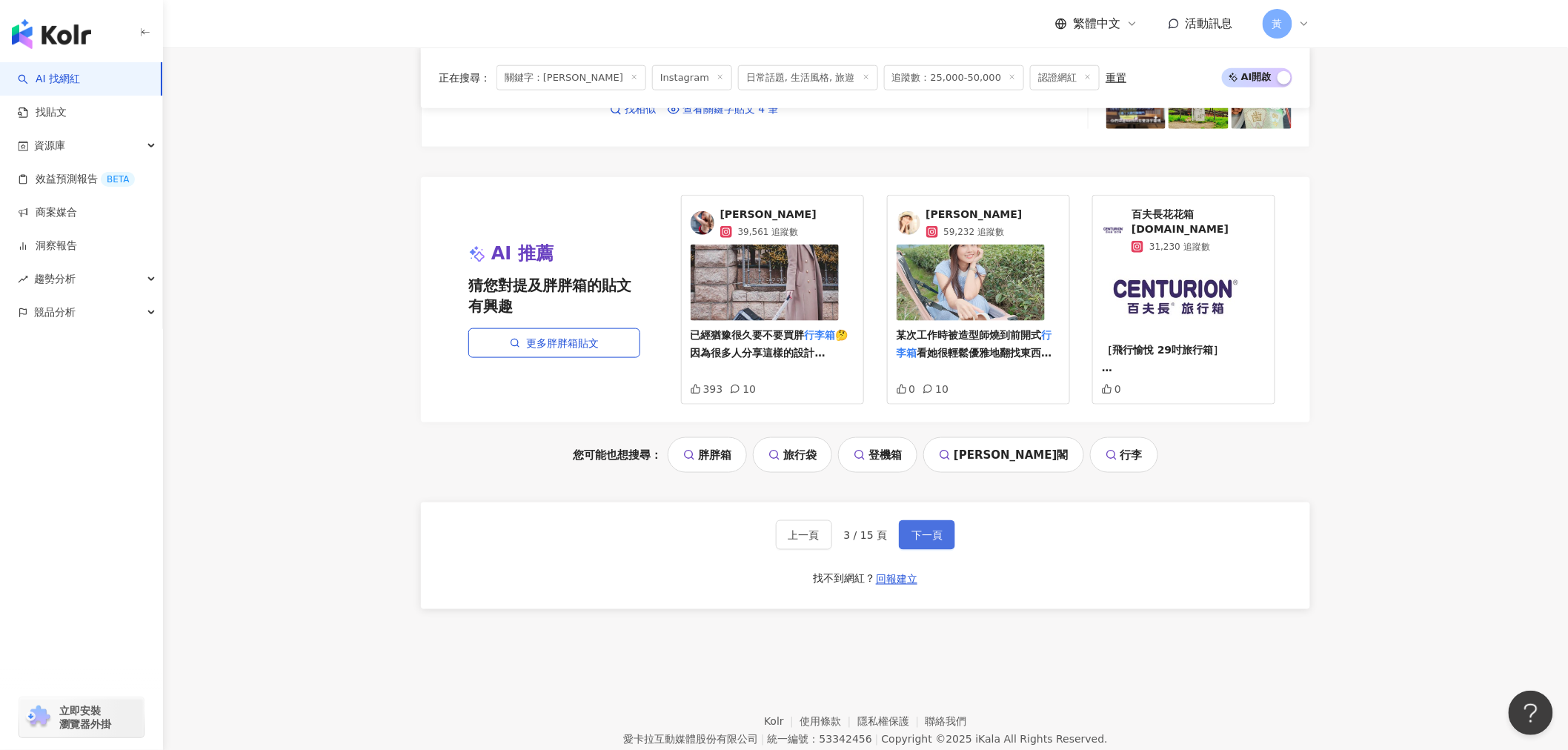
click at [919, 539] on span "下一頁" at bounding box center [927, 535] width 31 height 12
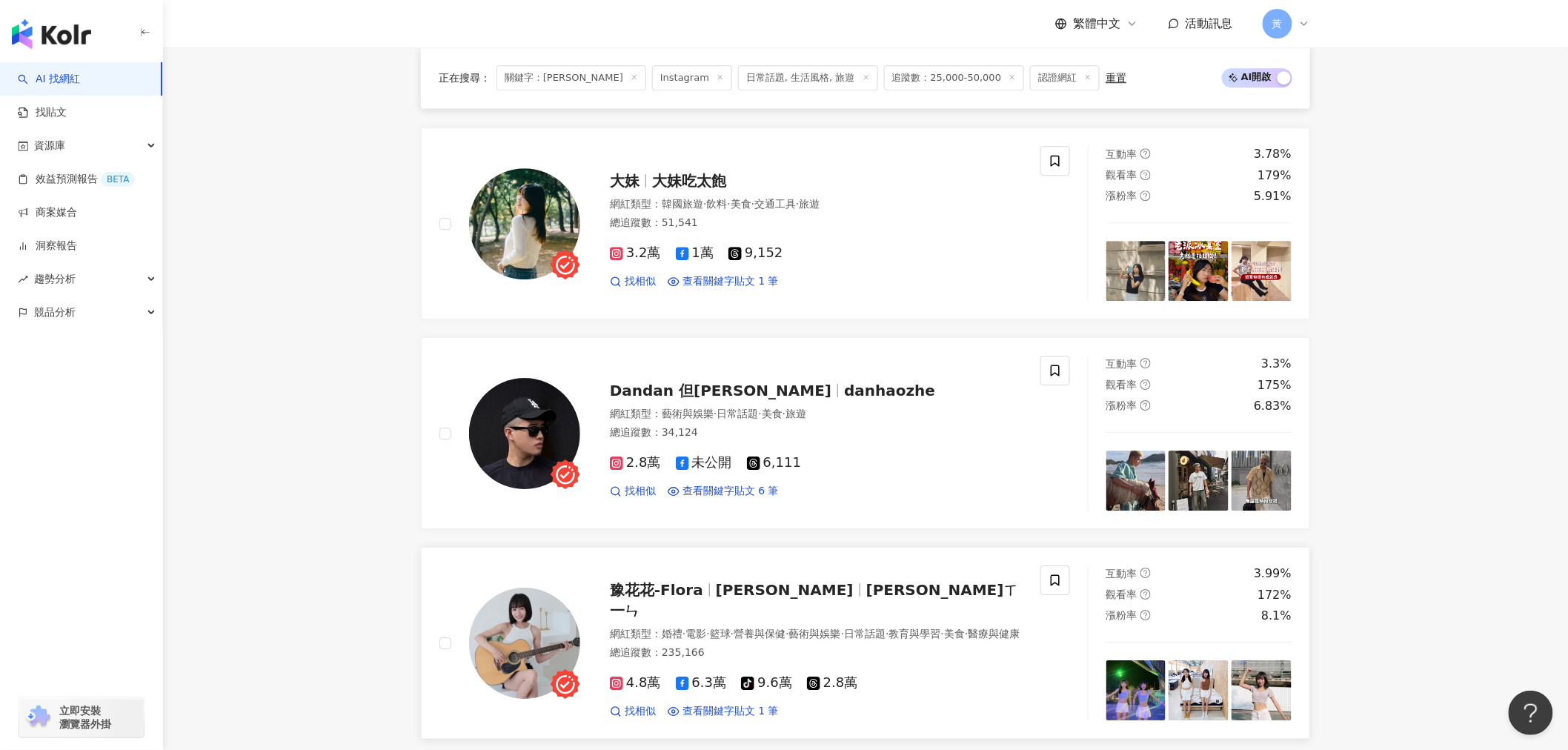
scroll to position [1895, 0]
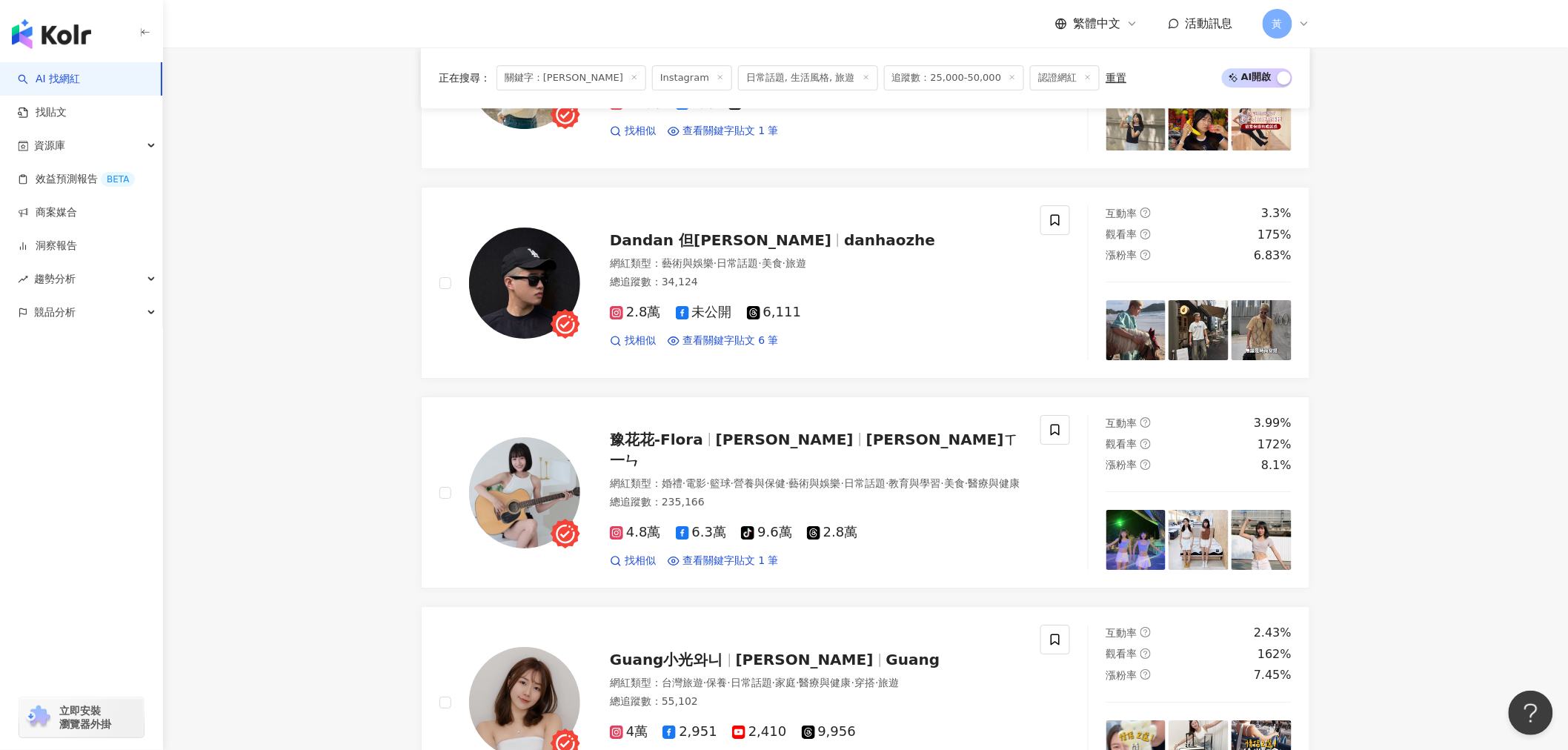
click at [410, 412] on div "正在搜尋 ： 關鍵字：行李箱 Instagram 日常話題, 生活風格, 旅遊 追蹤數：25,000-50,000 認證網紅 重置 AI 開啟 AI 關閉 方…" at bounding box center [865, 187] width 949 height 3059
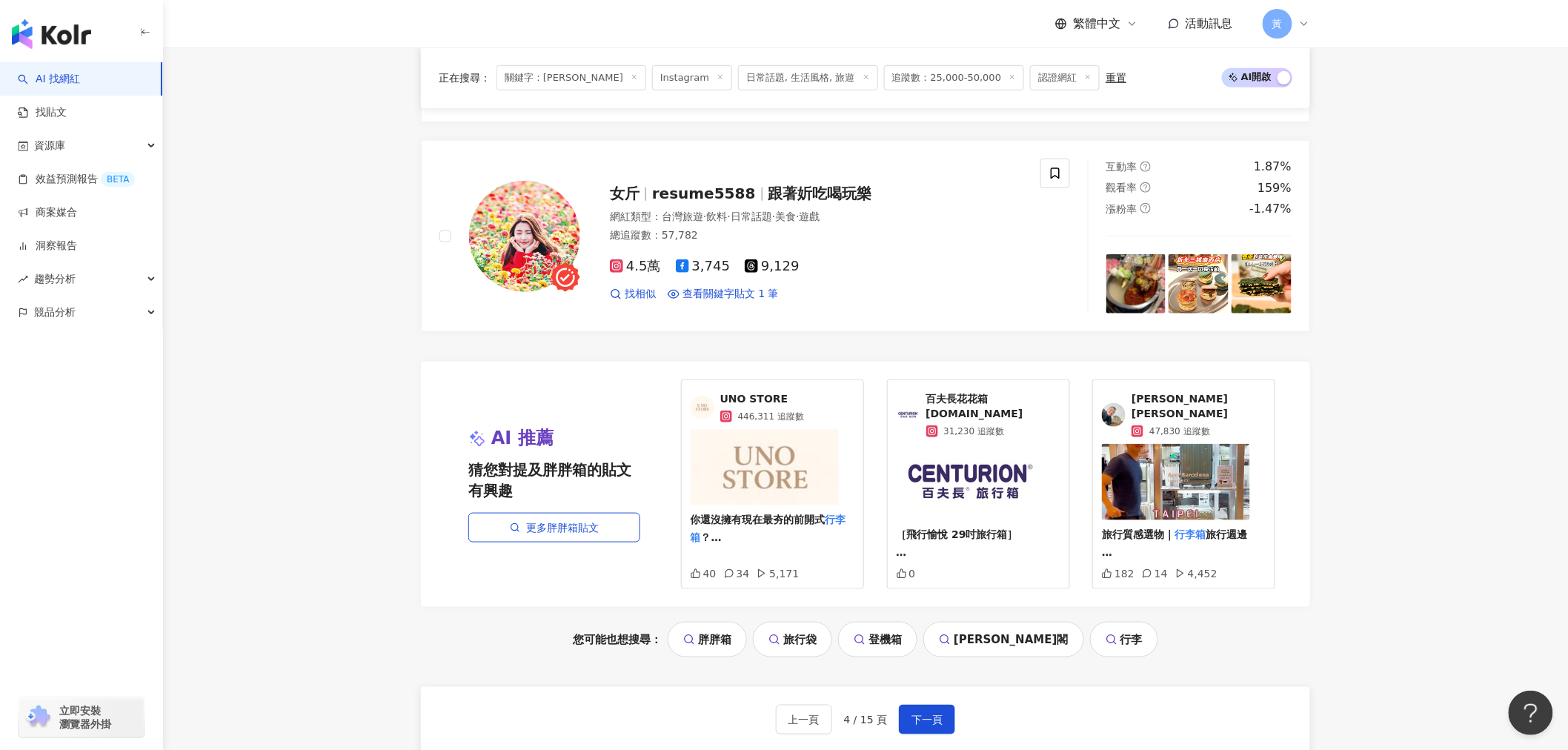
scroll to position [2801, 0]
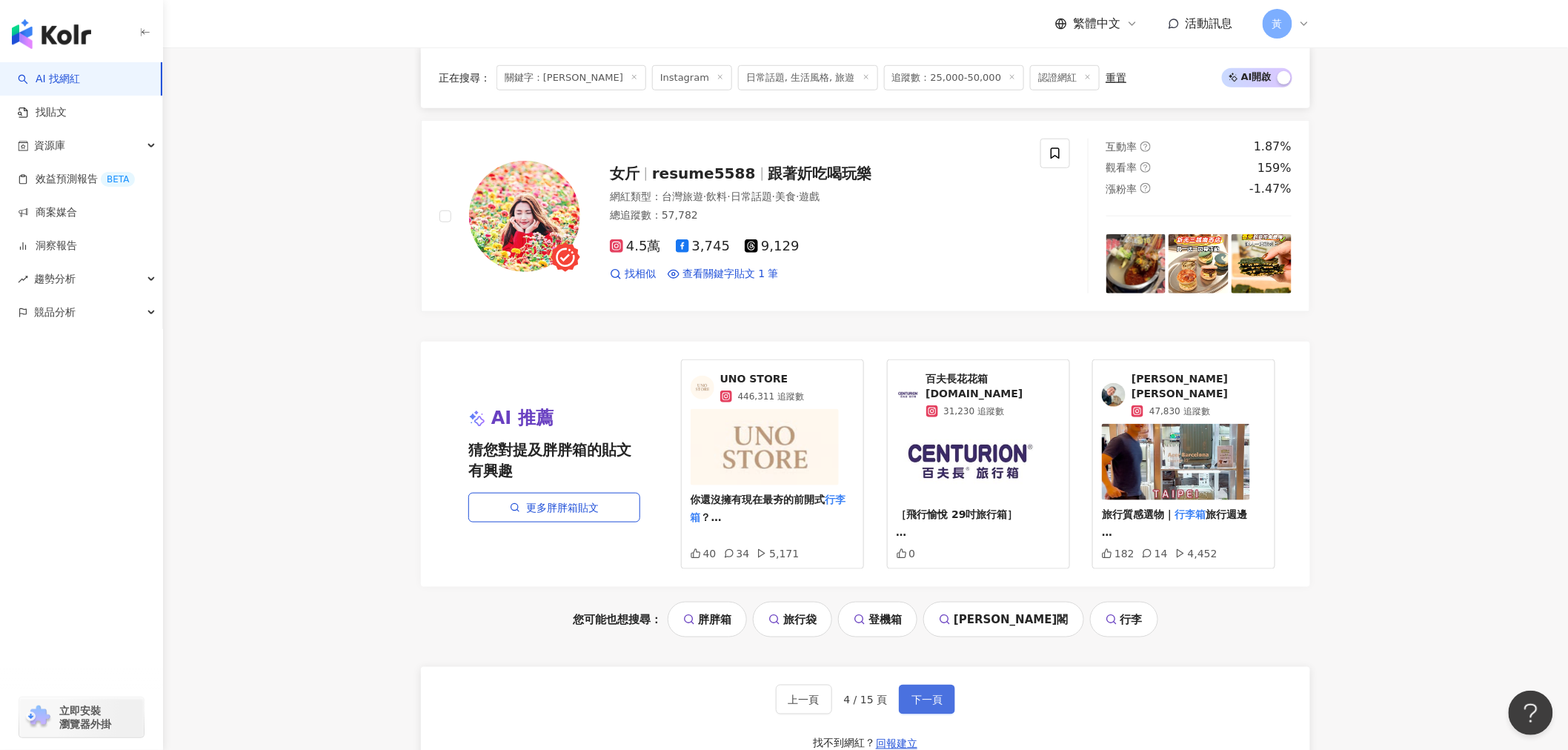
click at [924, 699] on span "下一頁" at bounding box center [927, 700] width 31 height 12
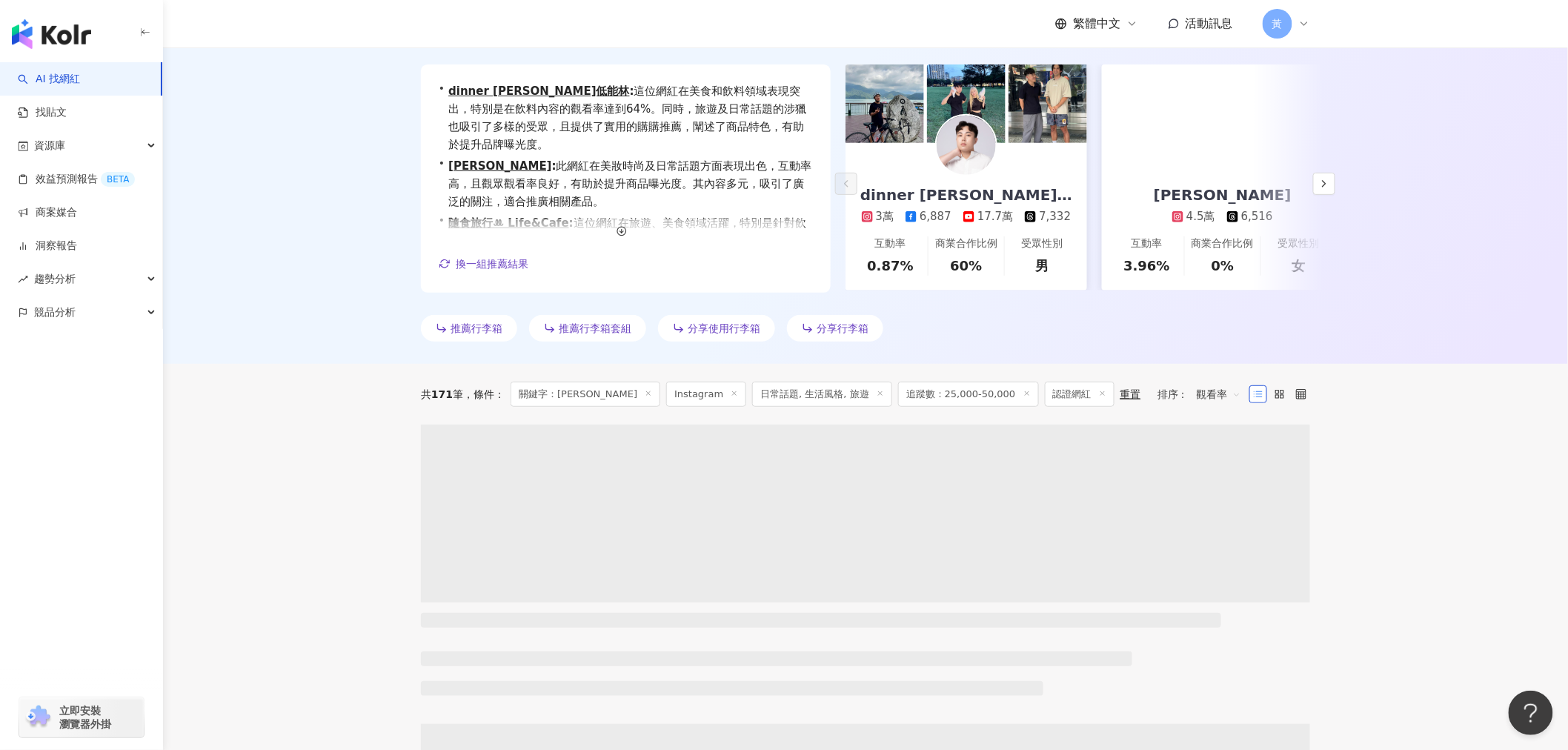
scroll to position [494, 0]
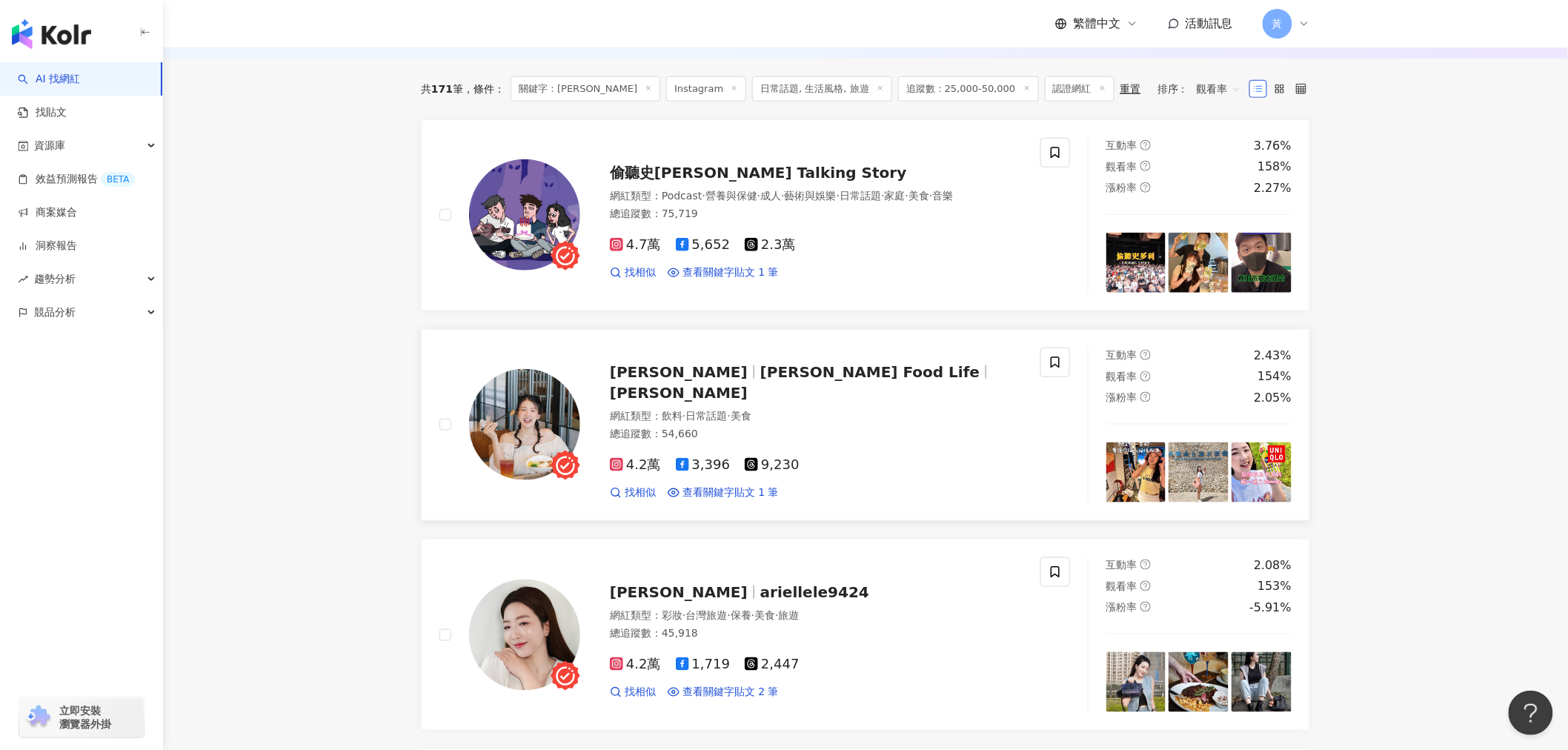
click at [705, 422] on span "日常話題" at bounding box center [706, 416] width 41 height 12
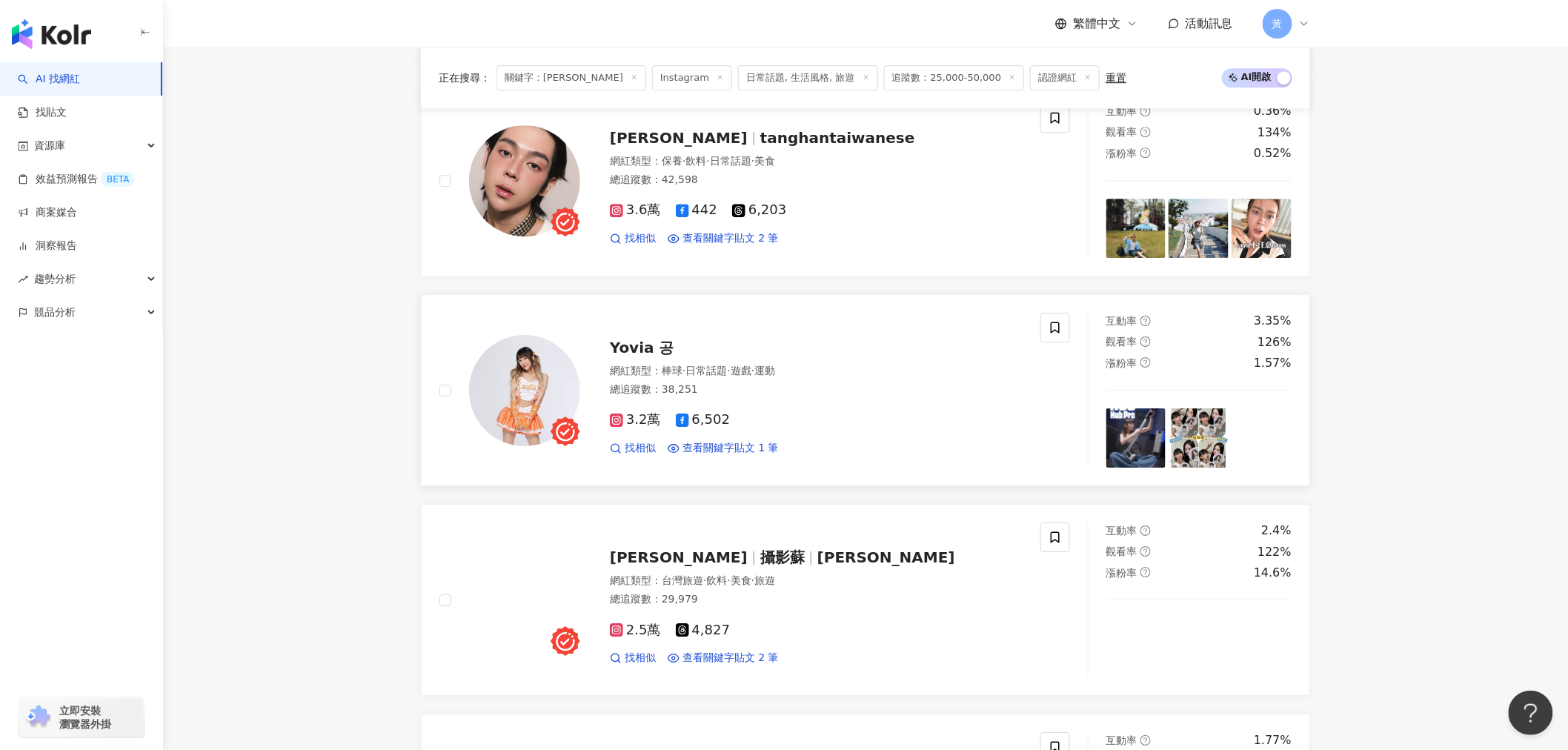
scroll to position [1812, 0]
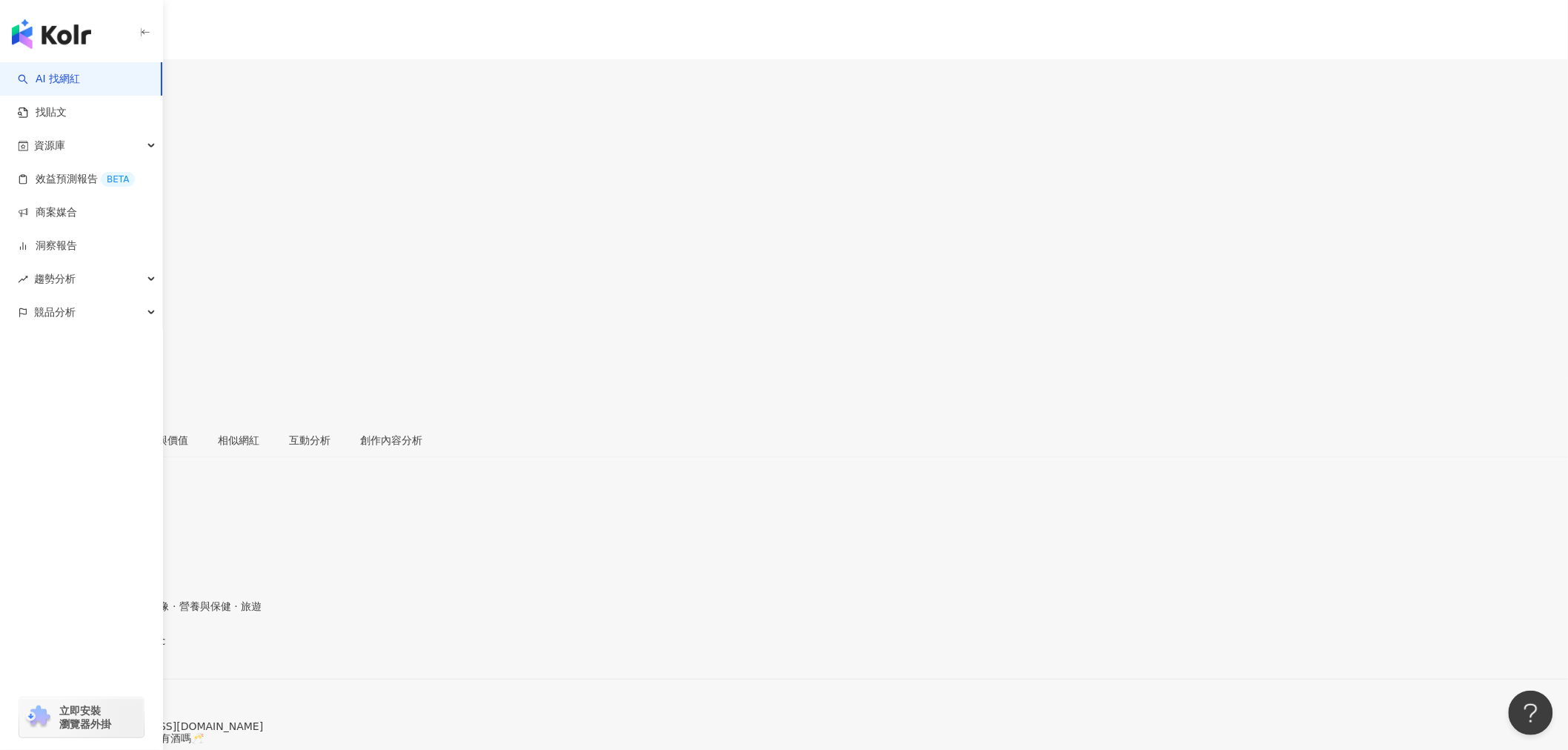
click at [130, 648] on div "https://www.instagram.com/sunny945c/" at bounding box center [72, 654] width 115 height 12
click at [130, 648] on div "https://www.instagram.com/mr_xiaolang/" at bounding box center [72, 654] width 115 height 12
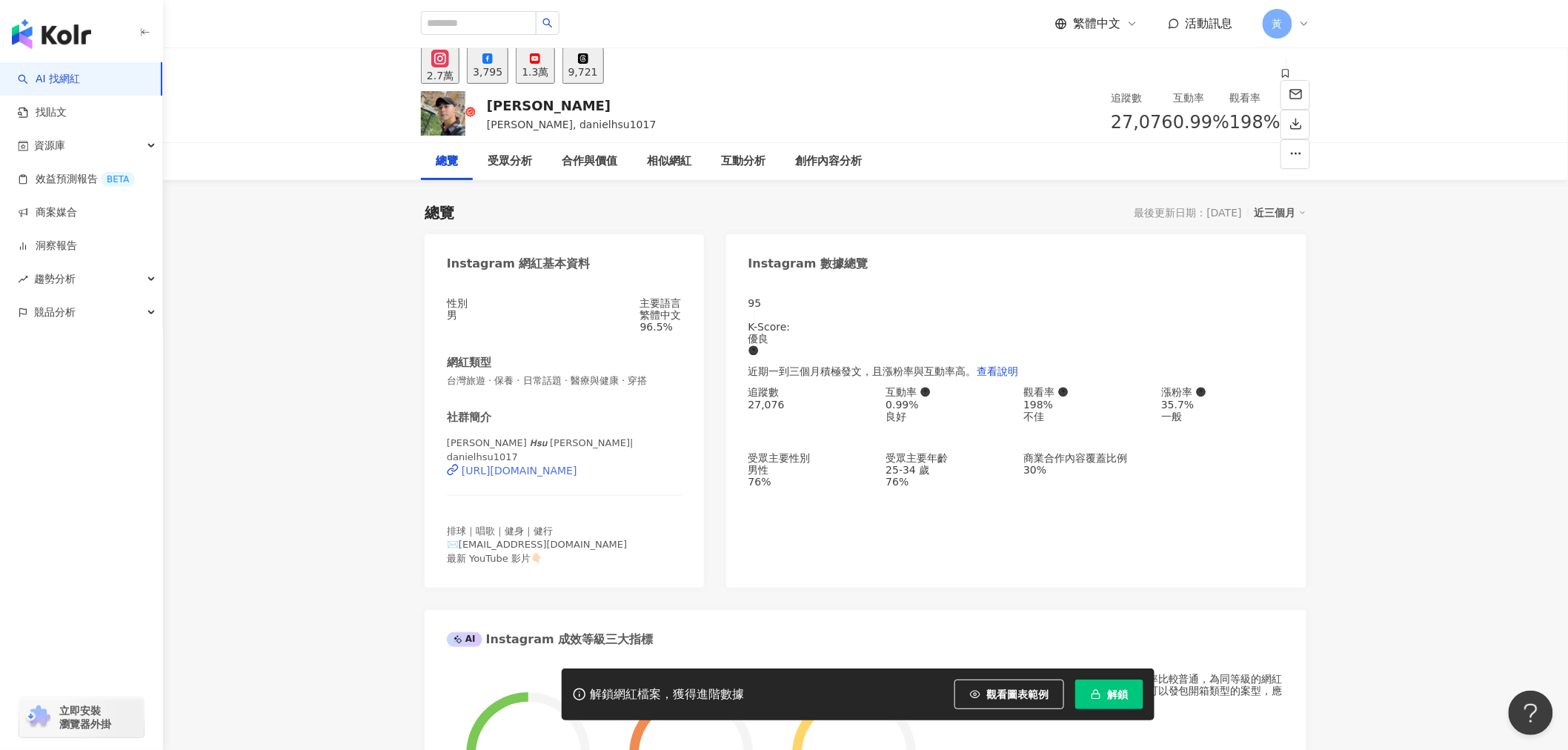
click at [513, 475] on div "https://www.instagram.com/danielhsu1017/" at bounding box center [520, 470] width 115 height 12
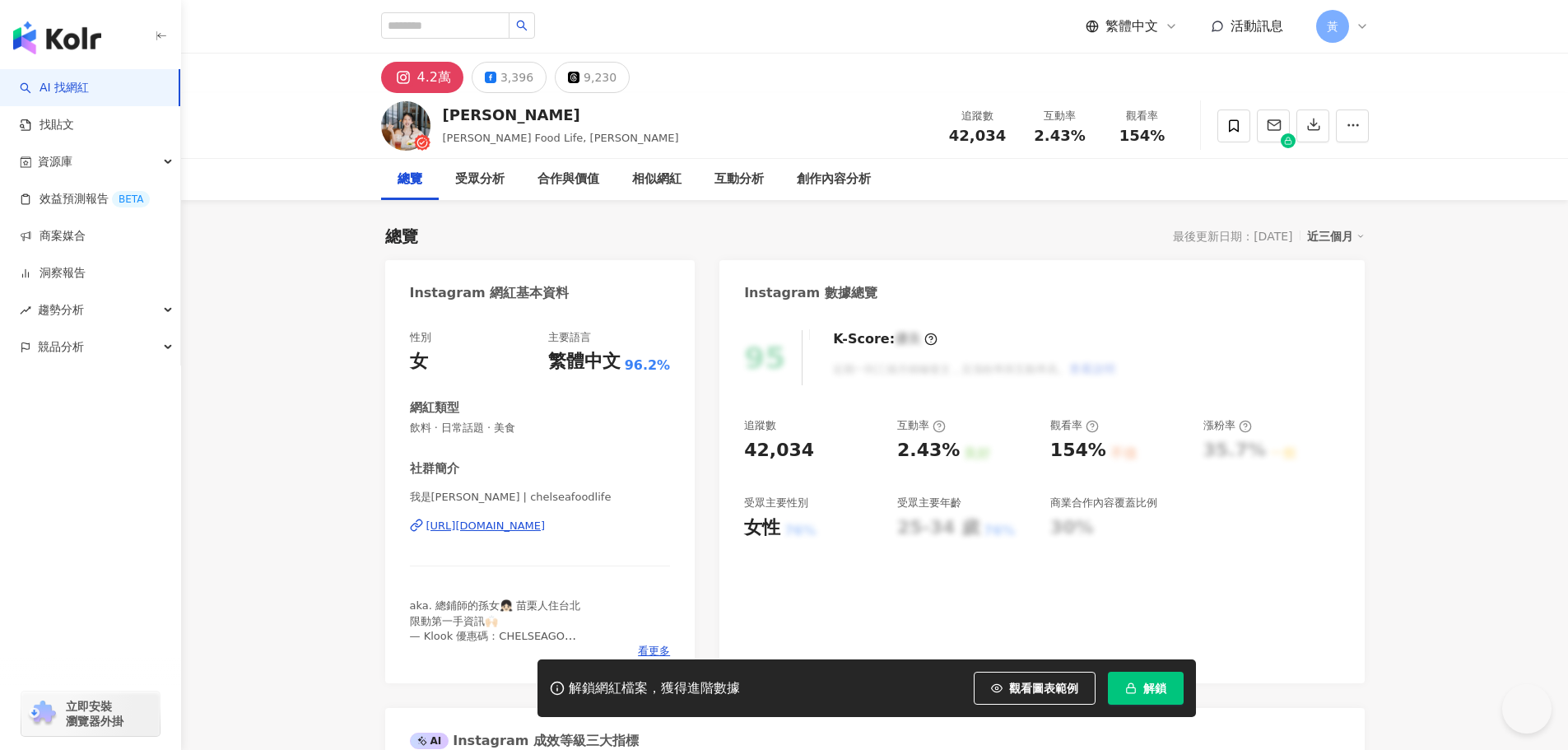
click at [546, 529] on div "[URL][DOMAIN_NAME]" at bounding box center [486, 526] width 119 height 14
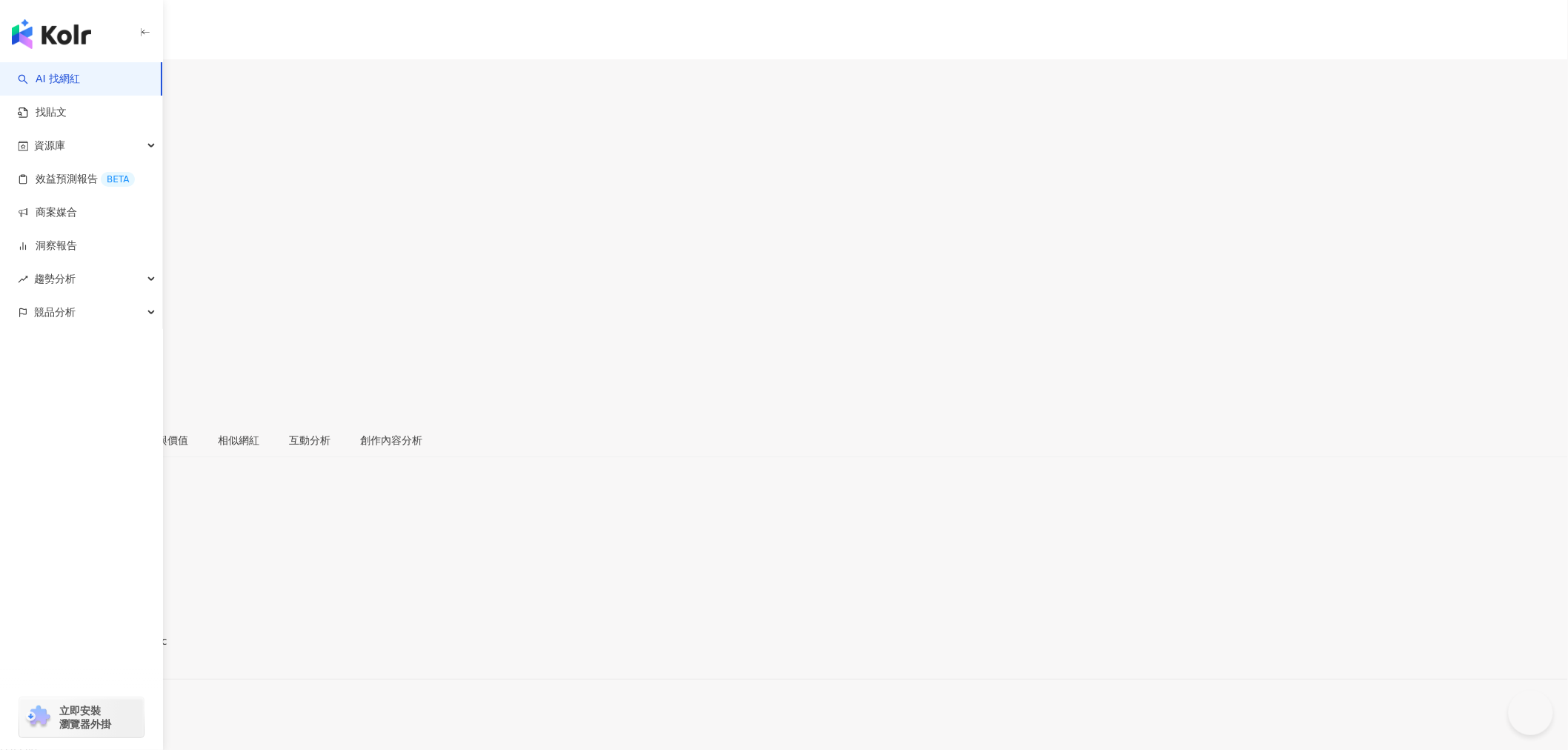
click at [130, 648] on div "https://www.instagram.com/jnie.c/" at bounding box center [72, 654] width 115 height 12
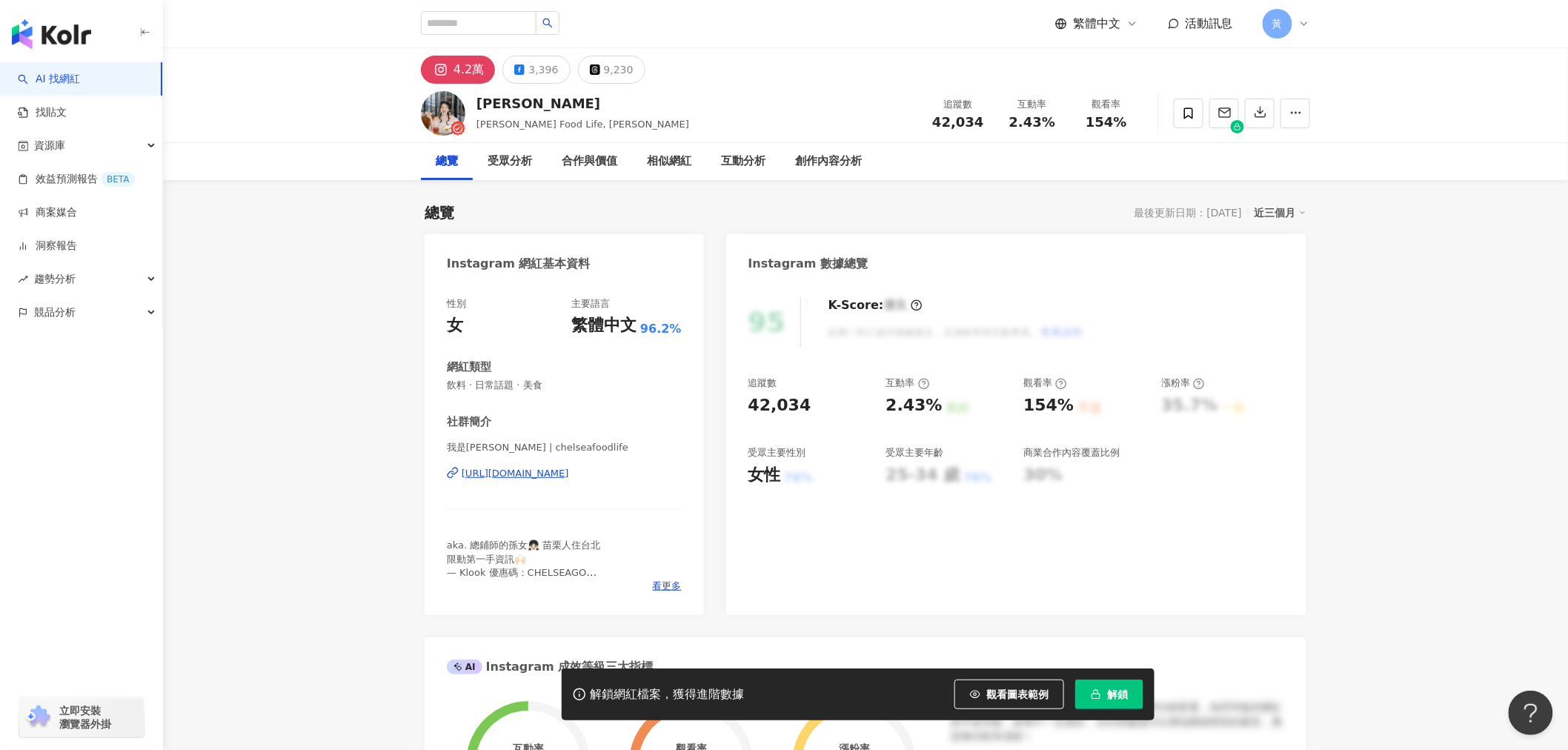
click at [209, 59] on div "4.2萬 3,396 9,230" at bounding box center [866, 66] width 1405 height 36
click at [532, 474] on div "[URL][DOMAIN_NAME]" at bounding box center [516, 473] width 107 height 13
